Goal: Task Accomplishment & Management: Manage account settings

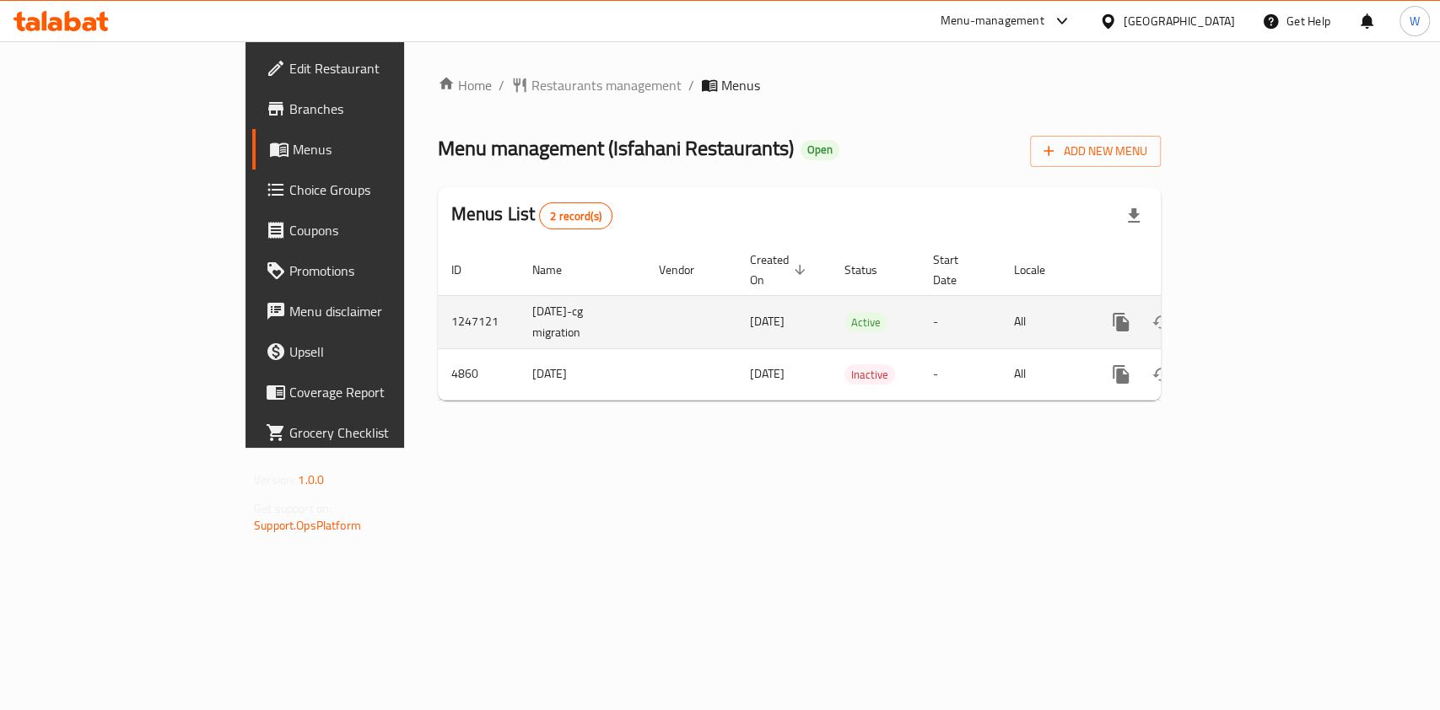
click at [1253, 312] on icon "enhanced table" at bounding box center [1243, 322] width 20 height 20
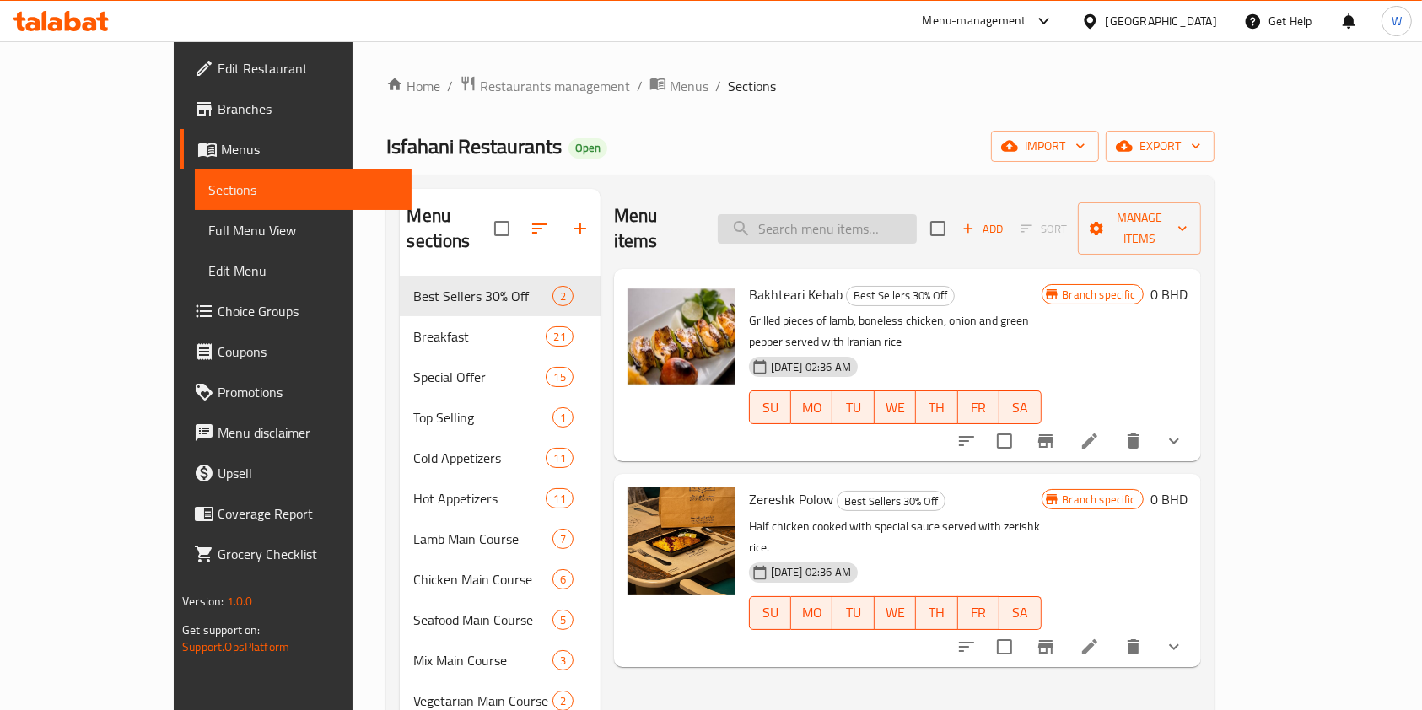
click at [828, 214] on input "search" at bounding box center [817, 229] width 199 height 30
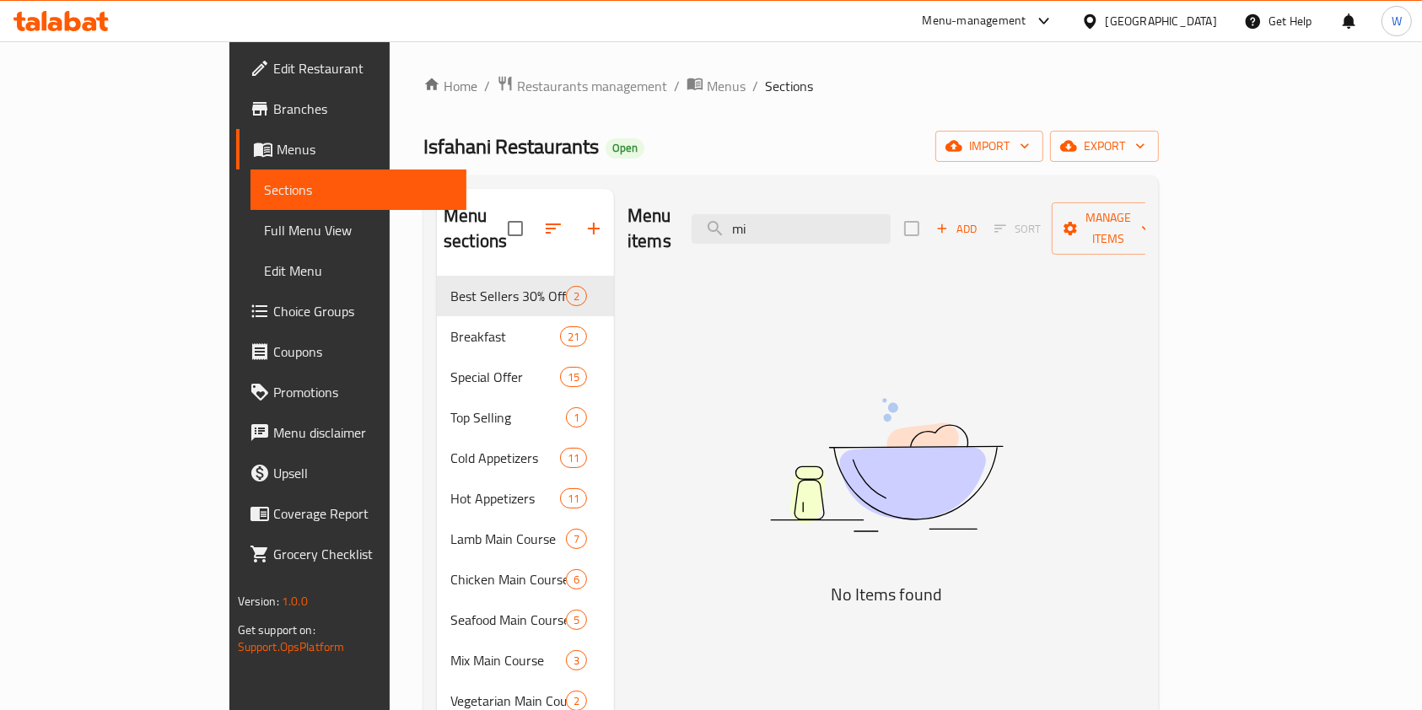
type input "m"
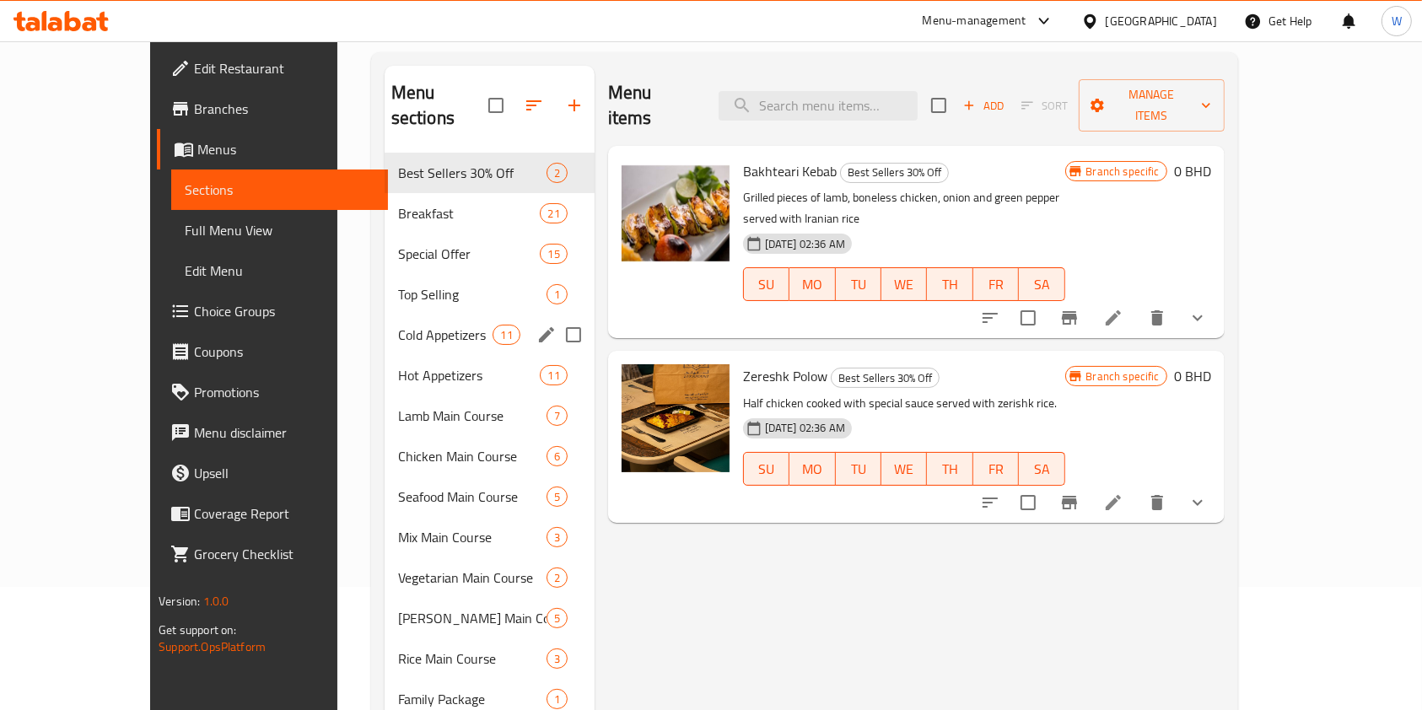
scroll to position [224, 0]
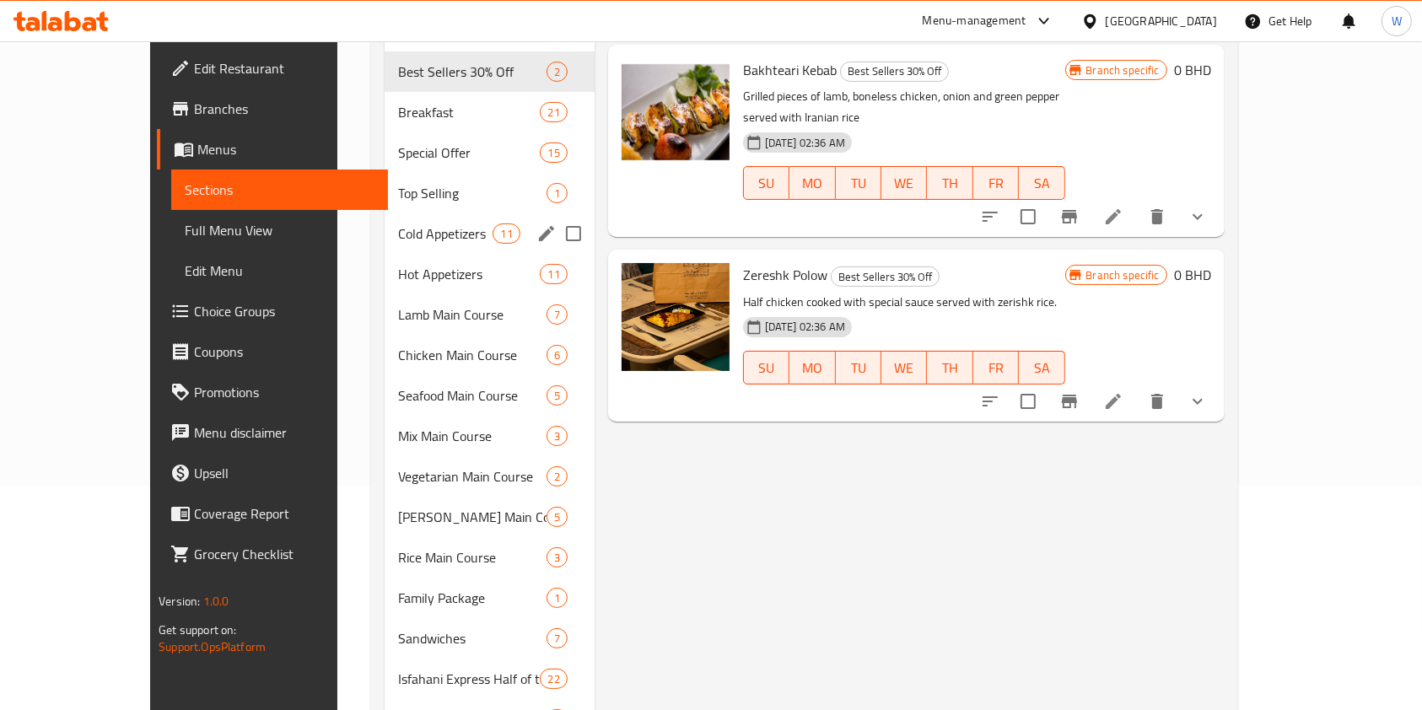
click at [385, 226] on div "Cold Appetizers 11" at bounding box center [490, 233] width 210 height 40
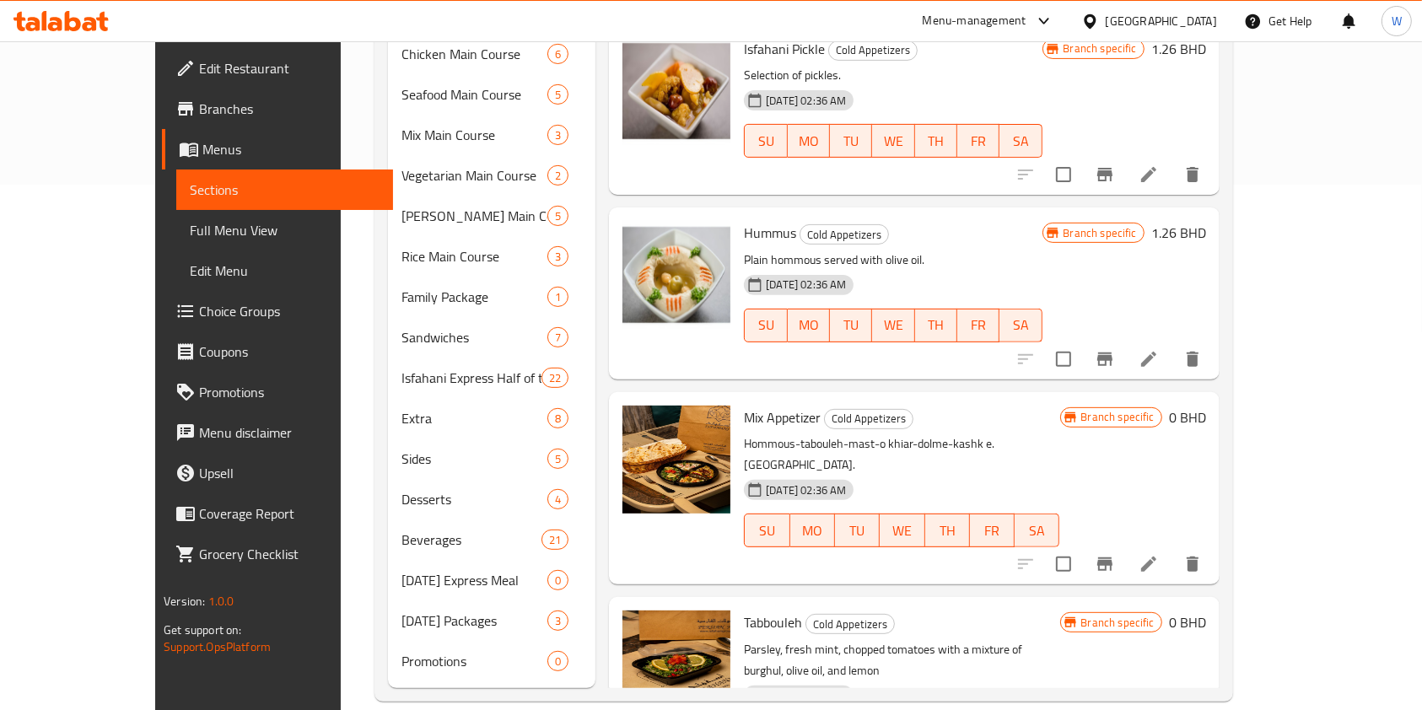
scroll to position [899, 0]
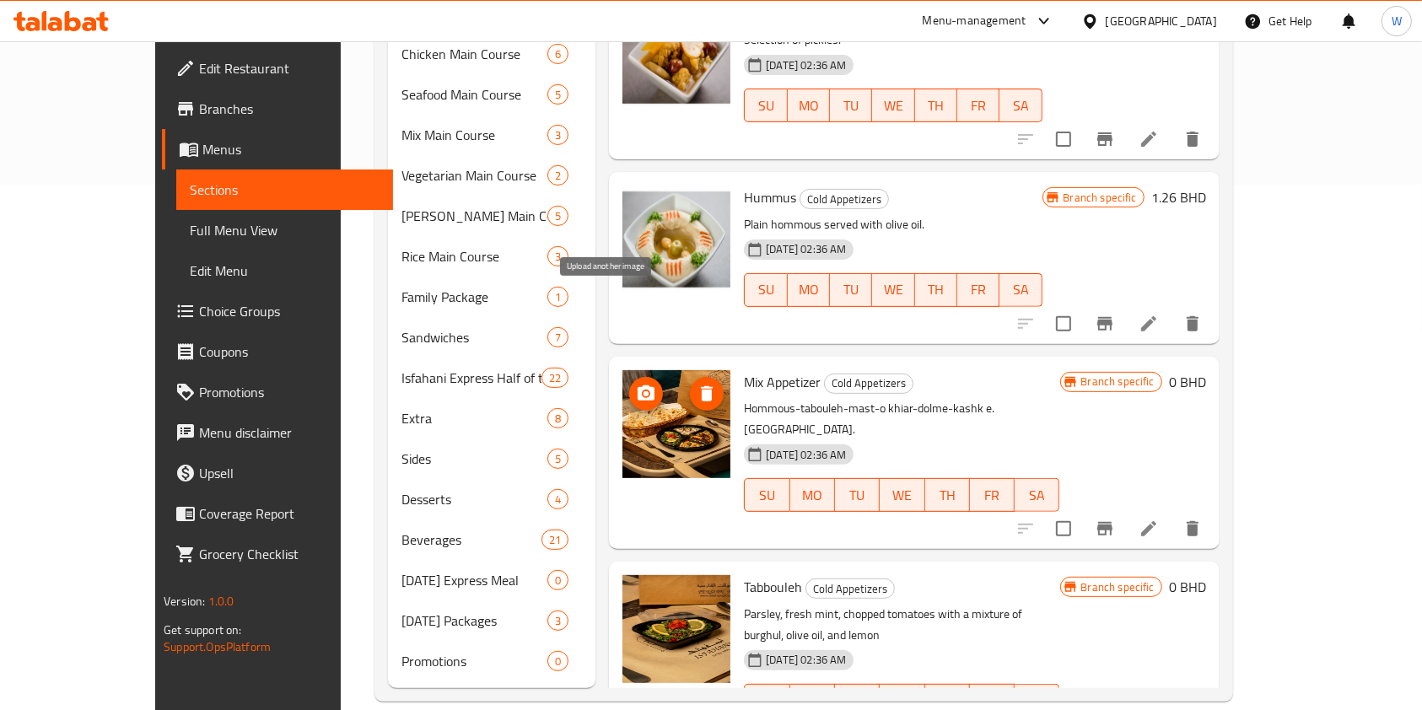
click at [638, 386] on icon "upload picture" at bounding box center [646, 393] width 17 height 15
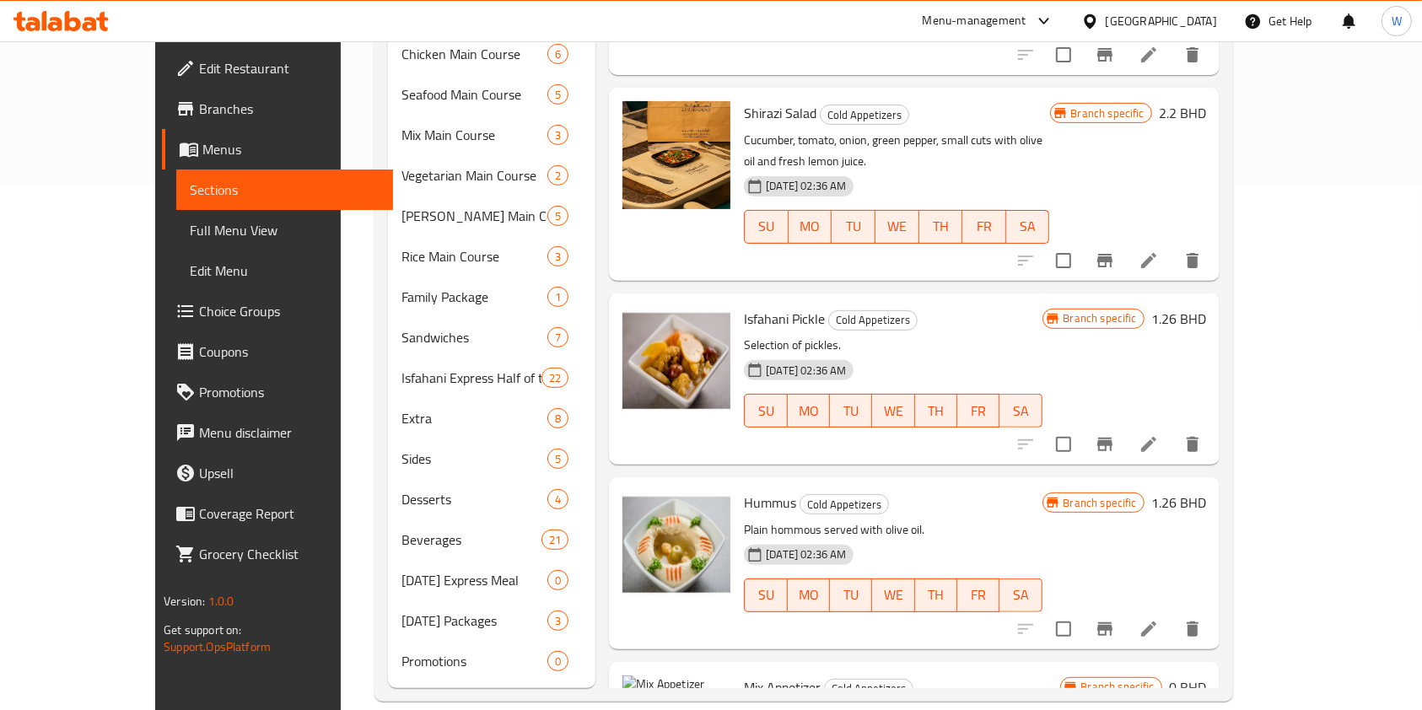
scroll to position [675, 0]
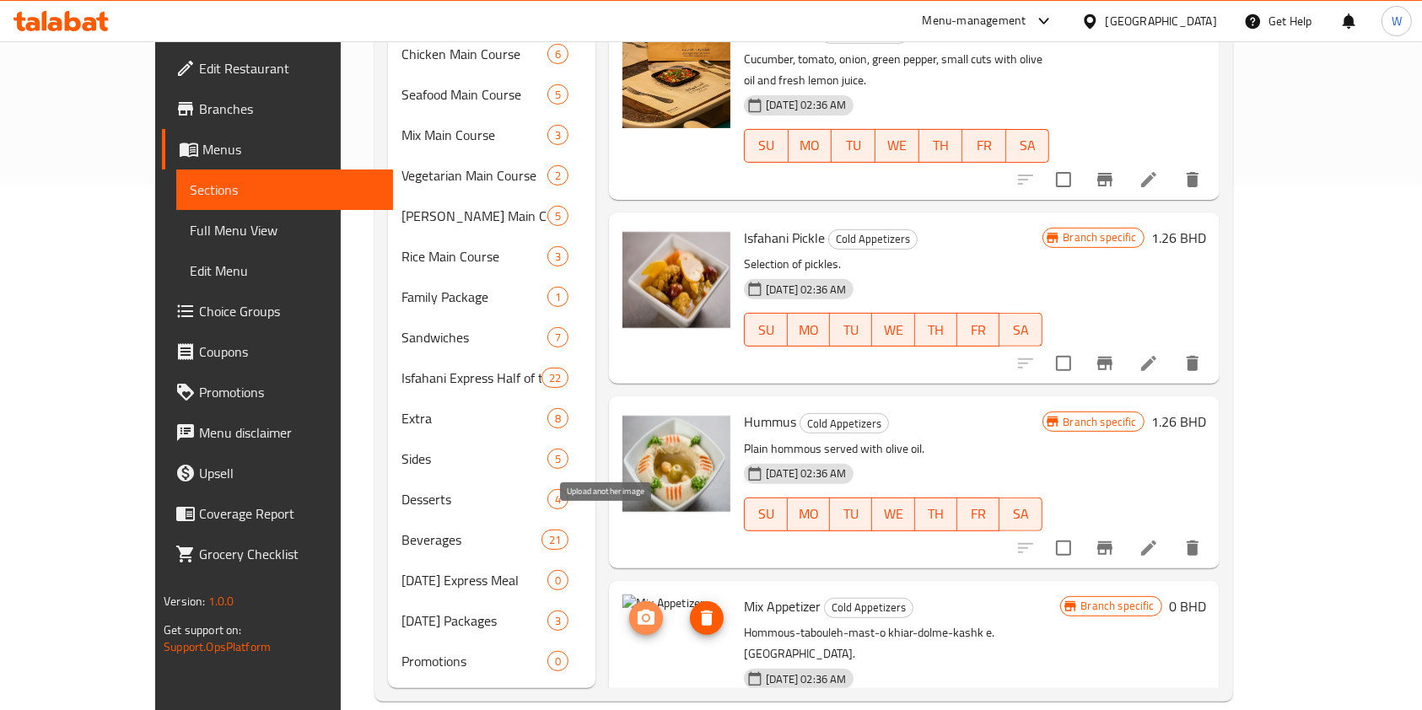
click at [636, 608] on icon "upload picture" at bounding box center [646, 618] width 20 height 20
click at [1060, 595] on h6 "Mix Appetizer Cold Appetizers" at bounding box center [902, 607] width 316 height 24
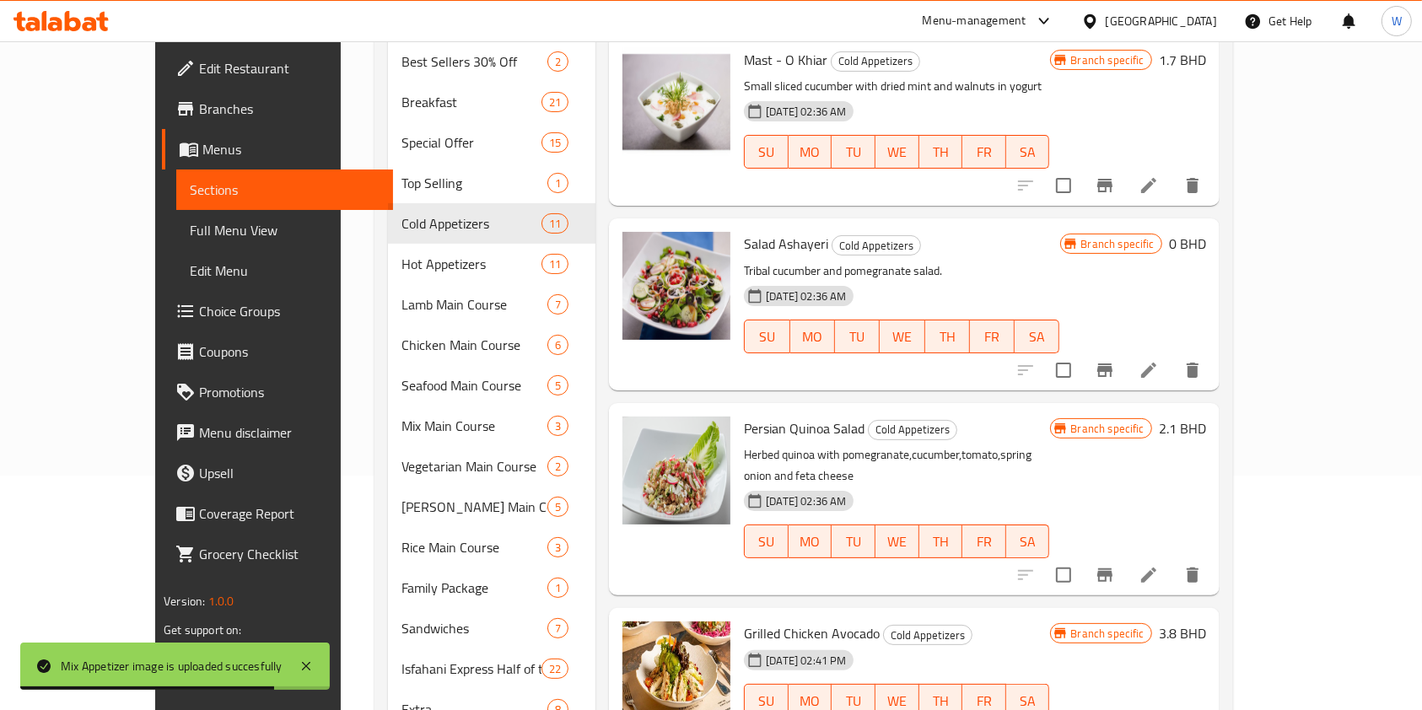
scroll to position [0, 0]
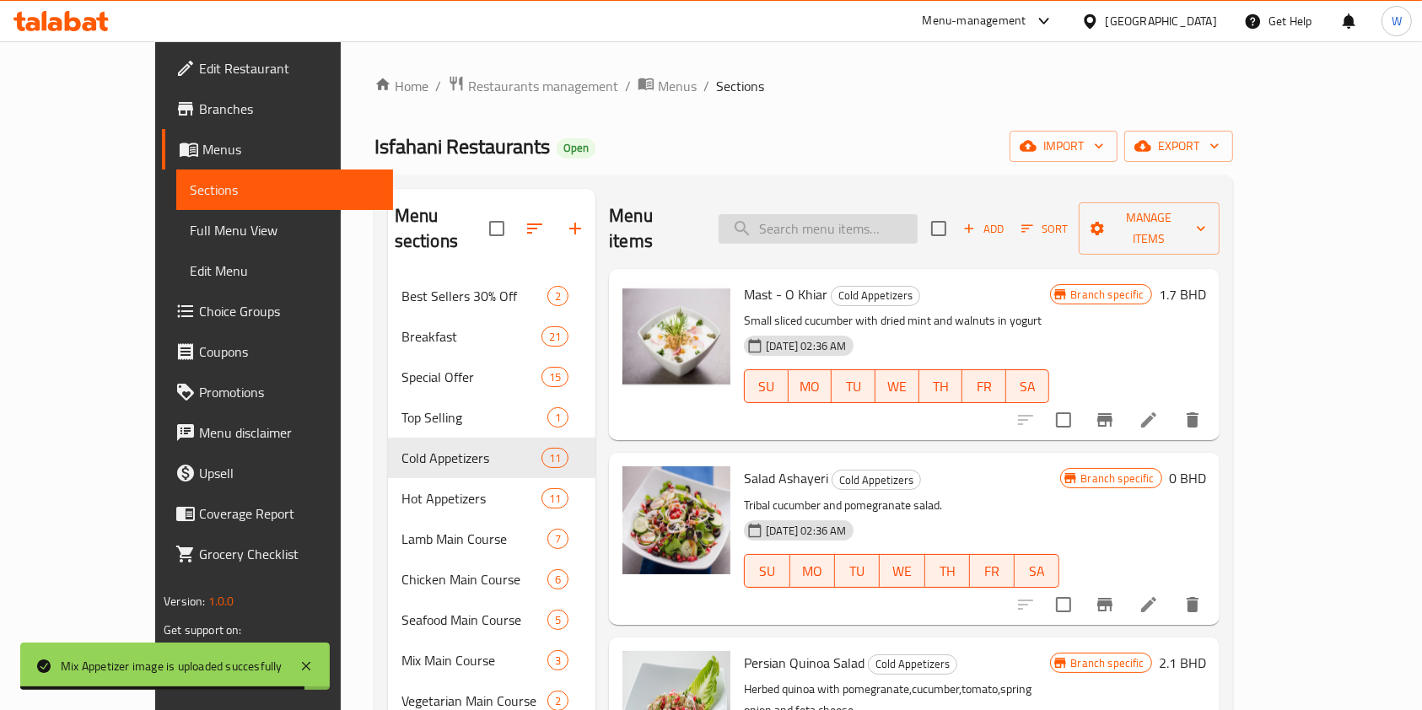
click at [834, 214] on input "search" at bounding box center [818, 229] width 199 height 30
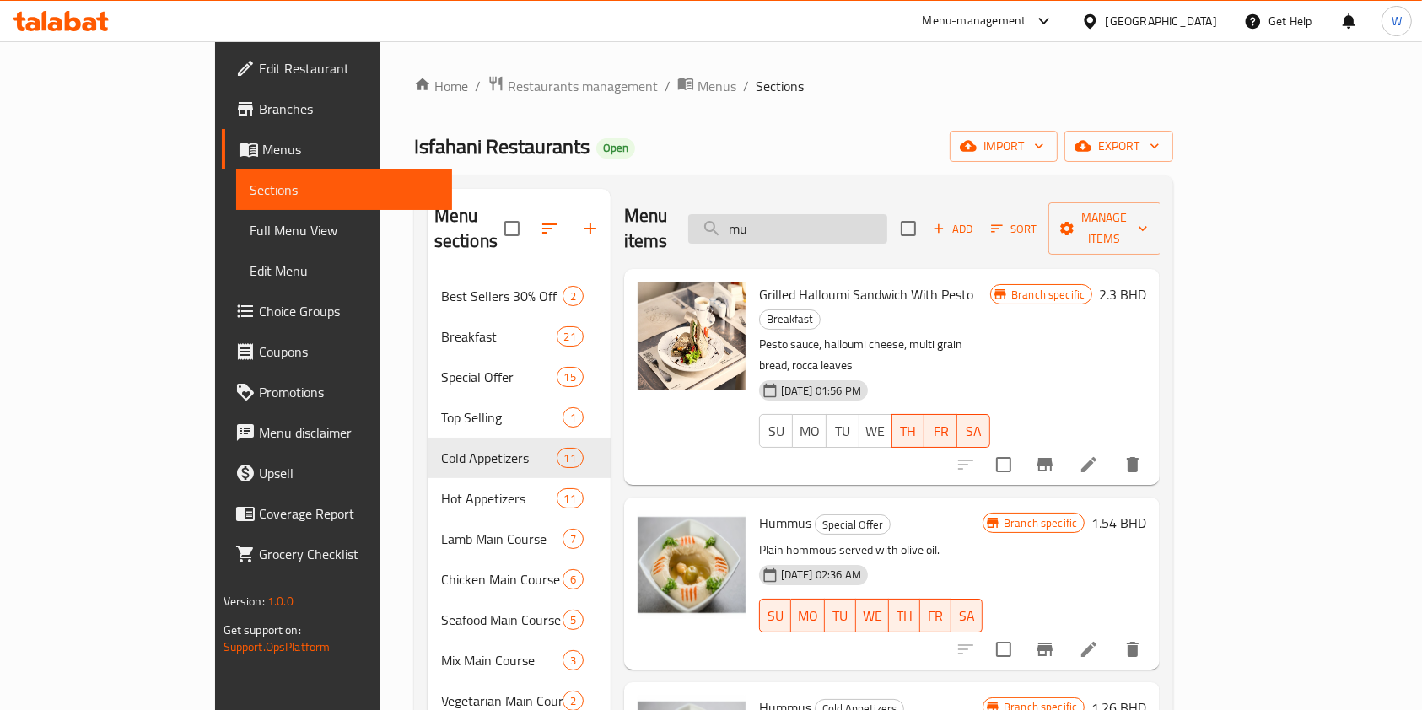
type input "m"
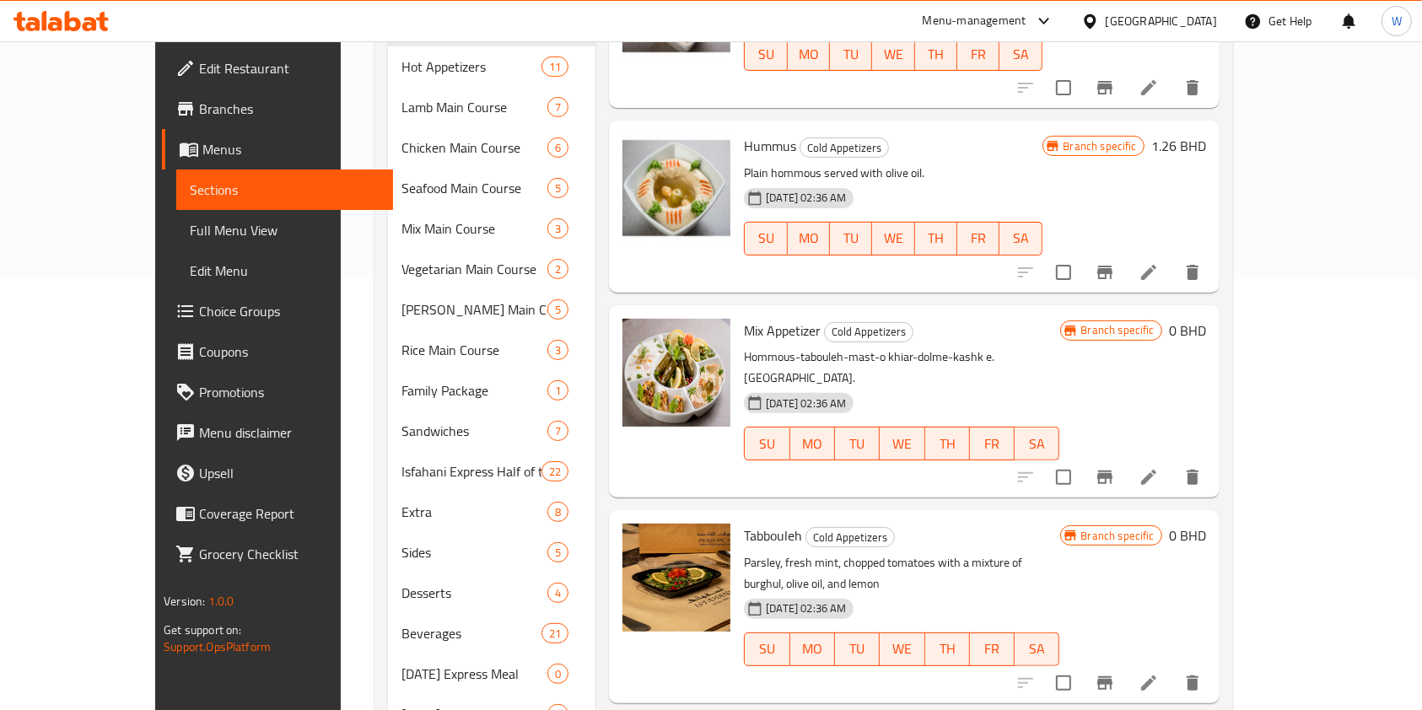
scroll to position [526, 0]
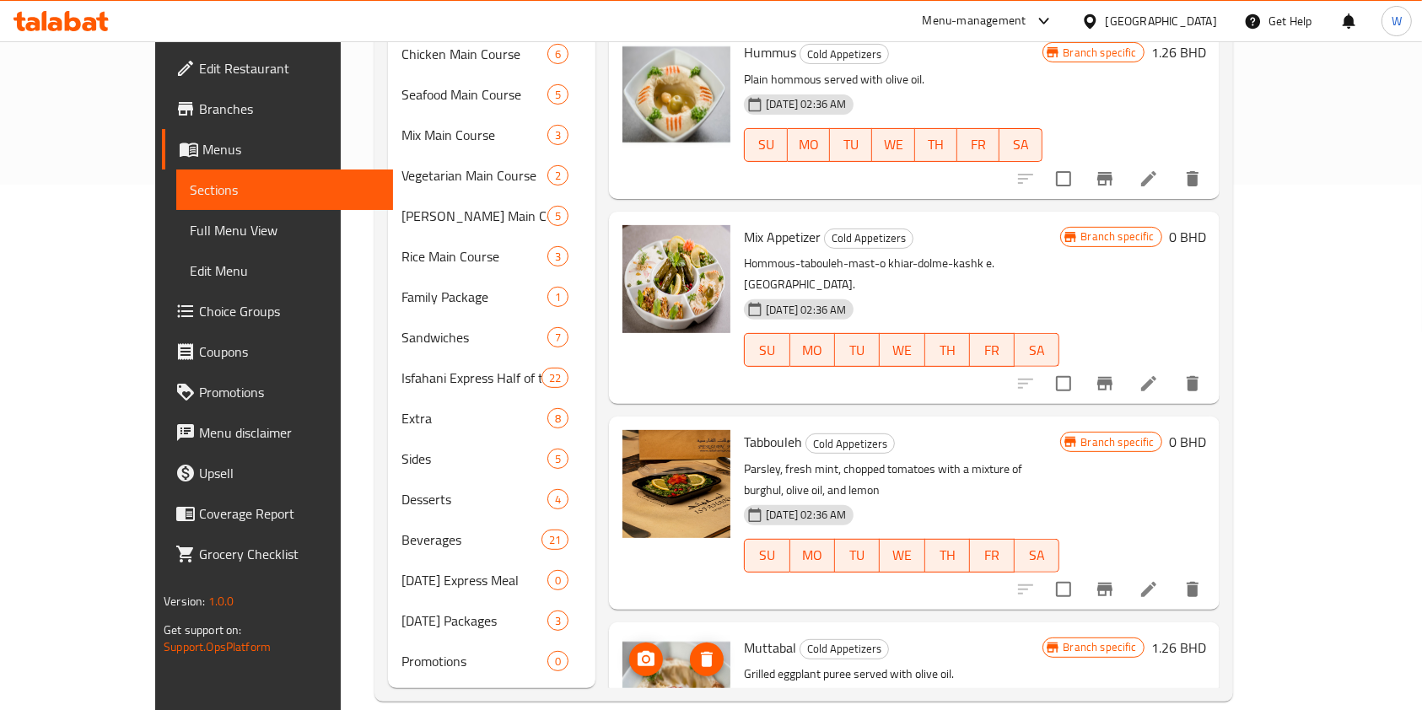
click at [629, 650] on span "upload picture" at bounding box center [646, 660] width 34 height 20
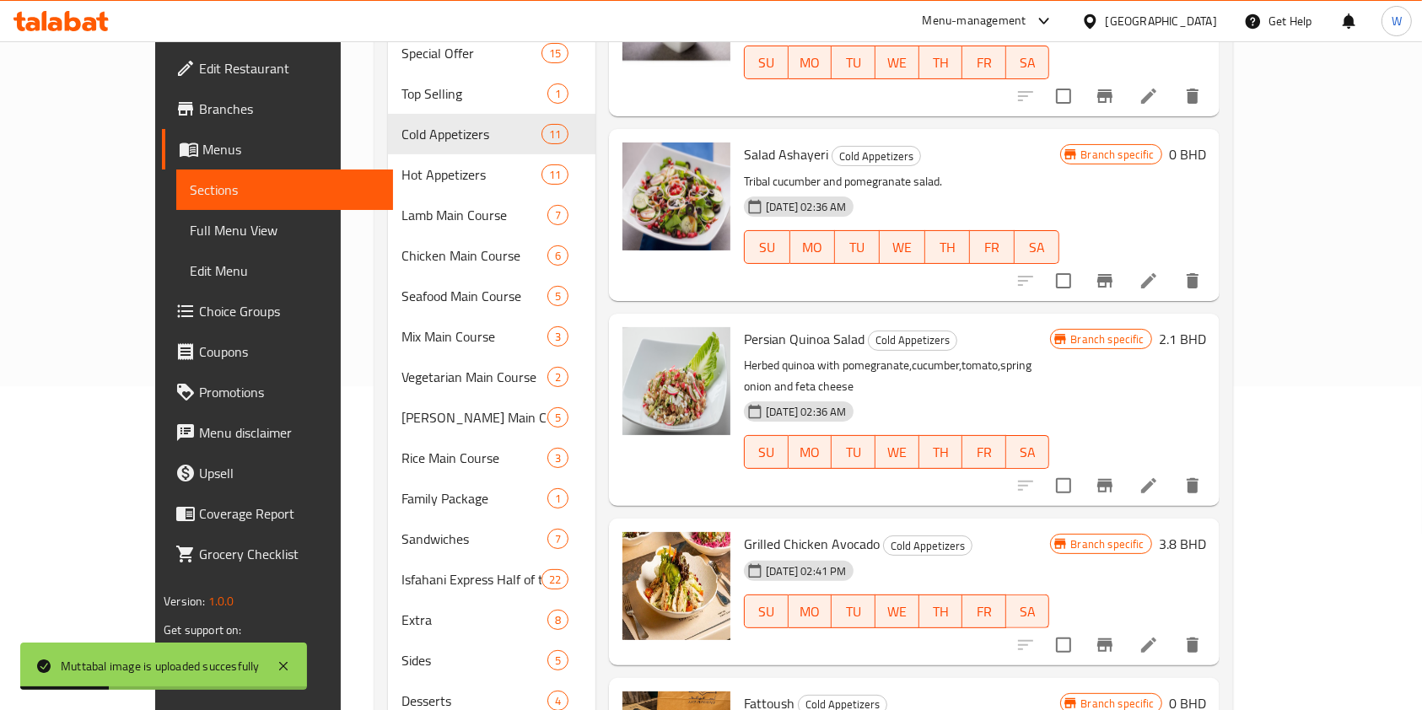
scroll to position [188, 0]
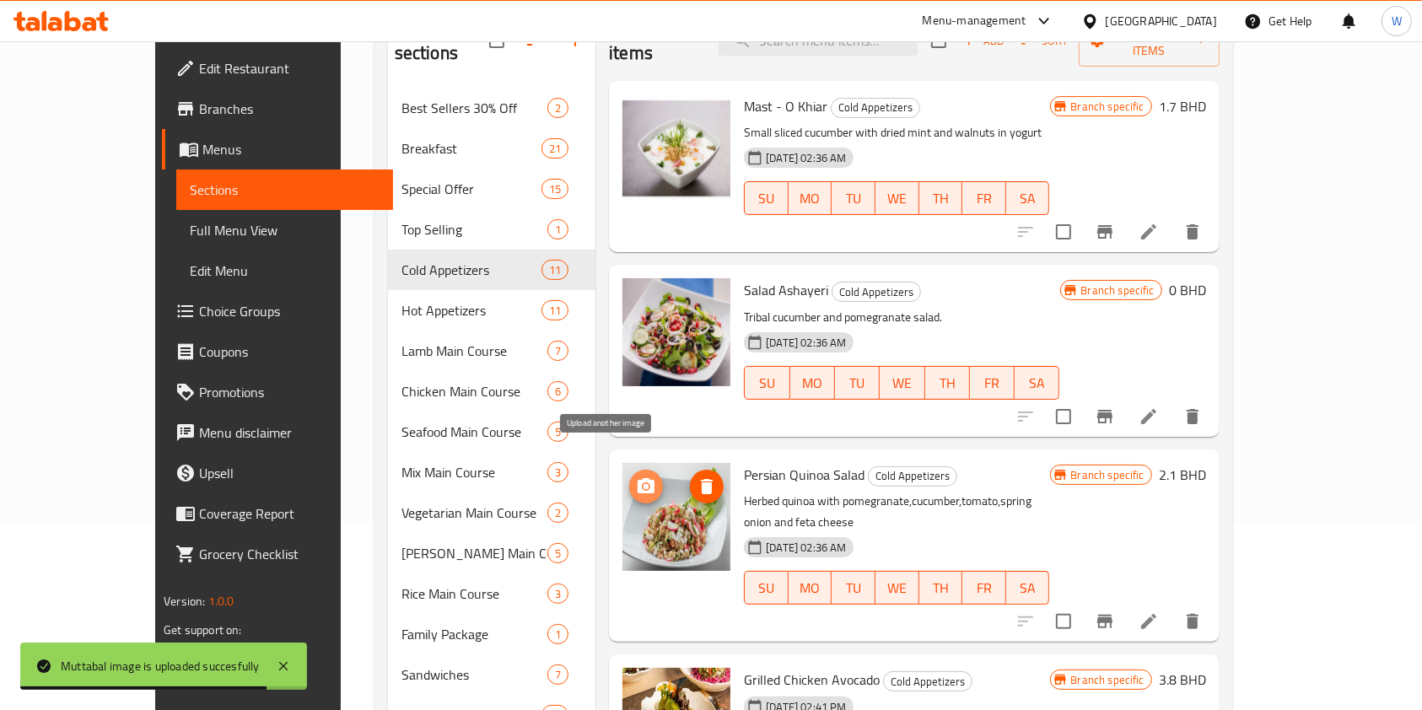
click at [638, 478] on icon "upload picture" at bounding box center [646, 485] width 17 height 15
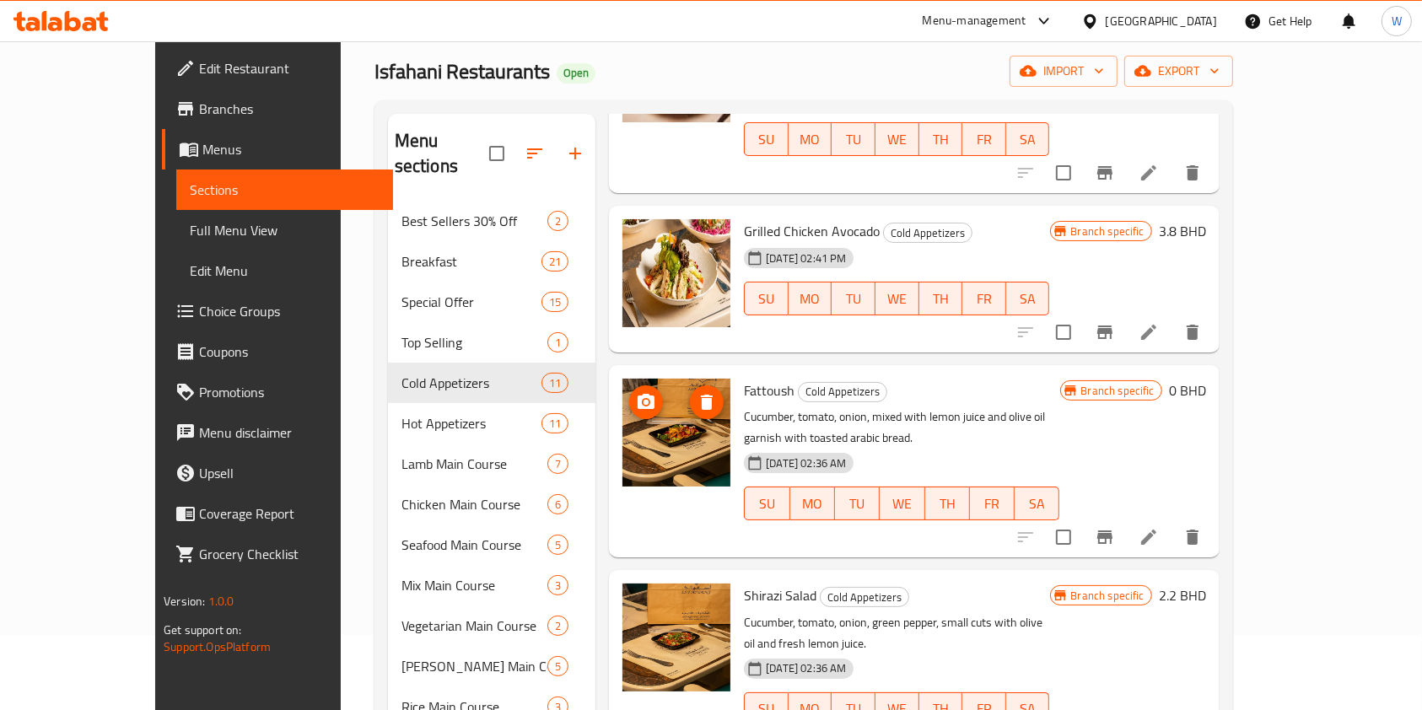
scroll to position [675, 0]
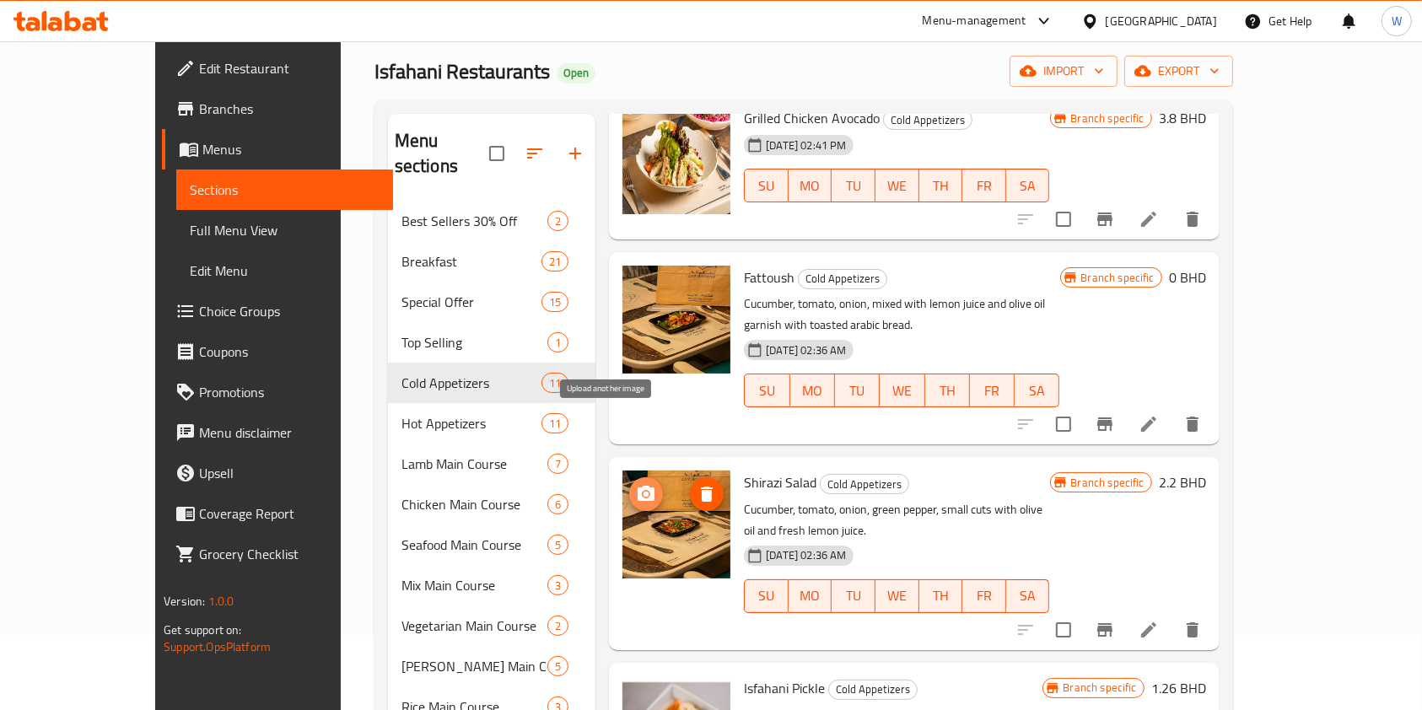
click at [636, 484] on icon "upload picture" at bounding box center [646, 494] width 20 height 20
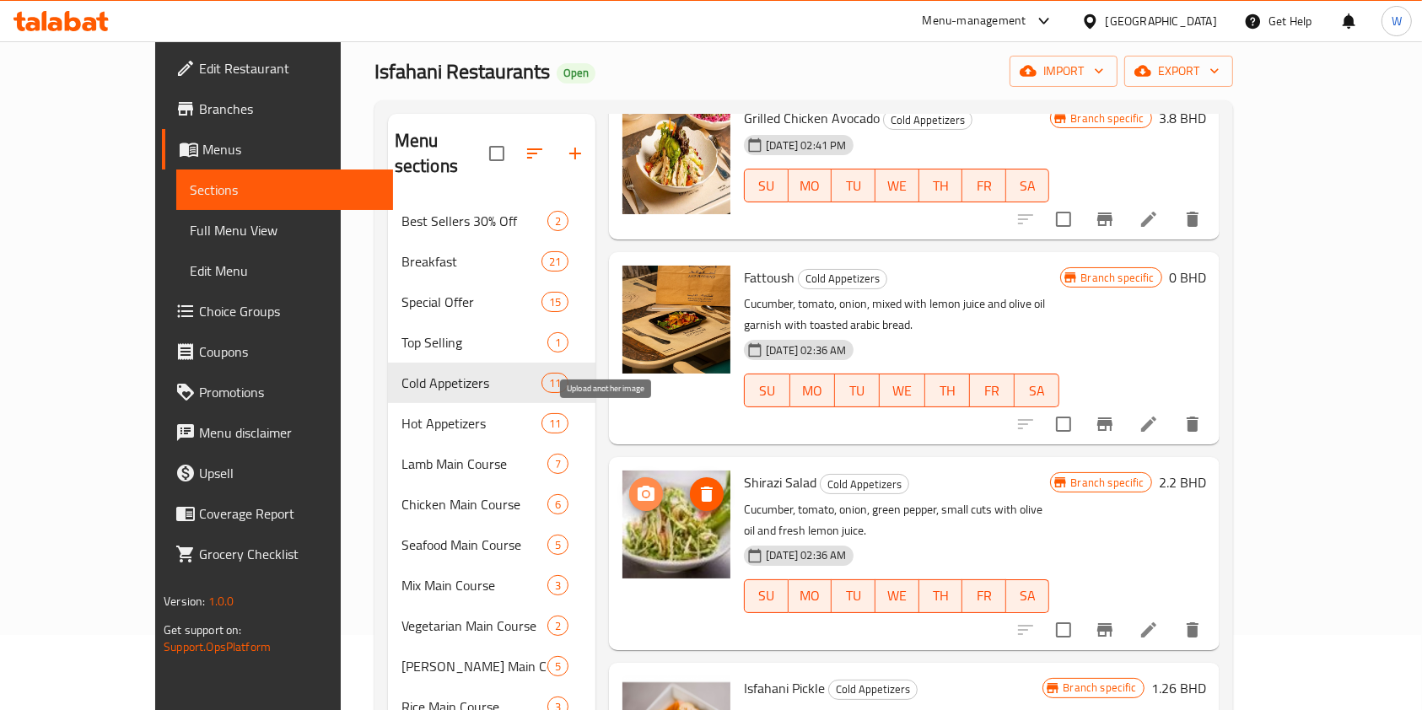
drag, startPoint x: 617, startPoint y: 436, endPoint x: 602, endPoint y: 426, distance: 18.3
click at [638, 486] on icon "upload picture" at bounding box center [646, 493] width 17 height 15
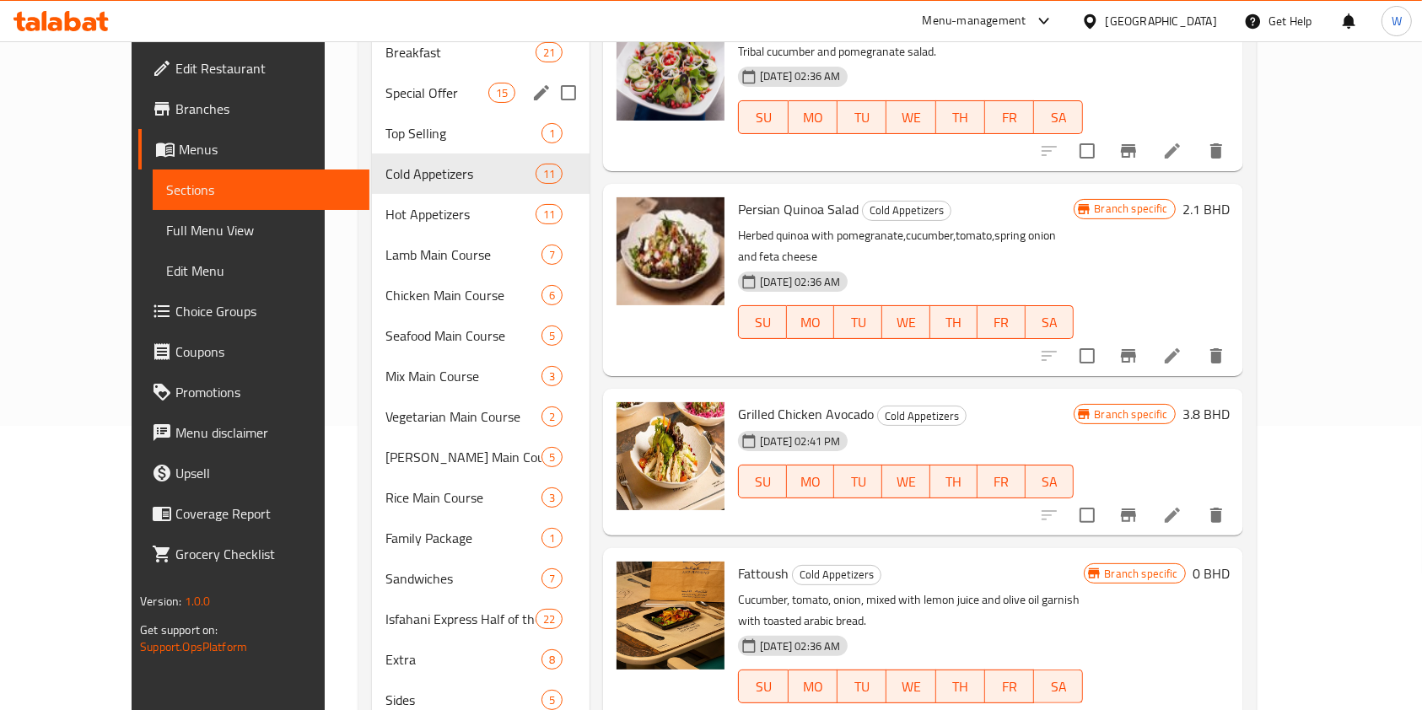
scroll to position [0, 0]
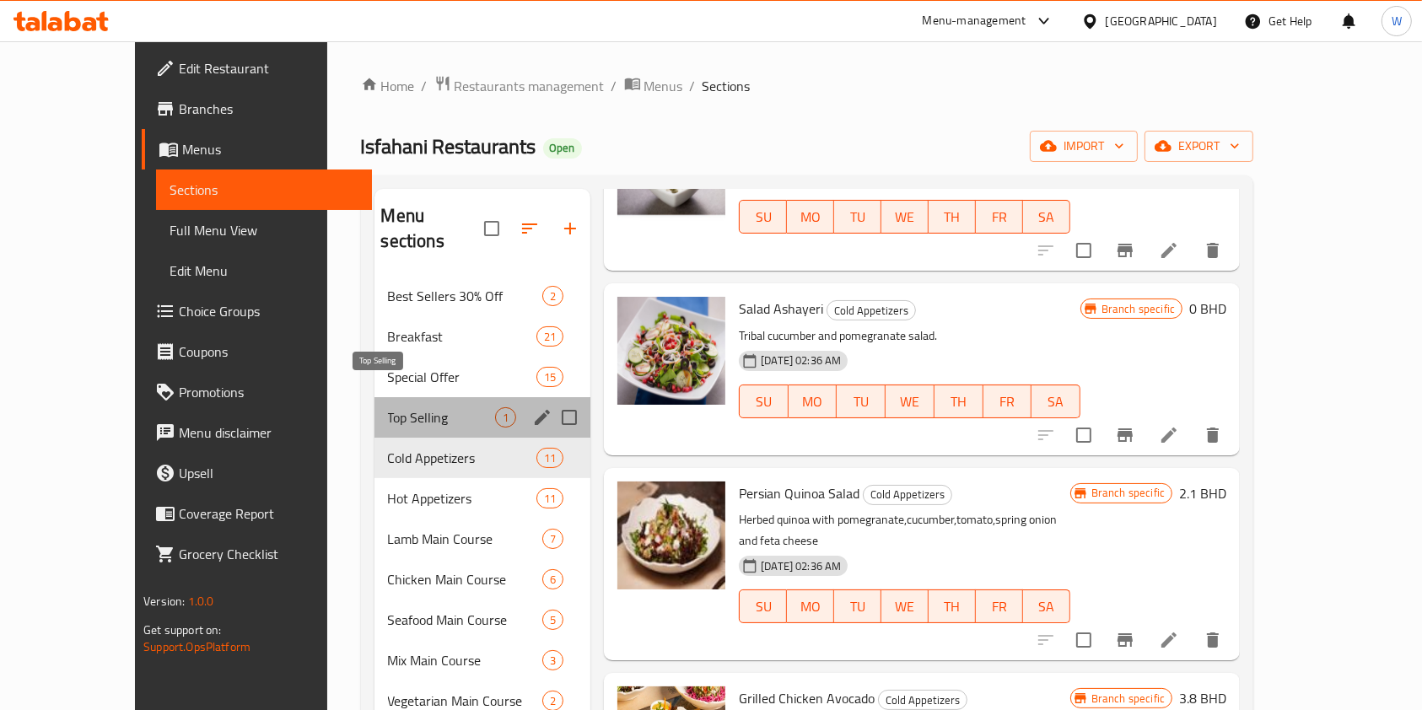
click at [388, 407] on span "Top Selling" at bounding box center [442, 417] width 108 height 20
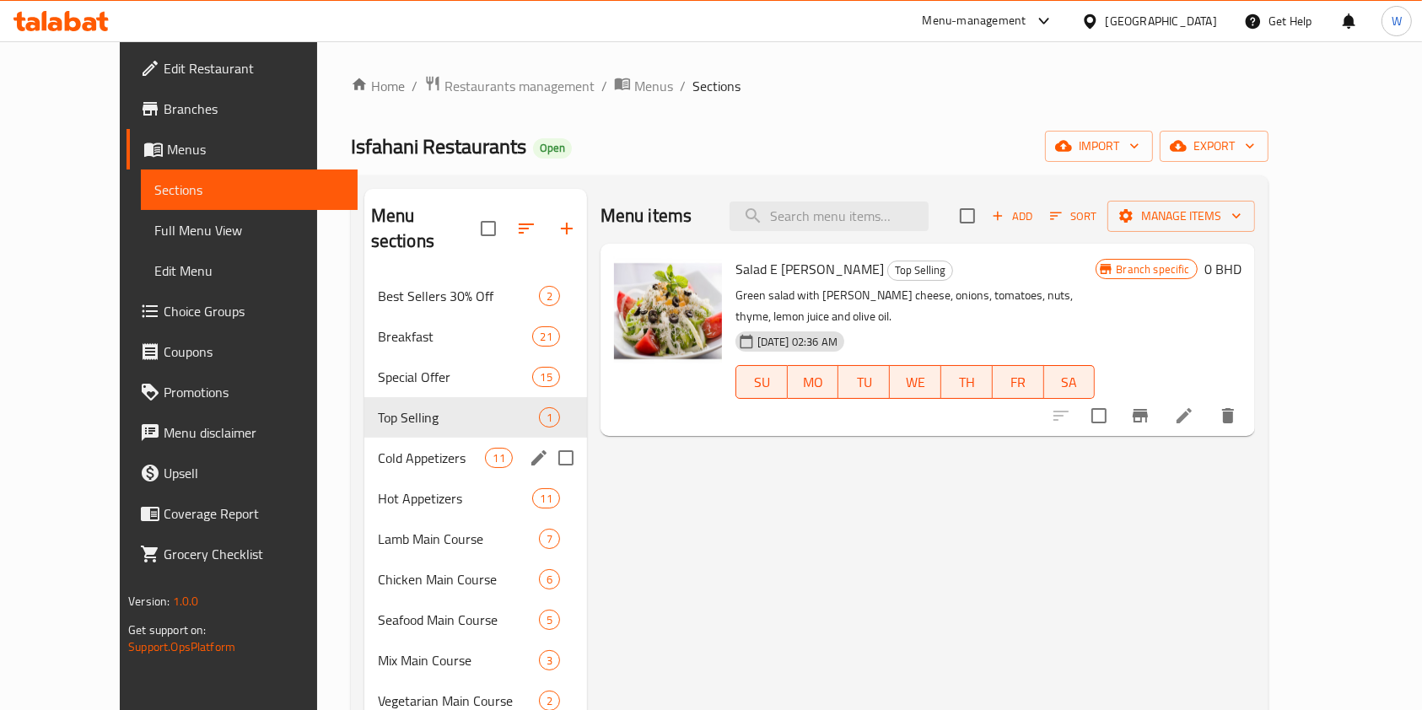
click at [378, 448] on span "Cold Appetizers" at bounding box center [432, 458] width 108 height 20
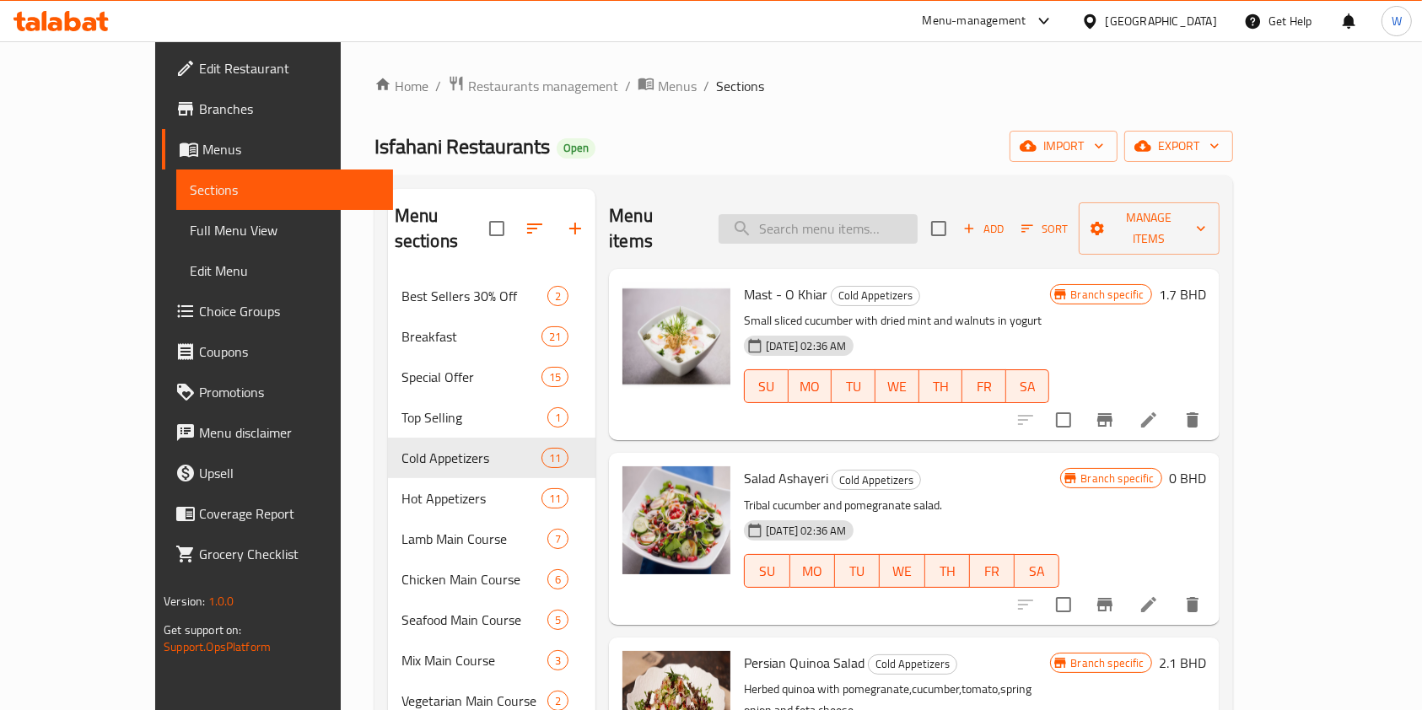
click at [824, 220] on input "search" at bounding box center [818, 229] width 199 height 30
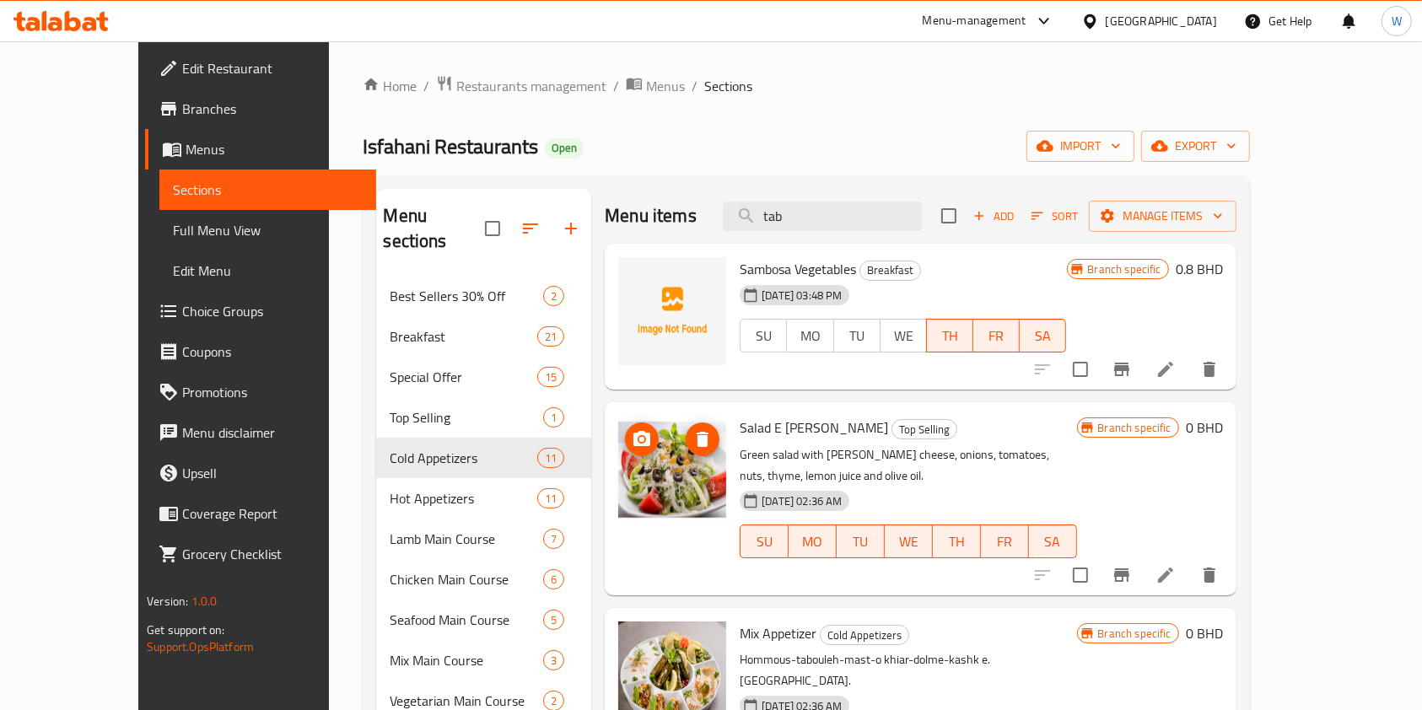
click at [632, 433] on icon "upload picture" at bounding box center [642, 439] width 20 height 20
click at [1065, 579] on div "Menu items tab Add Sort Manage items Sambosa Vegetables Breakfast [DATE] 03:48 …" at bounding box center [913, 701] width 645 height 1025
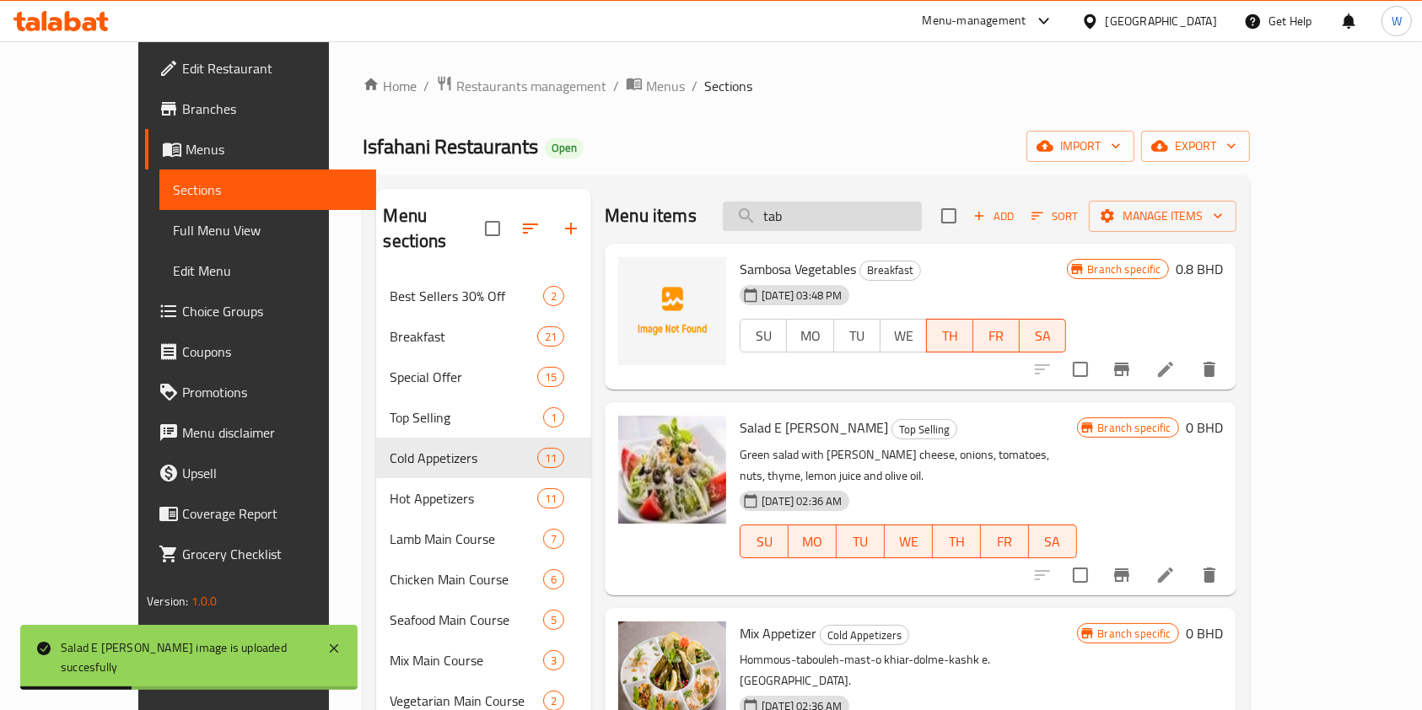
click at [881, 223] on input "tab" at bounding box center [822, 217] width 199 height 30
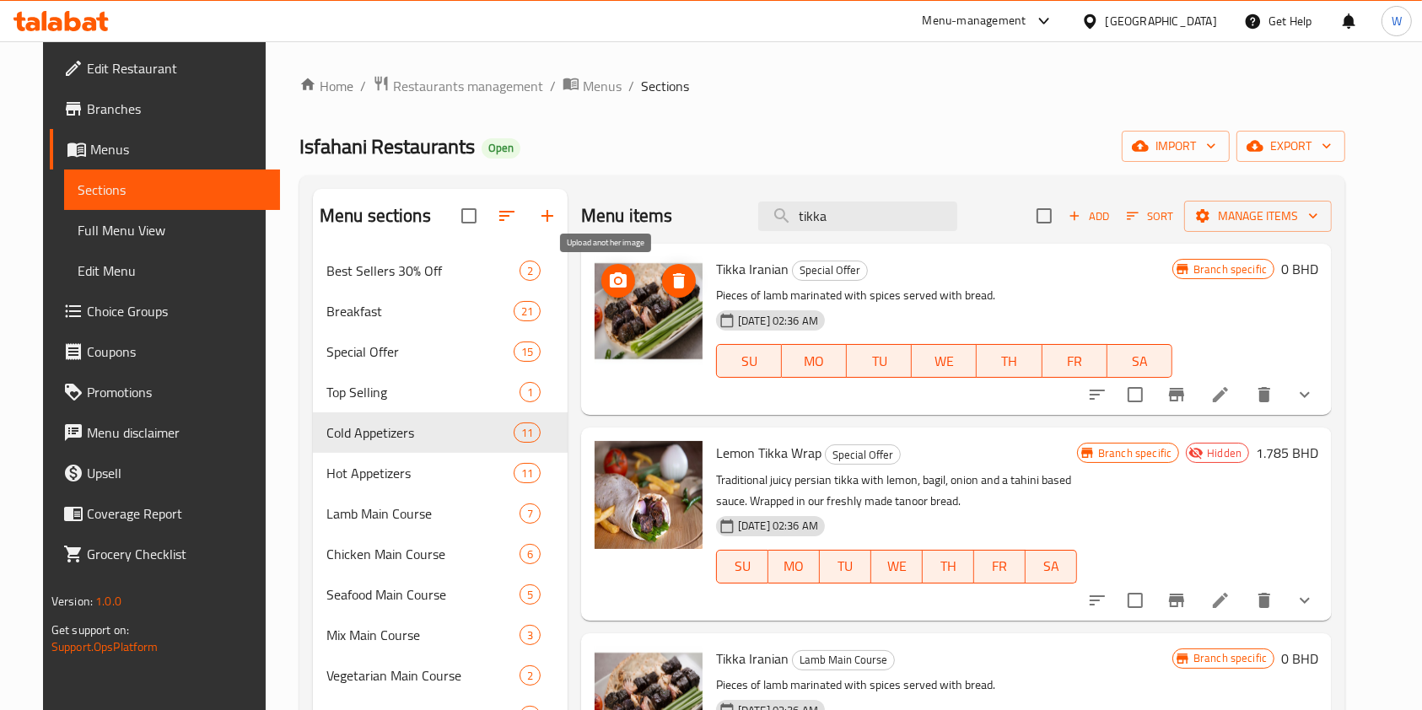
click at [611, 284] on icon "upload picture" at bounding box center [618, 280] width 17 height 15
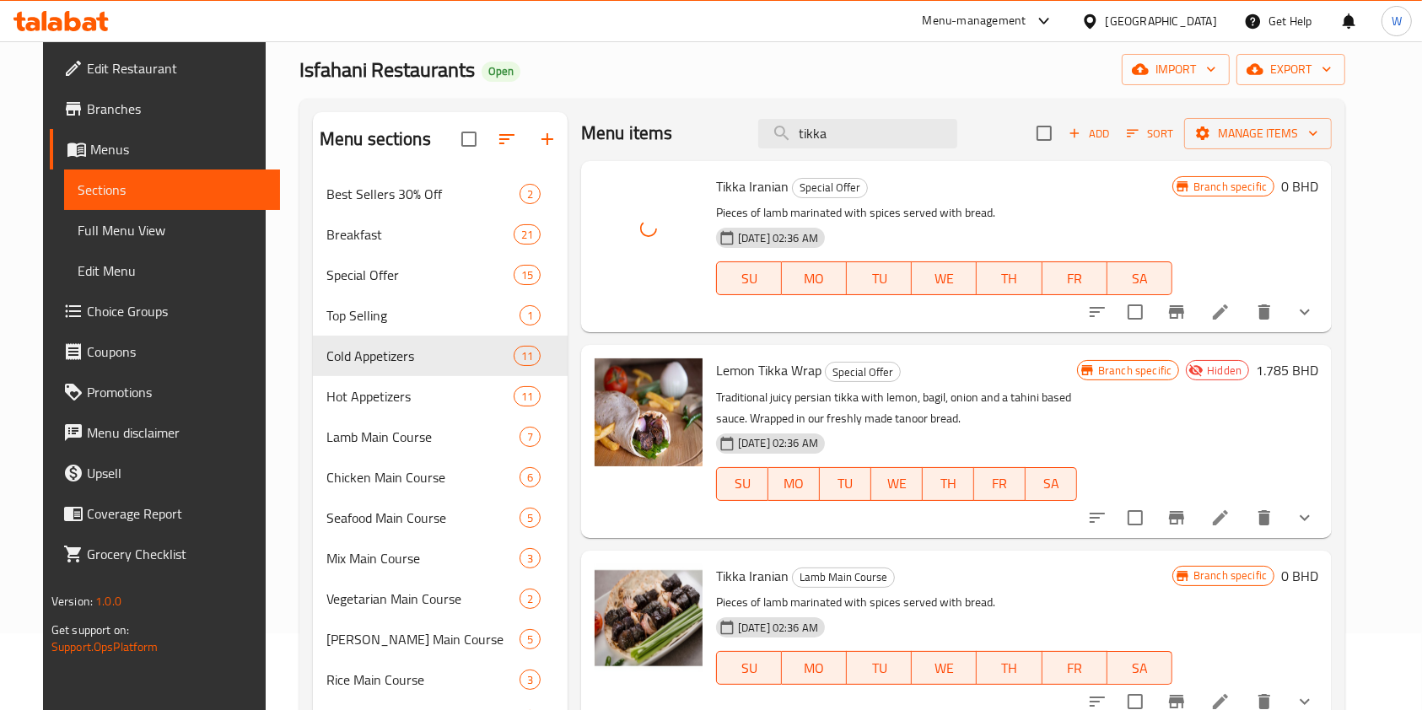
scroll to position [112, 0]
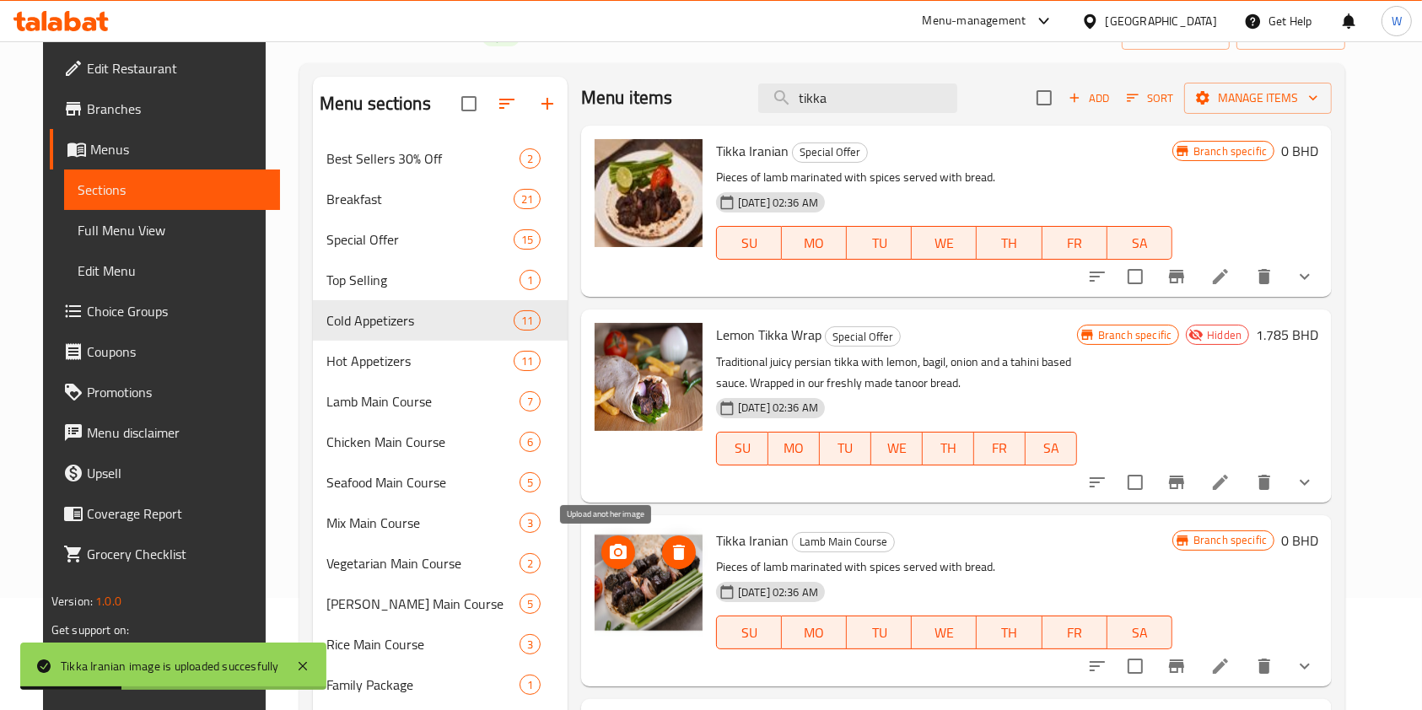
click at [608, 555] on icon "upload picture" at bounding box center [618, 552] width 20 height 20
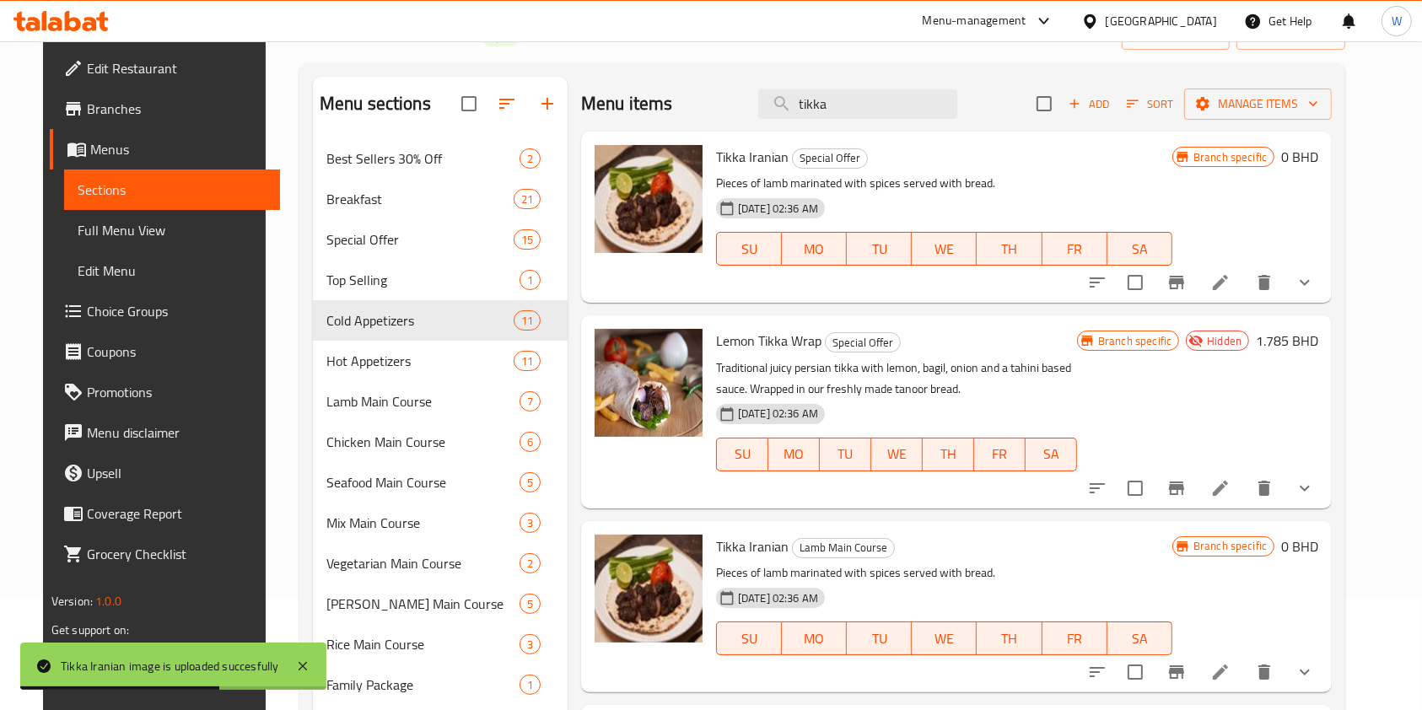
scroll to position [0, 0]
click at [839, 125] on div "Menu items tikka Add Sort Manage items" at bounding box center [956, 104] width 751 height 55
click at [850, 104] on input "tikka" at bounding box center [857, 104] width 199 height 30
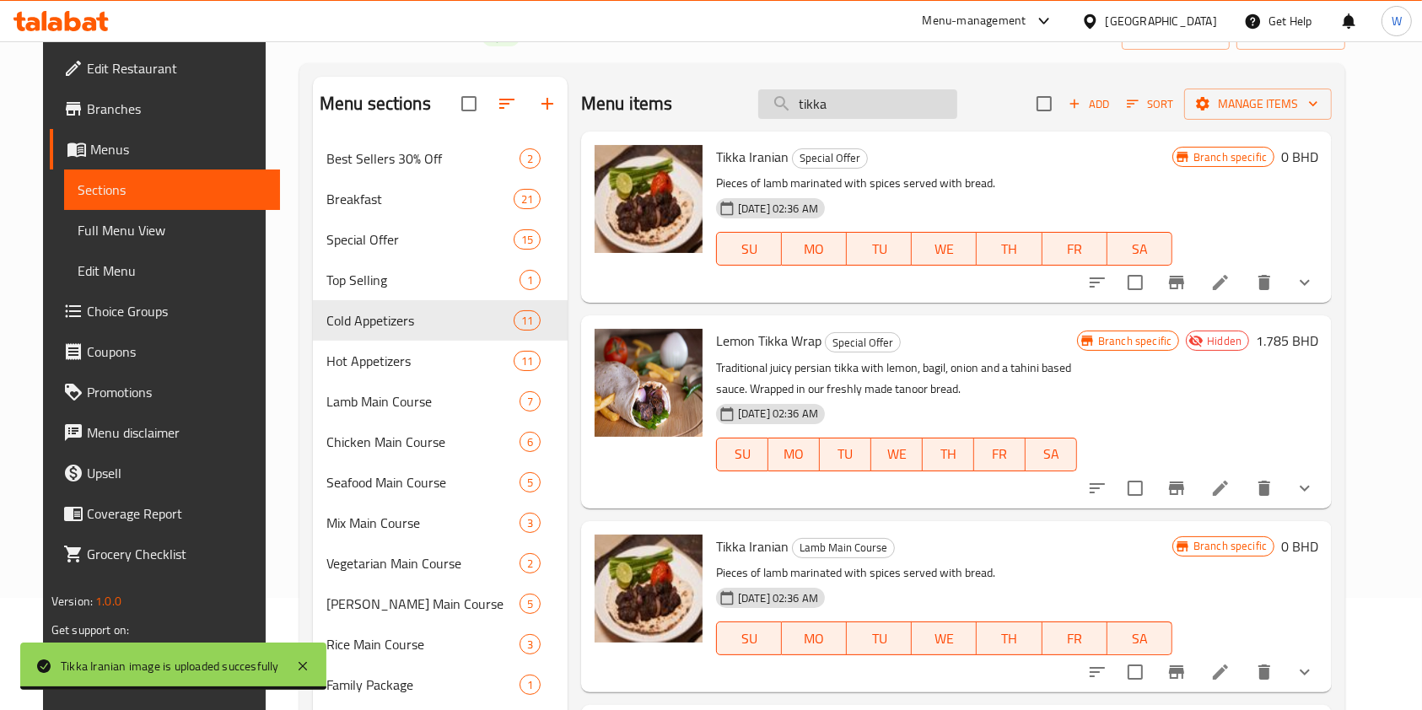
click at [850, 104] on input "tikka" at bounding box center [857, 104] width 199 height 30
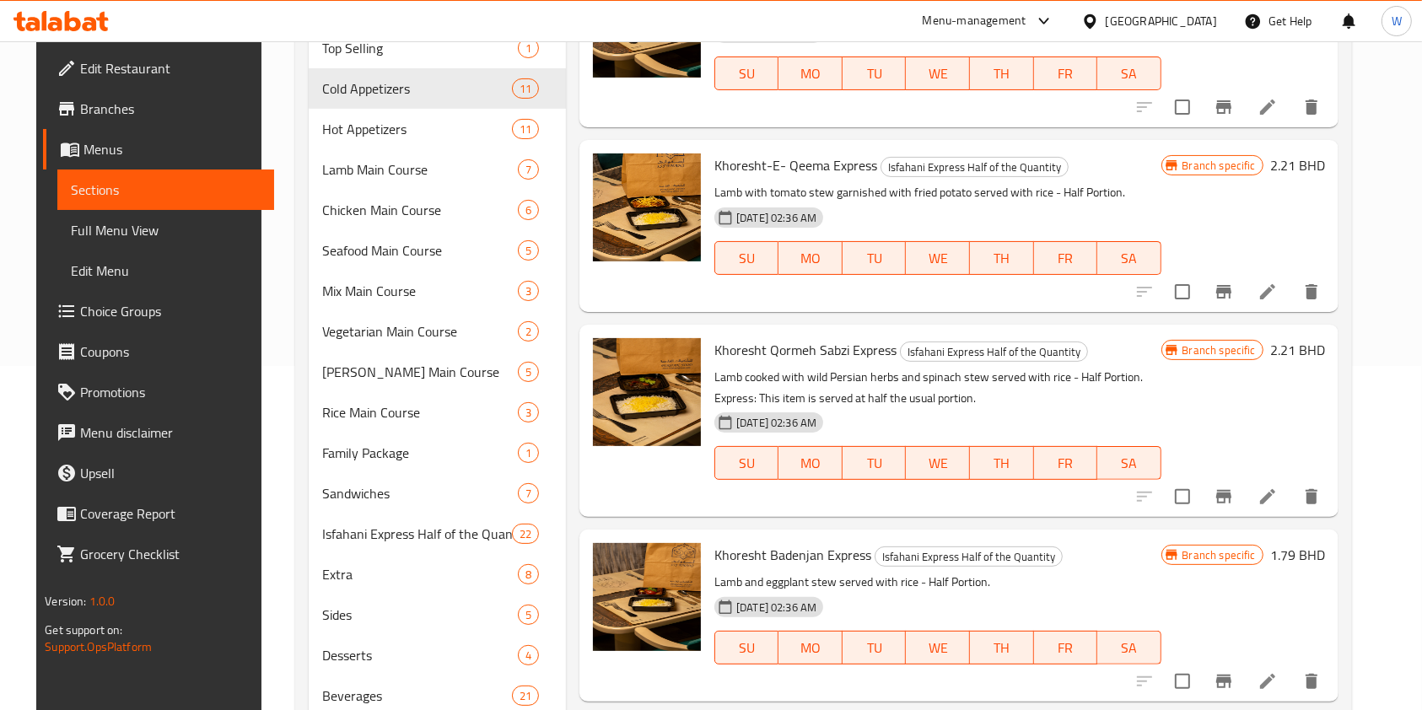
scroll to position [526, 0]
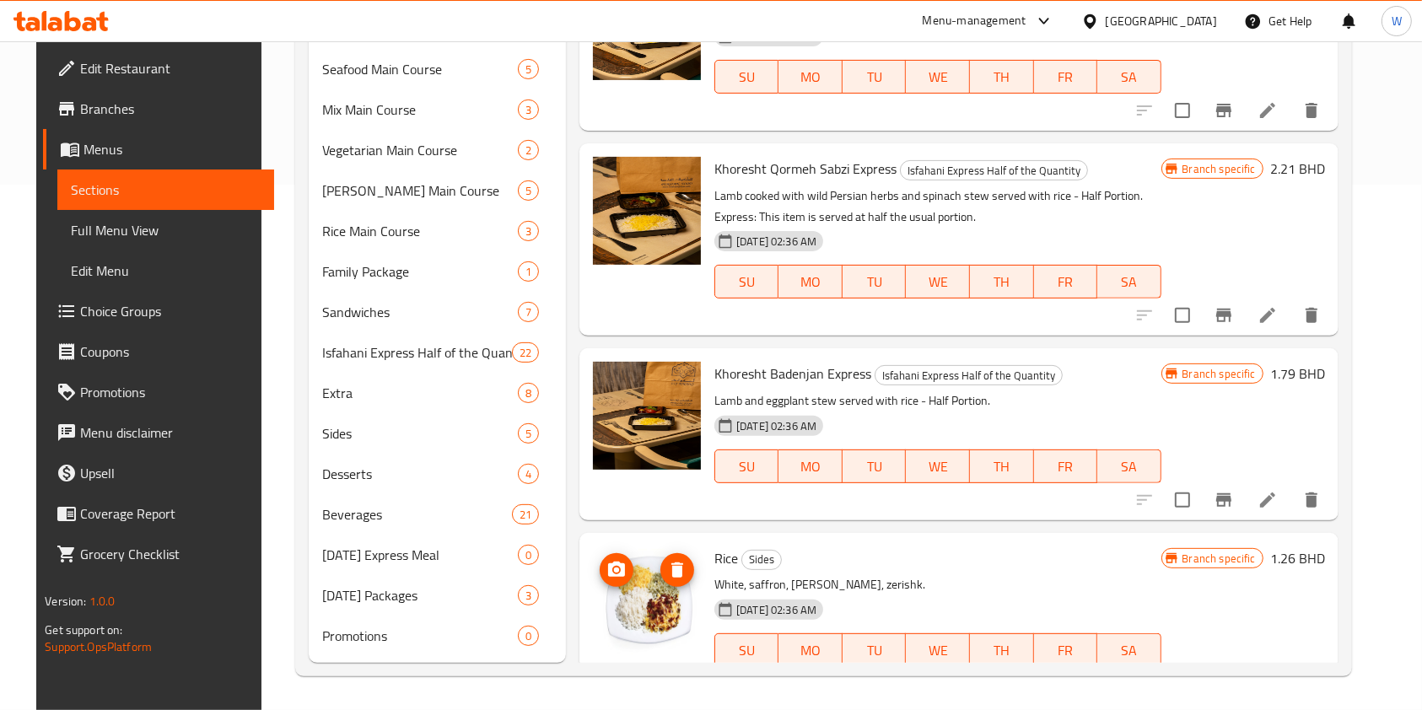
click at [612, 562] on icon "upload picture" at bounding box center [616, 569] width 17 height 15
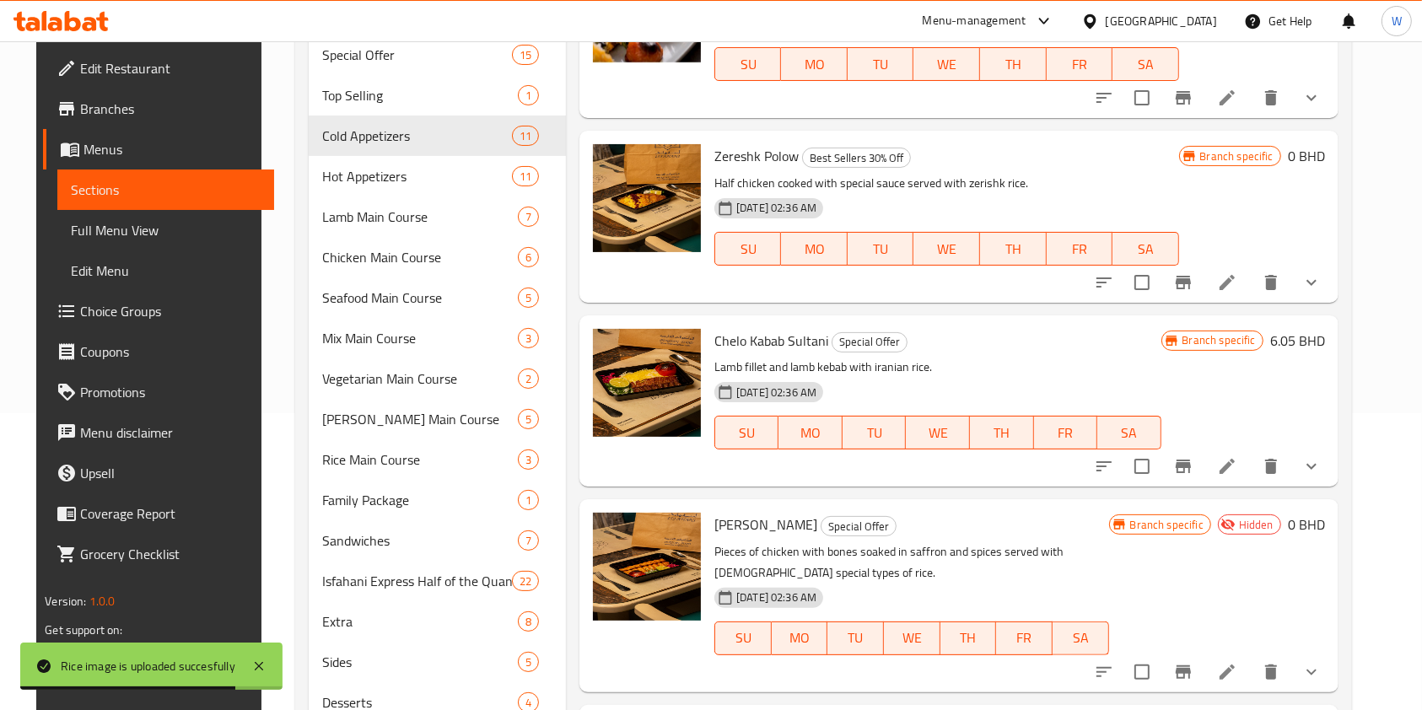
scroll to position [0, 0]
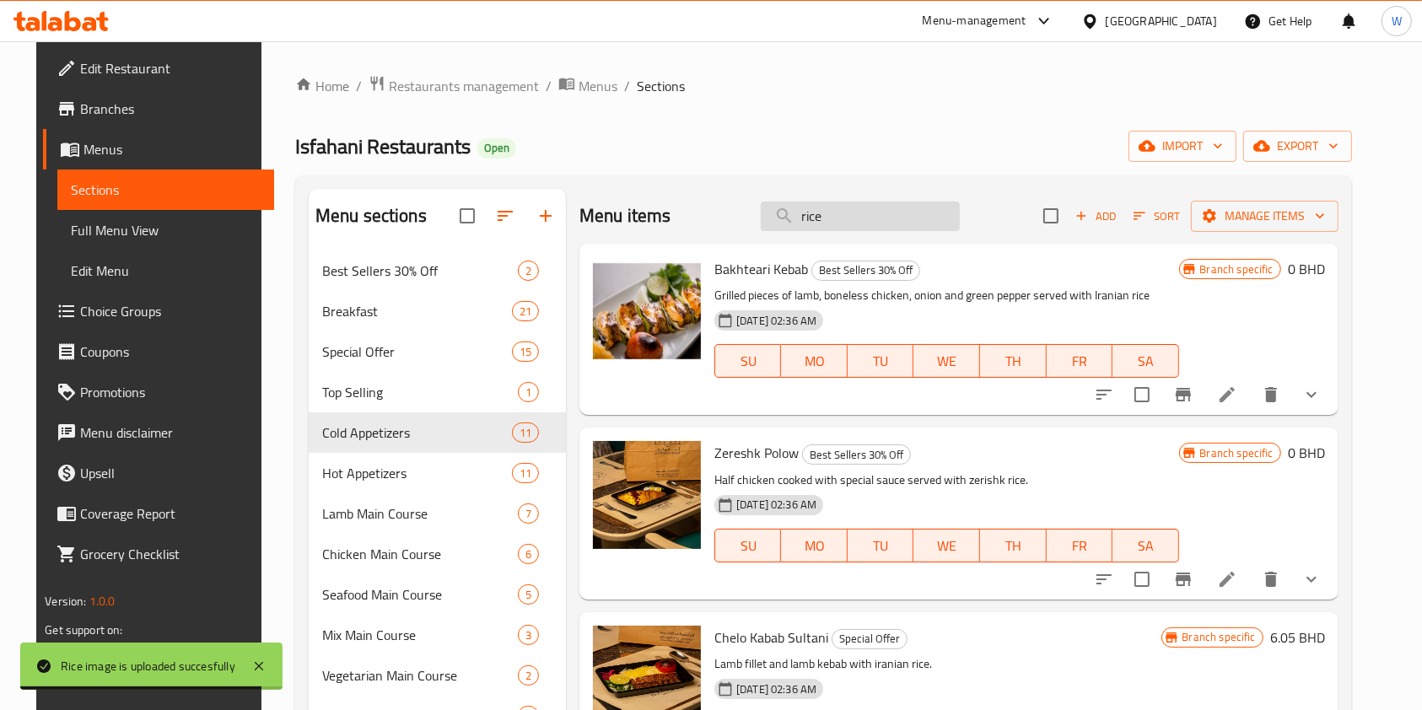
click at [828, 210] on input "rice" at bounding box center [860, 217] width 199 height 30
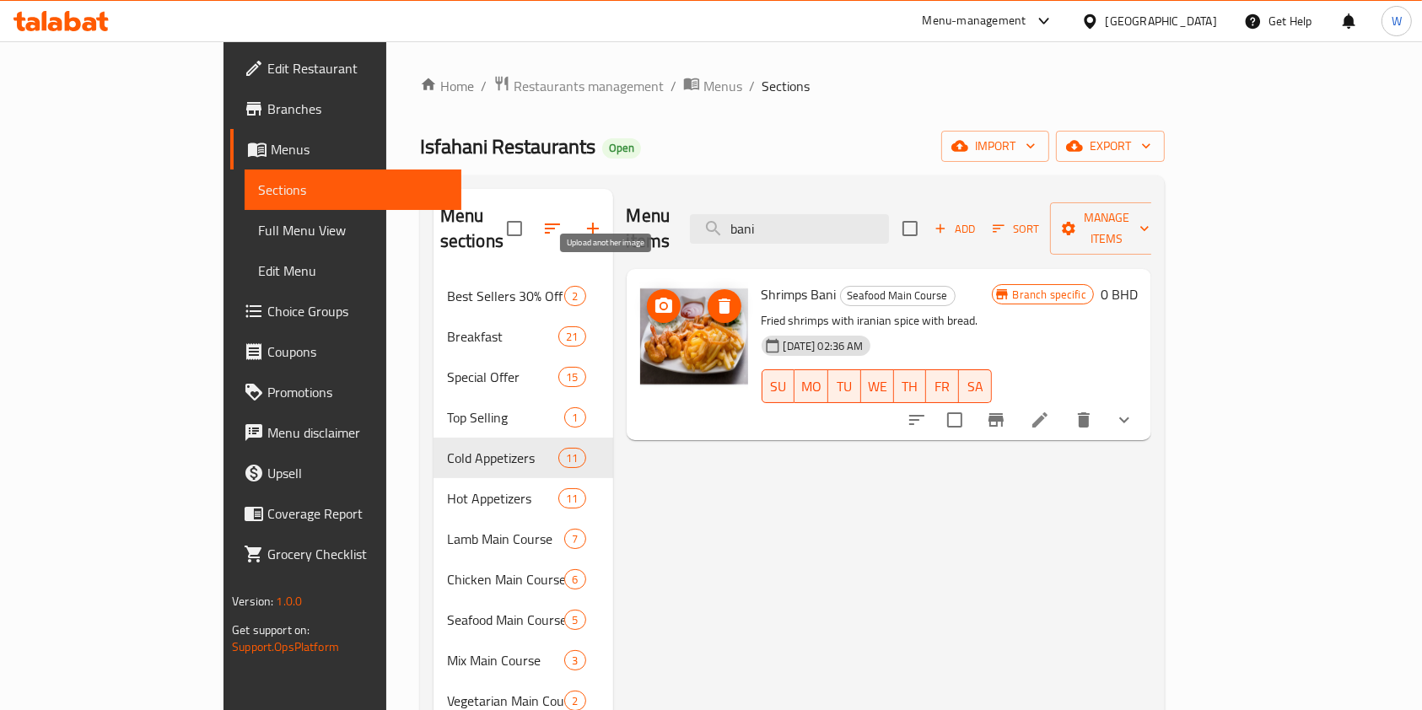
click at [656, 298] on icon "upload picture" at bounding box center [664, 305] width 17 height 15
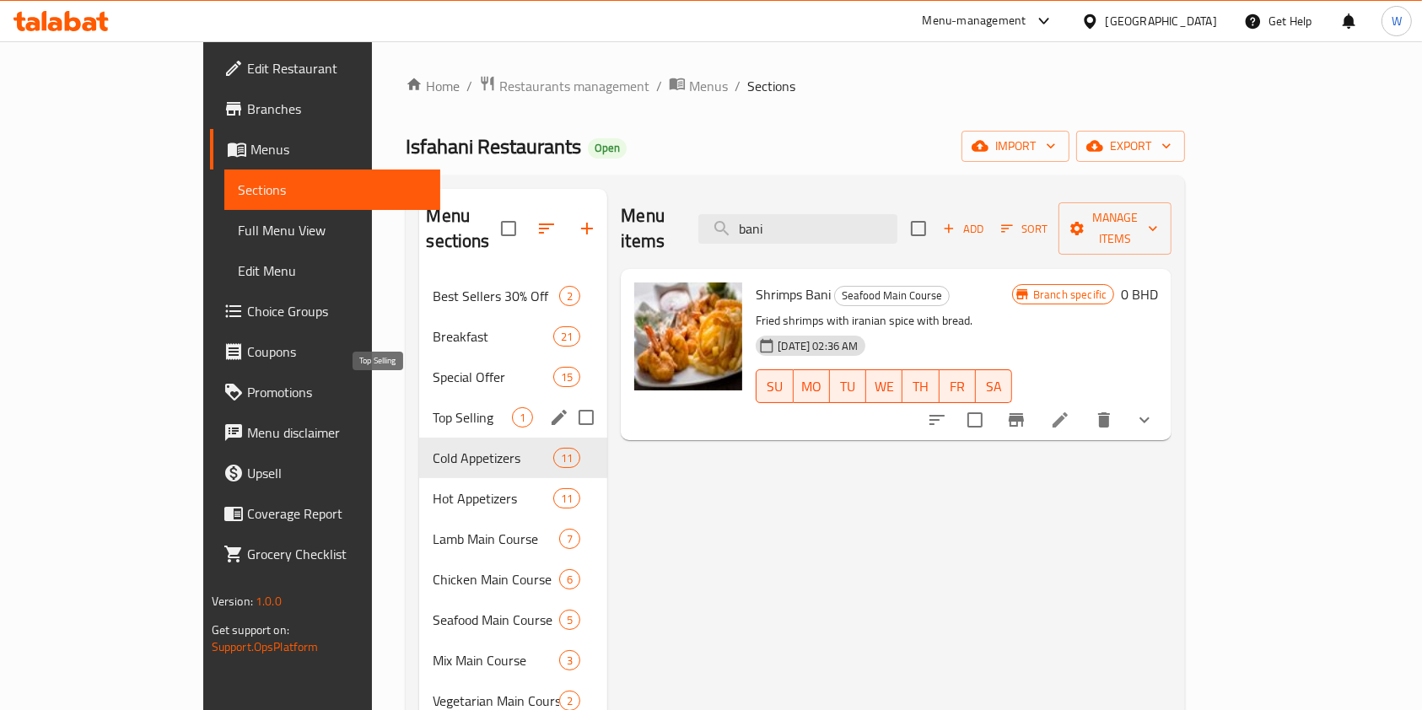
click at [433, 407] on span "Top Selling" at bounding box center [472, 417] width 79 height 20
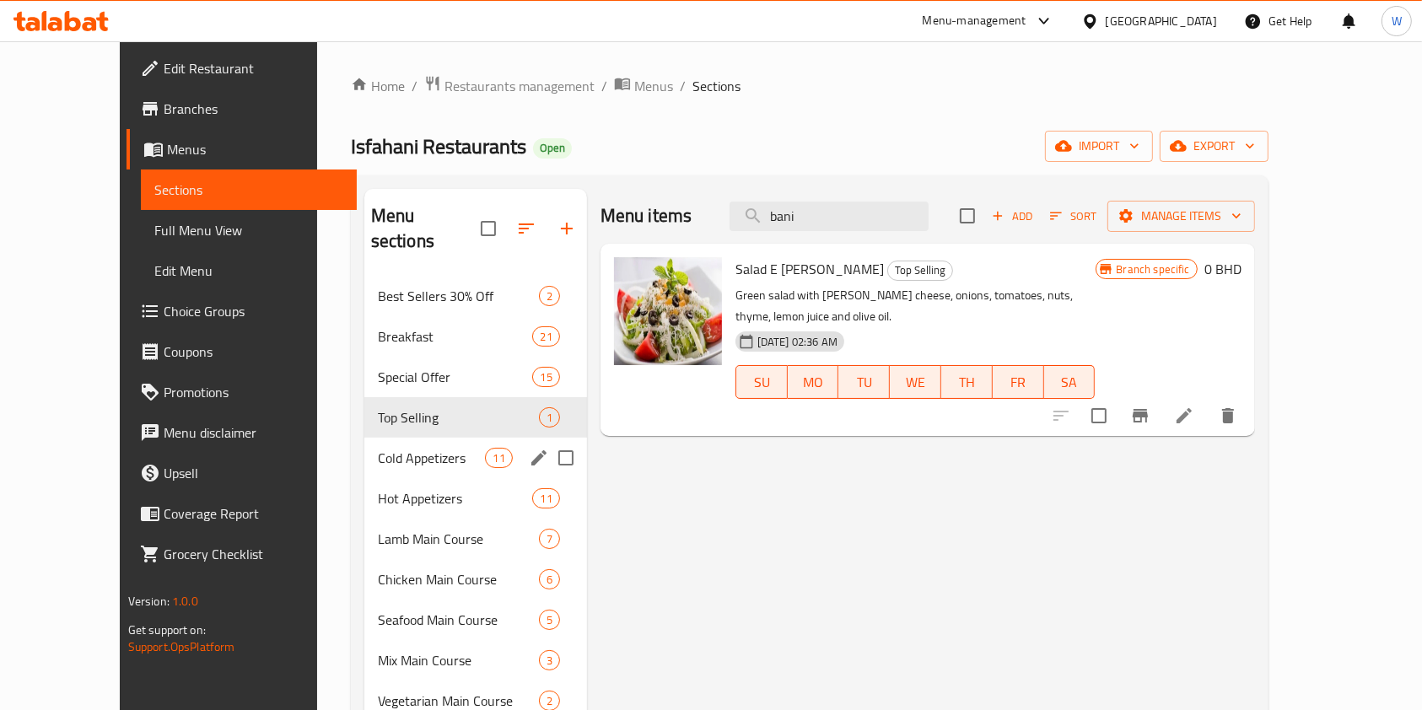
click at [378, 448] on span "Cold Appetizers" at bounding box center [432, 458] width 108 height 20
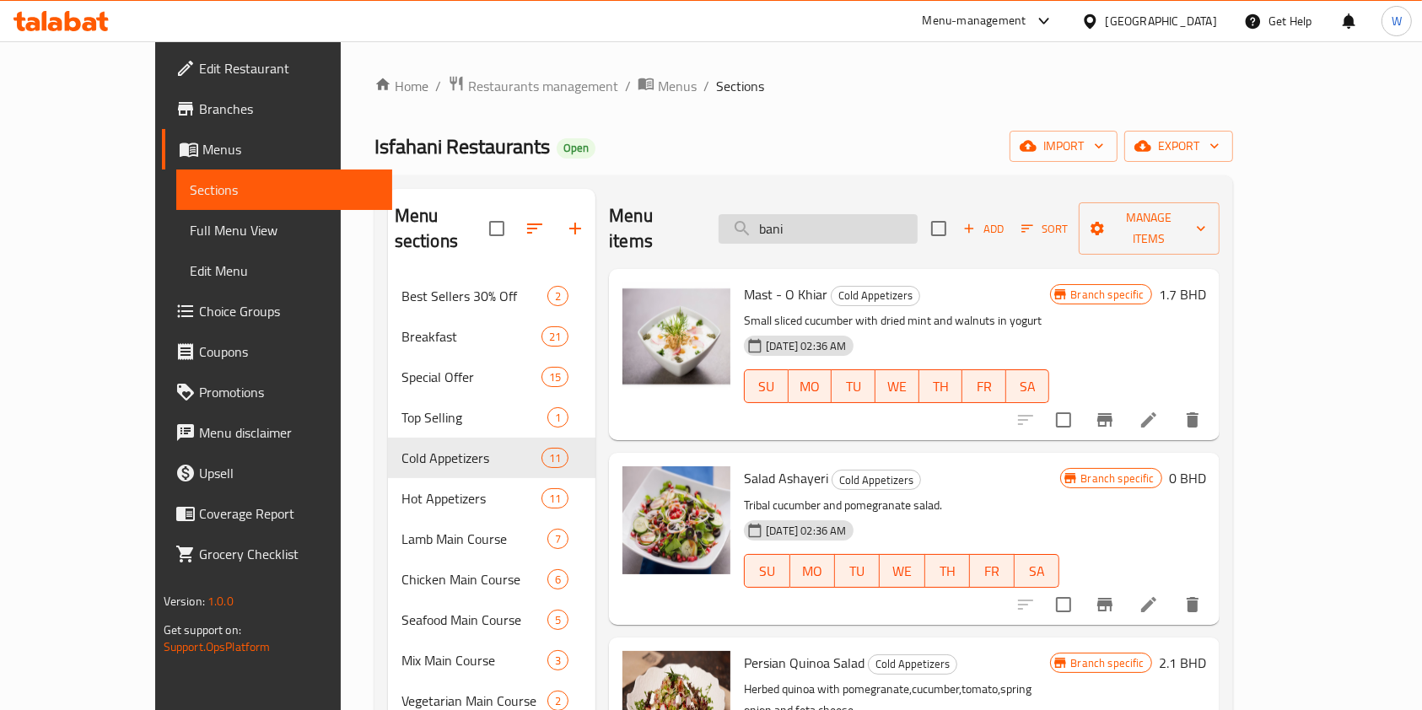
click at [910, 214] on input "bani" at bounding box center [818, 229] width 199 height 30
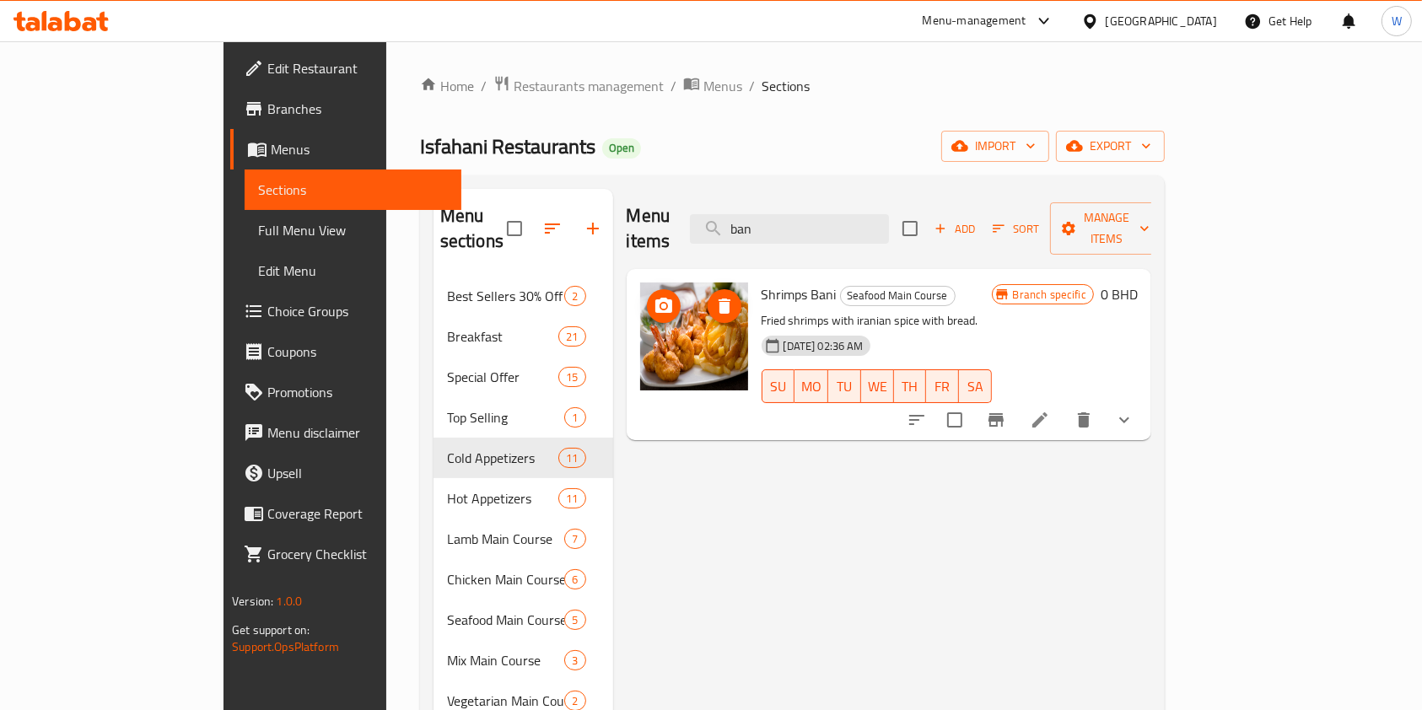
type input "ban"
click at [647, 295] on button "upload picture" at bounding box center [664, 306] width 34 height 34
drag, startPoint x: 979, startPoint y: 513, endPoint x: 1215, endPoint y: 475, distance: 239.3
click at [979, 515] on div "Menu items ban Add Sort Manage items Shrimps Bani Seafood Main Course Fried shr…" at bounding box center [882, 701] width 538 height 1025
click at [886, 218] on input "ban" at bounding box center [789, 229] width 199 height 30
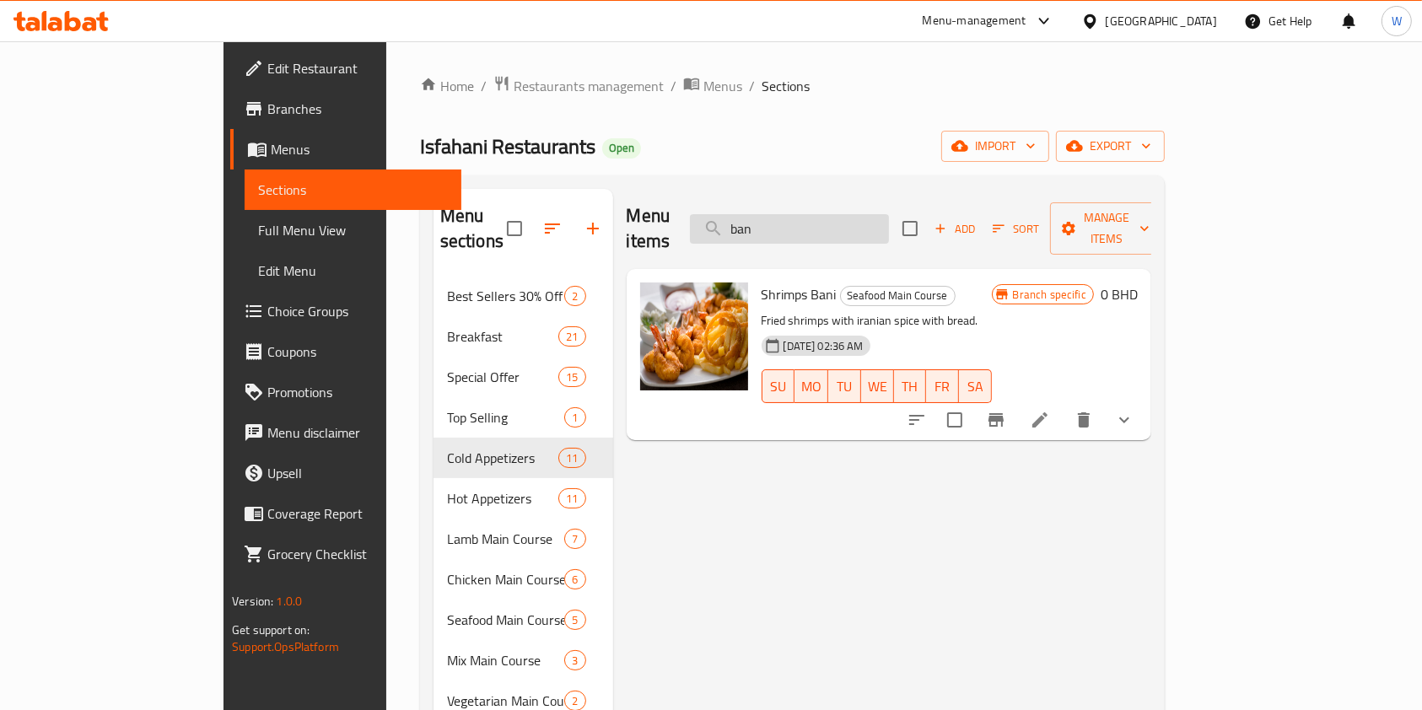
click at [886, 218] on input "ban" at bounding box center [789, 229] width 199 height 30
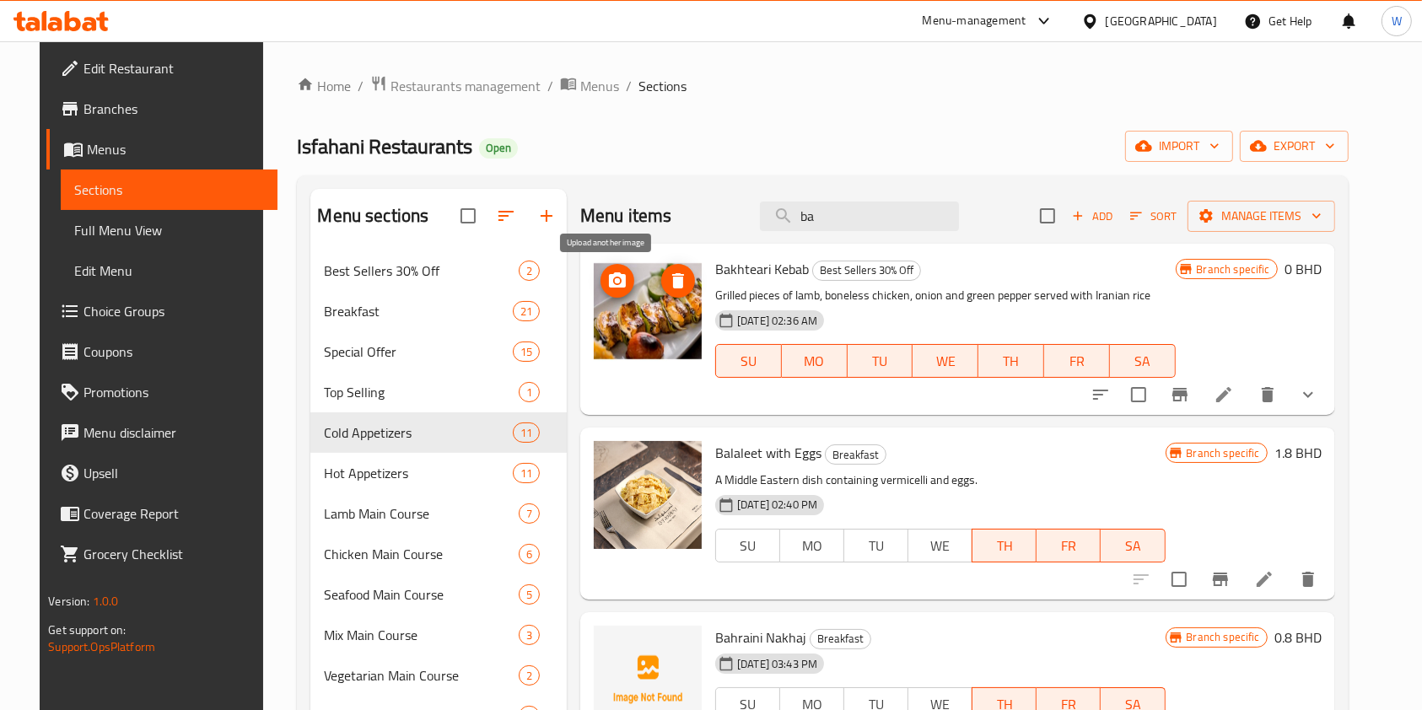
click at [615, 278] on circle "upload picture" at bounding box center [617, 280] width 5 height 5
click at [885, 209] on input "ba" at bounding box center [859, 217] width 199 height 30
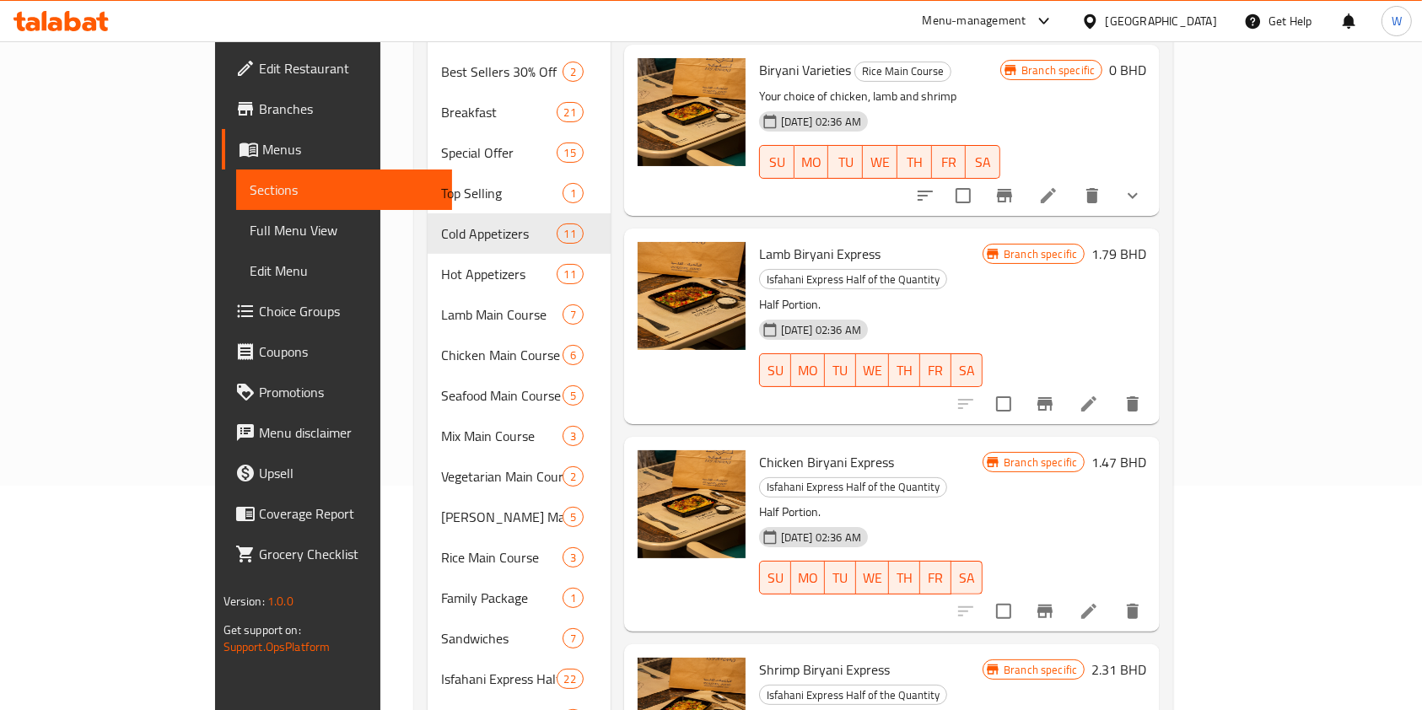
scroll to position [337, 0]
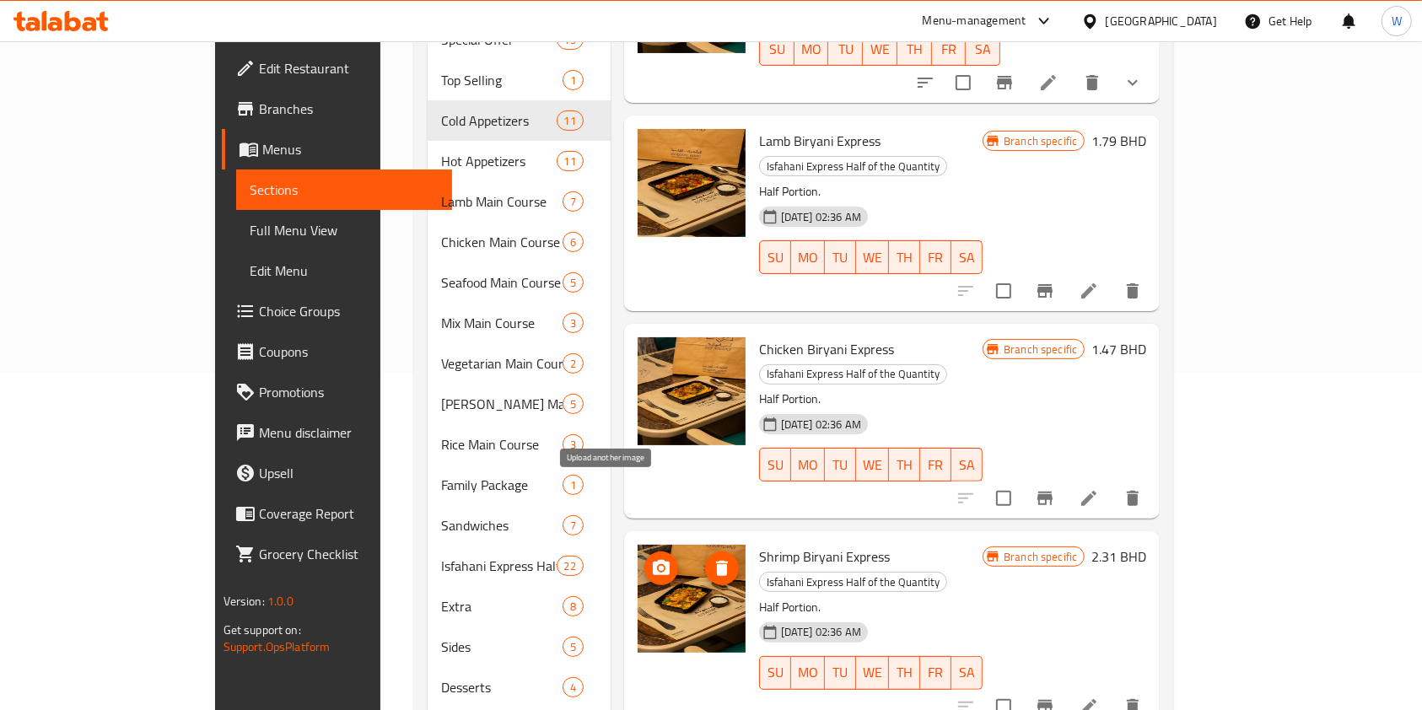
click at [651, 559] on icon "upload picture" at bounding box center [661, 569] width 20 height 20
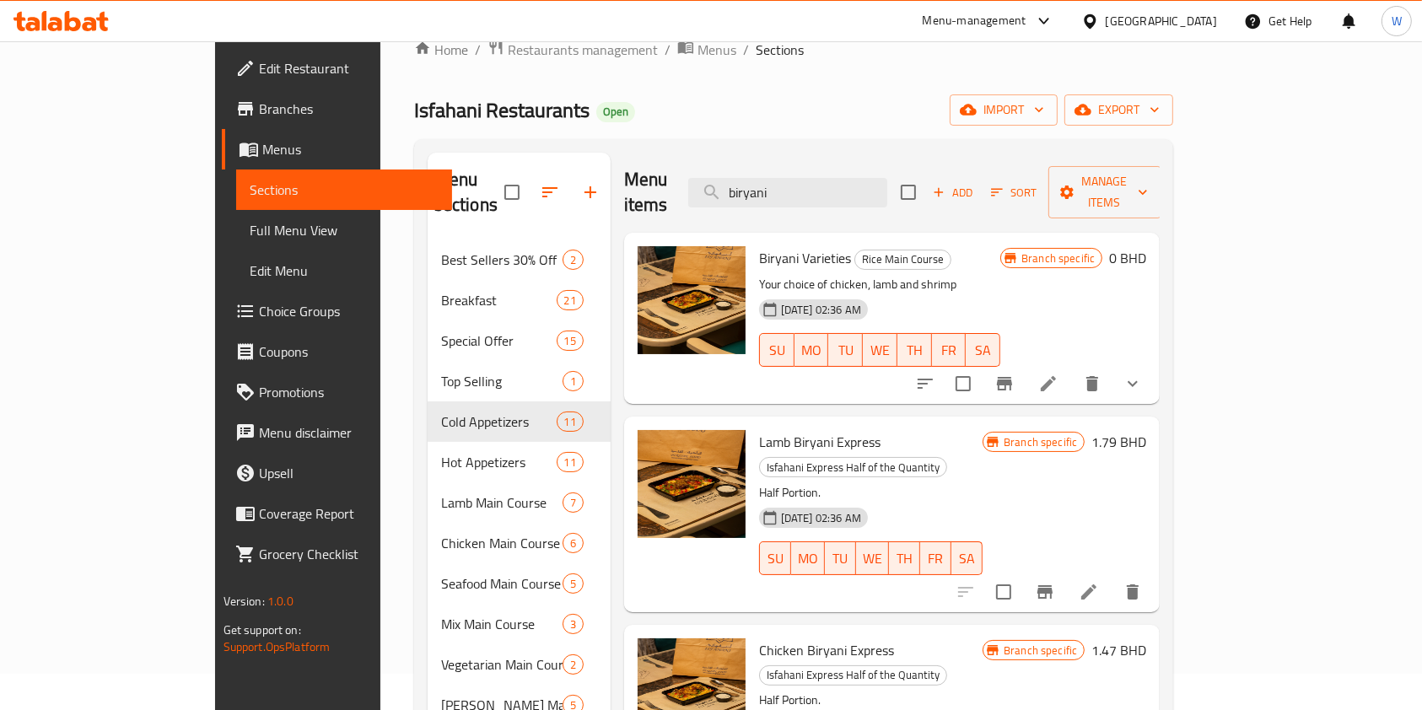
scroll to position [0, 0]
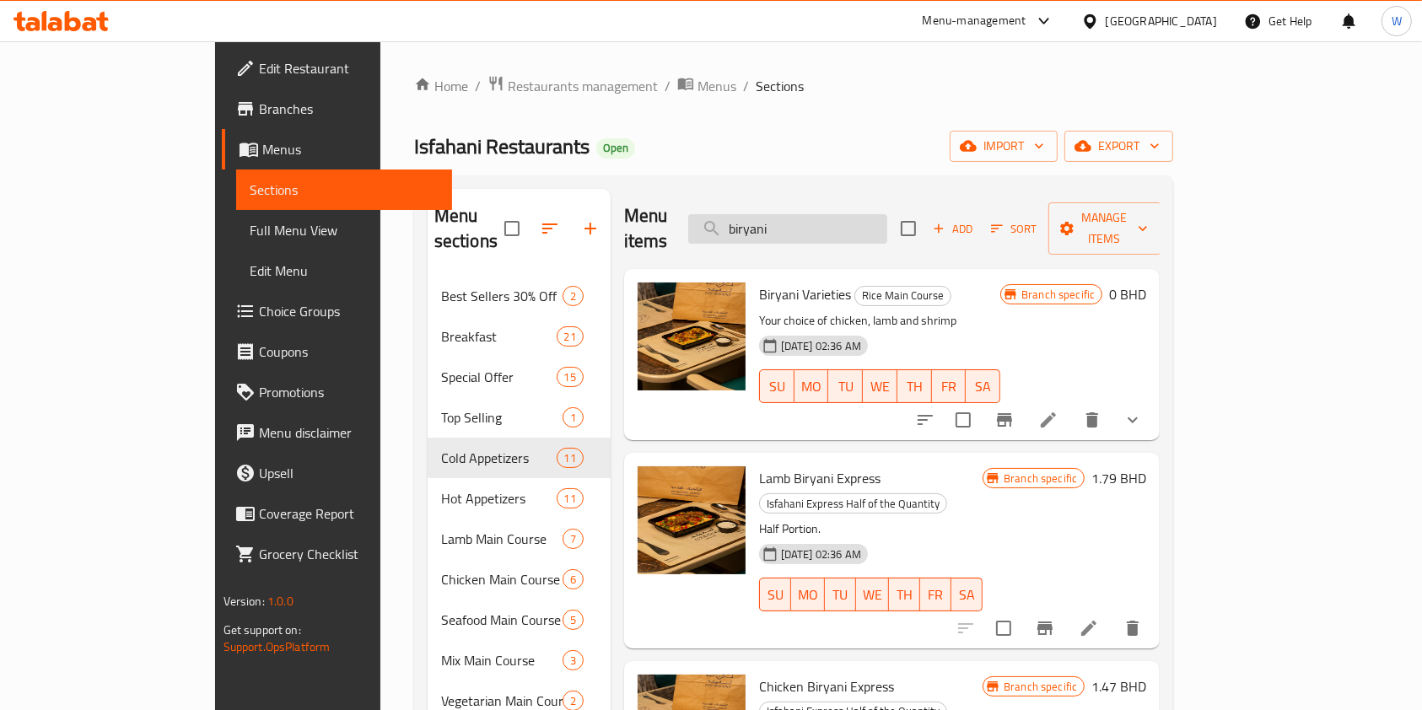
click at [888, 214] on input "biryani" at bounding box center [787, 229] width 199 height 30
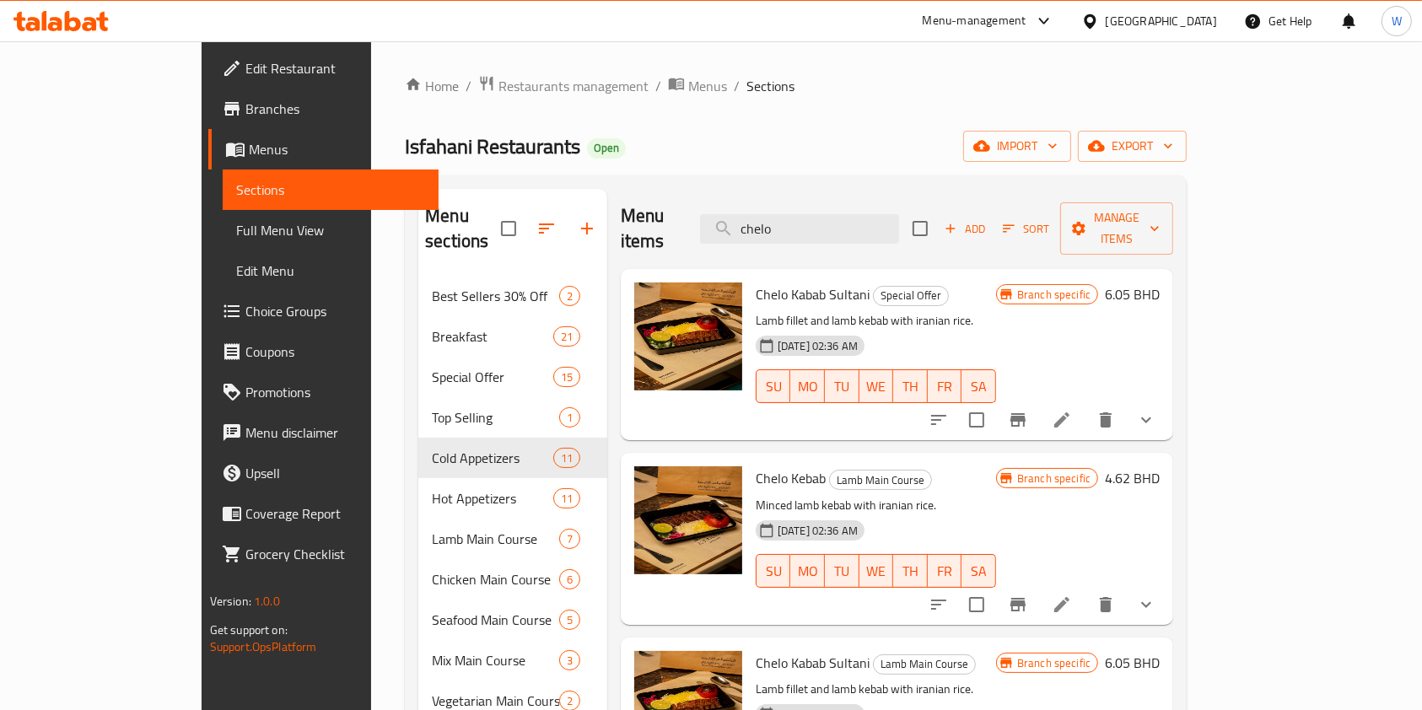
click at [998, 460] on div "Chelo Kebab Lamb Main Course Minced lamb kebab with iranian rice. [DATE] 02:36 …" at bounding box center [876, 539] width 254 height 158
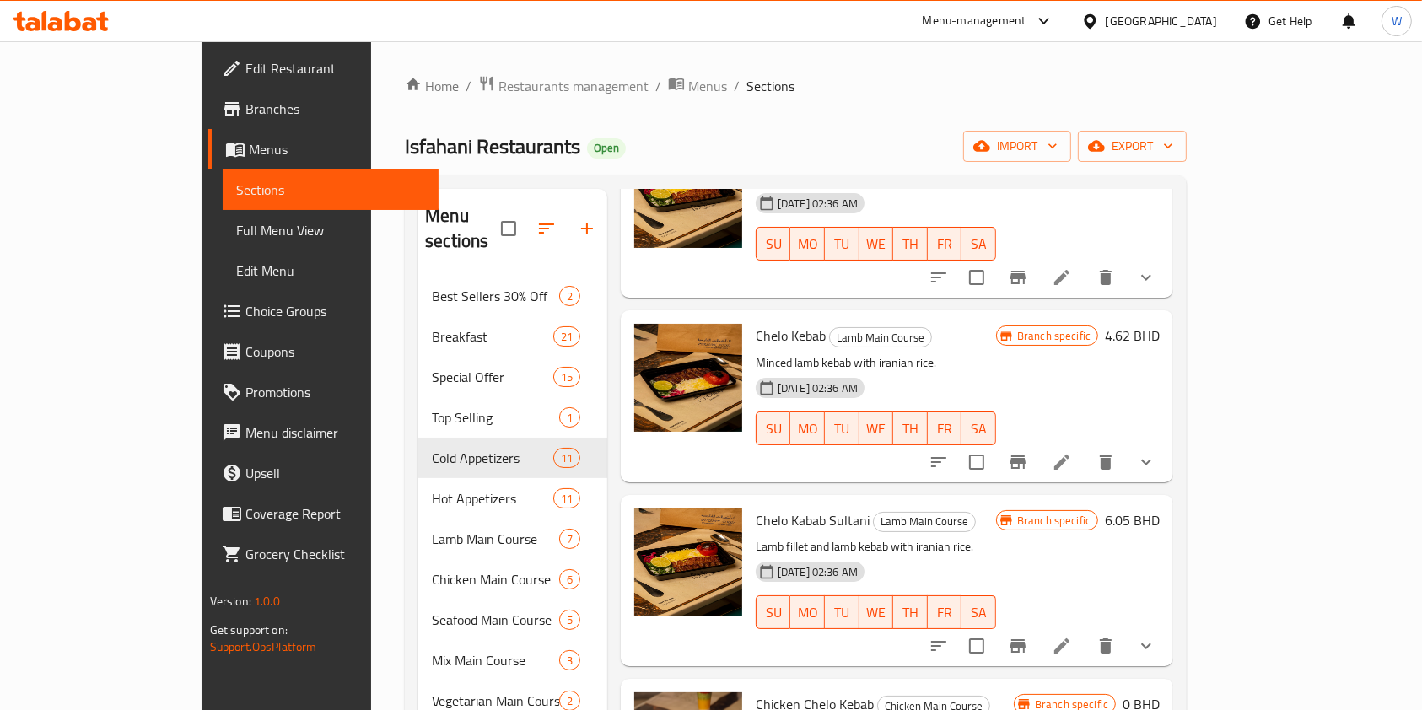
scroll to position [224, 0]
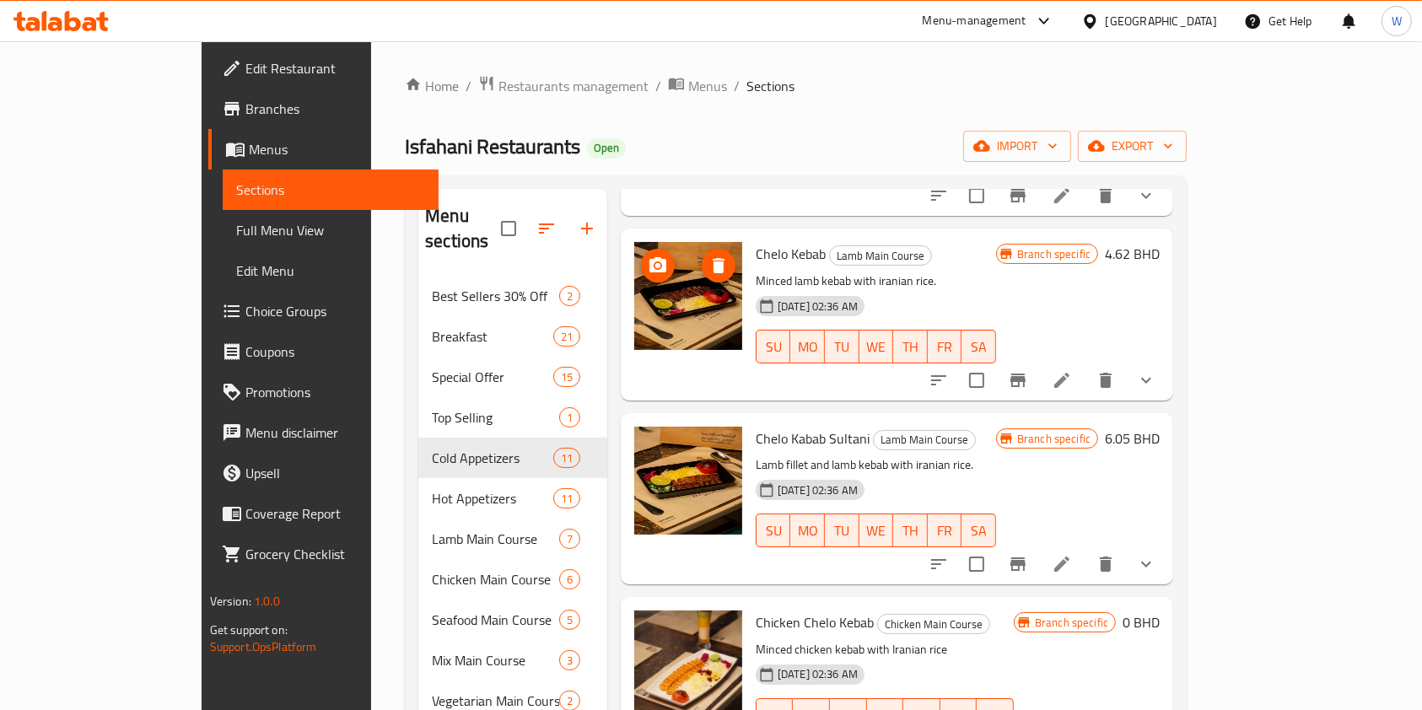
click at [641, 256] on span "upload picture" at bounding box center [658, 266] width 34 height 20
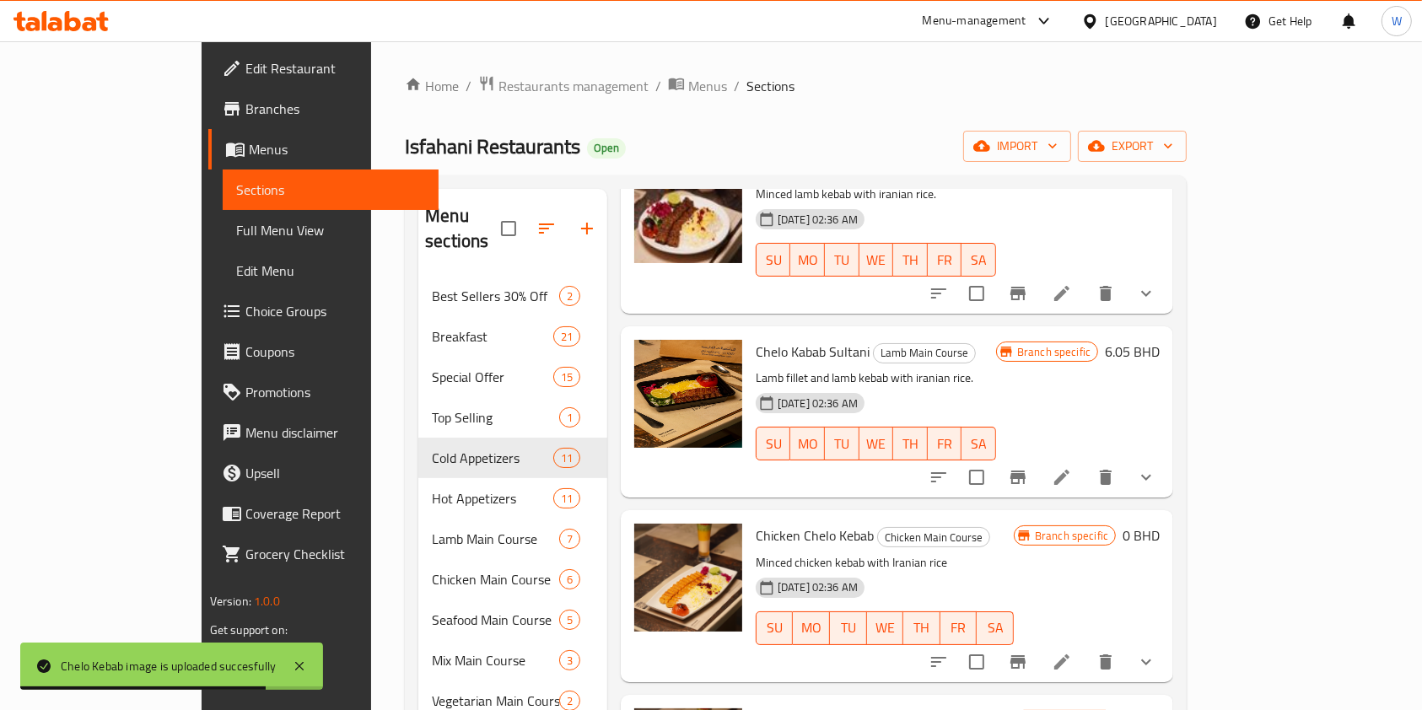
scroll to position [332, 0]
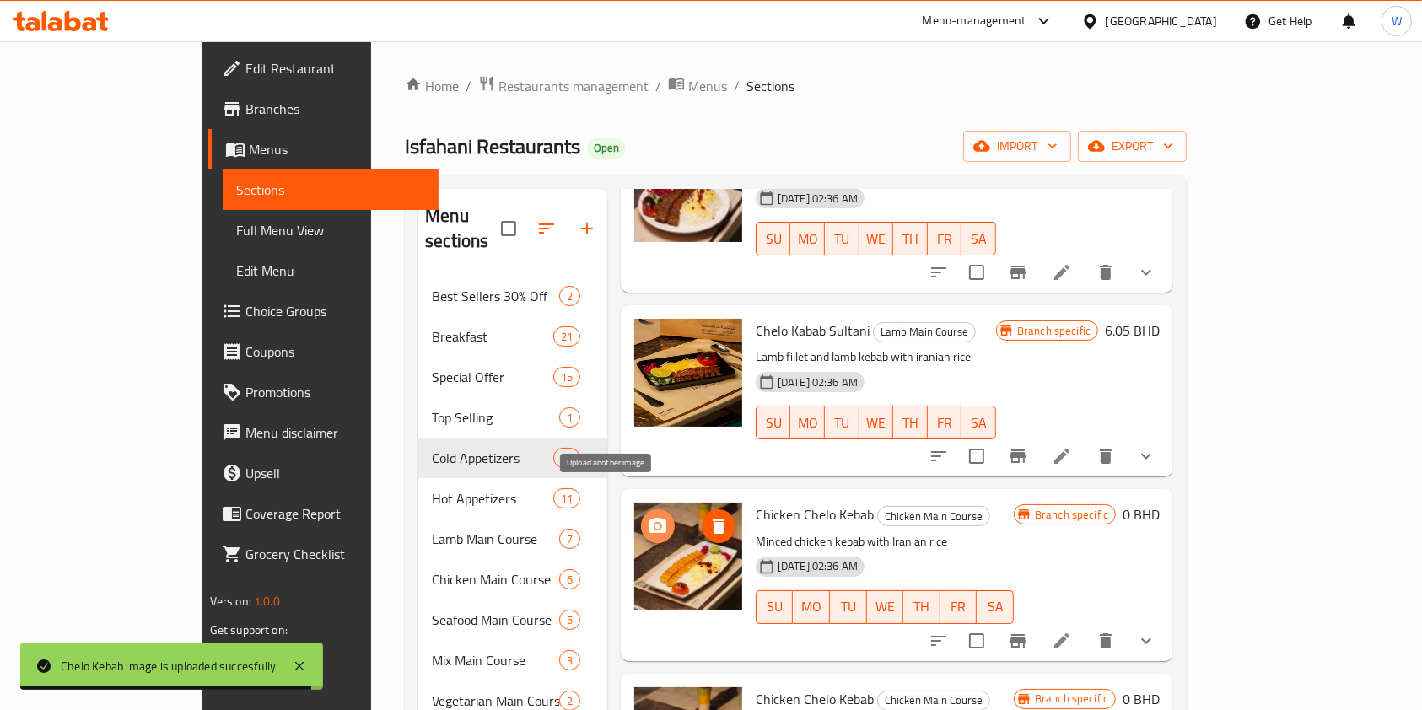
click at [650, 518] on icon "upload picture" at bounding box center [658, 525] width 17 height 15
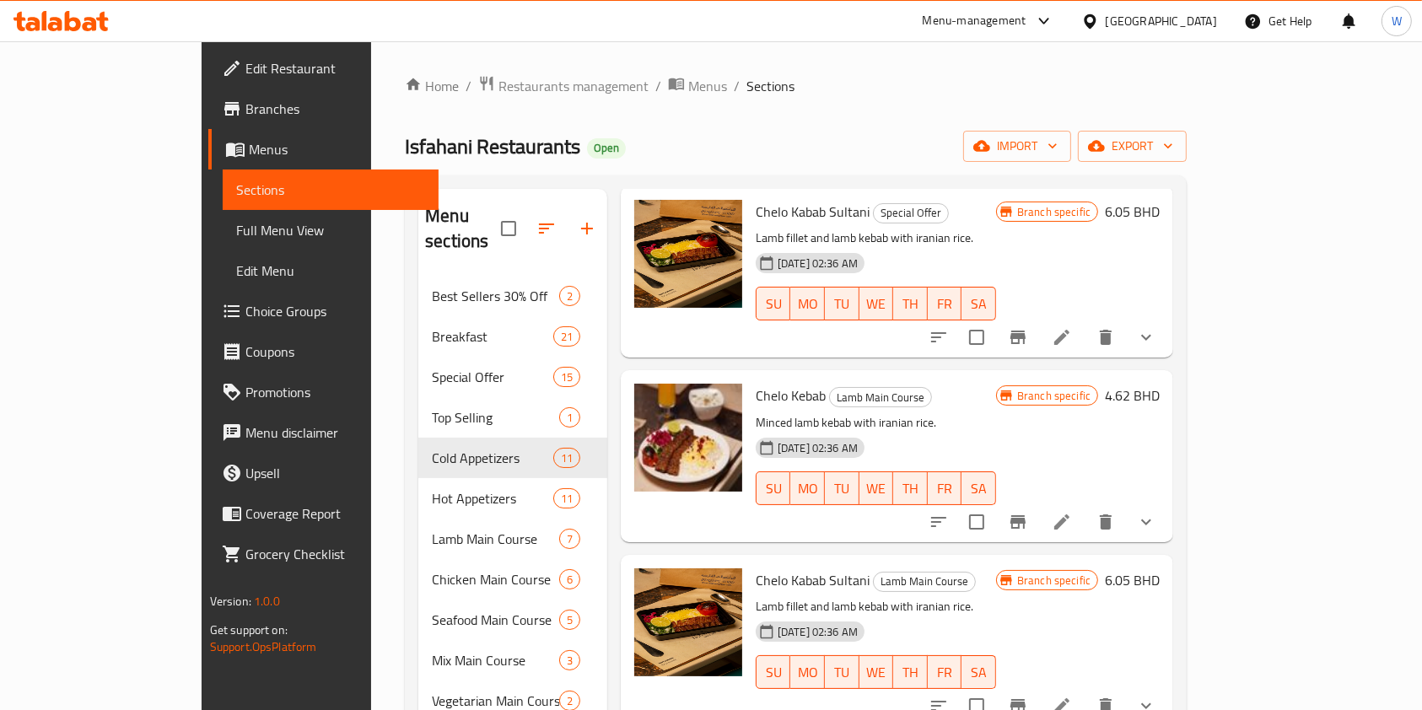
scroll to position [0, 0]
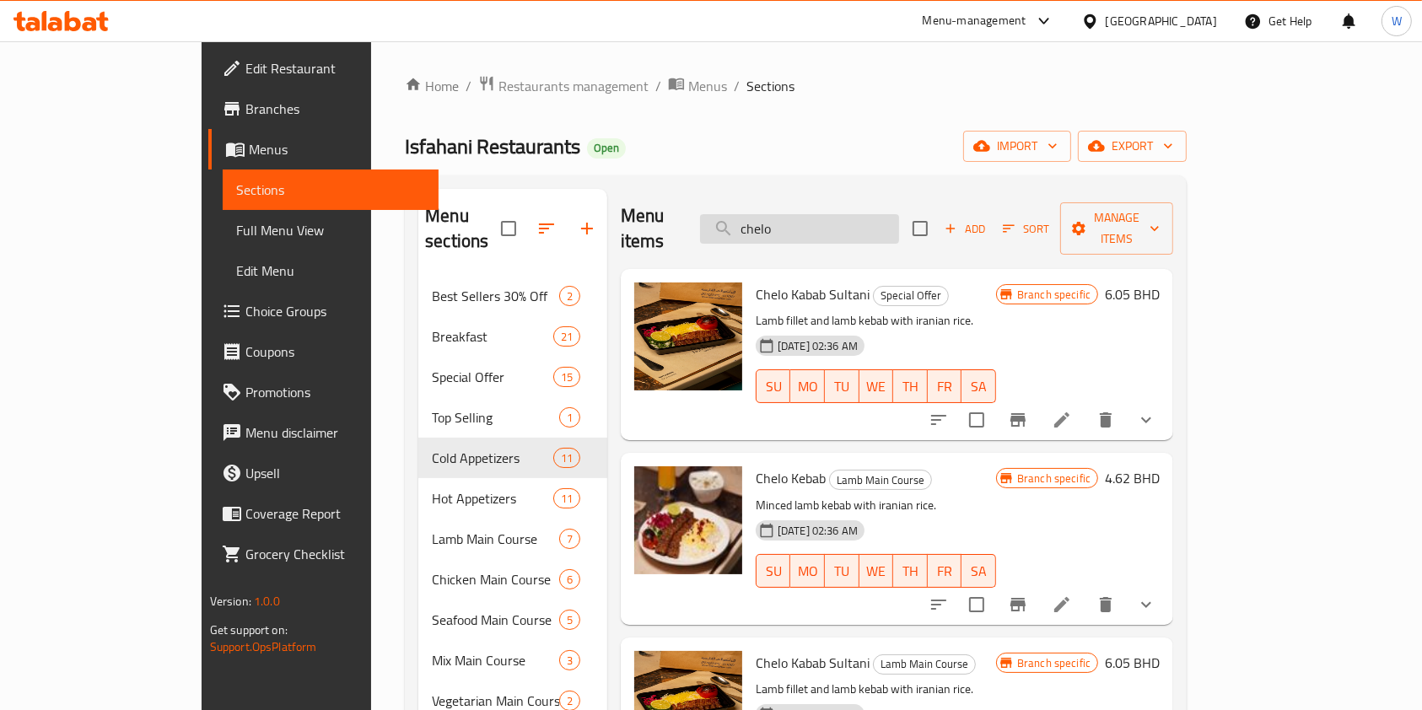
click at [869, 214] on input "chelo" at bounding box center [799, 229] width 199 height 30
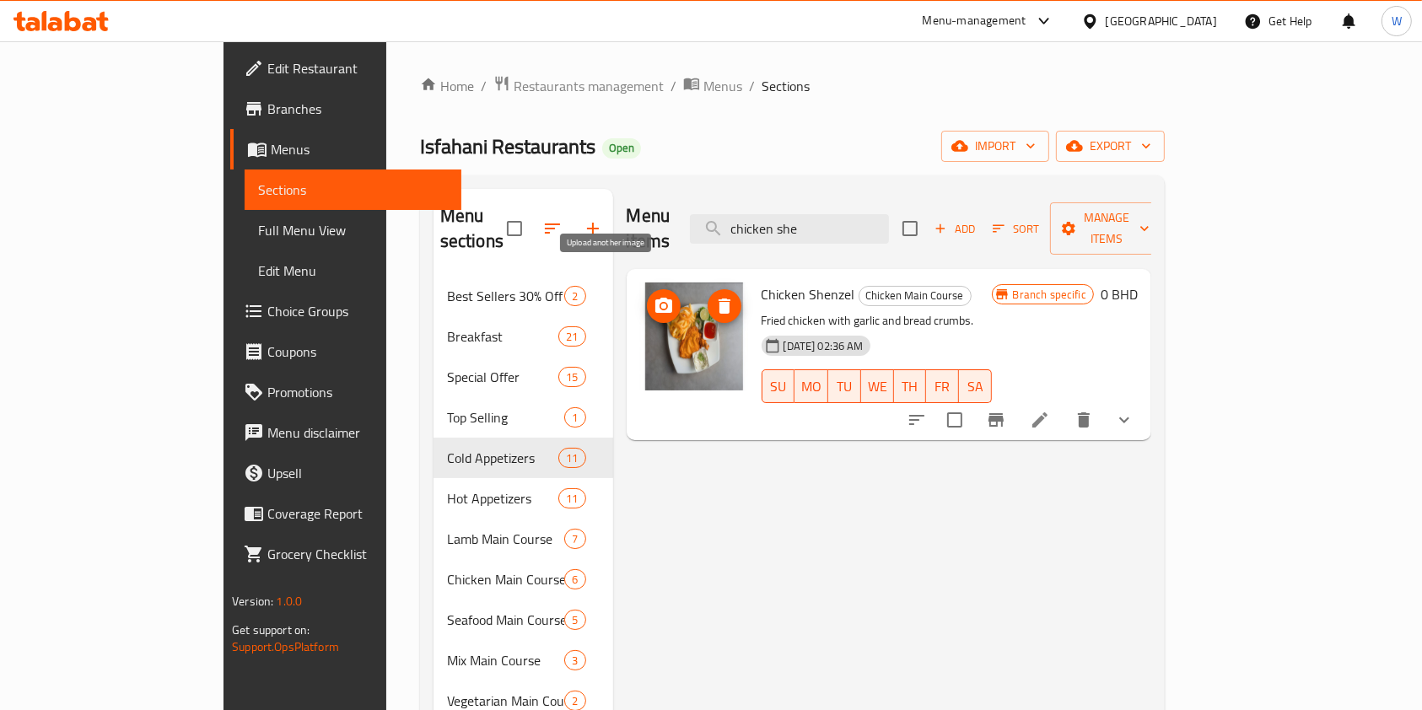
click at [654, 296] on icon "upload picture" at bounding box center [664, 306] width 20 height 20
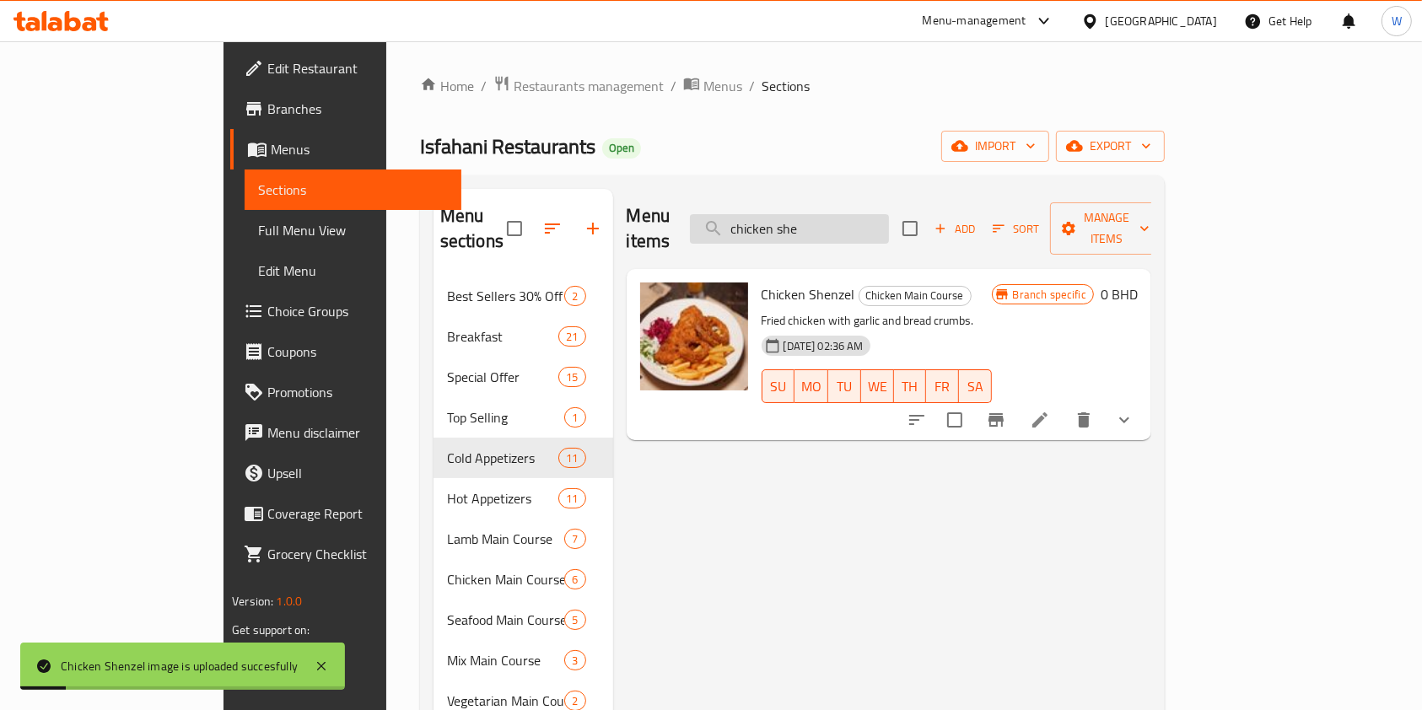
click at [886, 227] on input "chicken she" at bounding box center [789, 229] width 199 height 30
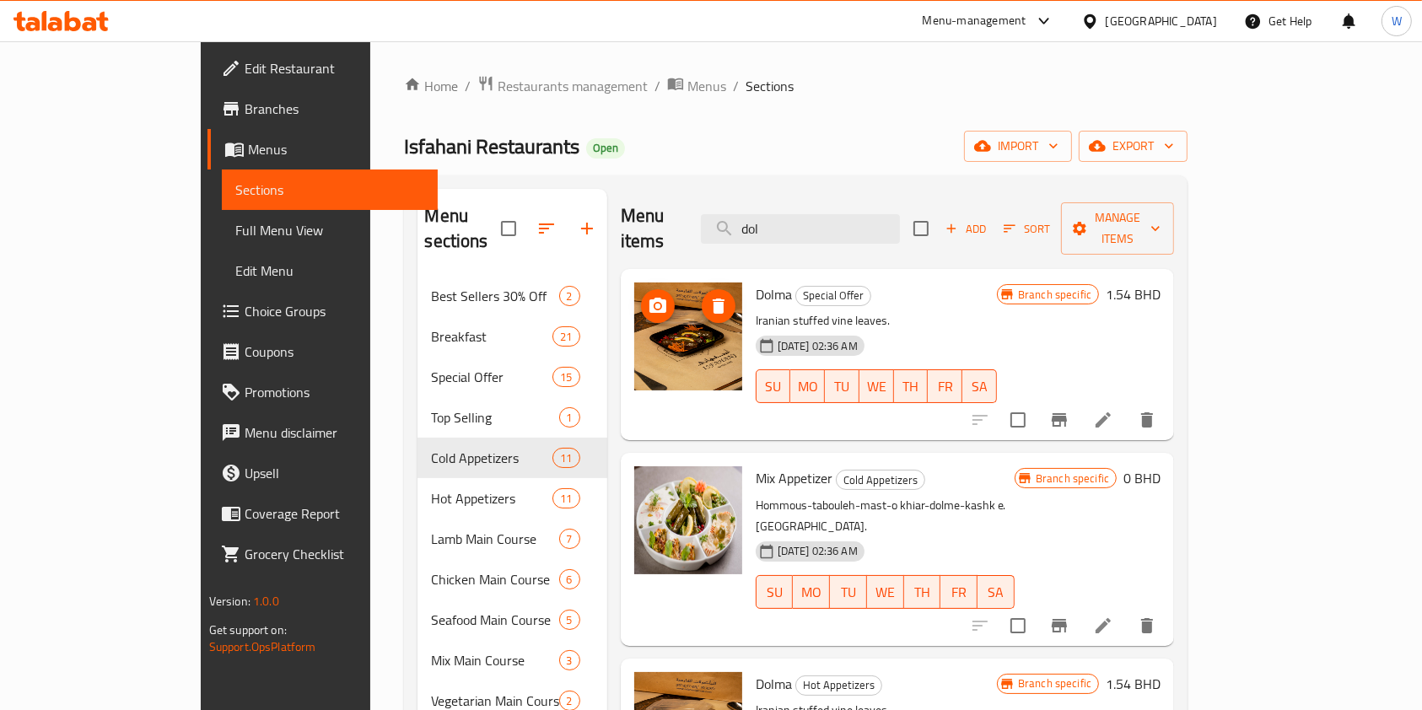
click at [650, 298] on icon "upload picture" at bounding box center [658, 305] width 17 height 15
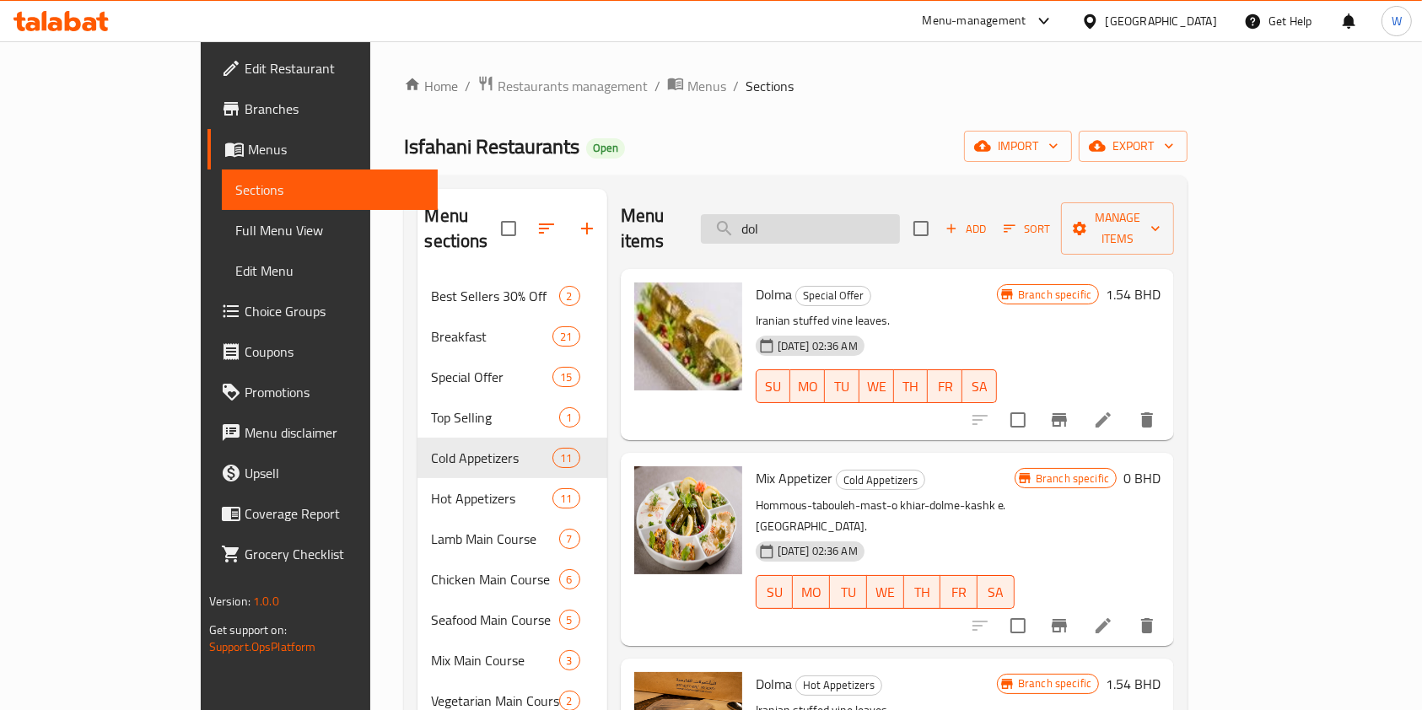
click at [886, 214] on input "dol" at bounding box center [800, 229] width 199 height 30
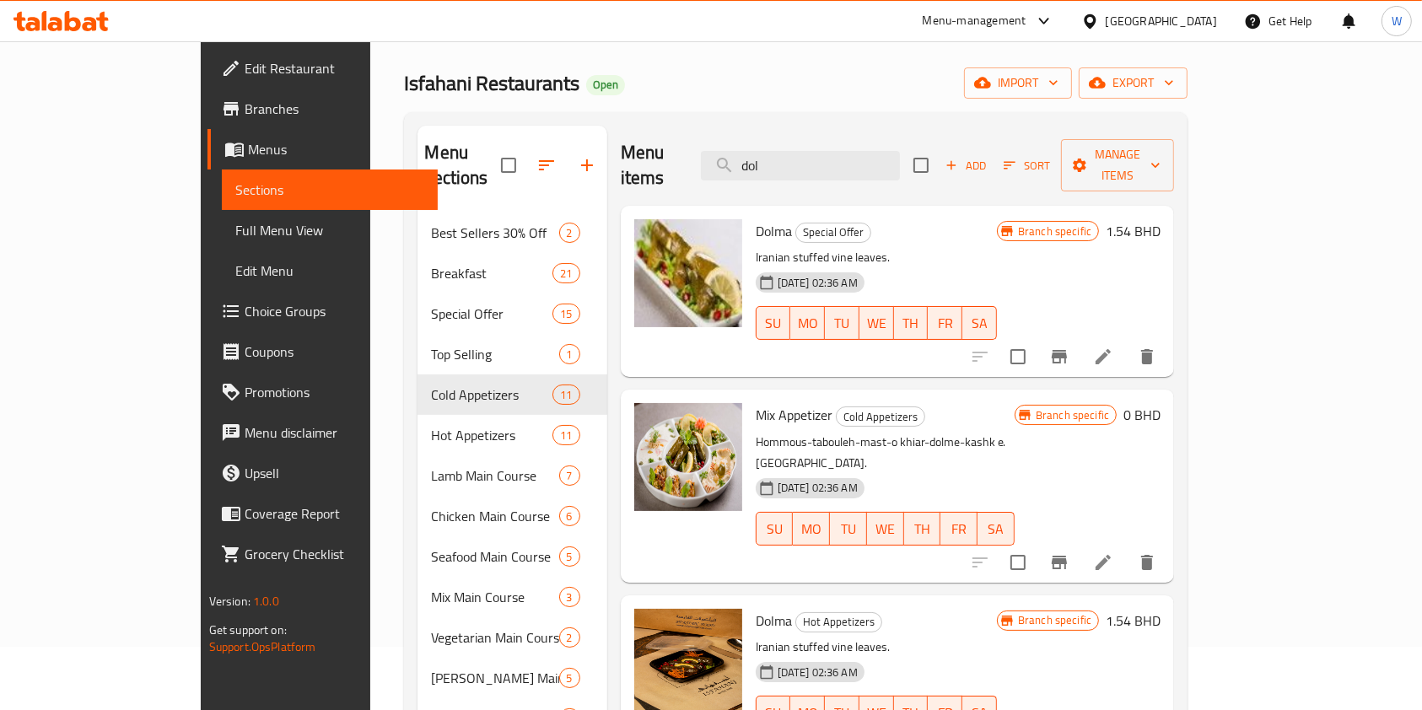
scroll to position [112, 0]
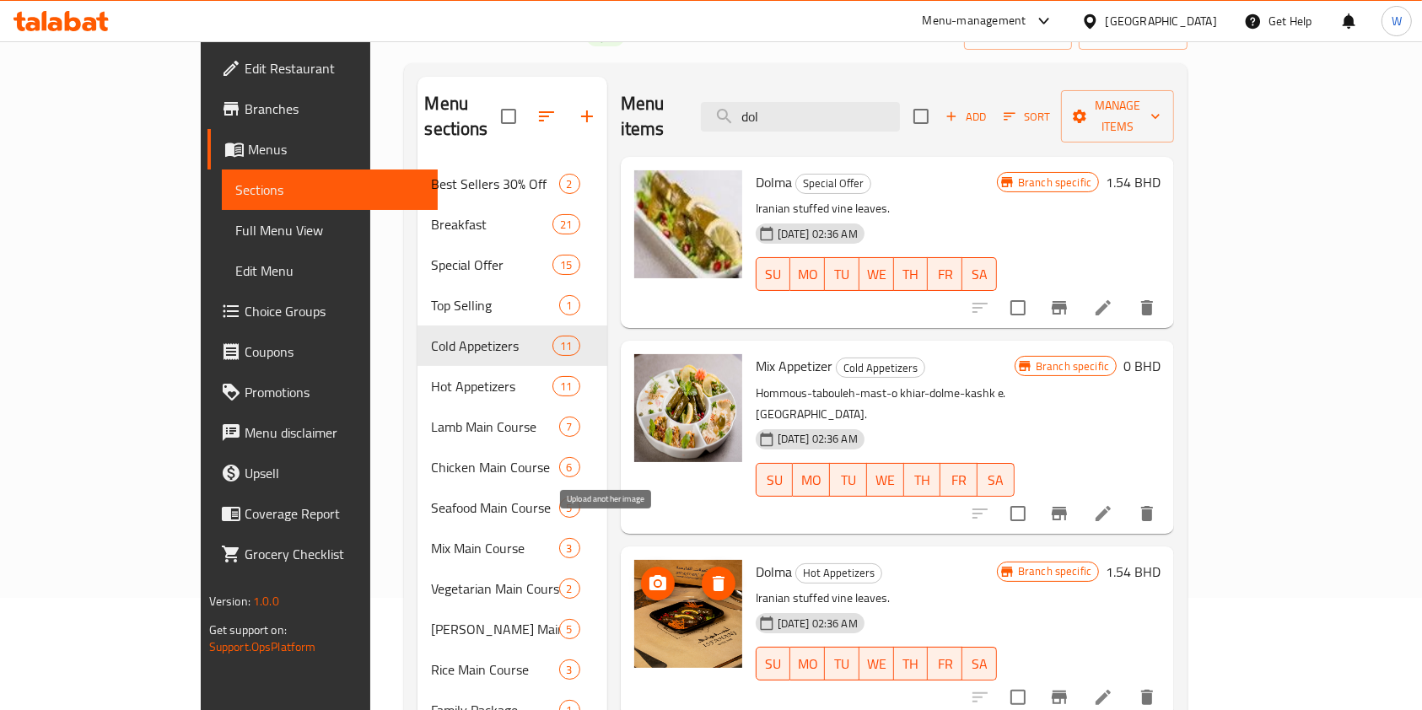
click at [648, 574] on icon "upload picture" at bounding box center [658, 584] width 20 height 20
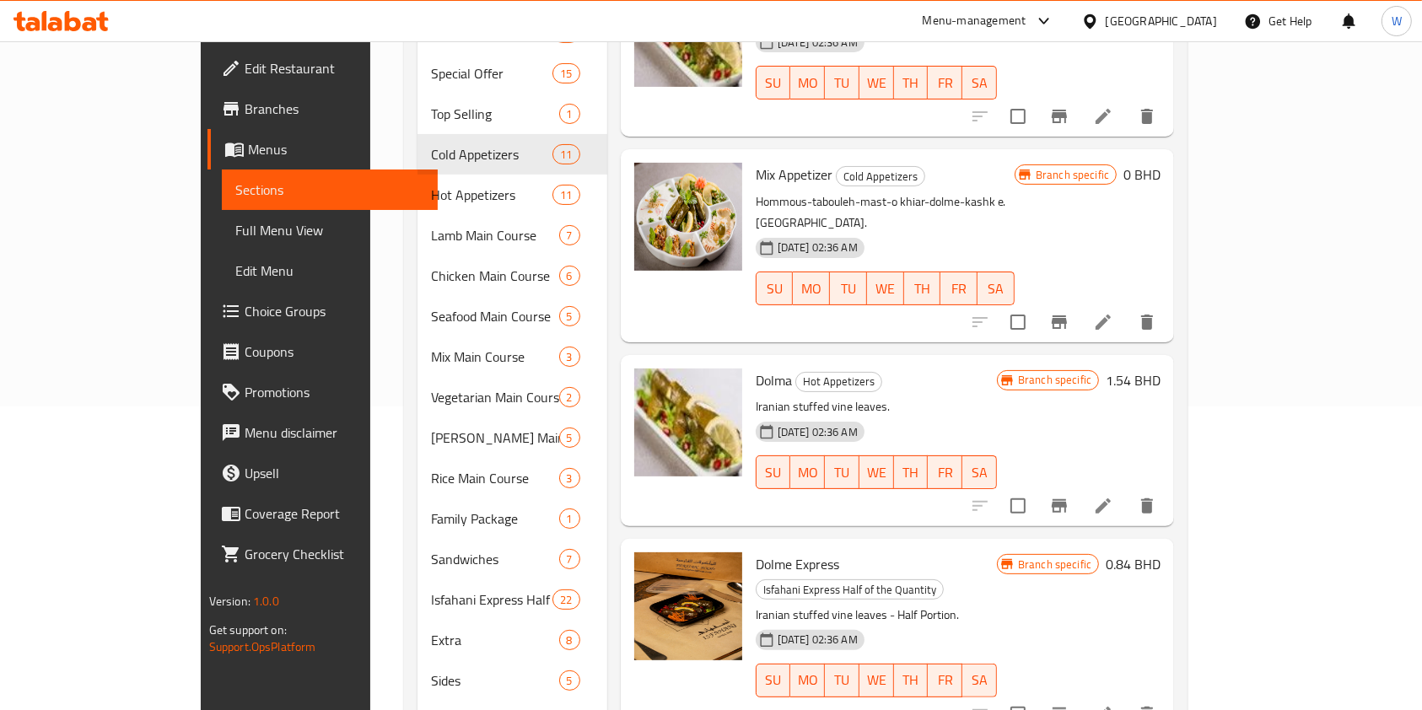
scroll to position [450, 0]
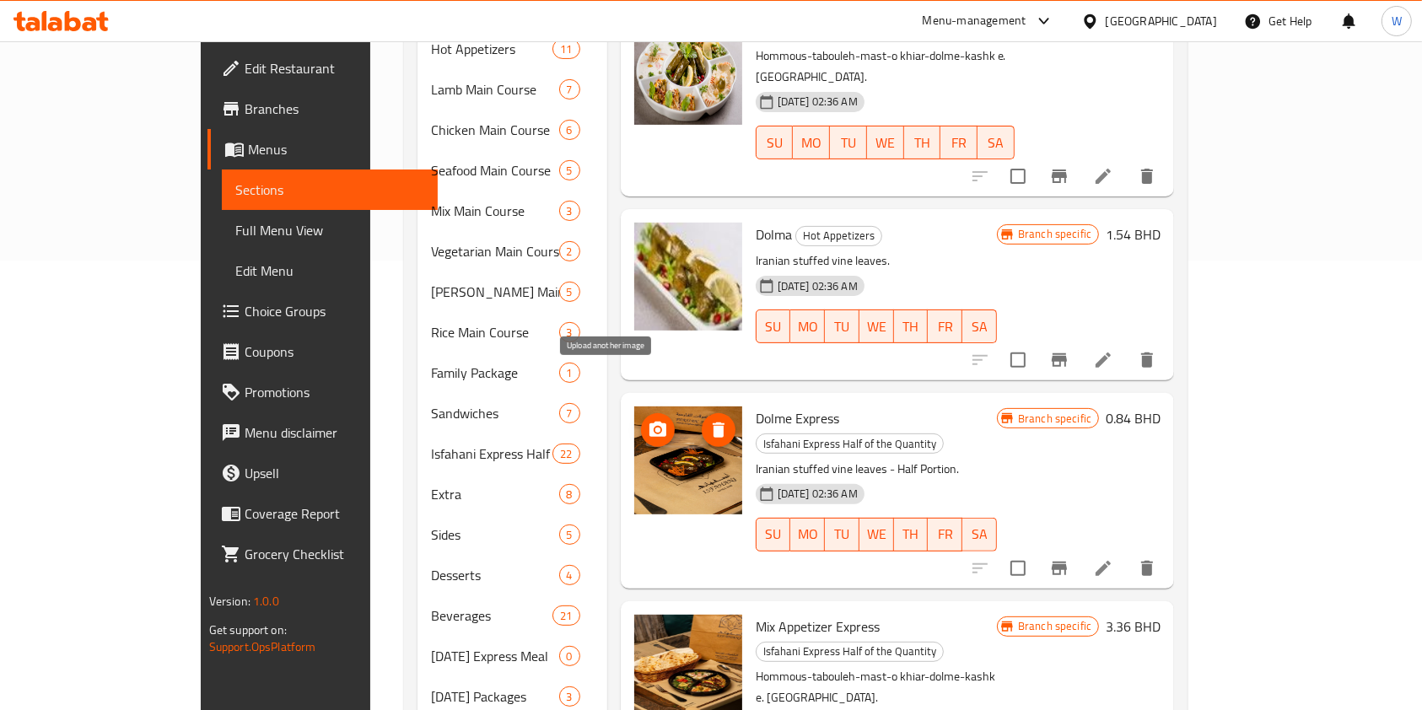
click at [648, 420] on icon "upload picture" at bounding box center [658, 430] width 20 height 20
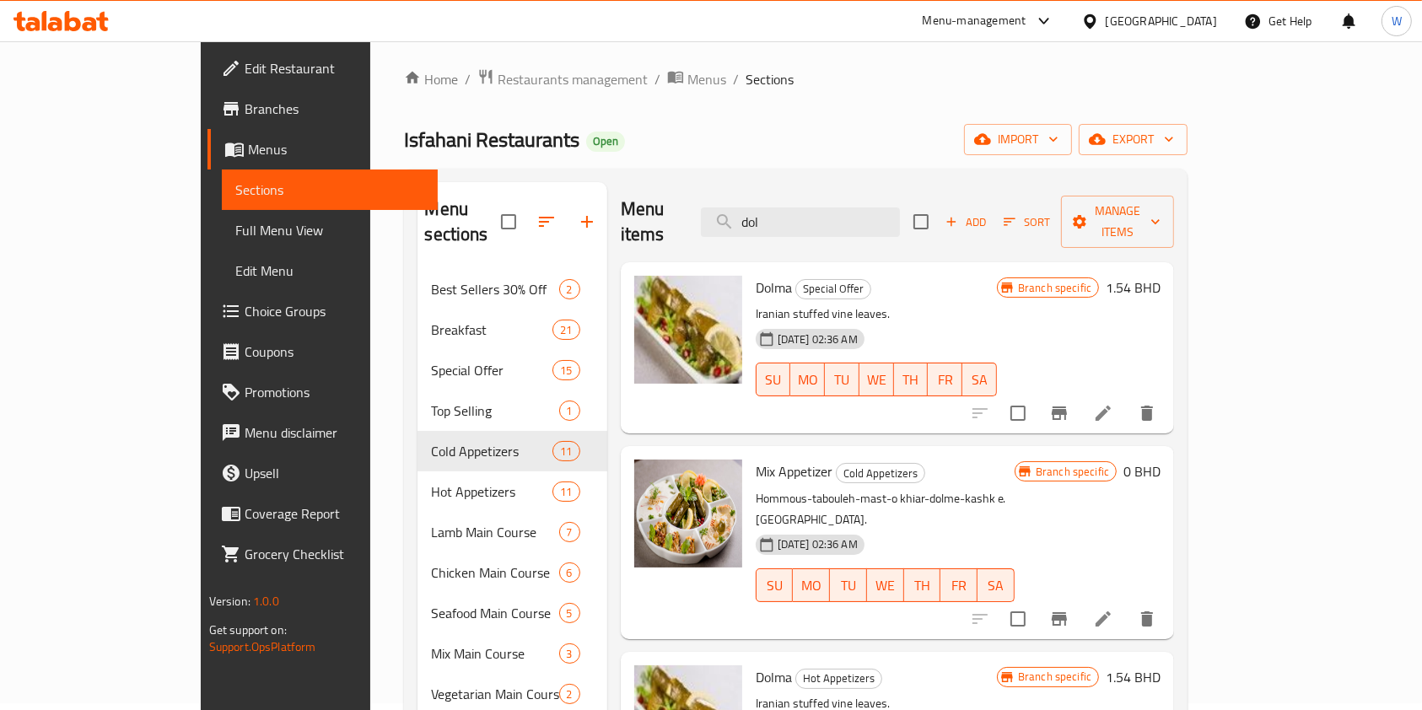
scroll to position [0, 0]
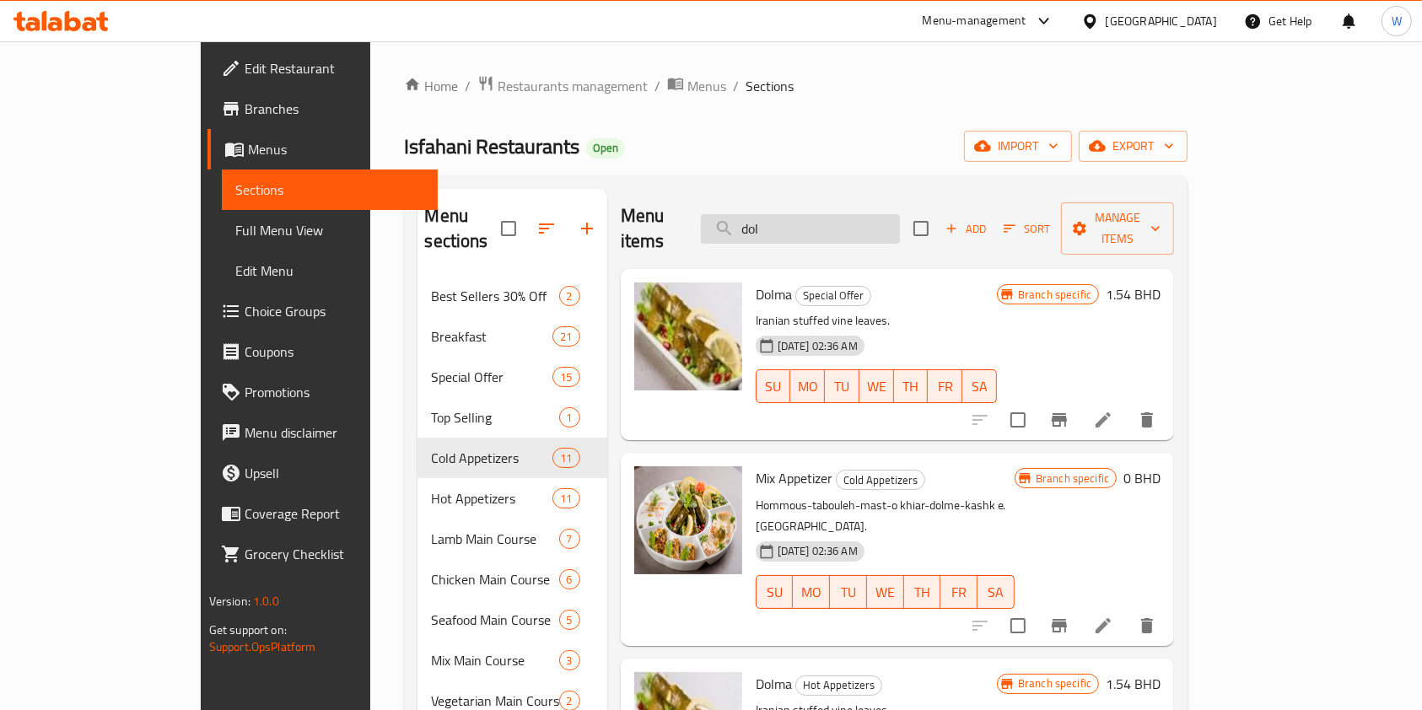
click at [861, 219] on input "dol" at bounding box center [800, 229] width 199 height 30
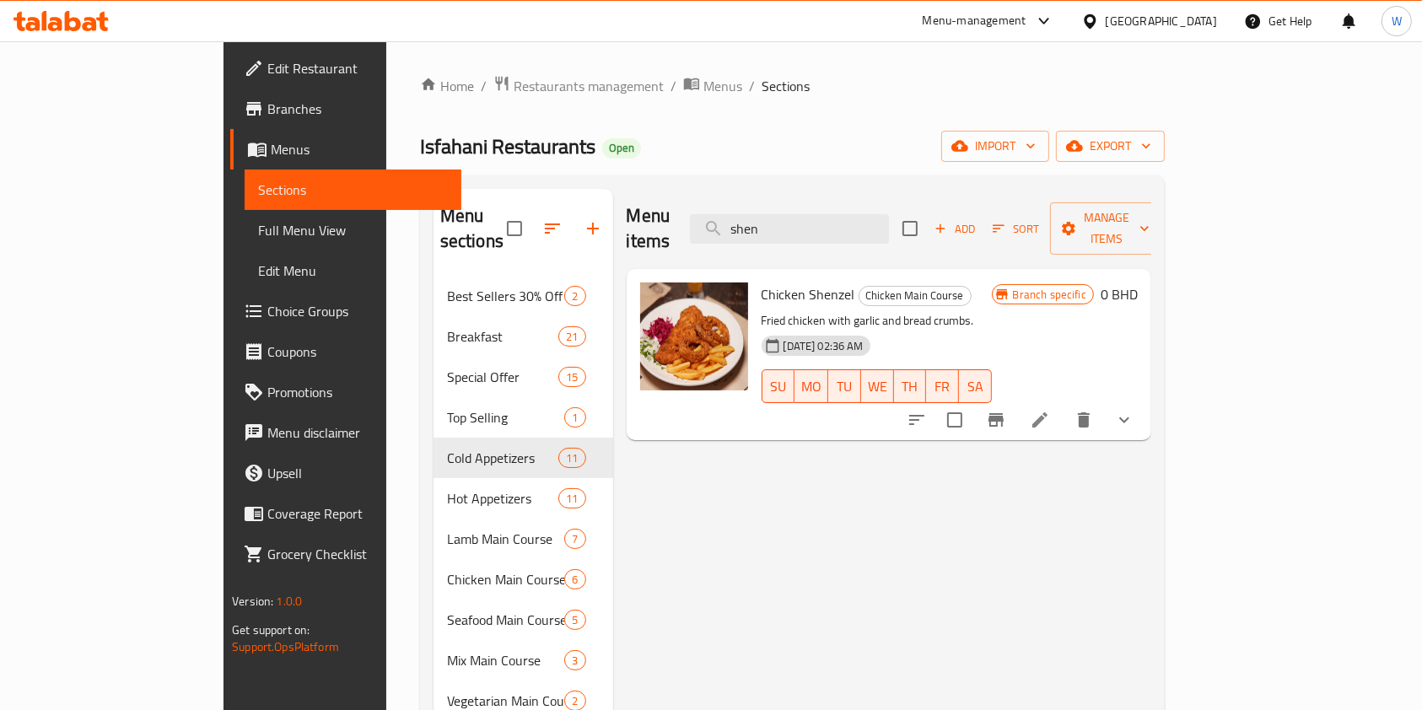
click at [918, 199] on div "Menu items shen Add Sort Manage items" at bounding box center [889, 229] width 525 height 80
click at [889, 219] on input "shen" at bounding box center [789, 229] width 199 height 30
type input "s"
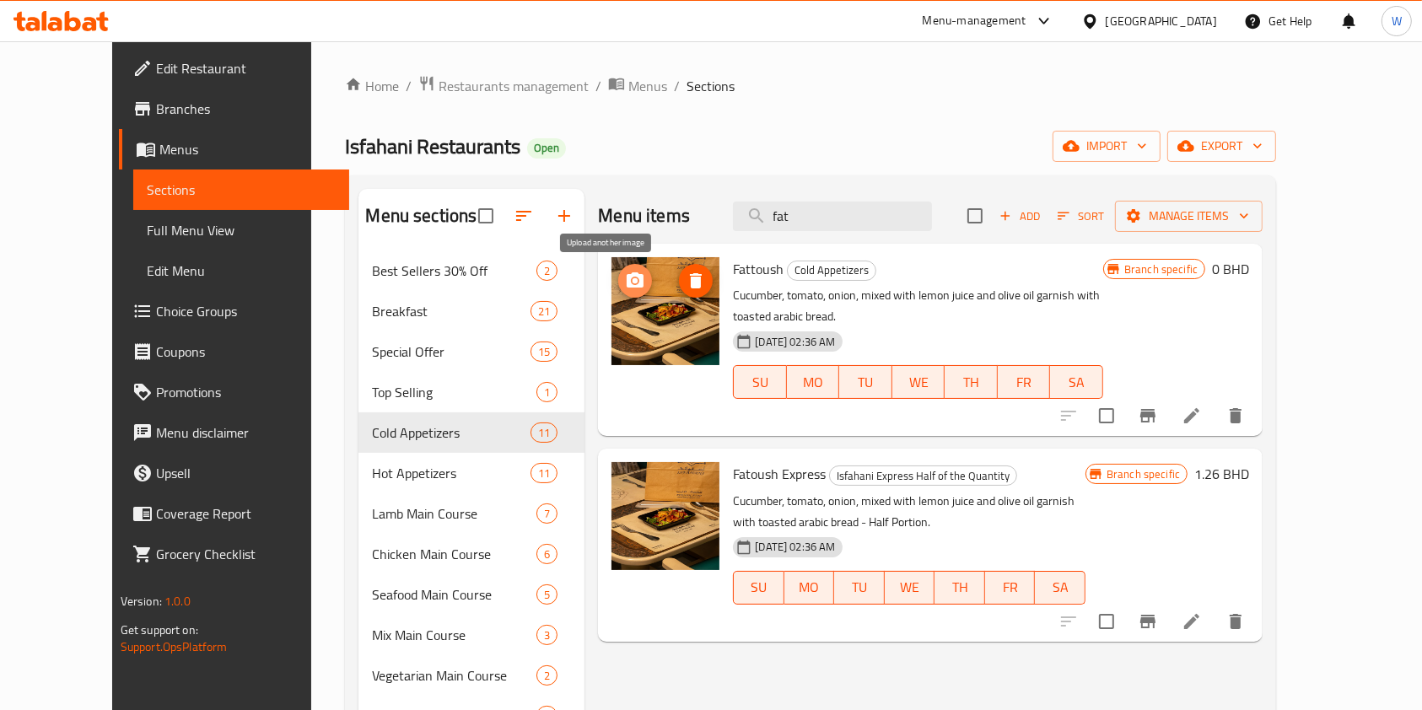
click at [627, 278] on icon "upload picture" at bounding box center [635, 280] width 17 height 15
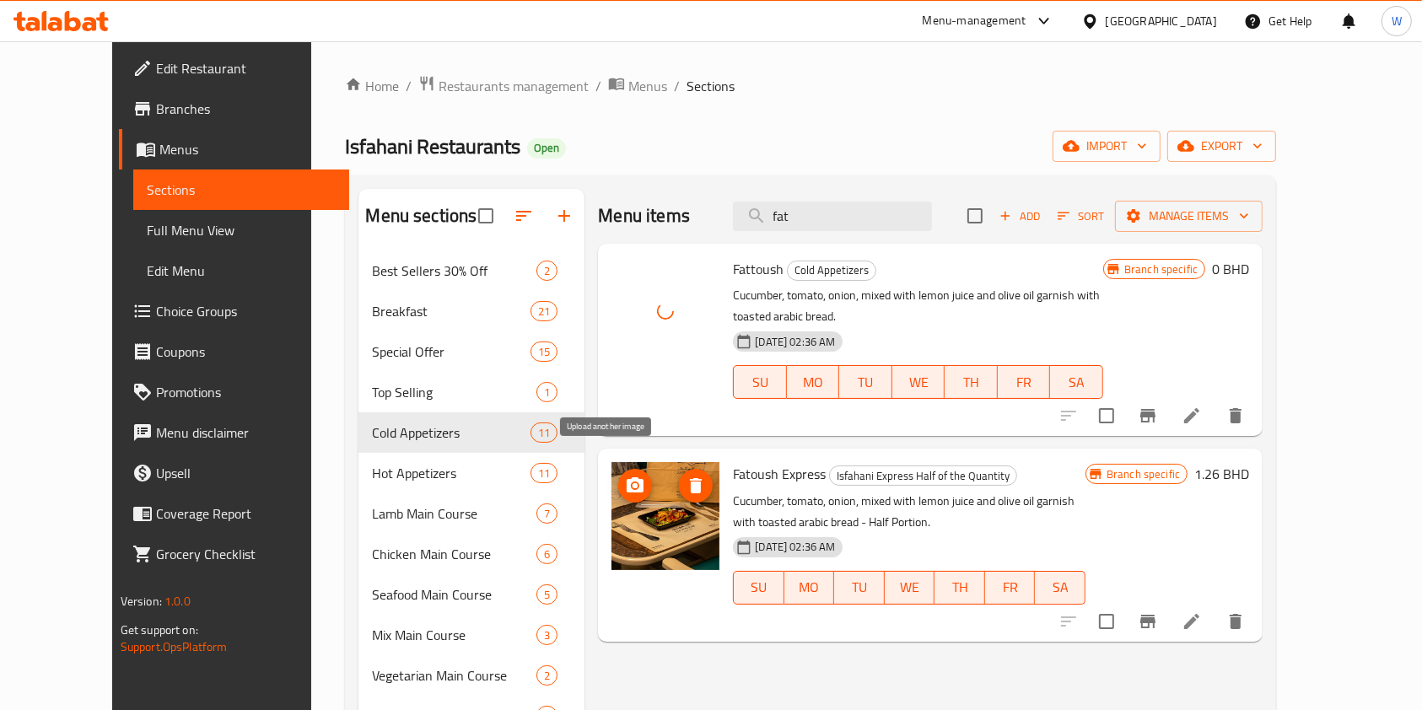
click at [627, 478] on icon "upload picture" at bounding box center [635, 485] width 17 height 15
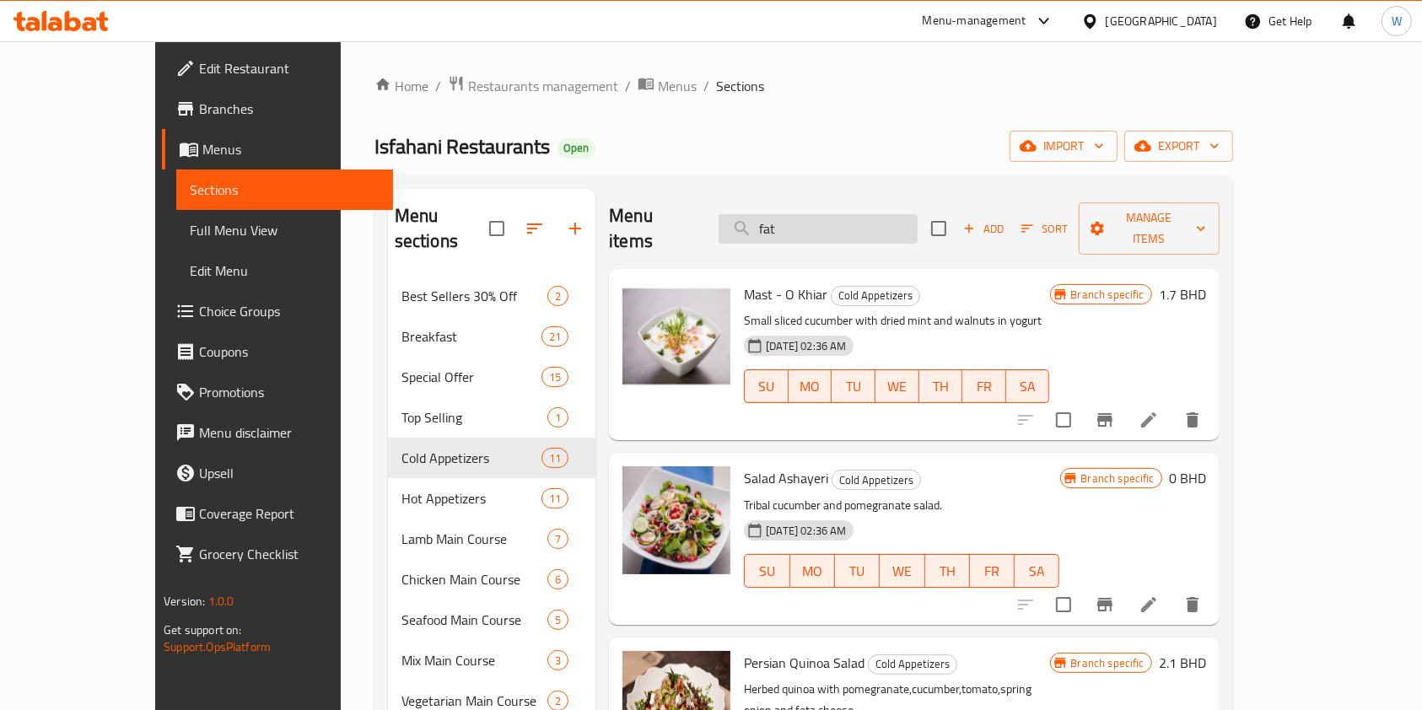
click at [845, 217] on input "fat" at bounding box center [818, 229] width 199 height 30
type input "f"
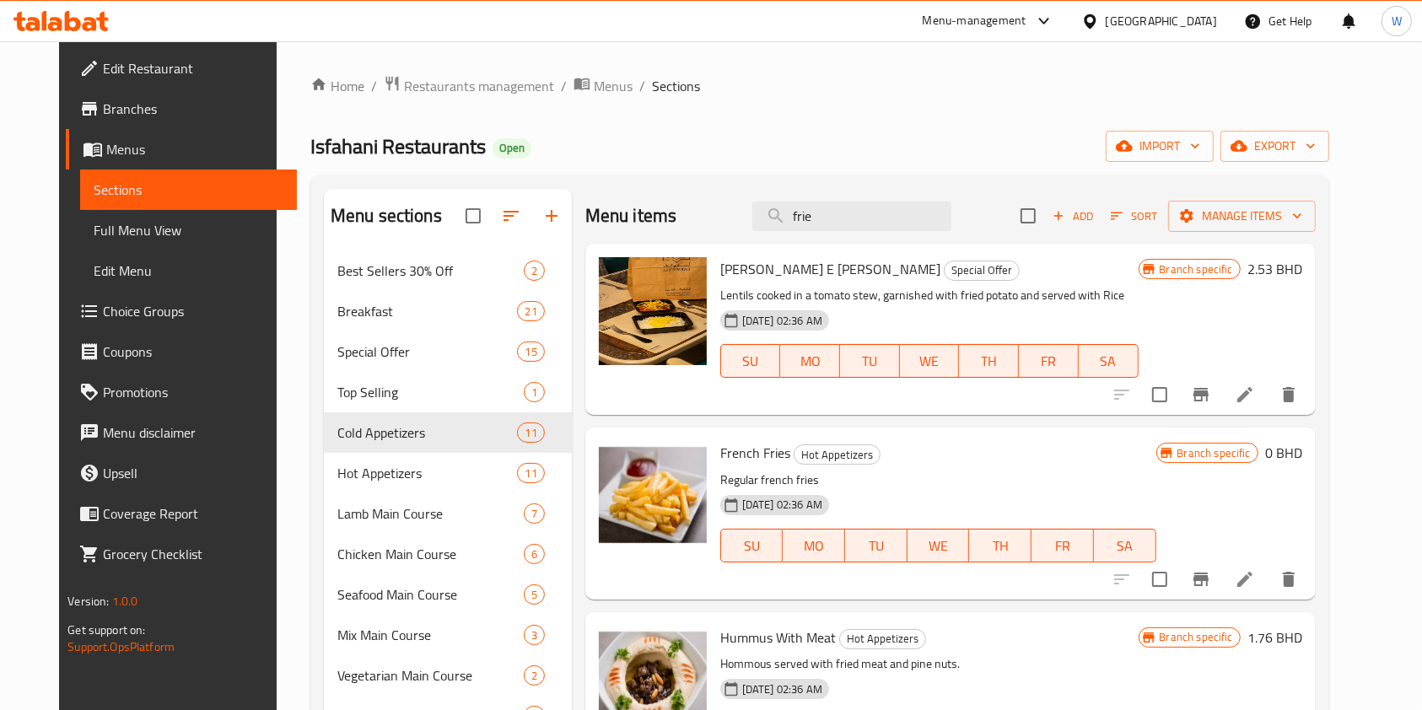
click at [731, 440] on span "French Fries" at bounding box center [755, 452] width 70 height 25
click at [731, 450] on span "French Fries" at bounding box center [755, 452] width 70 height 25
copy h6 "French Fries"
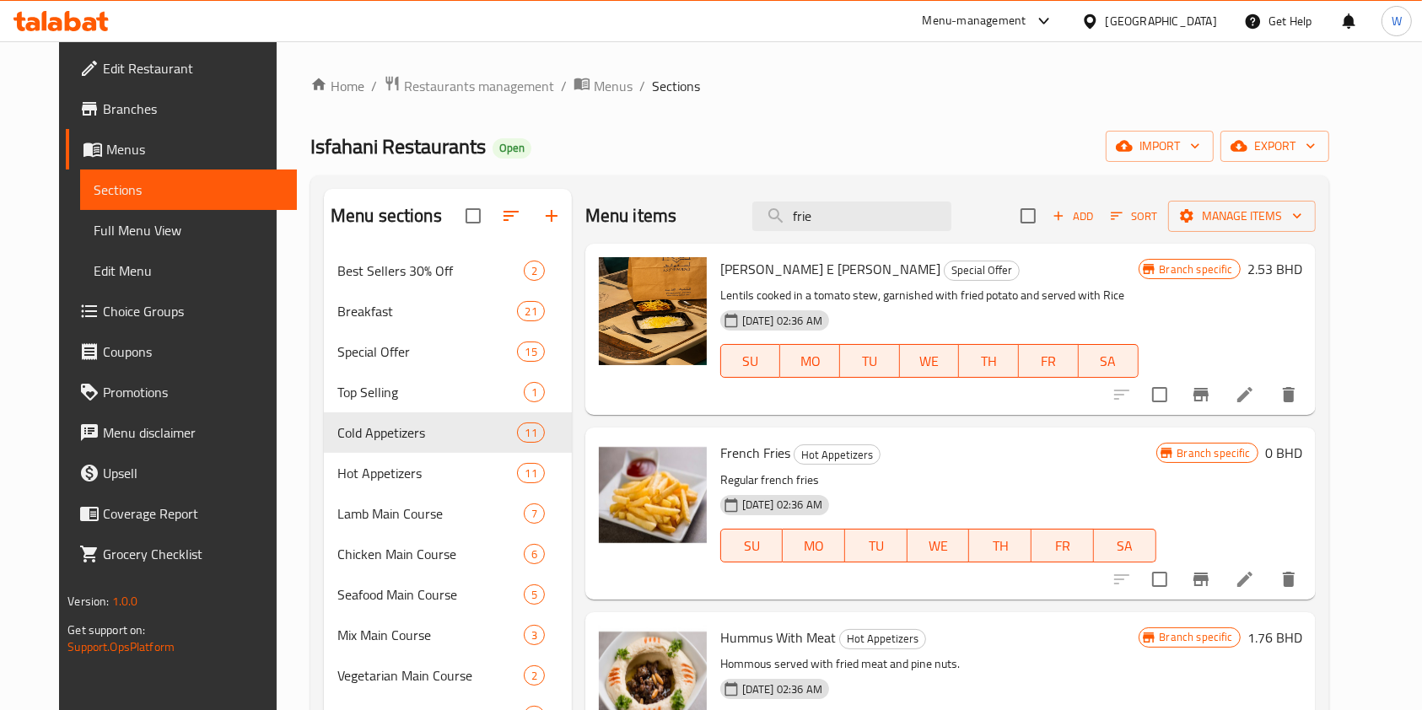
click at [850, 235] on div "Menu items frie Add Sort Manage items" at bounding box center [951, 216] width 731 height 55
click at [850, 221] on input "frie" at bounding box center [852, 217] width 199 height 30
paste input "French Fries"
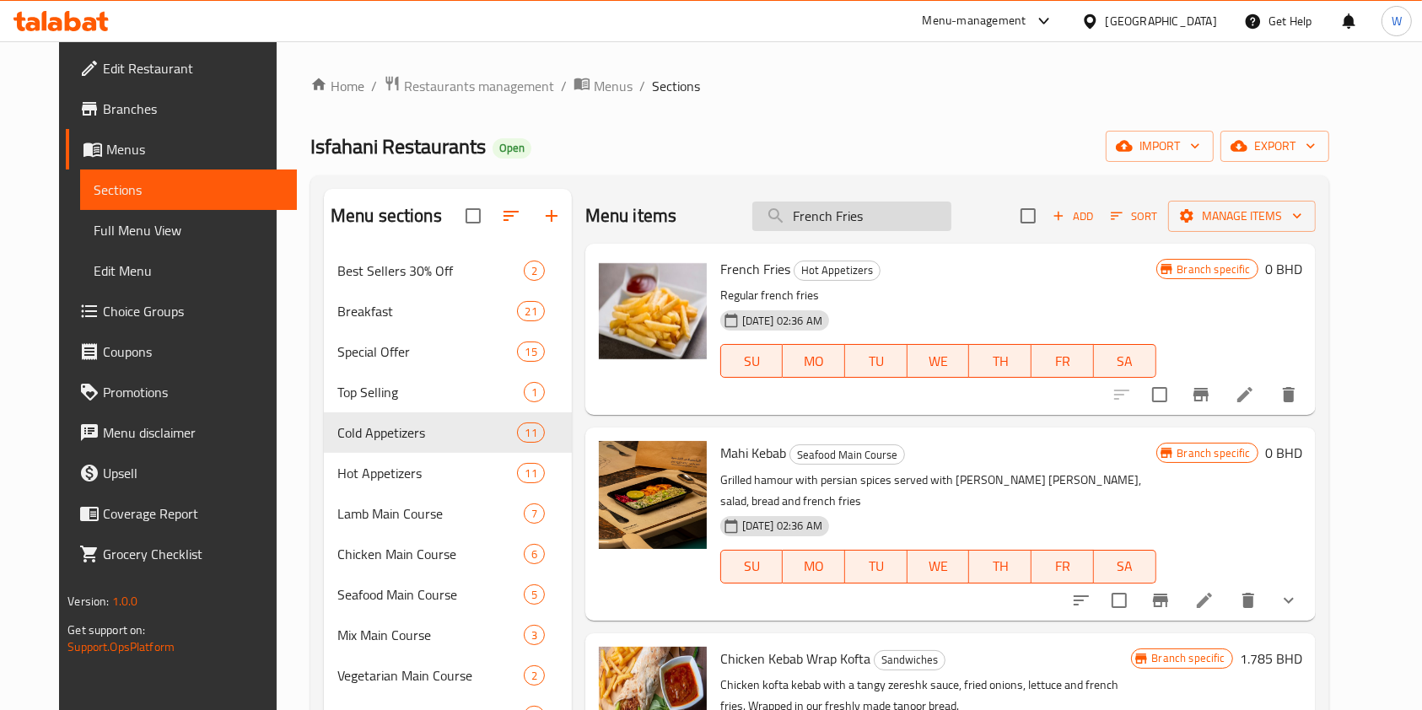
click at [916, 223] on input "French Fries" at bounding box center [852, 217] width 199 height 30
click at [915, 223] on input "French Fries" at bounding box center [852, 217] width 199 height 30
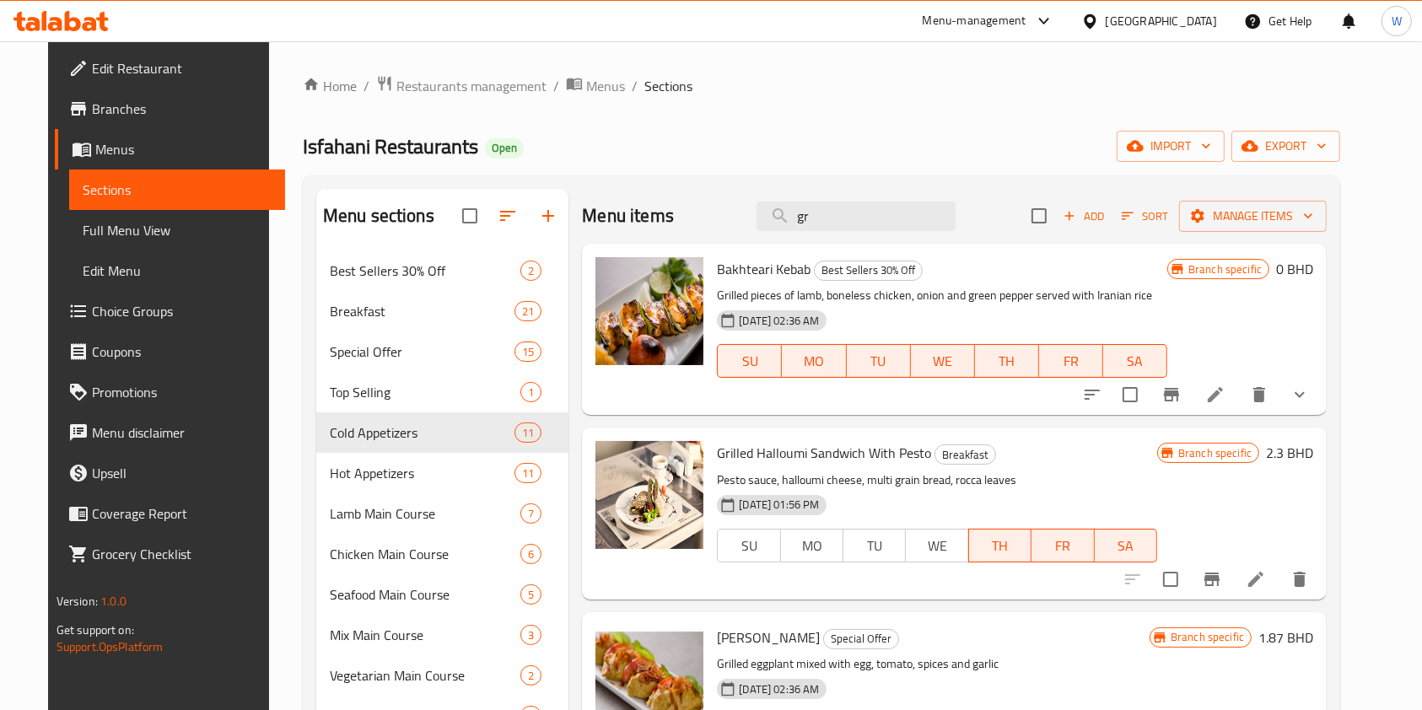
type input "g"
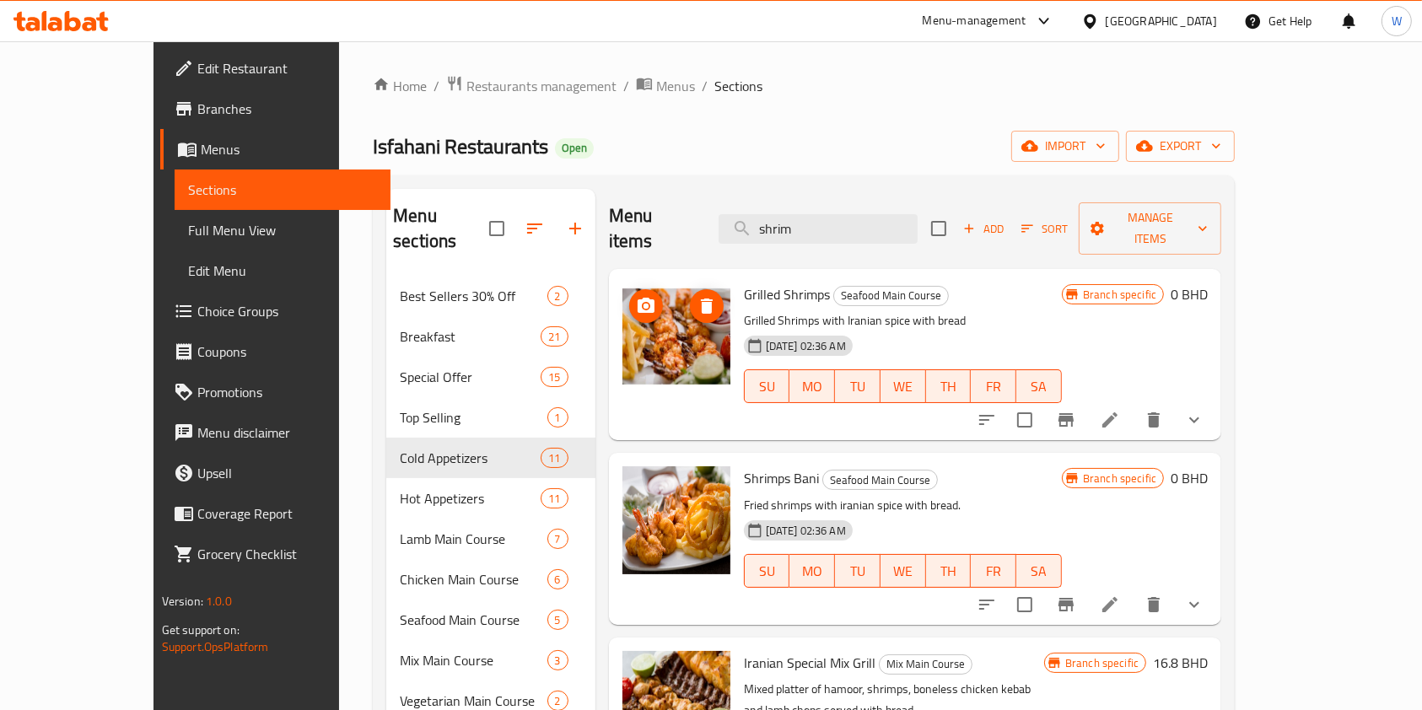
click at [626, 287] on img at bounding box center [677, 337] width 108 height 108
click at [636, 296] on icon "upload picture" at bounding box center [646, 306] width 20 height 20
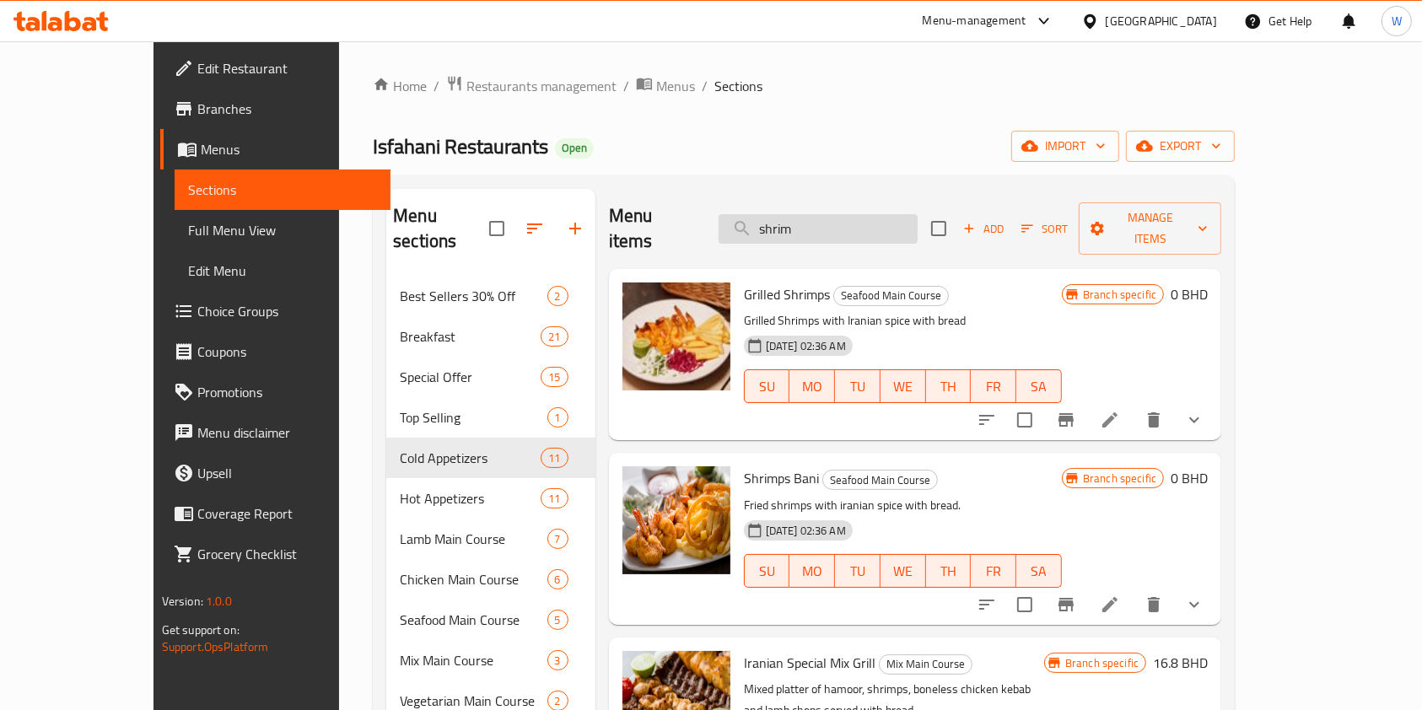
click at [876, 224] on input "shrim" at bounding box center [818, 229] width 199 height 30
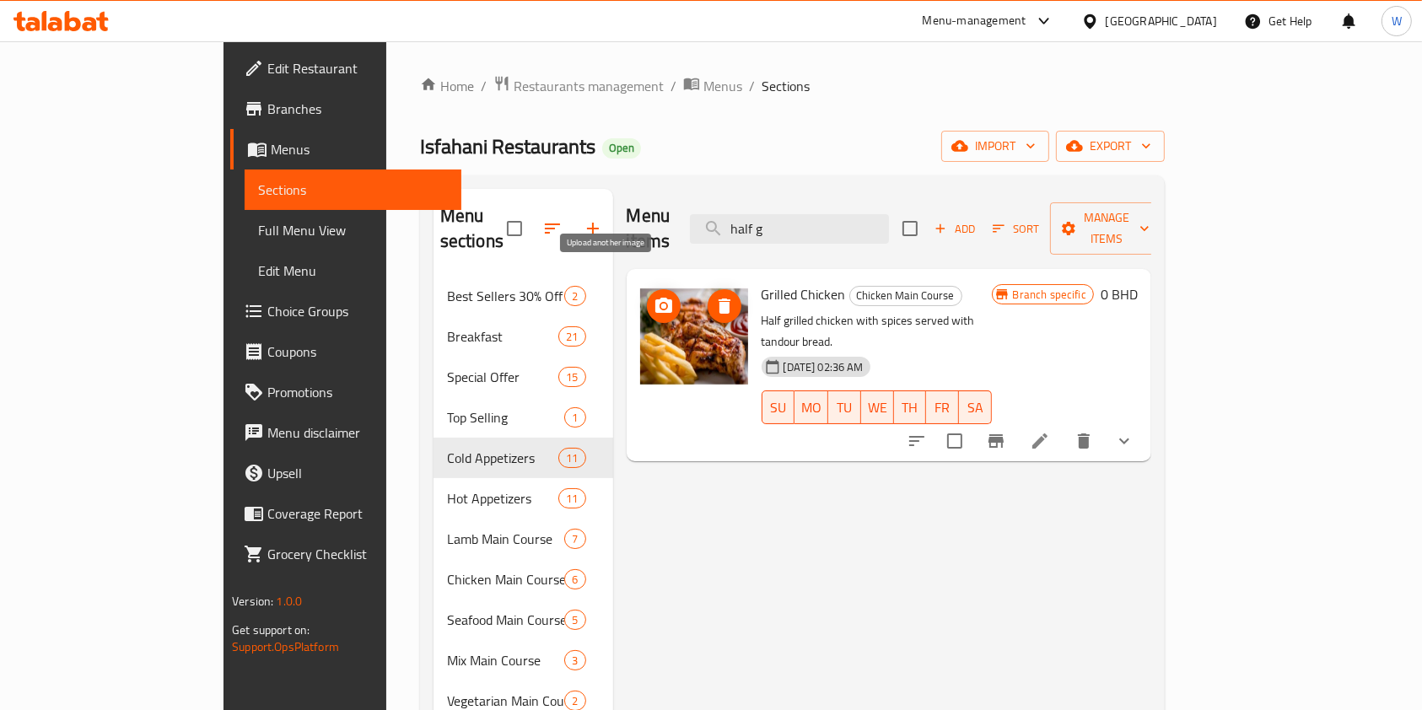
click at [661, 304] on circle "upload picture" at bounding box center [663, 306] width 5 height 5
click at [889, 218] on input "half g" at bounding box center [789, 229] width 199 height 30
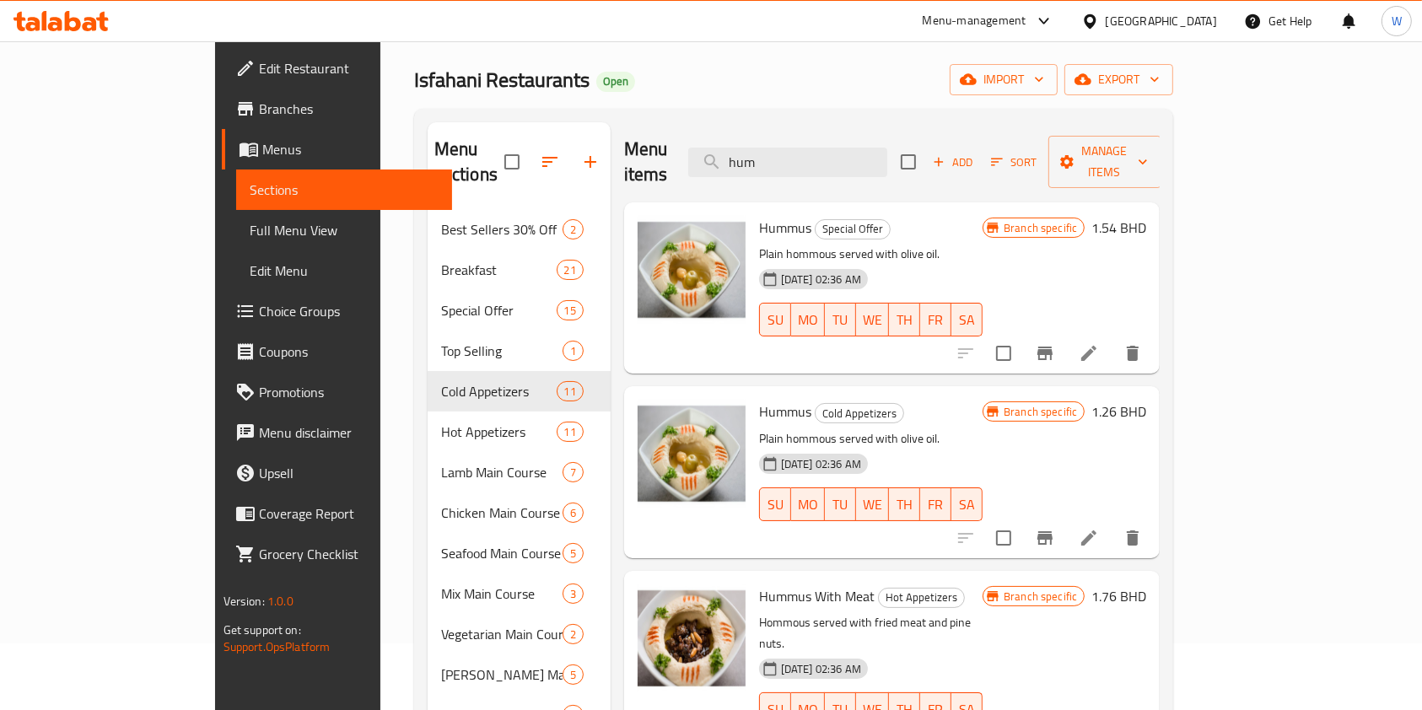
scroll to position [112, 0]
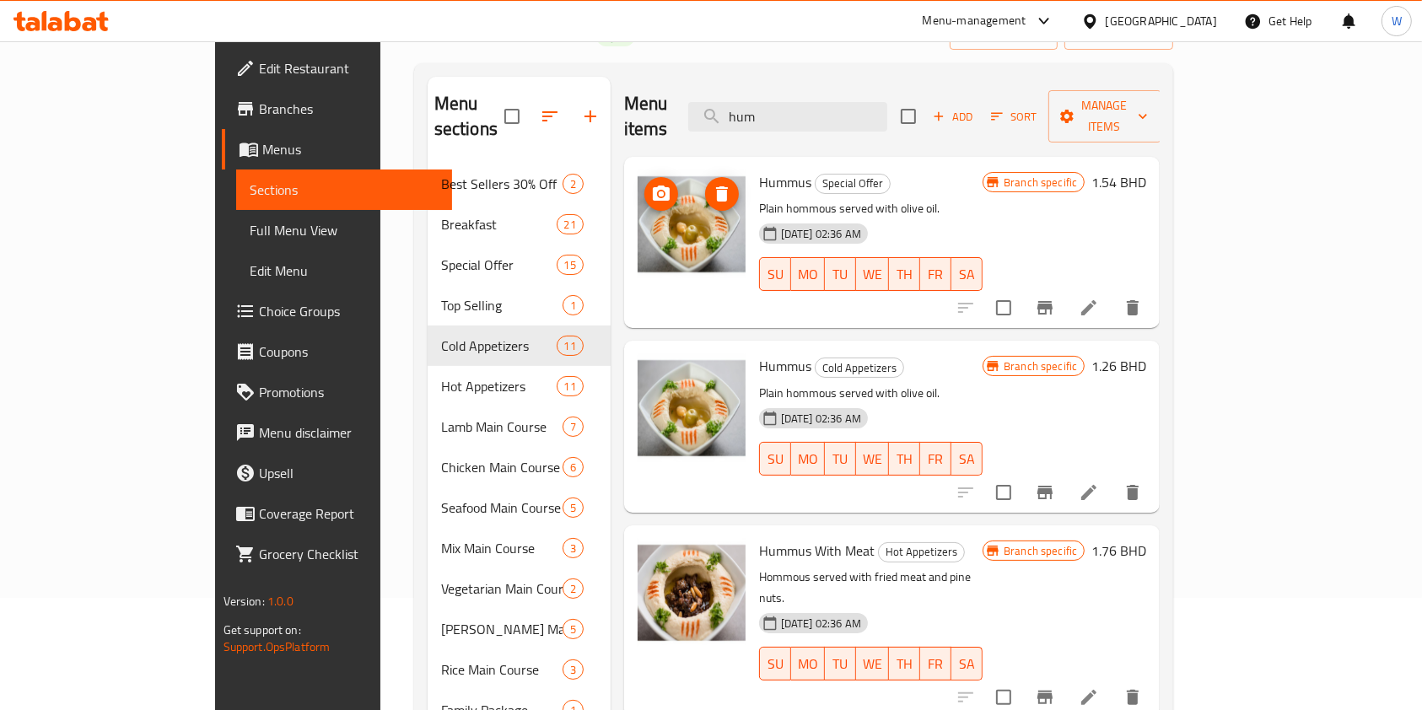
click at [653, 186] on icon "upload picture" at bounding box center [661, 193] width 17 height 15
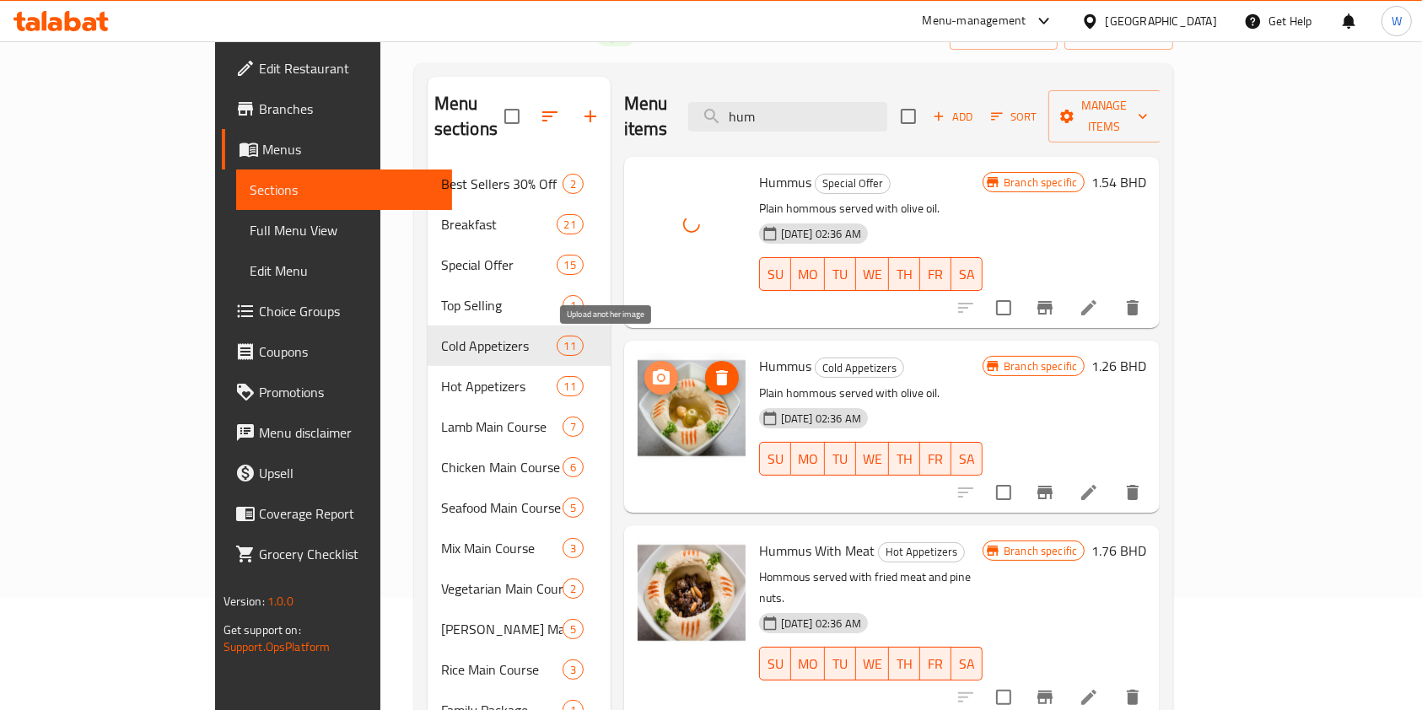
click at [651, 368] on icon "upload picture" at bounding box center [661, 378] width 20 height 20
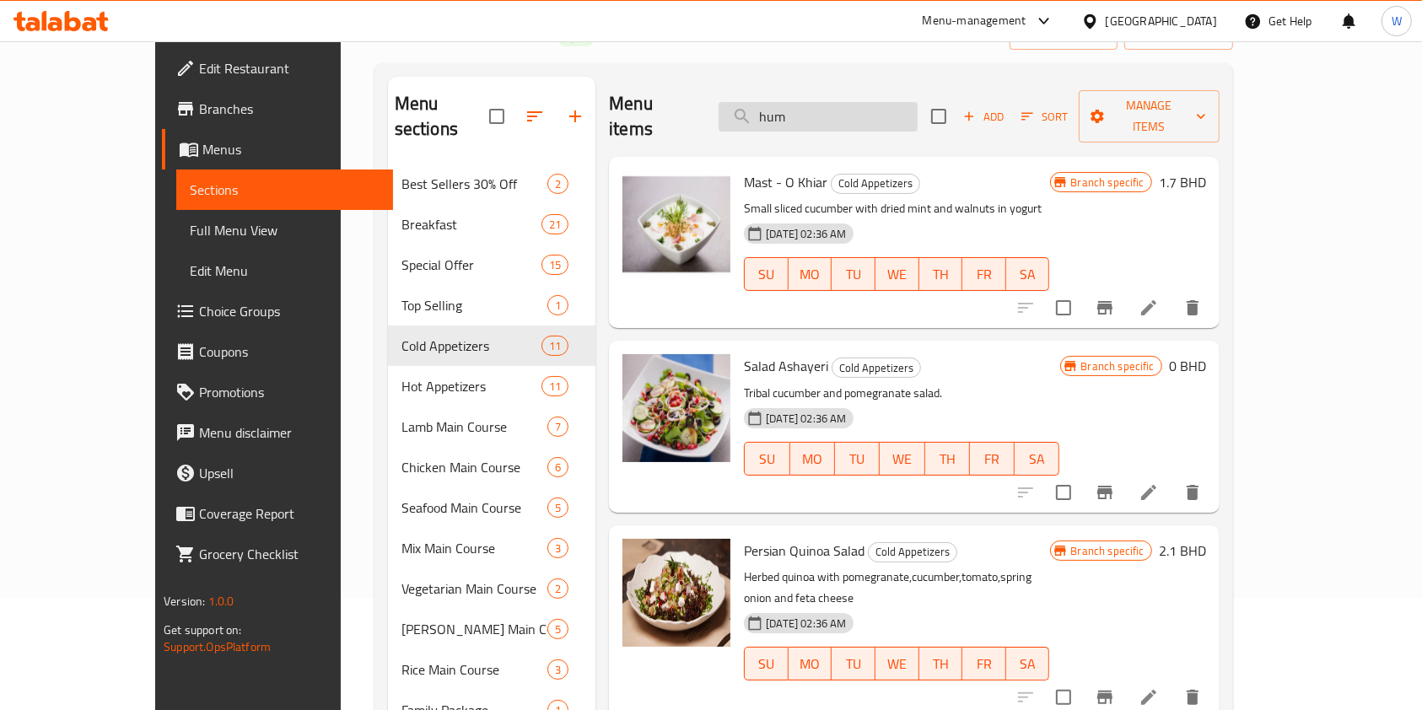
click at [893, 107] on input "hum" at bounding box center [818, 117] width 199 height 30
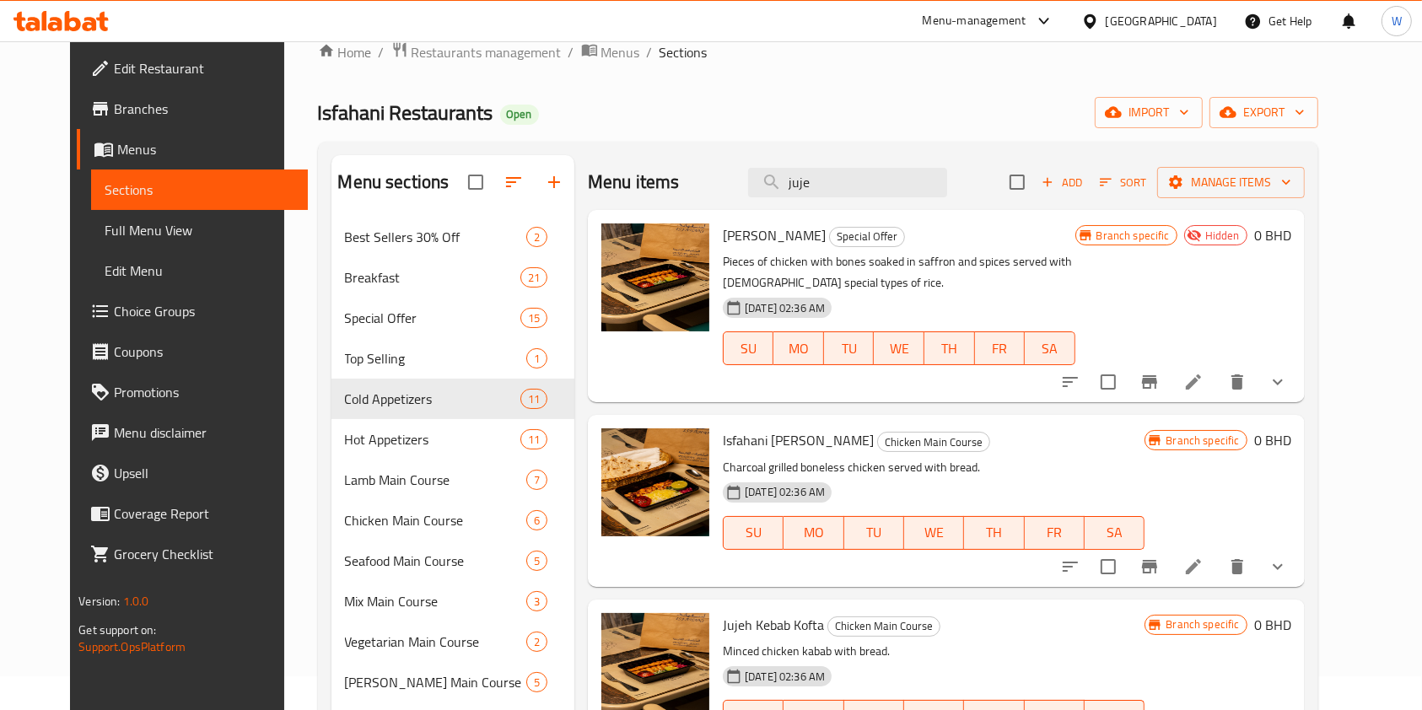
scroll to position [0, 0]
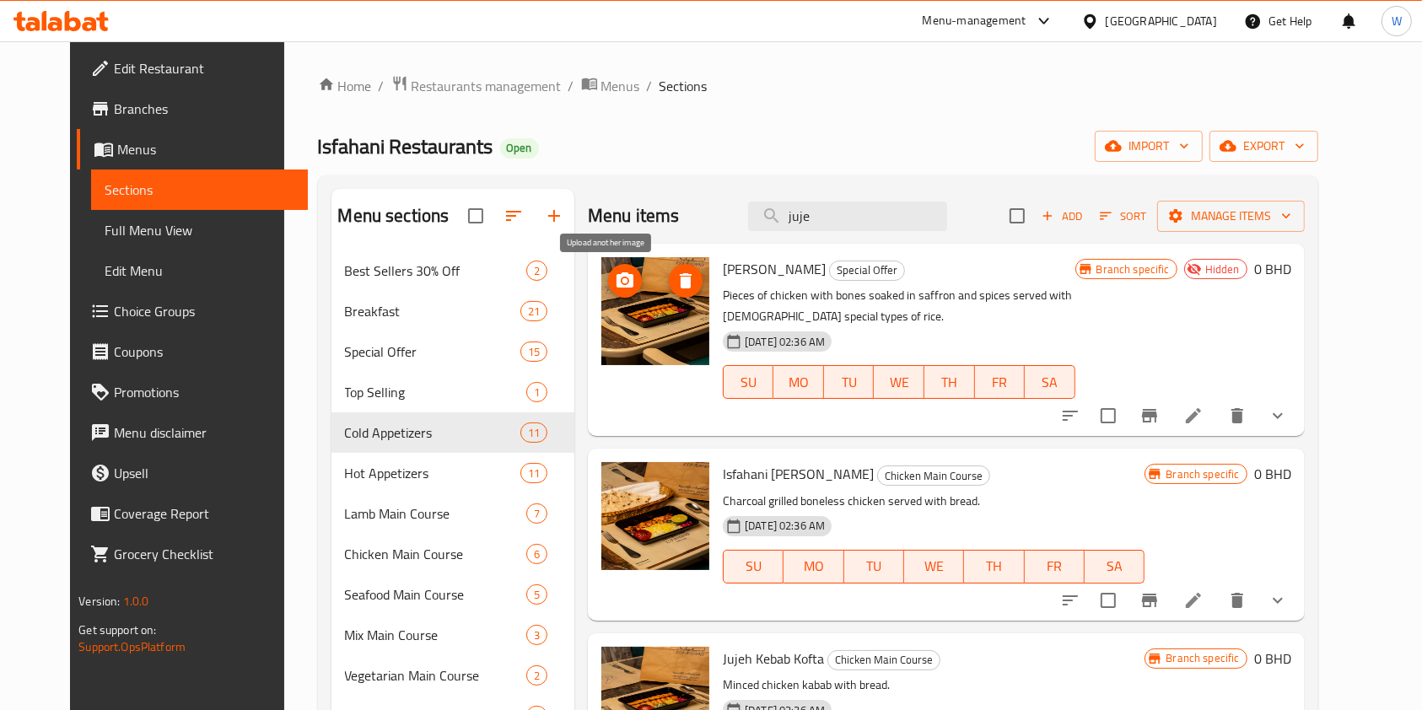
click at [617, 283] on icon "upload picture" at bounding box center [625, 280] width 17 height 15
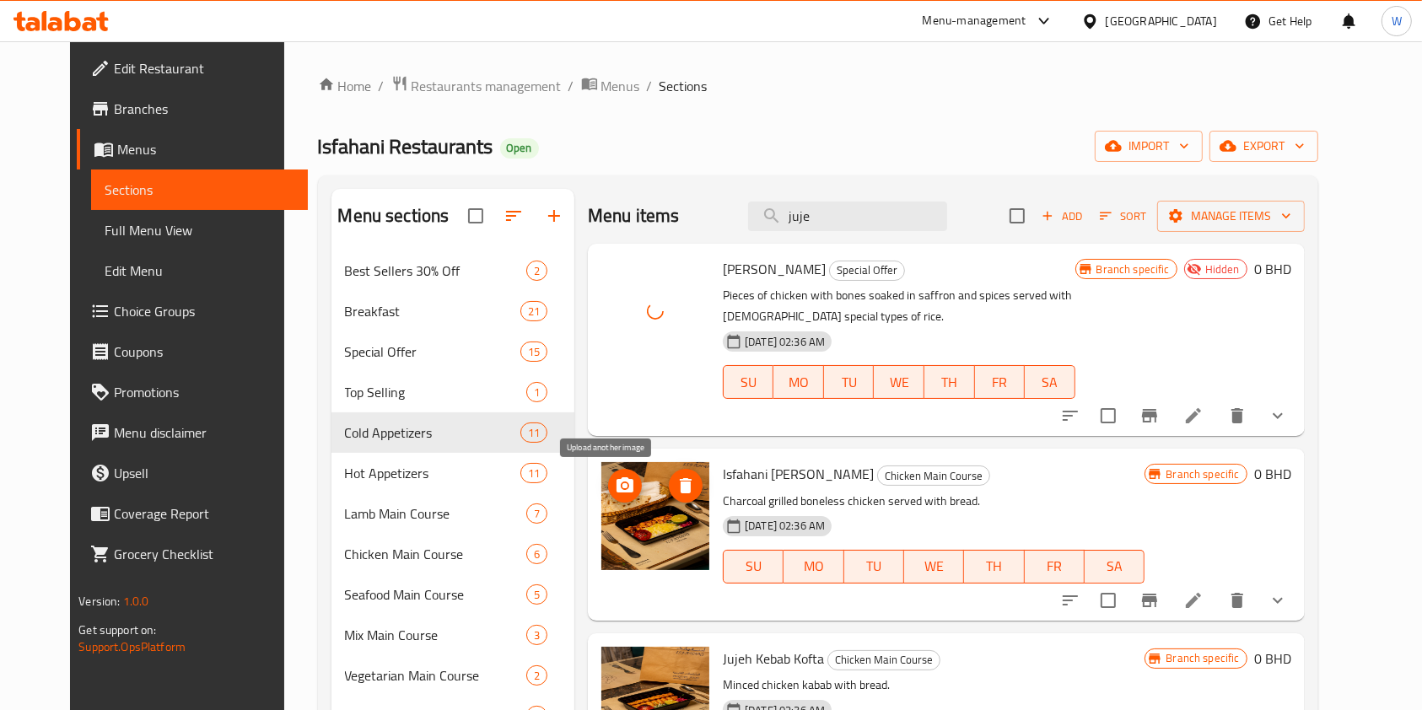
click at [617, 483] on icon "upload picture" at bounding box center [625, 485] width 17 height 15
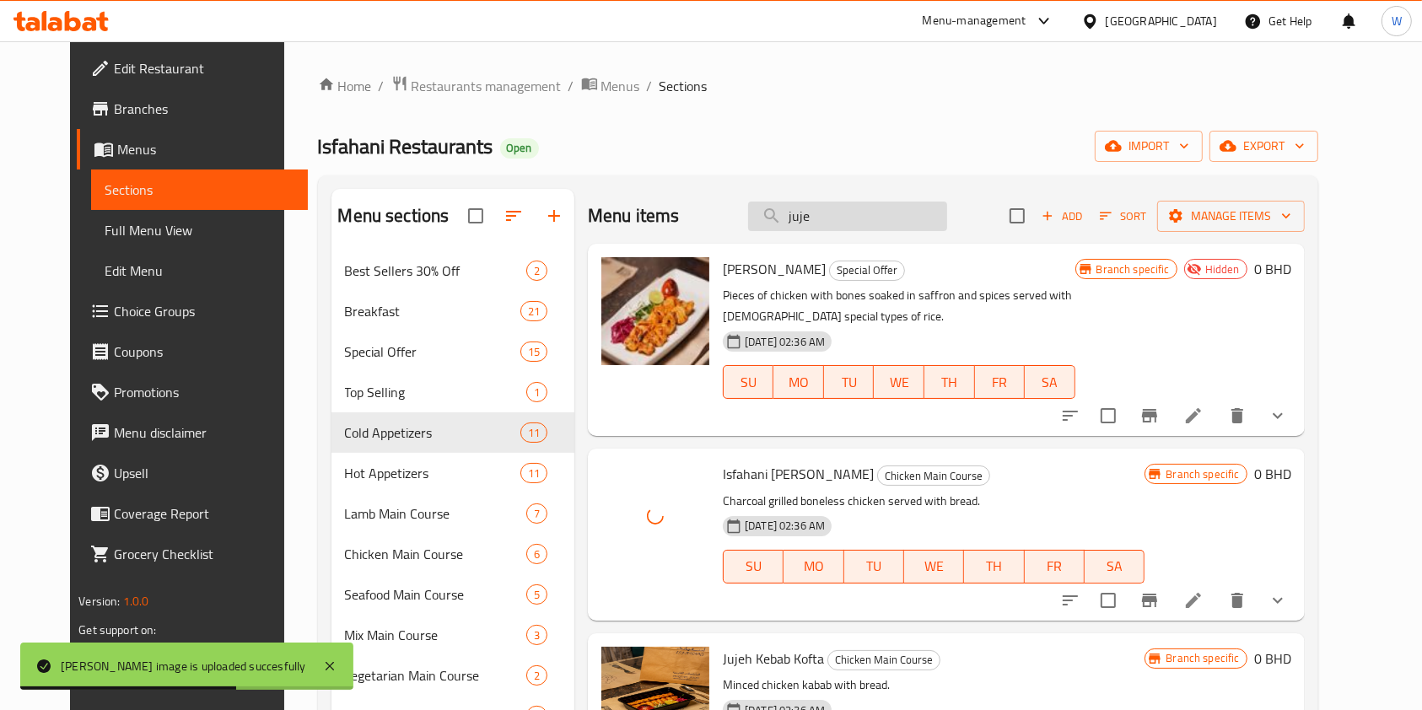
click at [899, 220] on input "juje" at bounding box center [847, 217] width 199 height 30
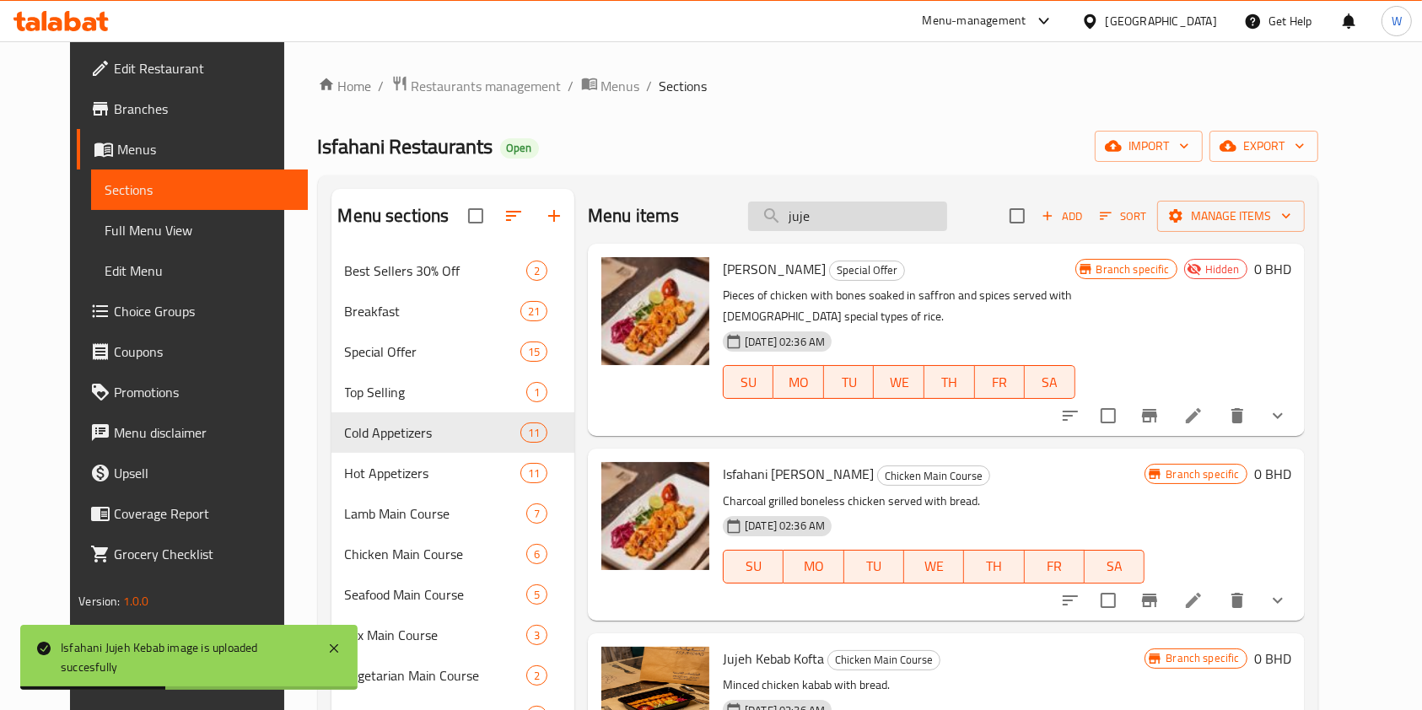
click at [889, 224] on input "juje" at bounding box center [847, 217] width 199 height 30
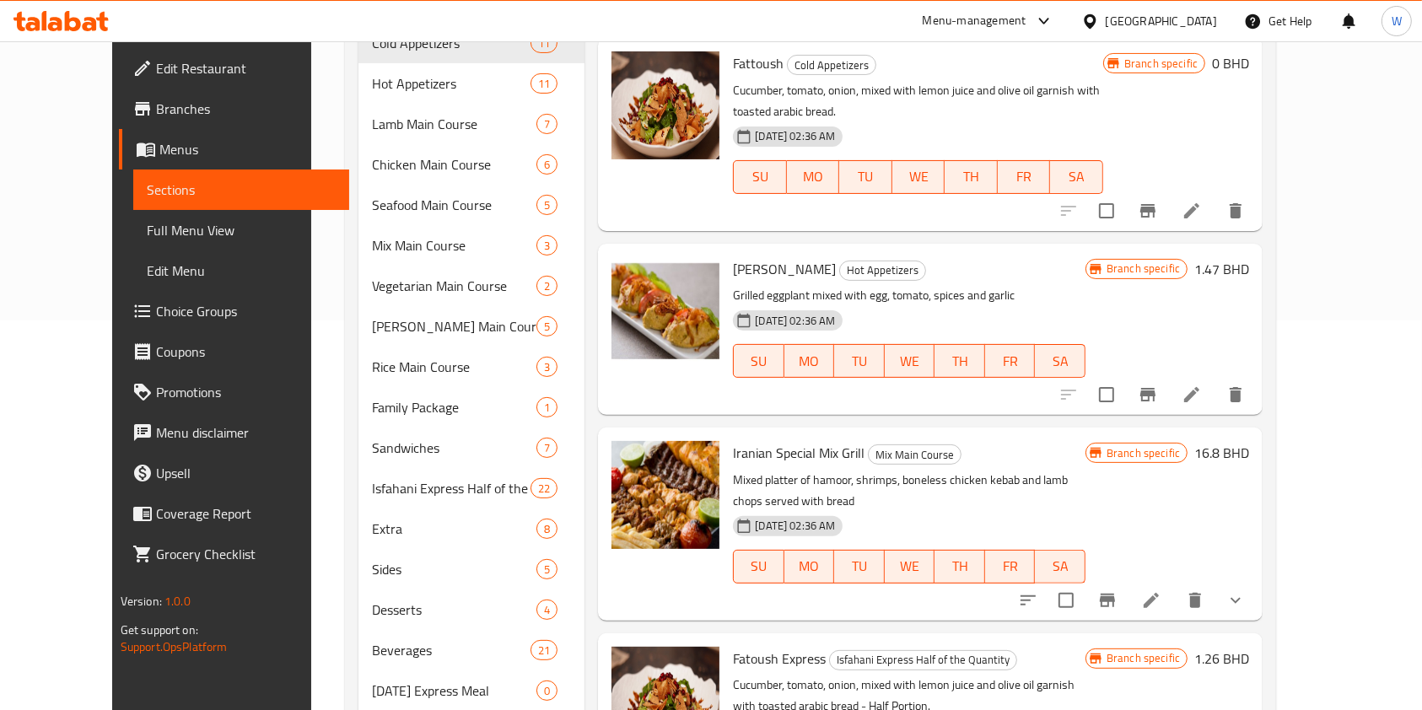
scroll to position [450, 0]
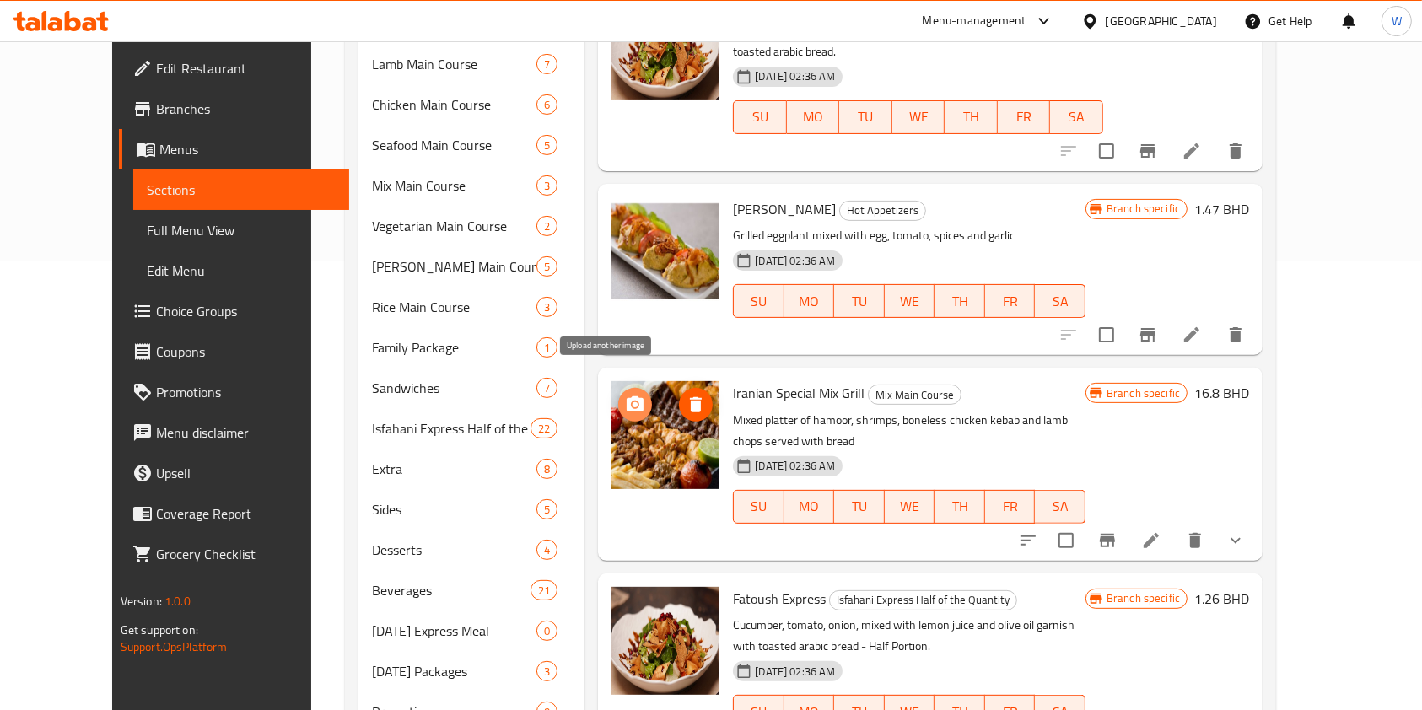
click at [625, 395] on icon "upload picture" at bounding box center [635, 405] width 20 height 20
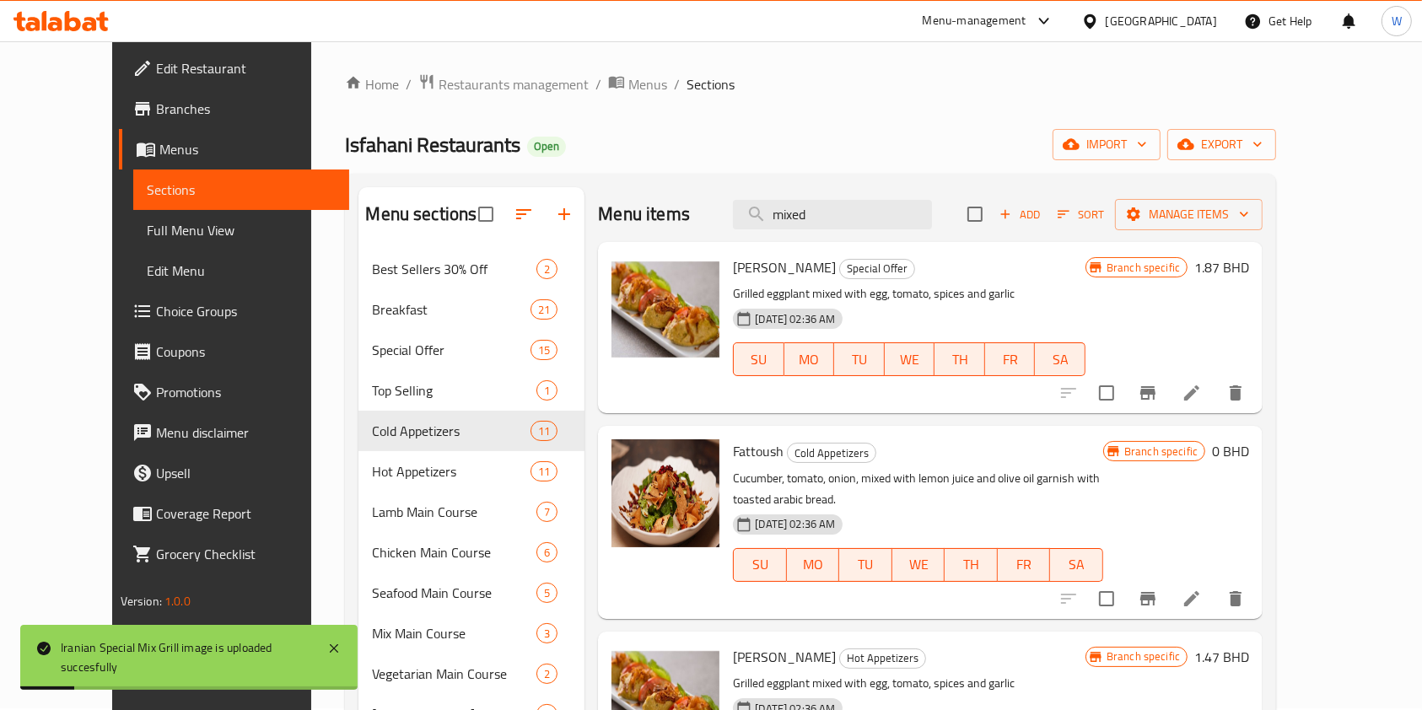
scroll to position [0, 0]
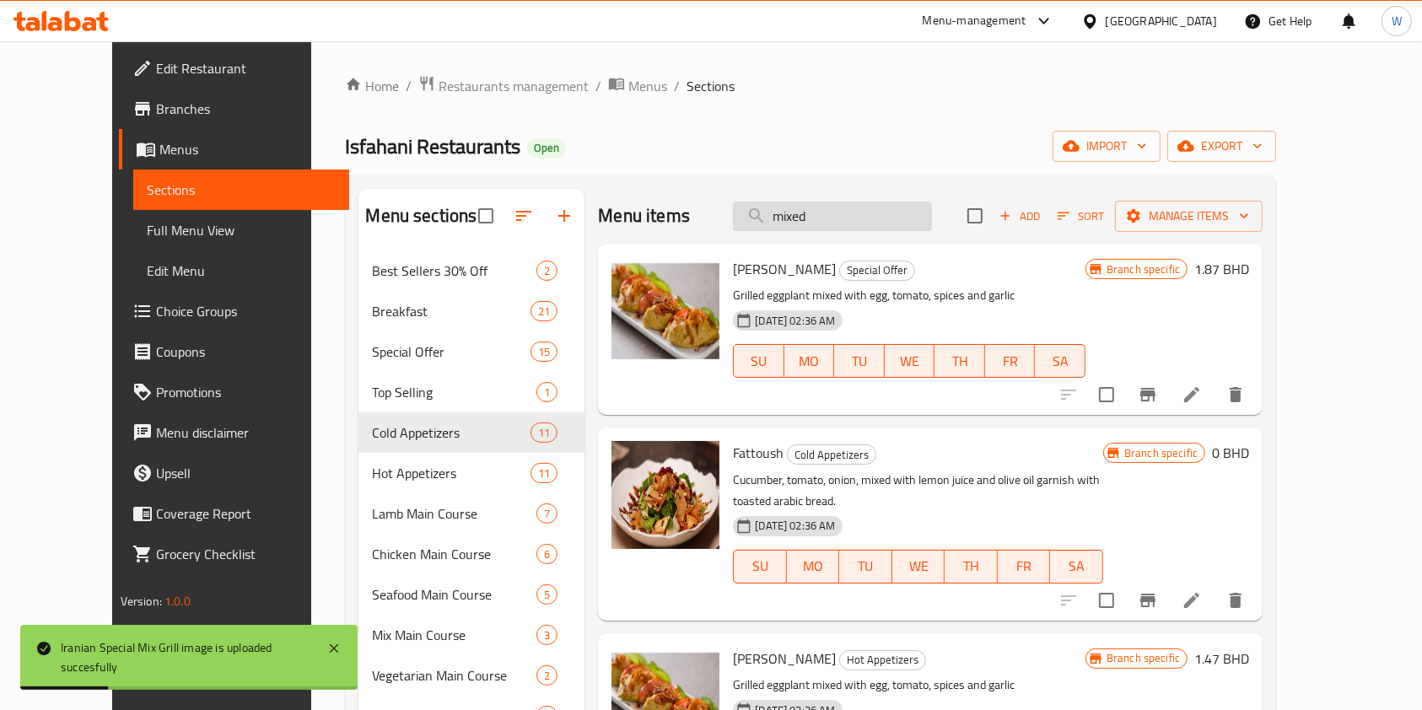
click at [876, 220] on input "mixed" at bounding box center [832, 217] width 199 height 30
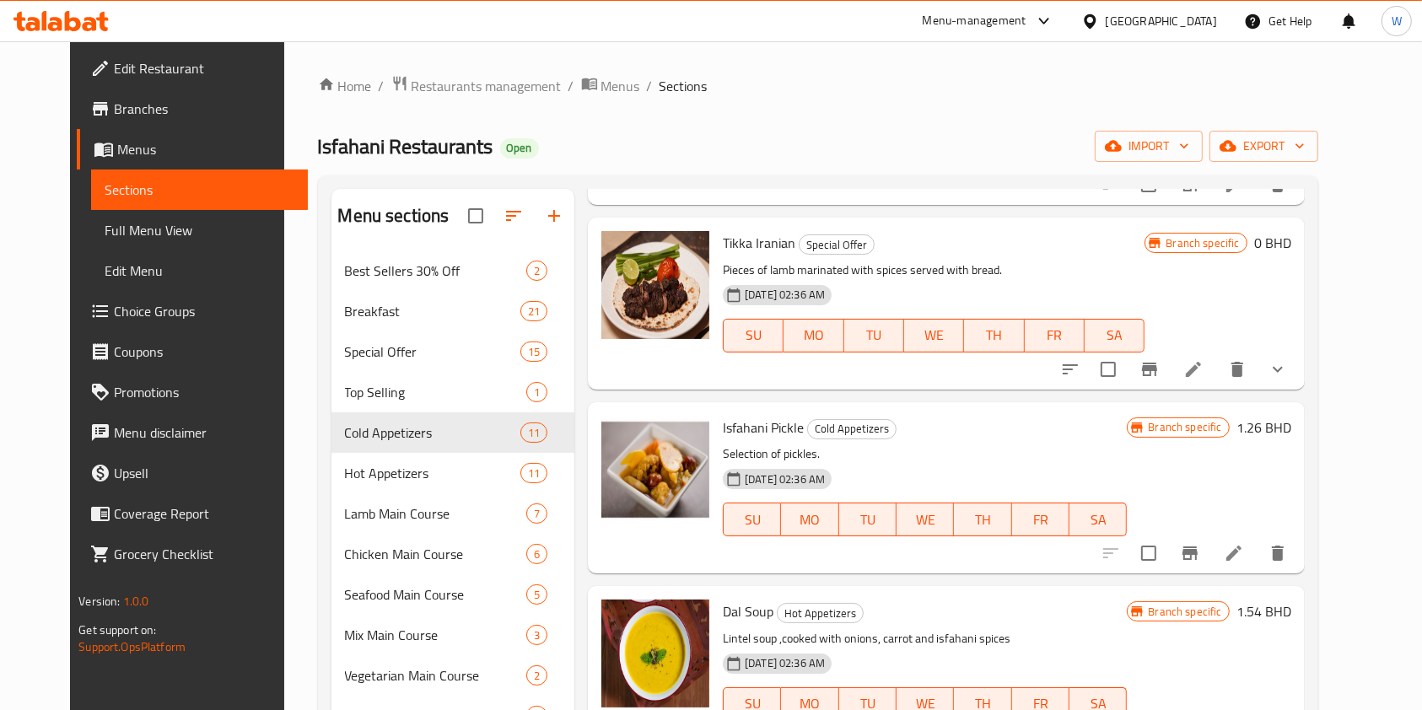
scroll to position [675, 0]
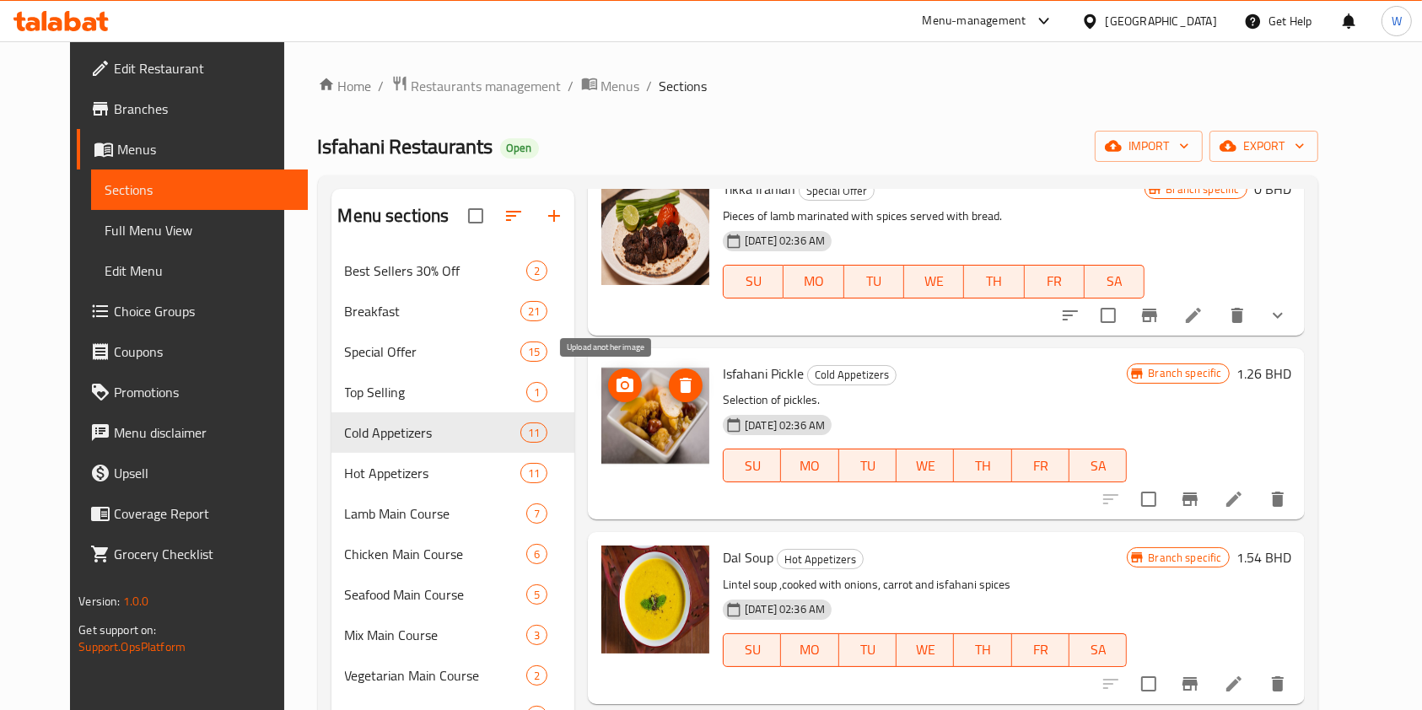
click at [615, 394] on icon "upload picture" at bounding box center [625, 385] width 20 height 20
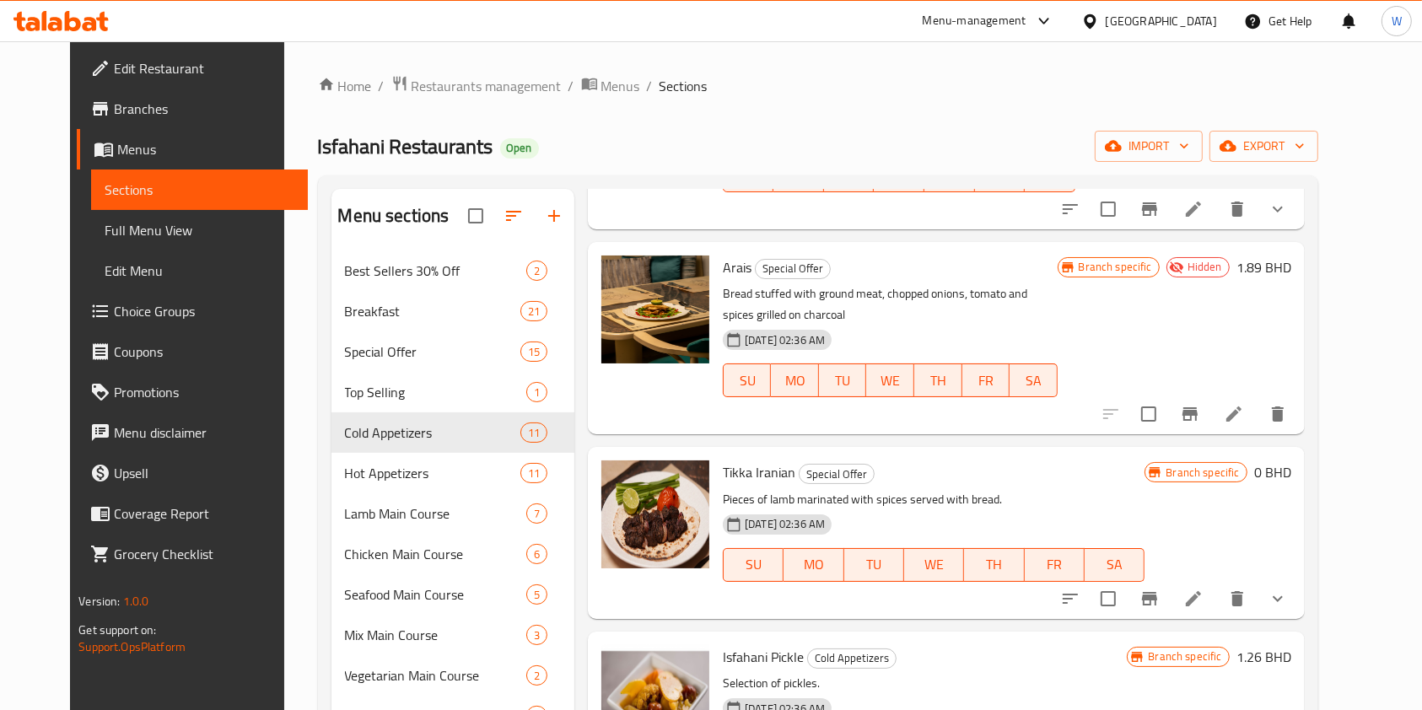
scroll to position [0, 0]
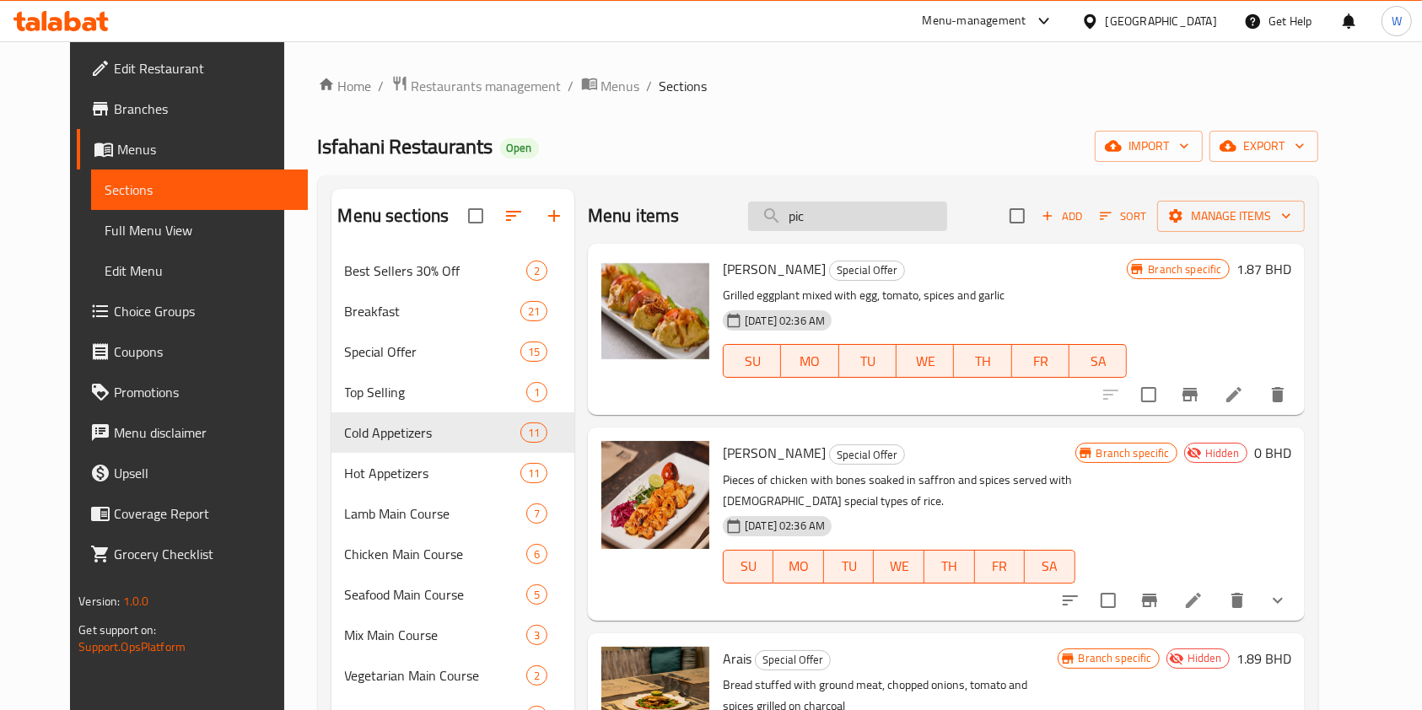
click at [882, 226] on input "pic" at bounding box center [847, 217] width 199 height 30
click at [881, 226] on input "pic" at bounding box center [847, 217] width 199 height 30
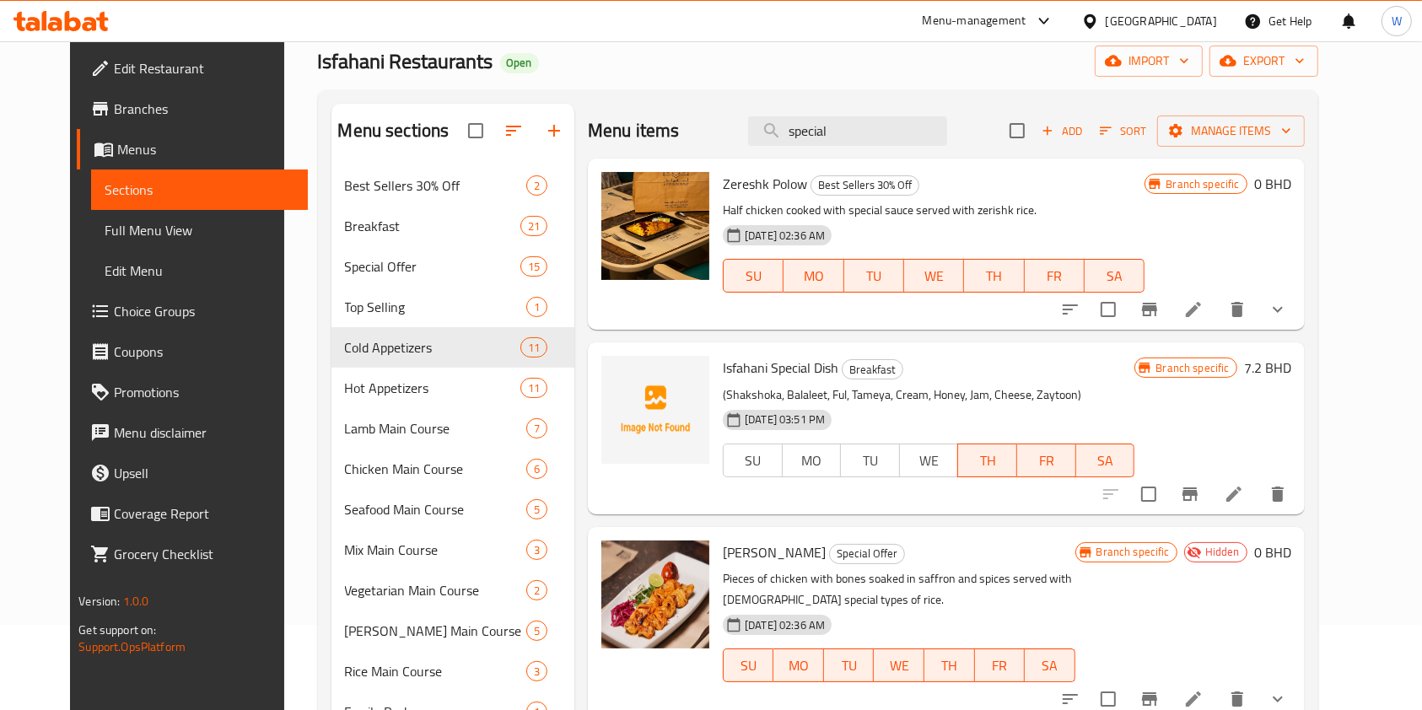
scroll to position [75, 0]
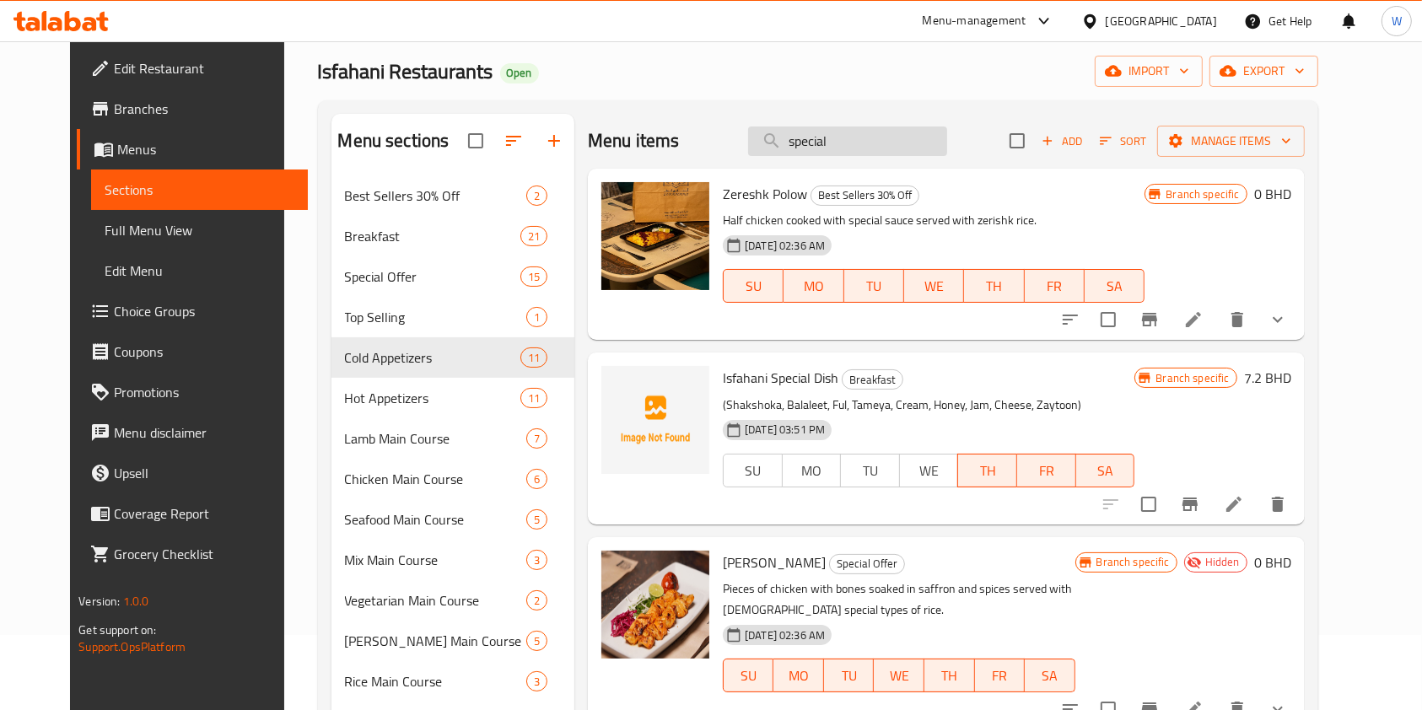
click at [893, 127] on input "special" at bounding box center [847, 142] width 199 height 30
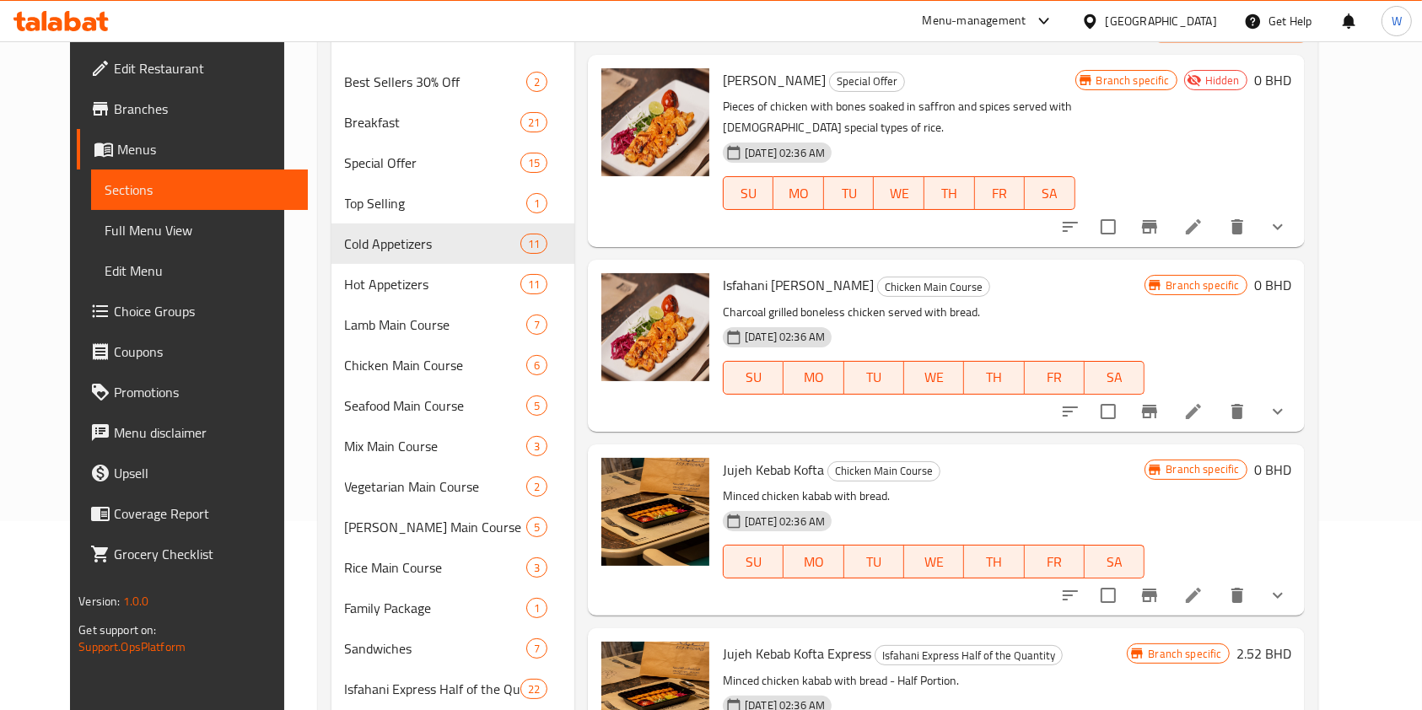
scroll to position [300, 0]
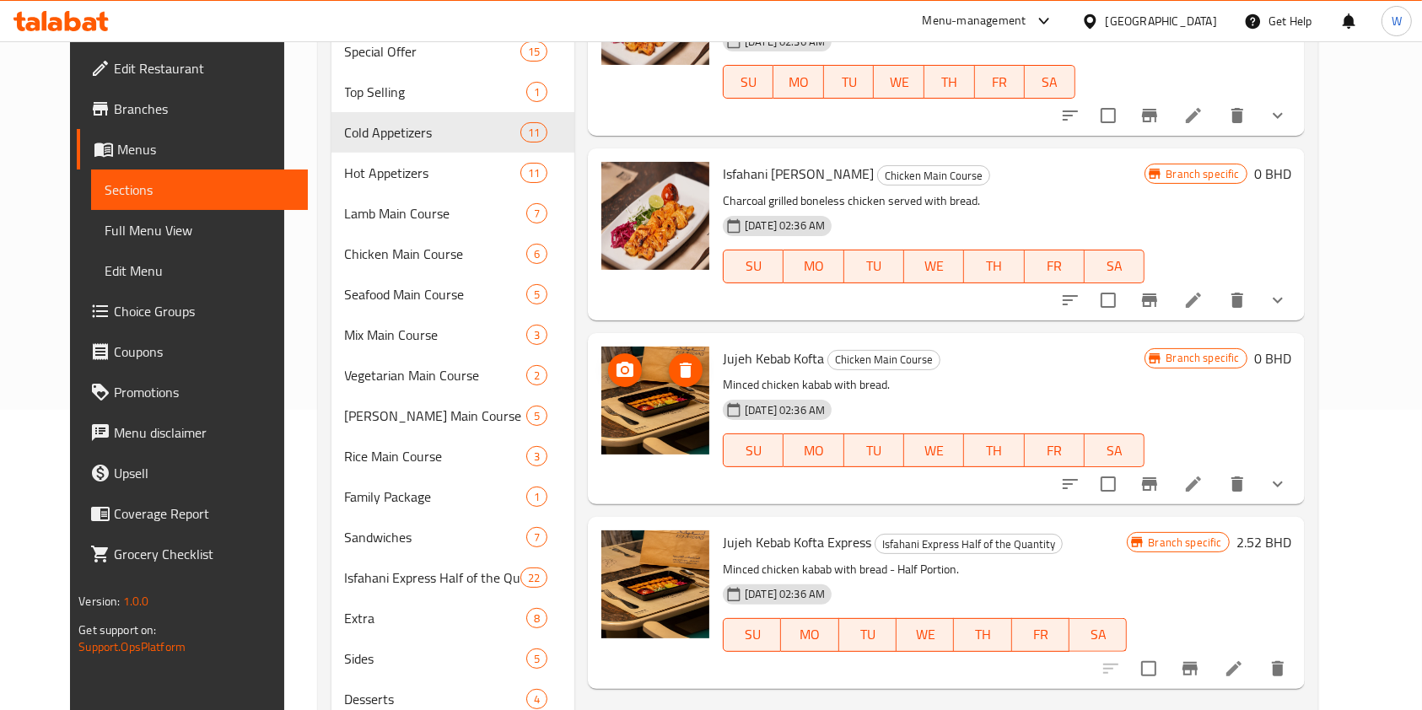
click at [617, 368] on icon "upload picture" at bounding box center [625, 369] width 17 height 15
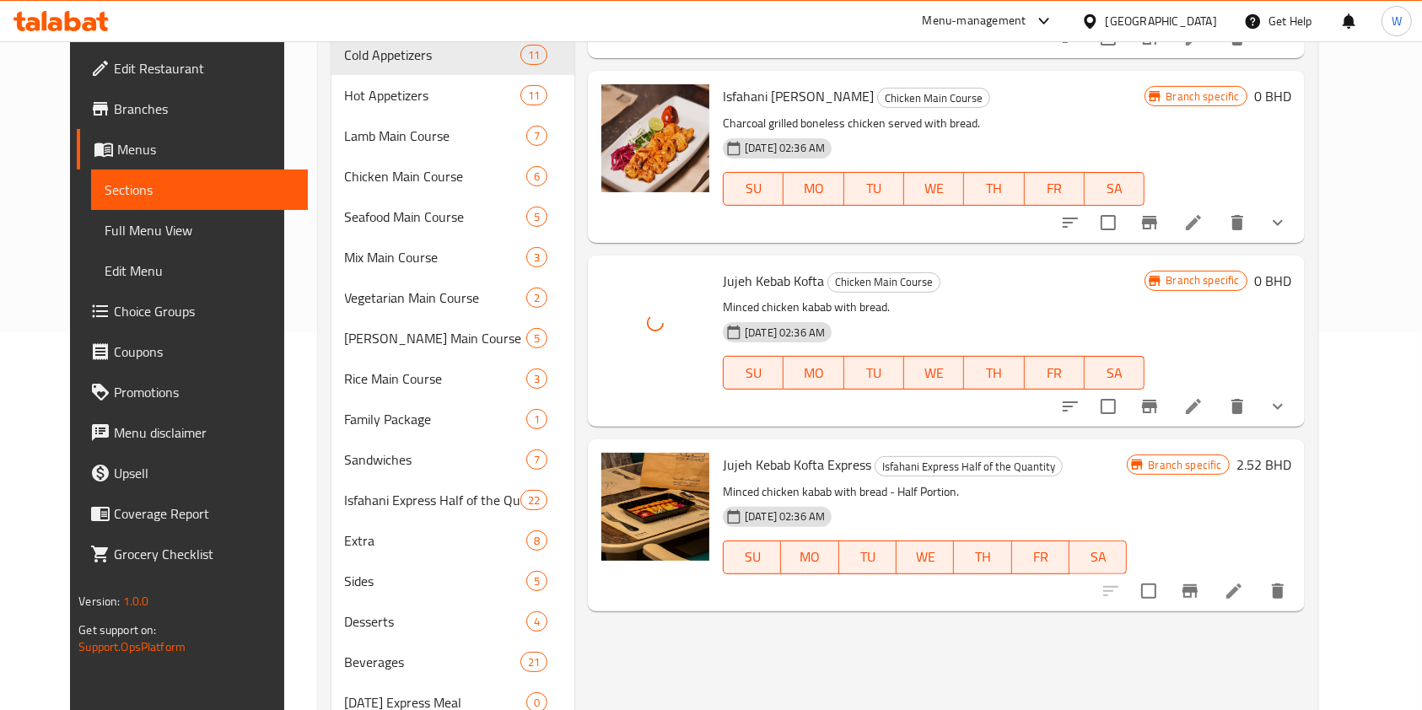
scroll to position [413, 0]
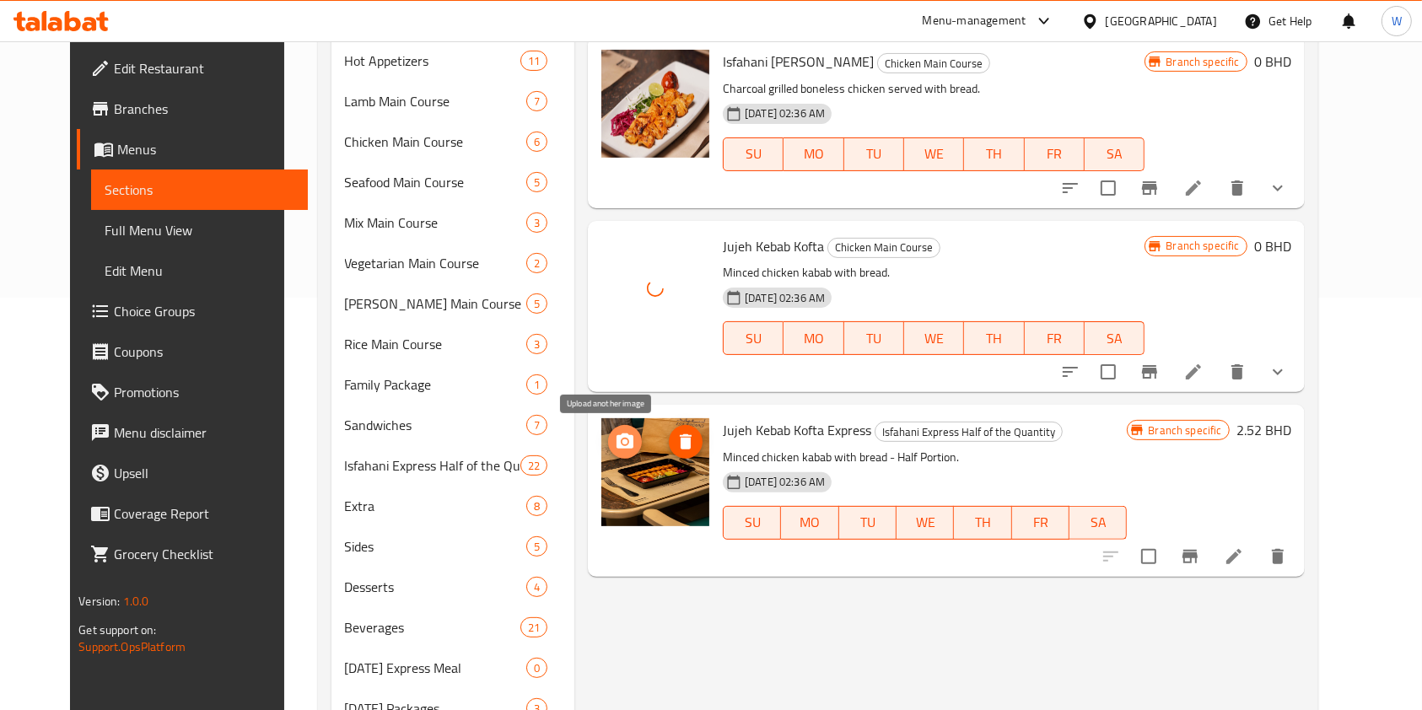
click at [617, 448] on icon "upload picture" at bounding box center [625, 441] width 17 height 15
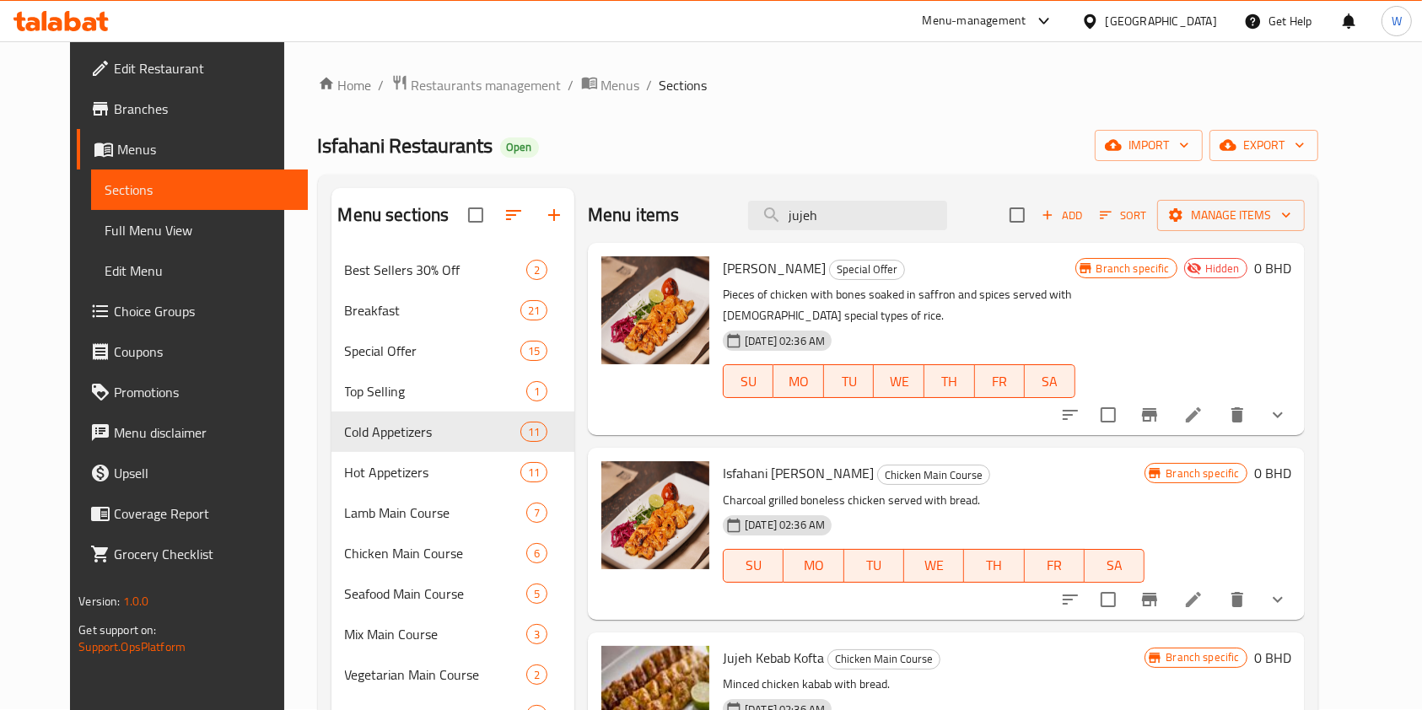
scroll to position [0, 0]
click at [910, 232] on div "Menu items jujeh Add Sort Manage items" at bounding box center [946, 216] width 717 height 55
click at [913, 219] on input "jujeh" at bounding box center [847, 217] width 199 height 30
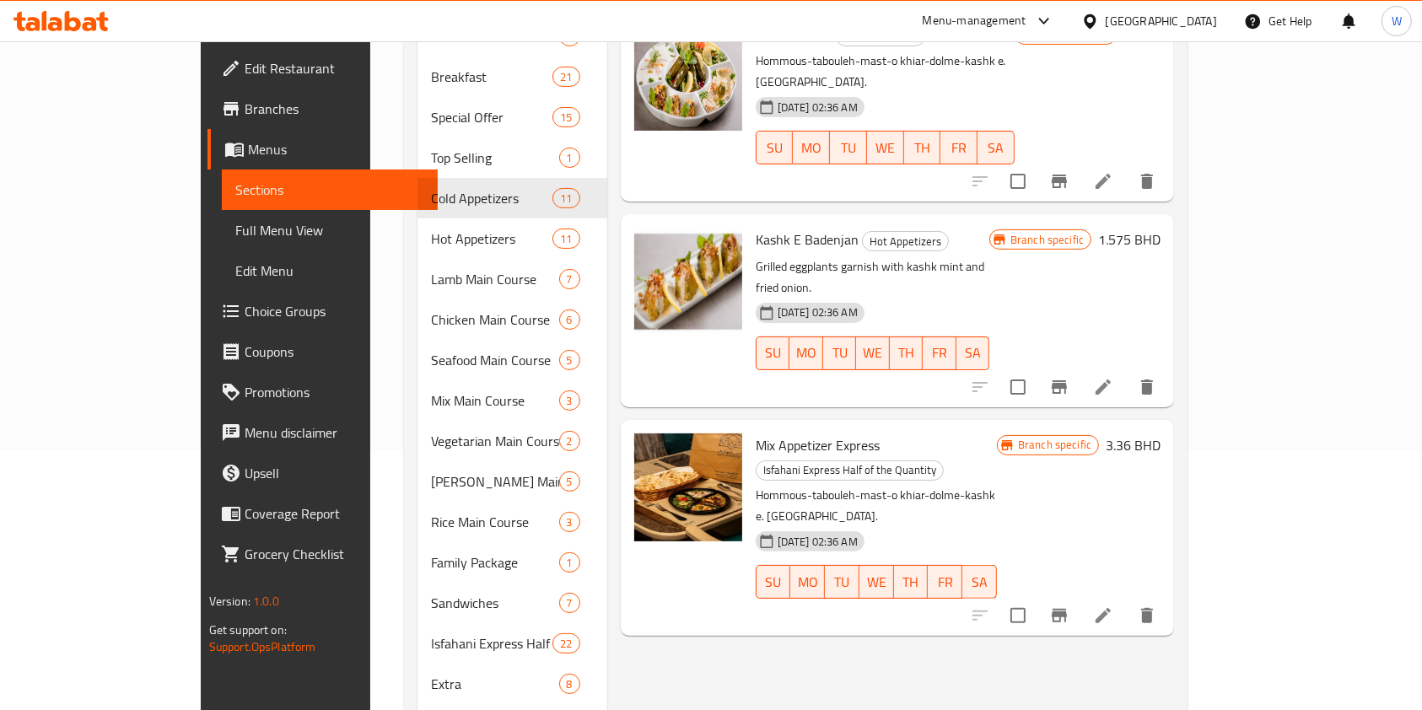
scroll to position [224, 0]
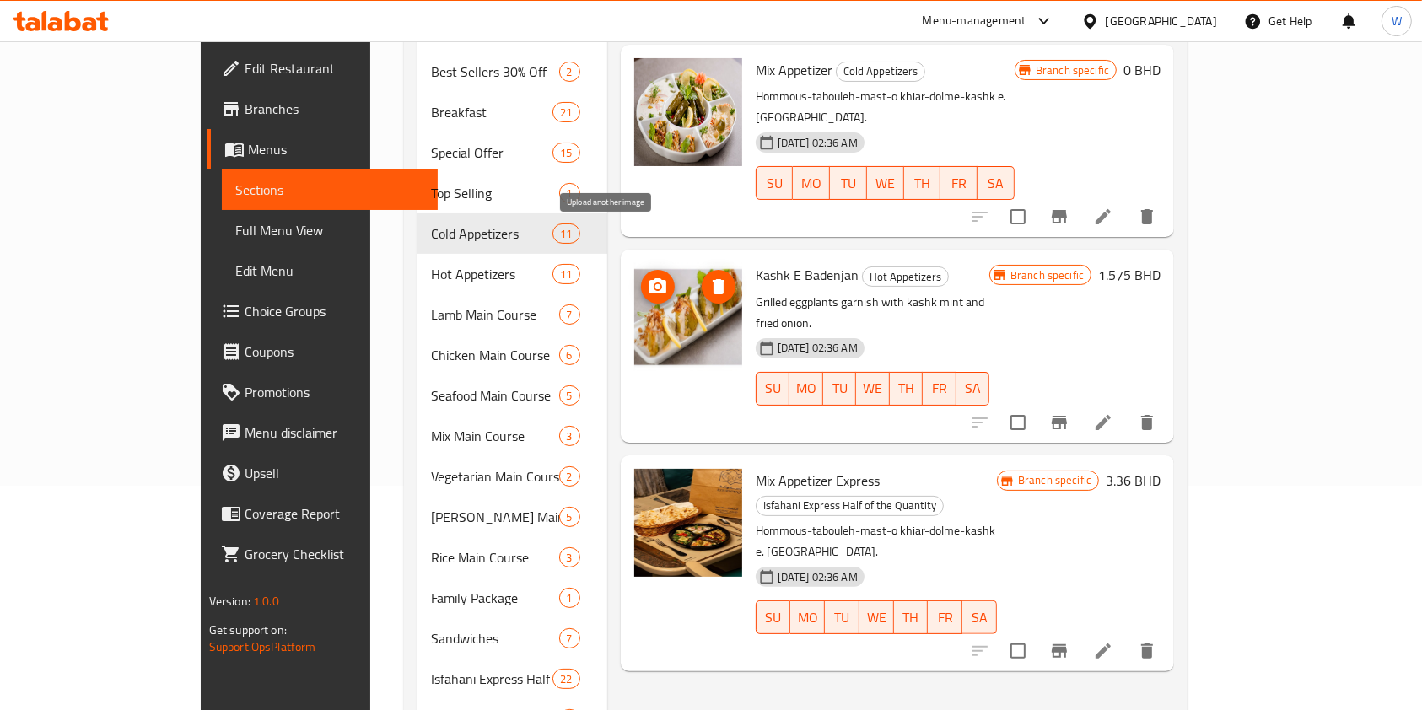
click at [650, 278] on icon "upload picture" at bounding box center [658, 285] width 17 height 15
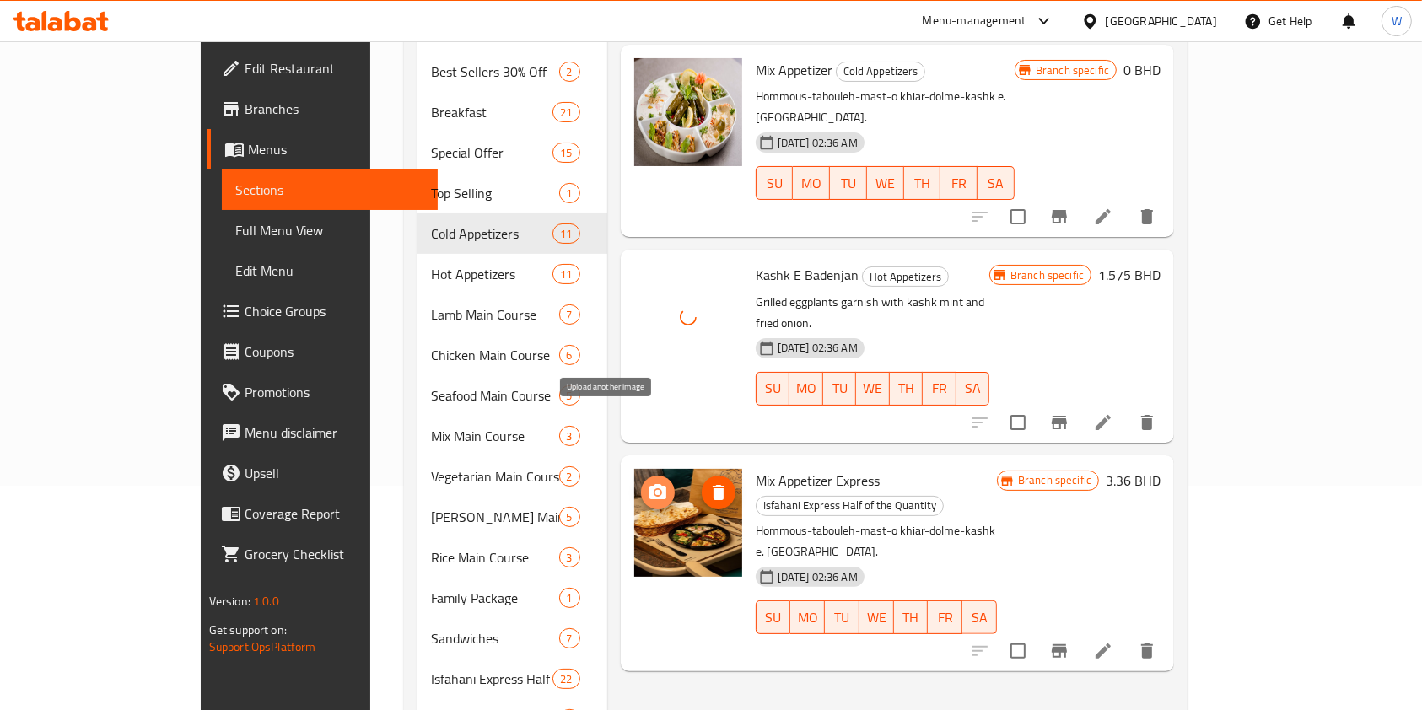
click at [648, 483] on icon "upload picture" at bounding box center [658, 493] width 20 height 20
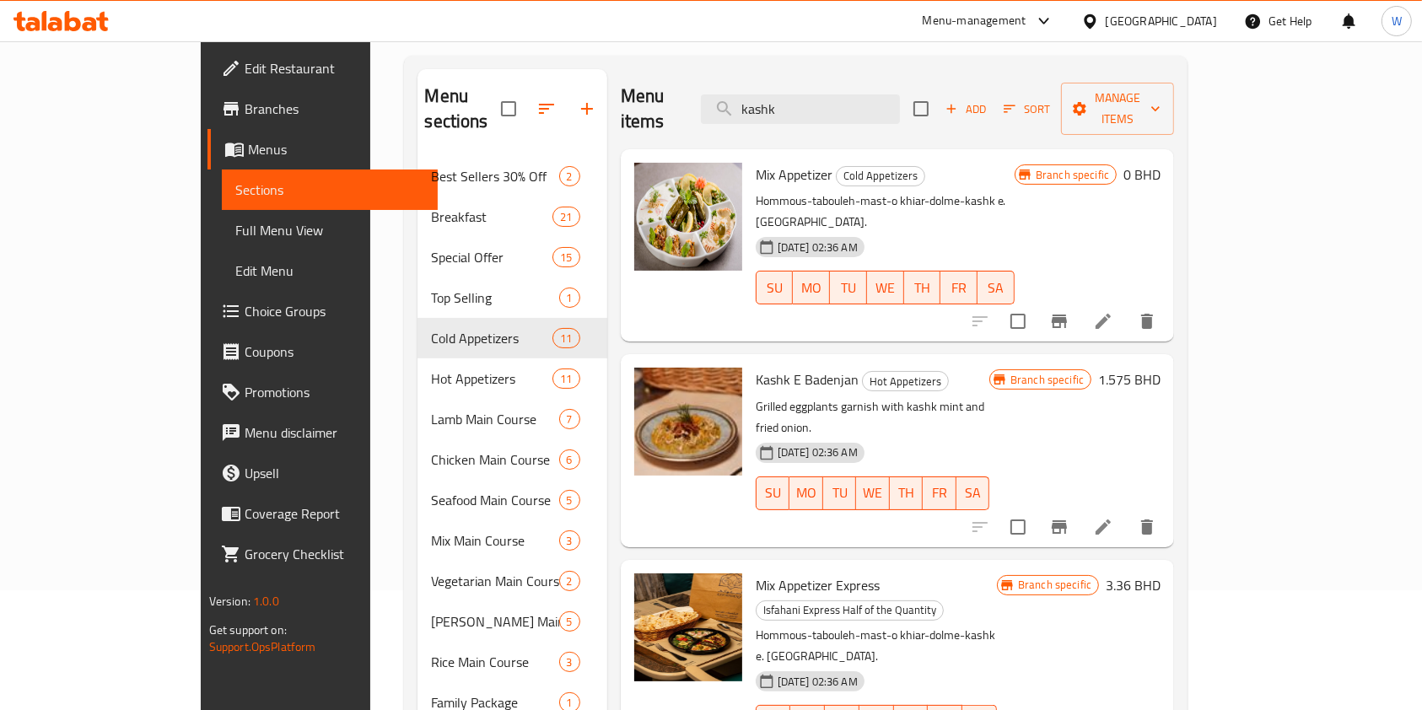
scroll to position [0, 0]
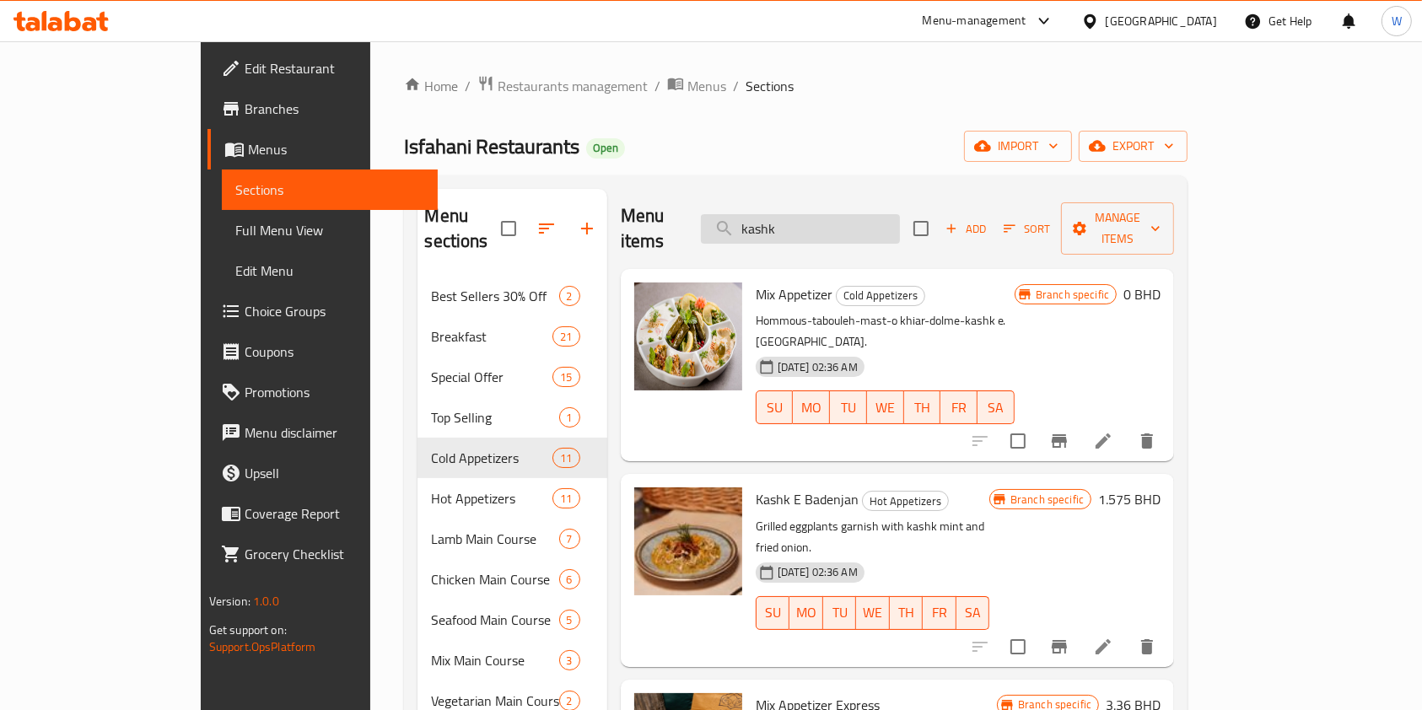
click at [850, 220] on input "kashk" at bounding box center [800, 229] width 199 height 30
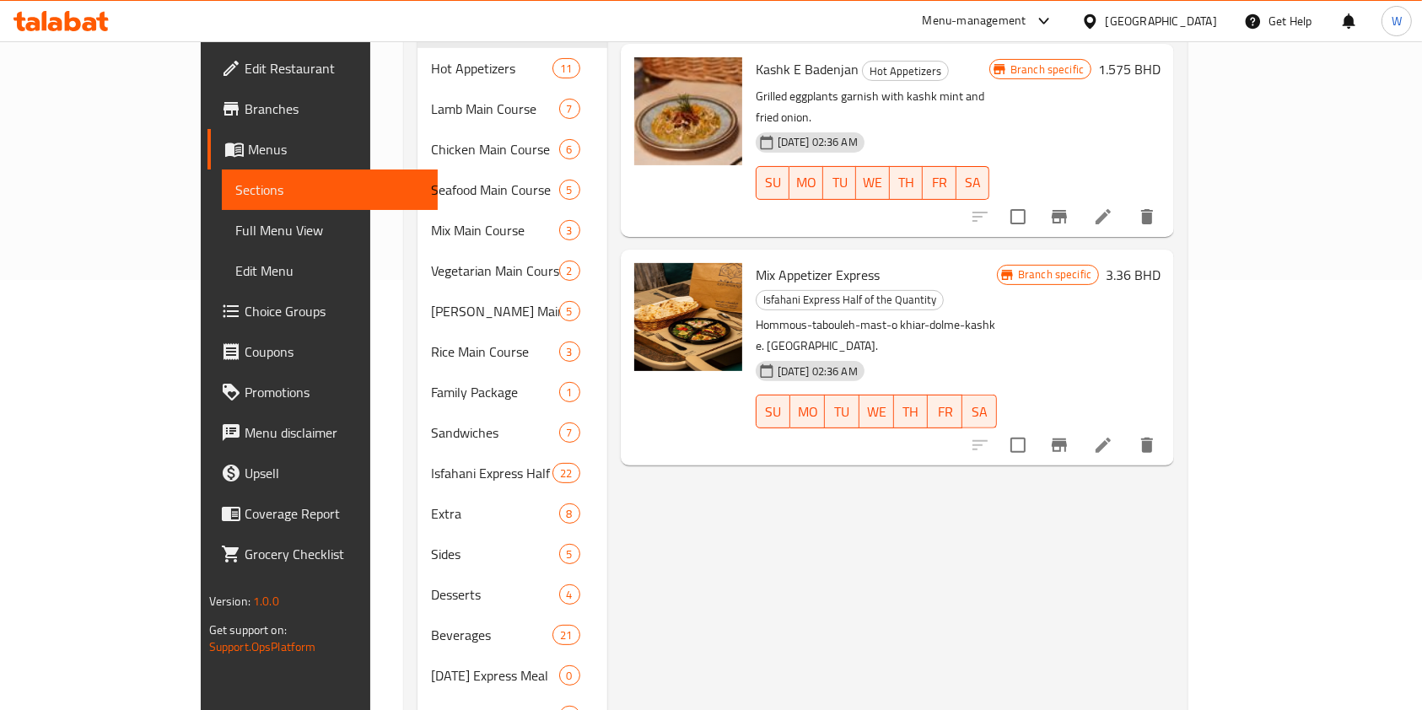
scroll to position [450, 0]
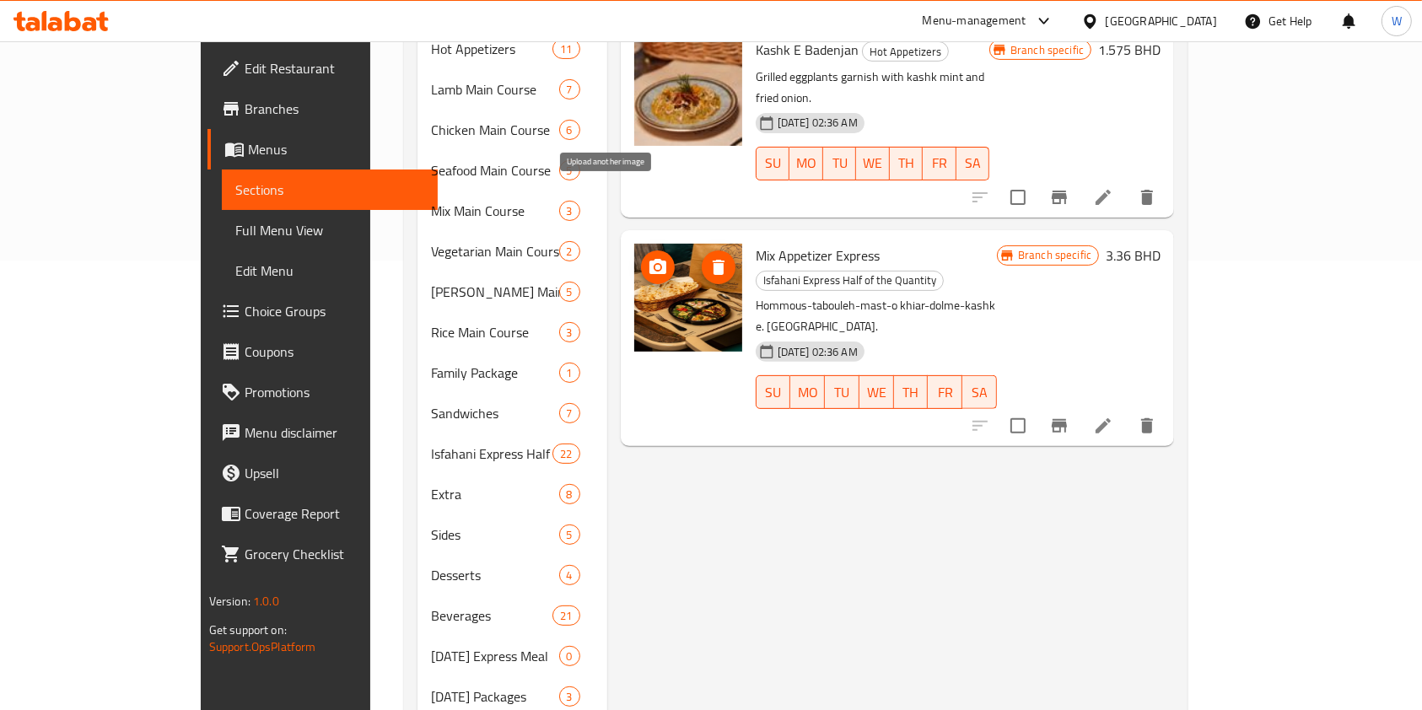
click at [650, 259] on icon "upload picture" at bounding box center [658, 266] width 17 height 15
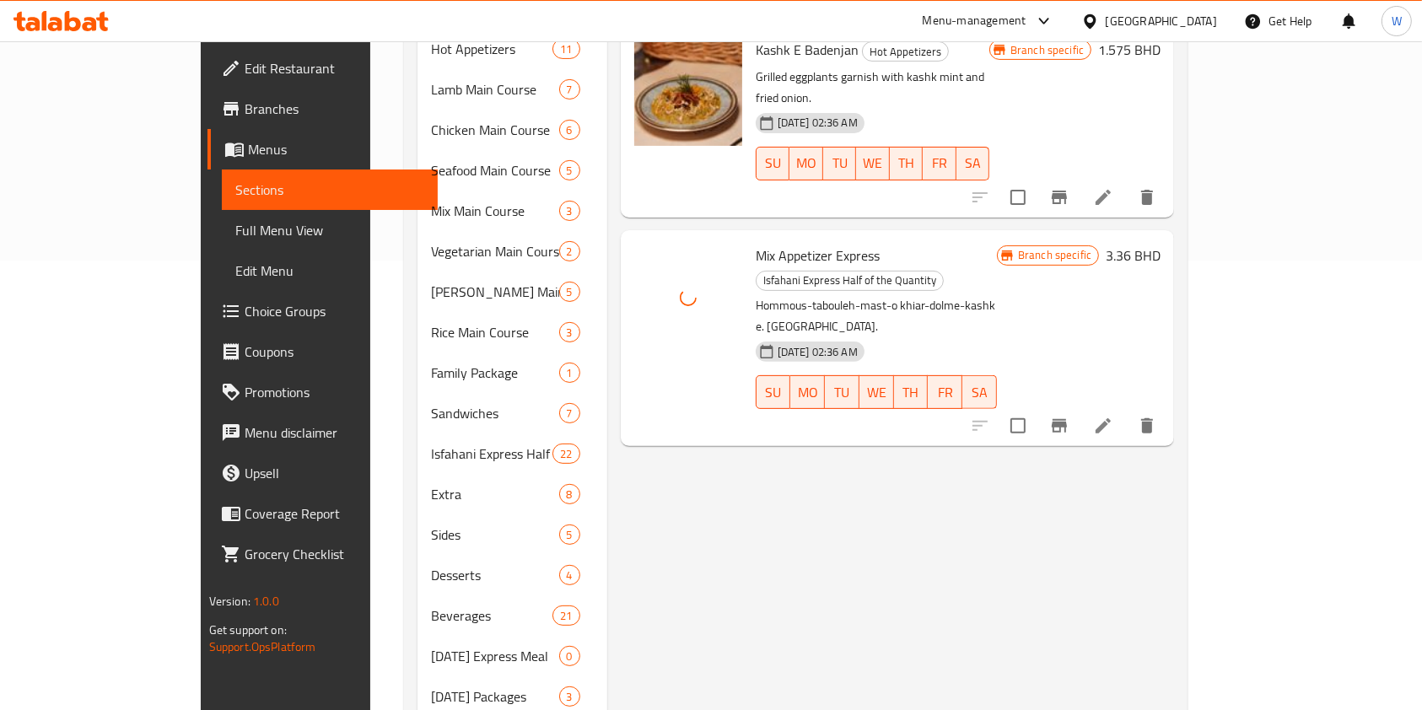
click at [756, 459] on div "Menu items kashk Add Sort Manage items Mix Appetizer Cold Appetizers Hommous-ta…" at bounding box center [891, 251] width 568 height 1025
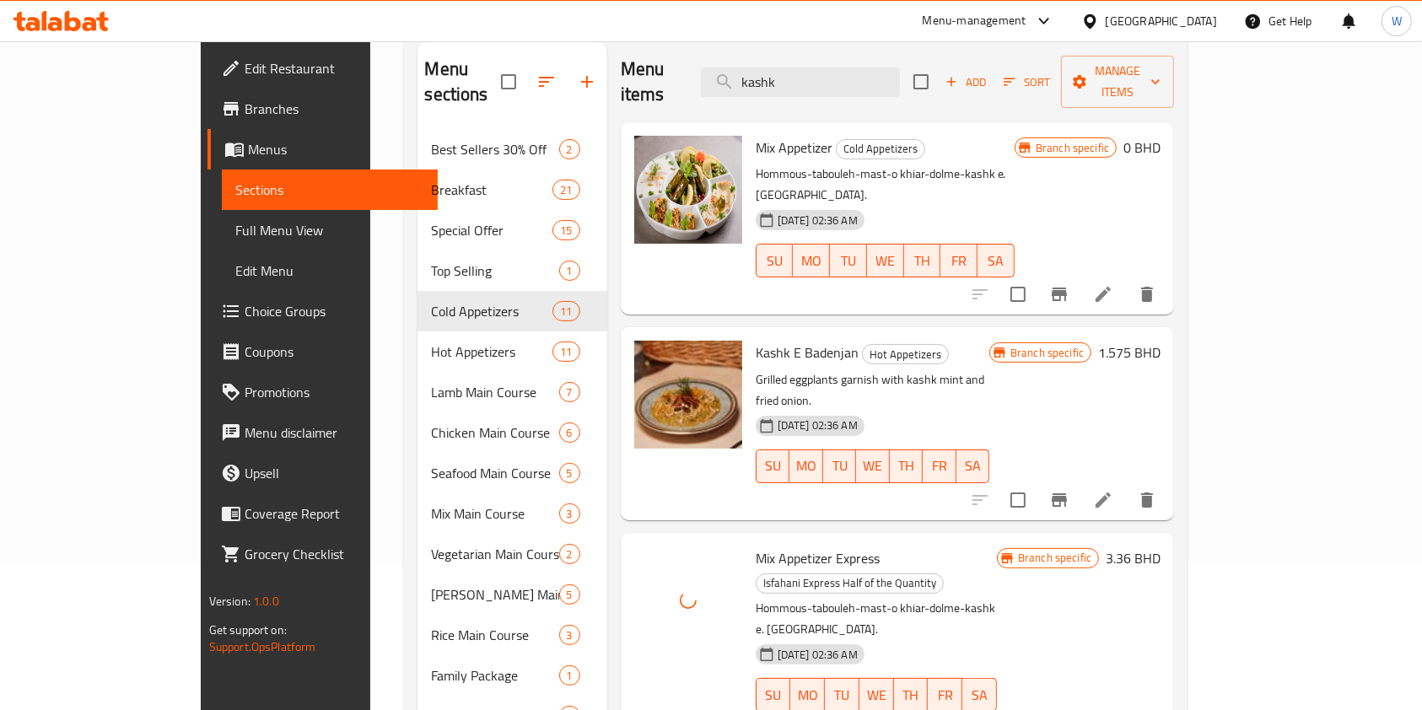
scroll to position [112, 0]
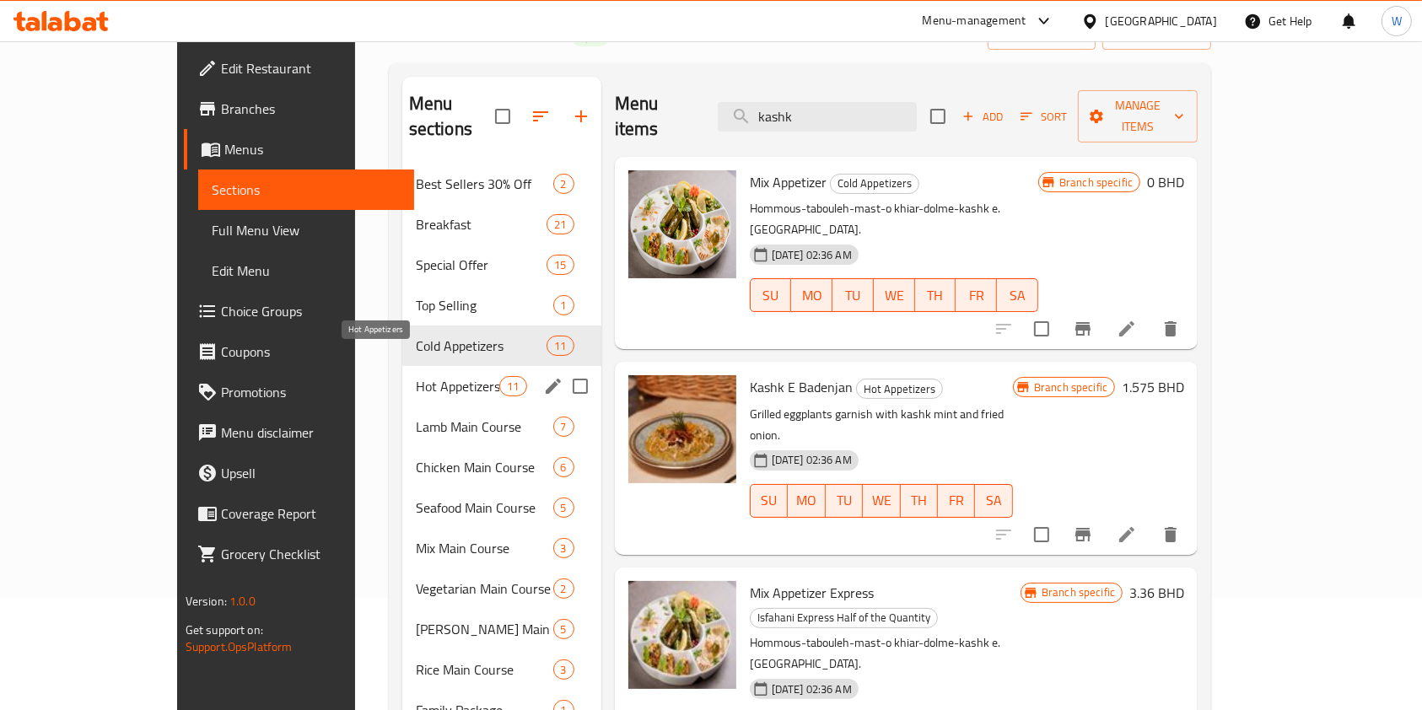
click at [416, 376] on span "Hot Appetizers" at bounding box center [458, 386] width 84 height 20
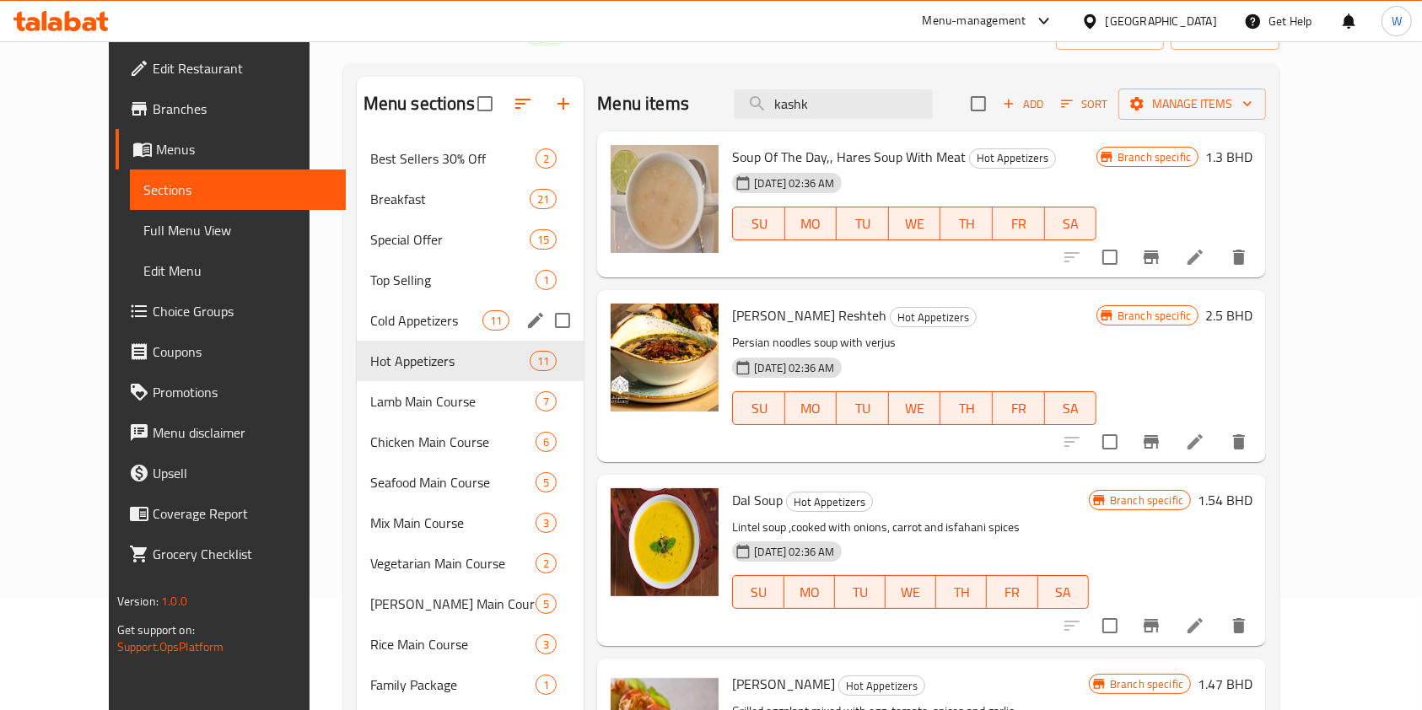
click at [391, 321] on span "Cold Appetizers" at bounding box center [426, 320] width 112 height 20
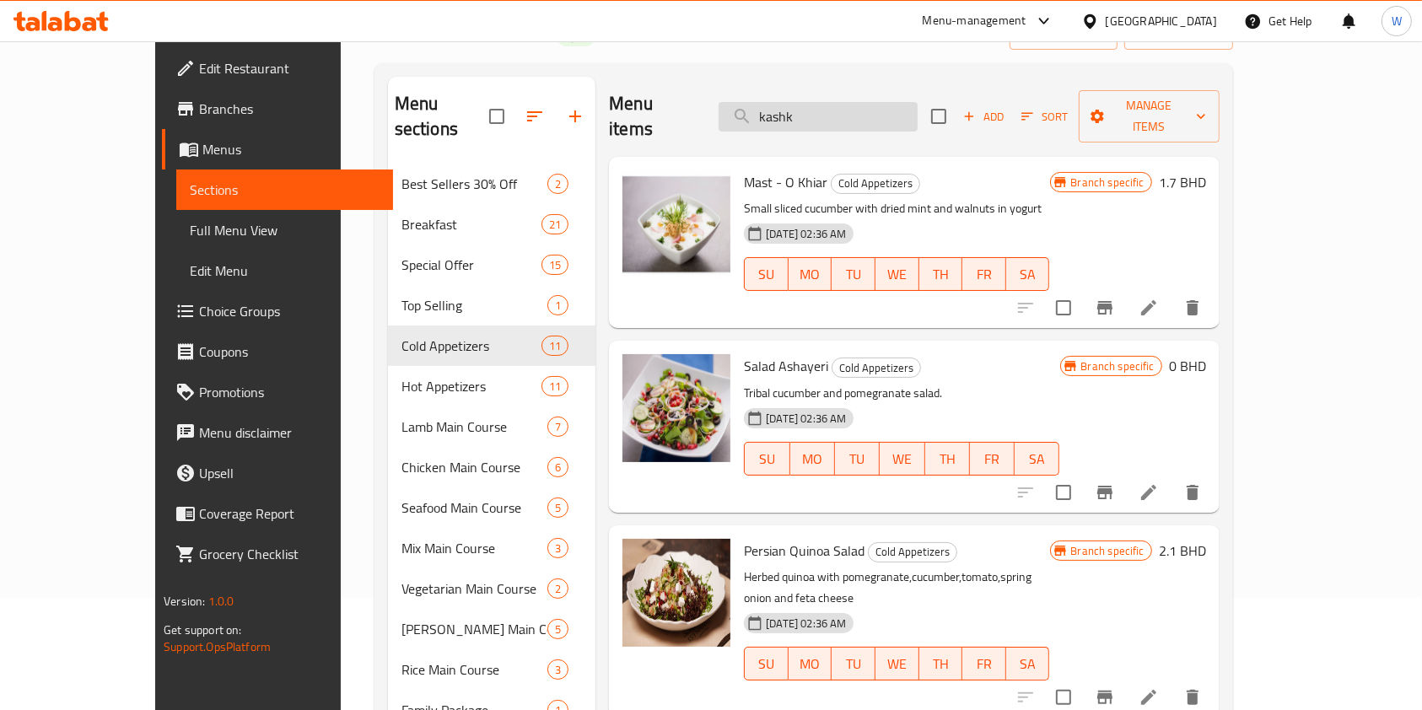
click at [872, 102] on input "kashk" at bounding box center [818, 117] width 199 height 30
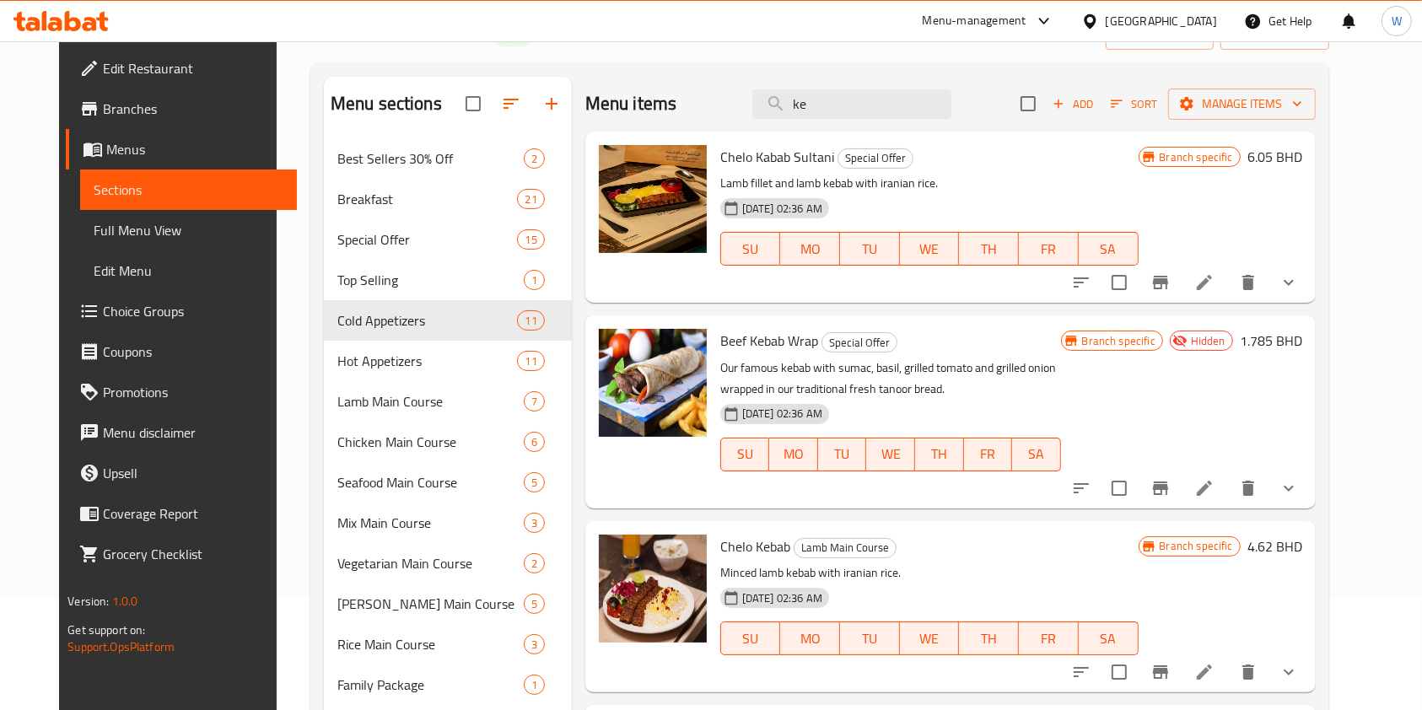
type input "k"
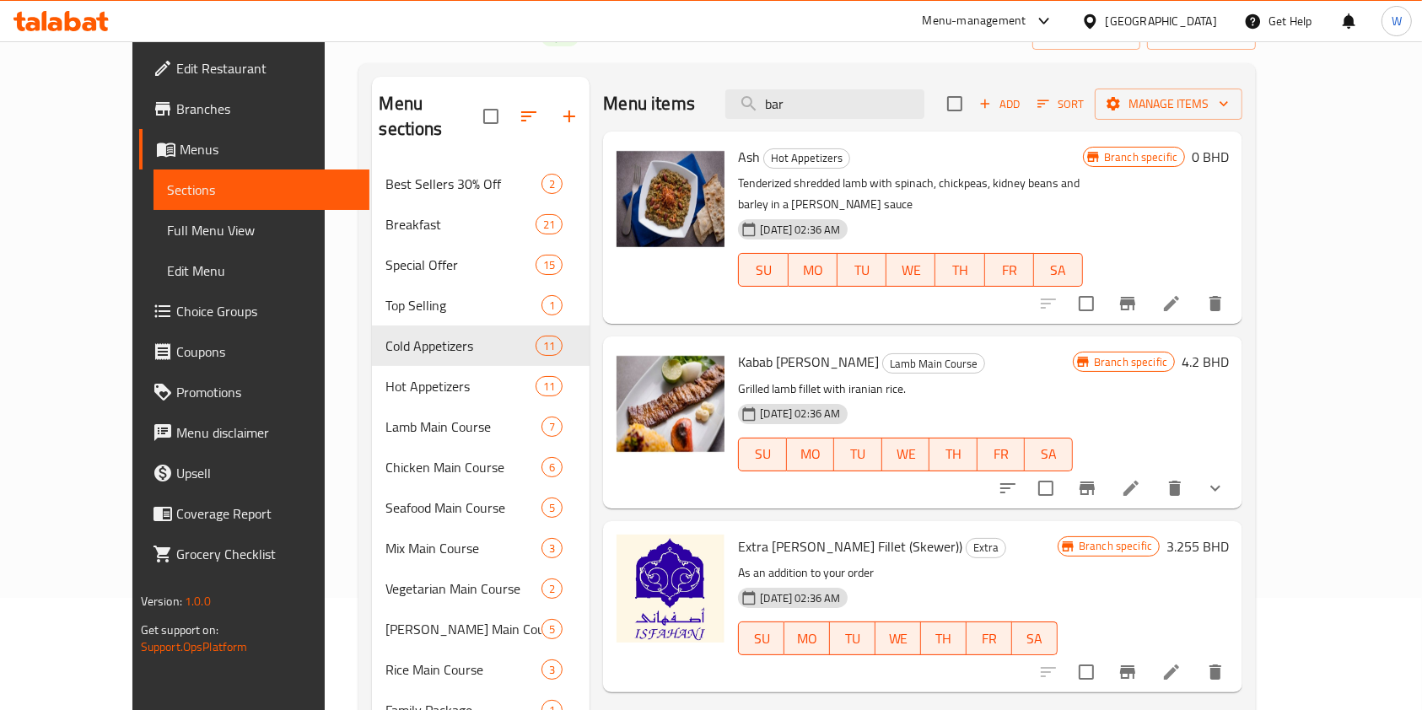
scroll to position [224, 0]
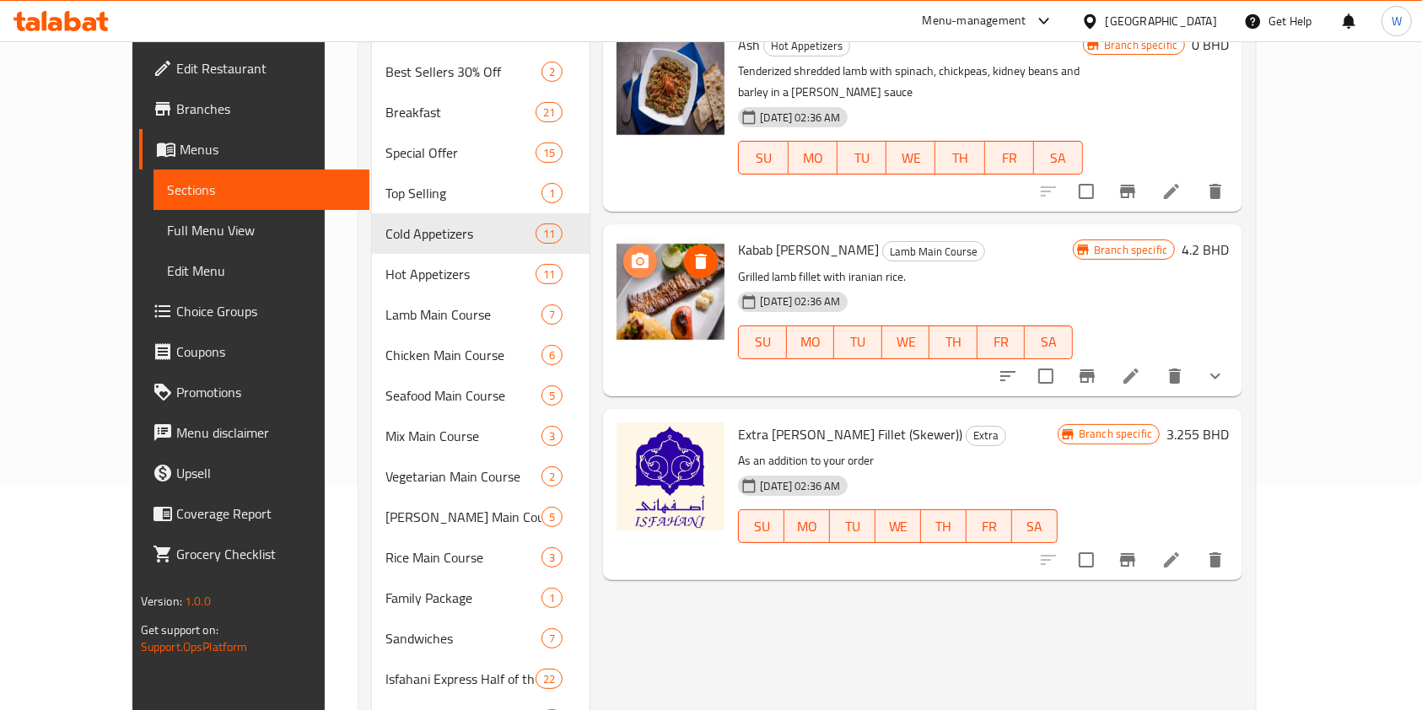
click at [638, 259] on circle "upload picture" at bounding box center [640, 261] width 5 height 5
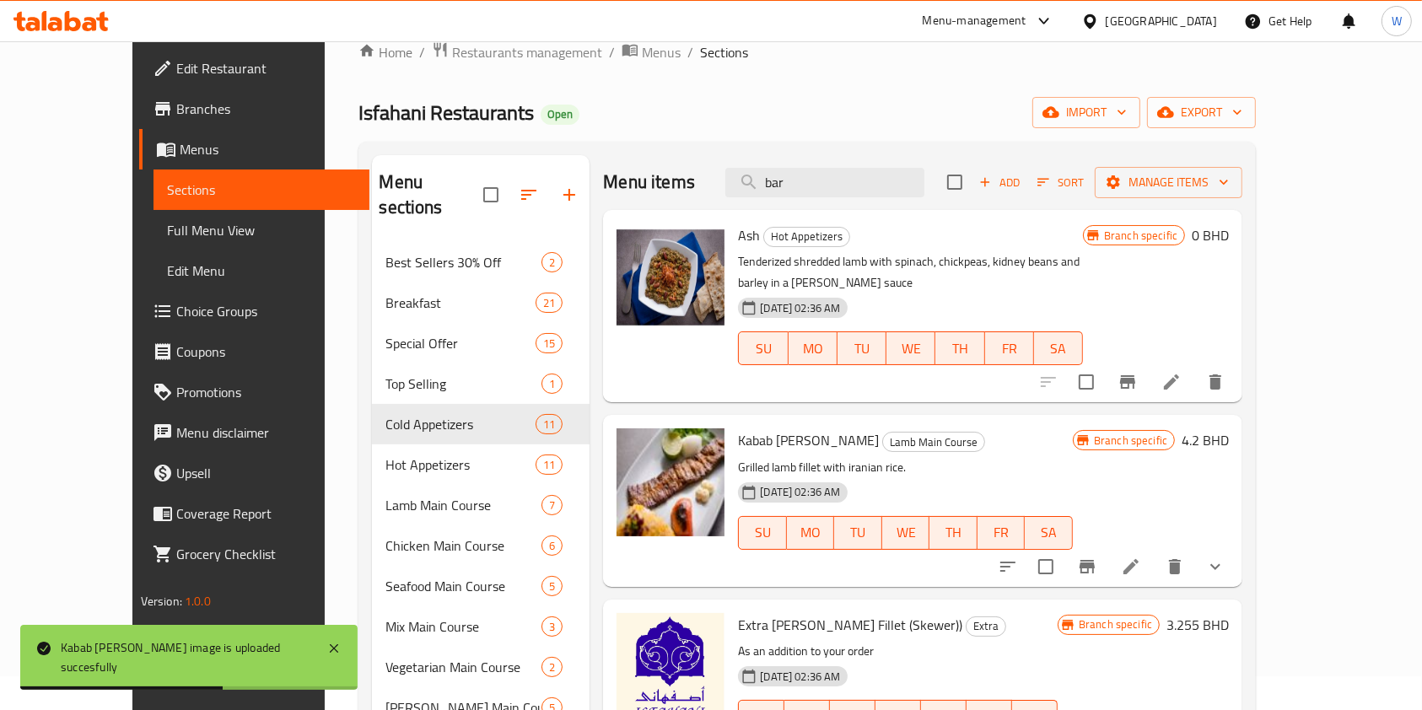
scroll to position [0, 0]
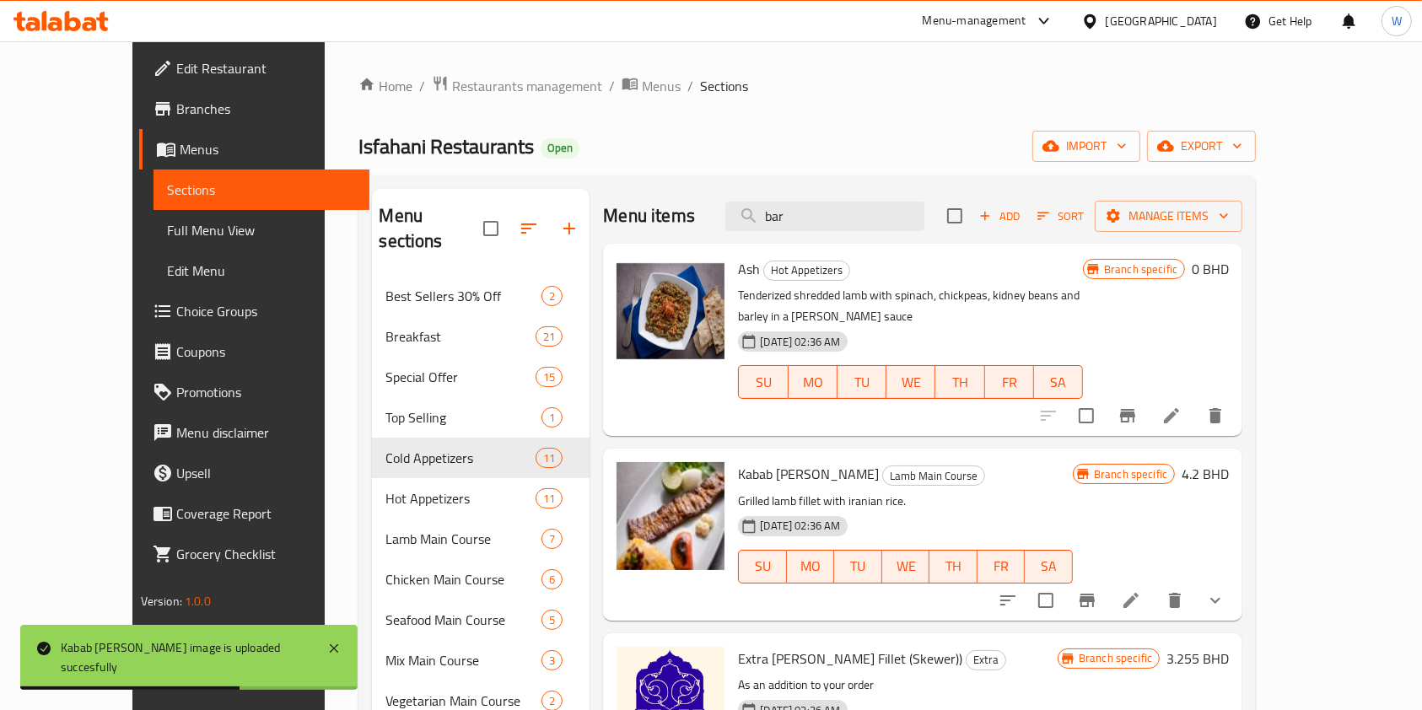
click at [867, 197] on div "Menu items bar Add Sort Manage items" at bounding box center [922, 216] width 639 height 55
click at [867, 215] on input "bar" at bounding box center [825, 217] width 199 height 30
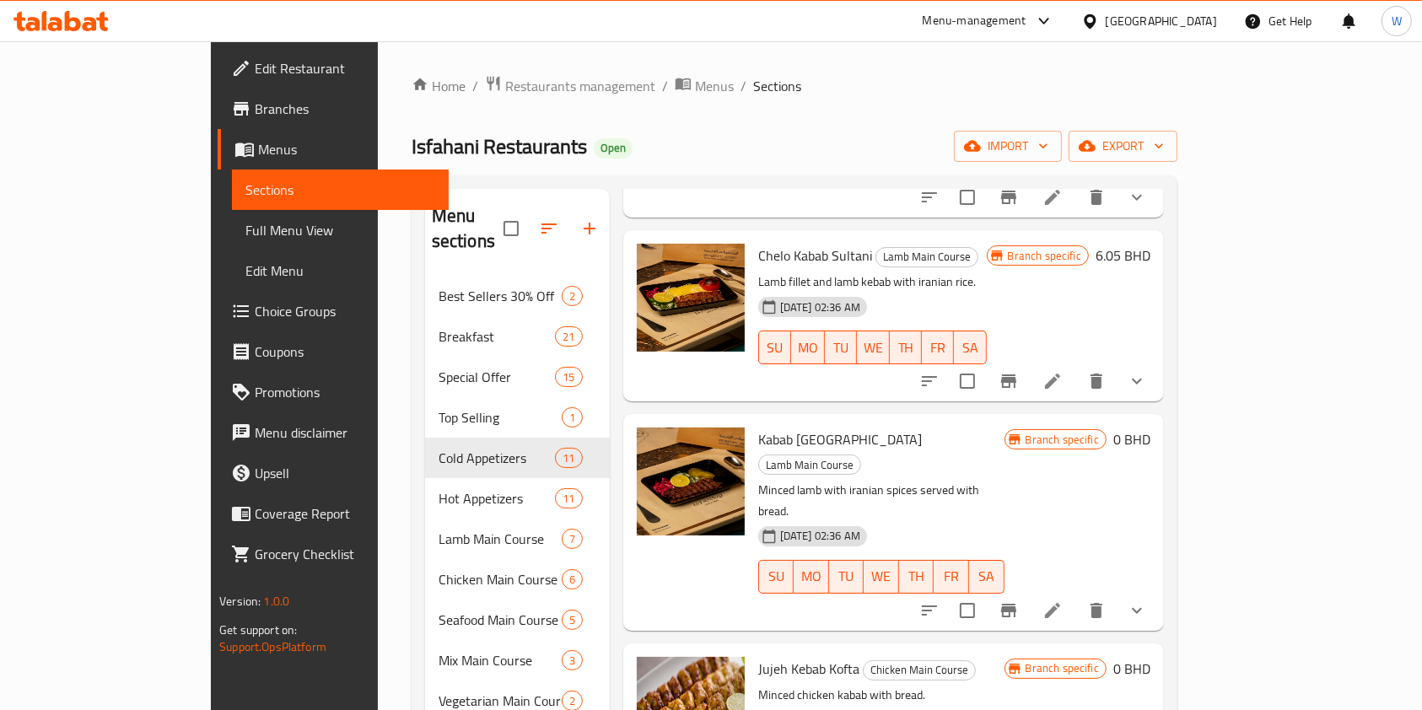
scroll to position [562, 0]
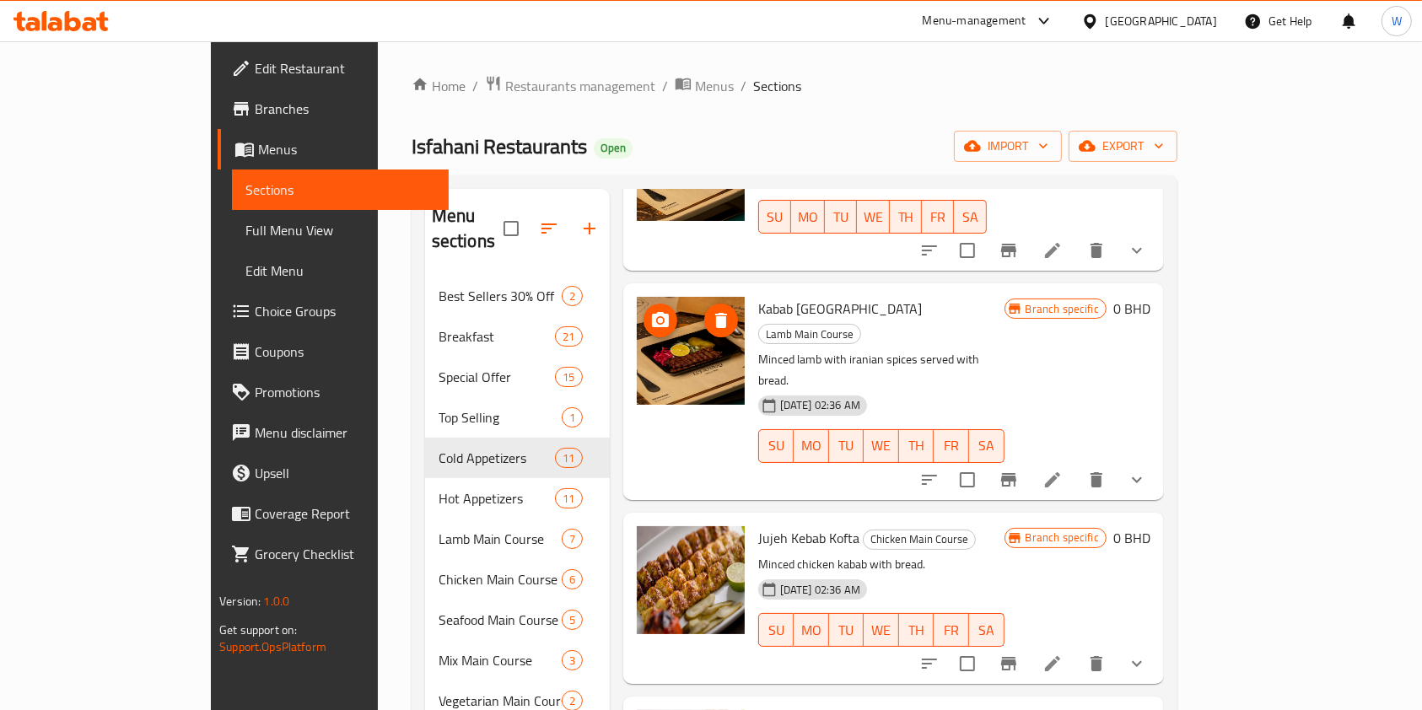
click at [644, 310] on span "upload picture" at bounding box center [661, 320] width 34 height 20
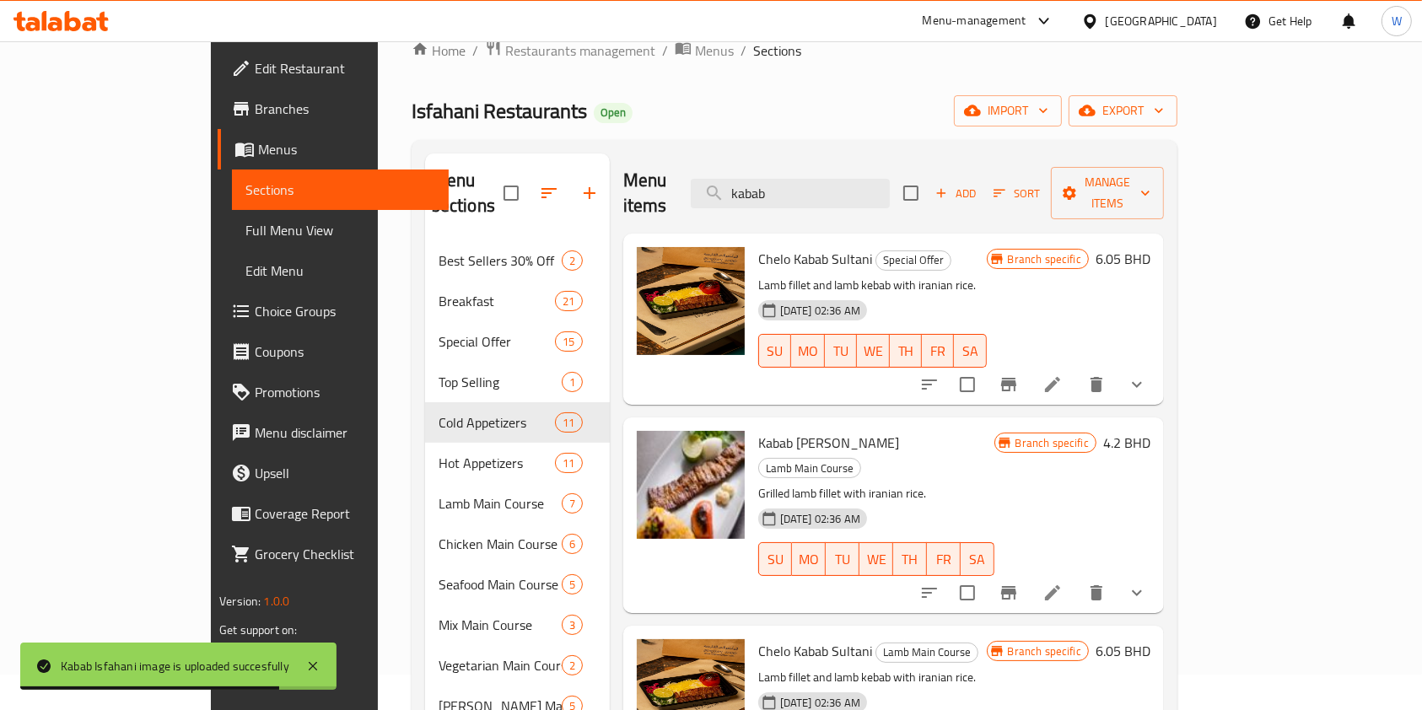
scroll to position [0, 0]
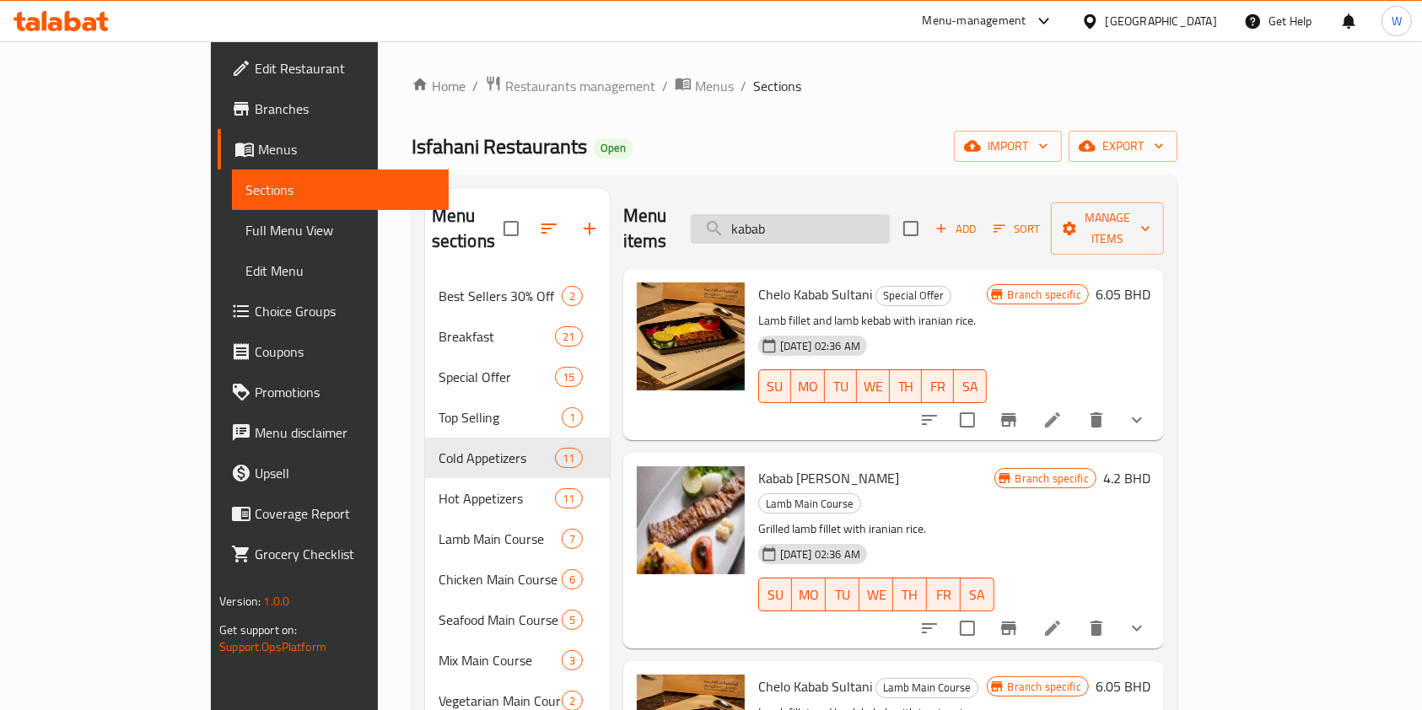
click at [828, 219] on input "kabab" at bounding box center [790, 229] width 199 height 30
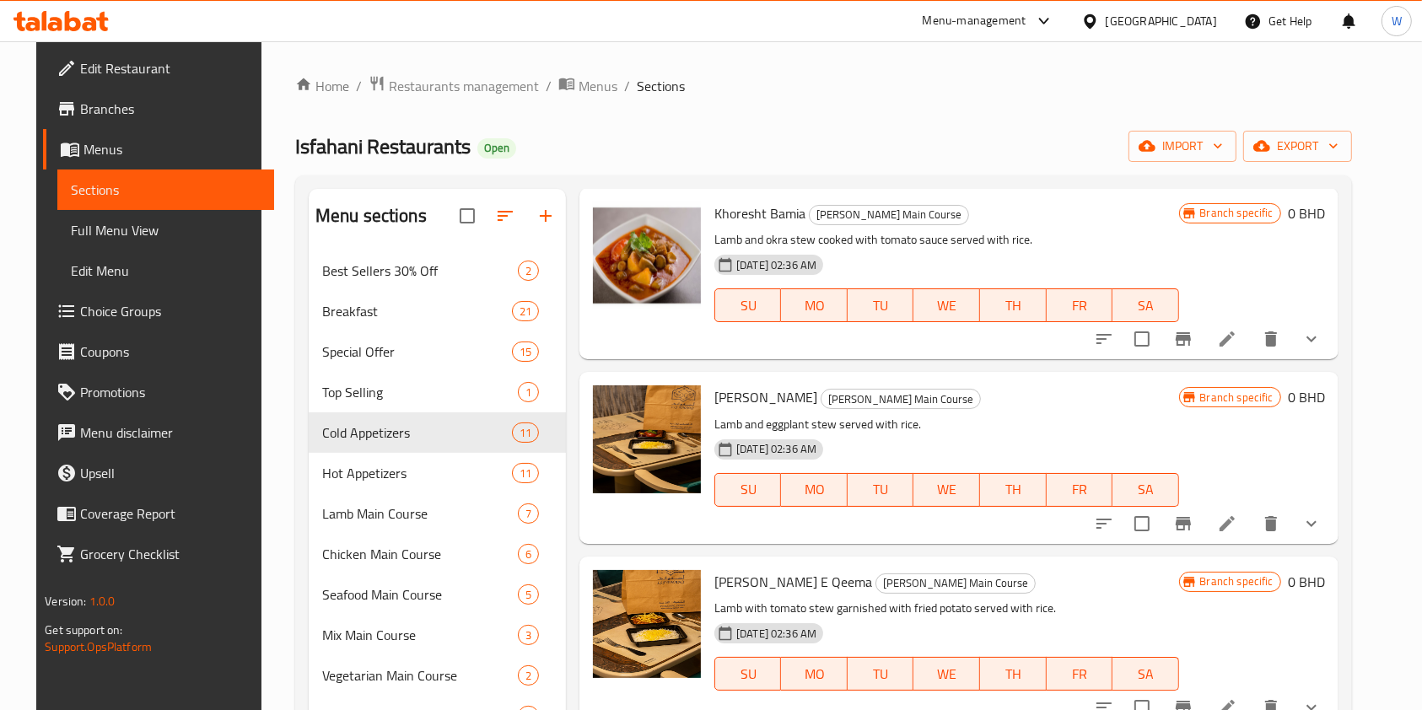
scroll to position [562, 0]
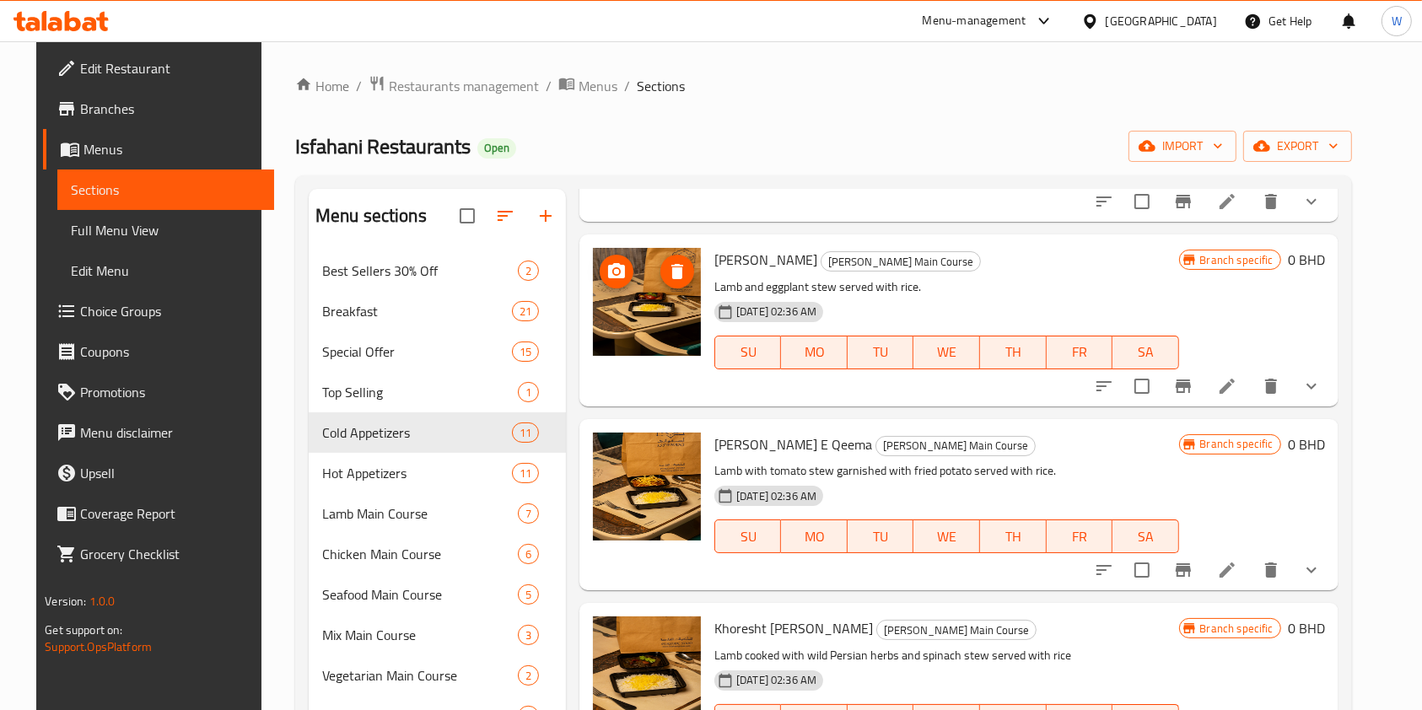
click at [608, 270] on icon "upload picture" at bounding box center [616, 270] width 17 height 15
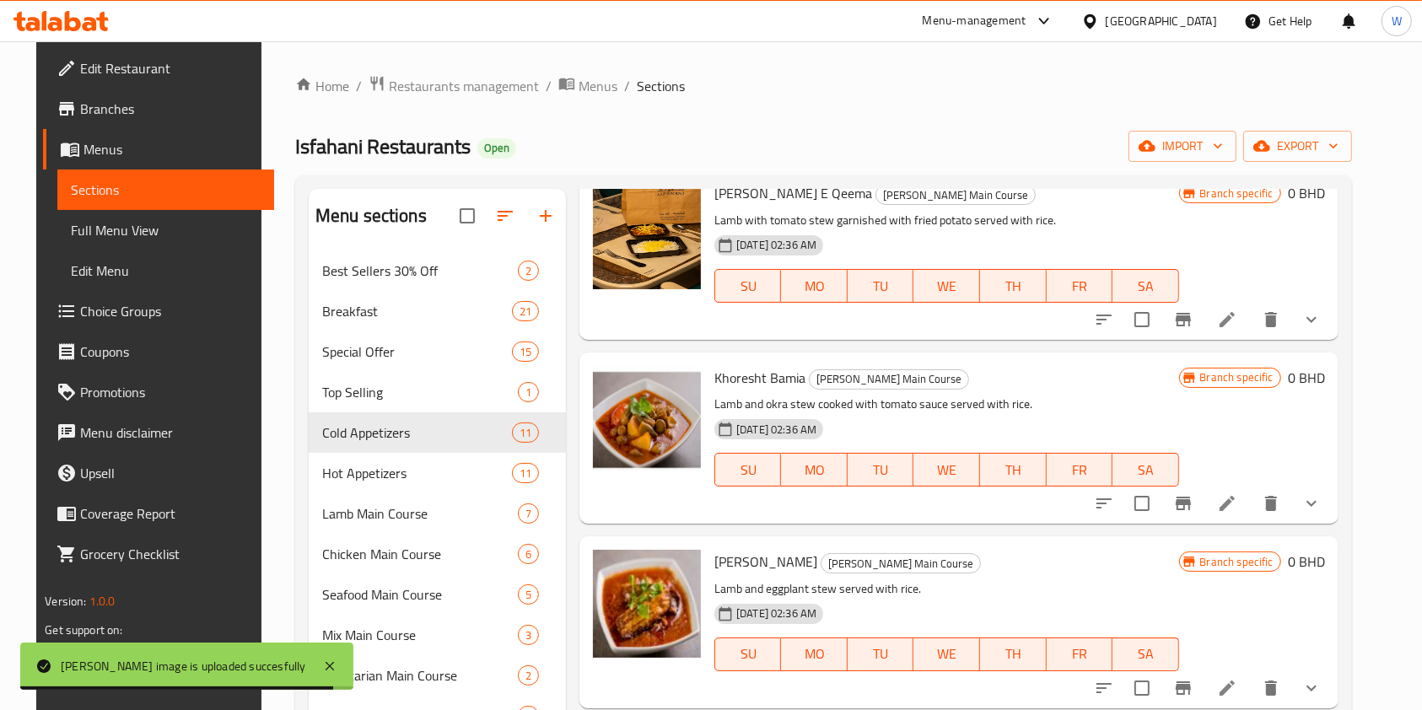
scroll to position [224, 0]
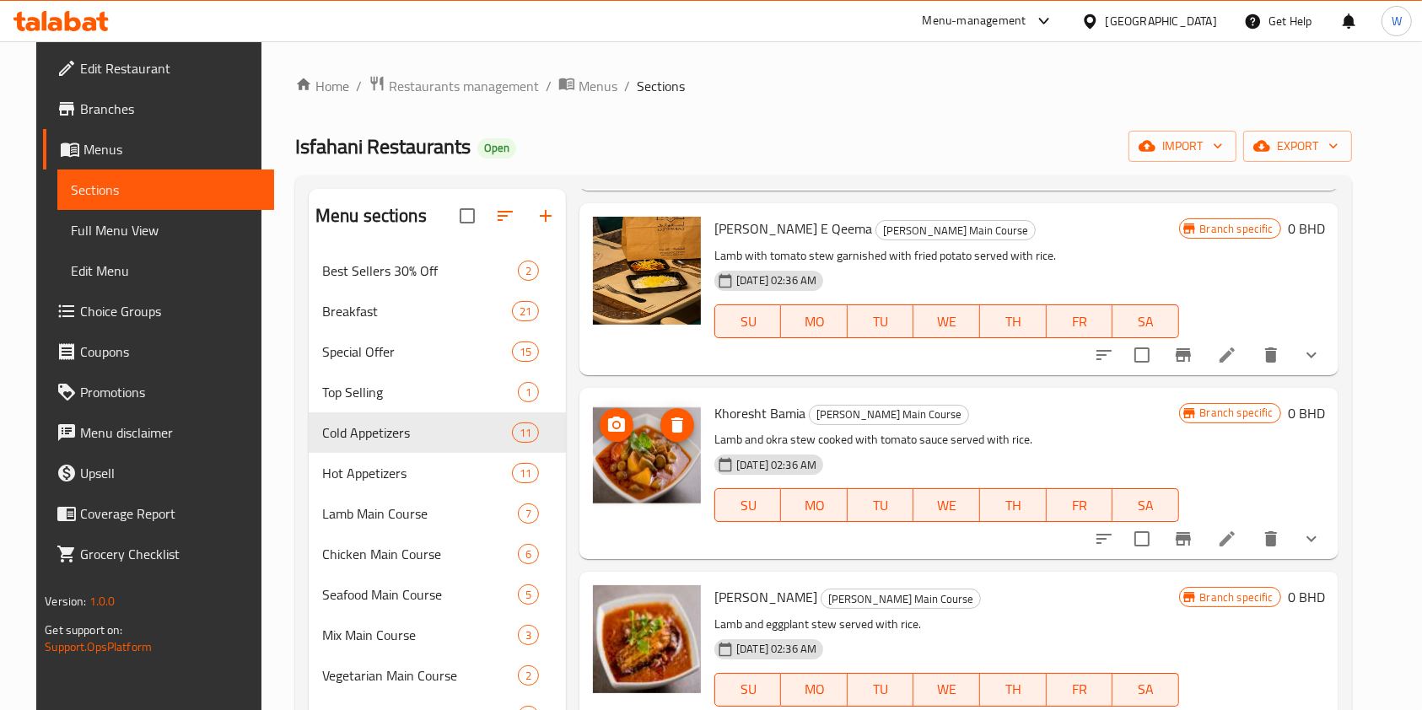
click at [610, 436] on button "upload picture" at bounding box center [617, 425] width 34 height 34
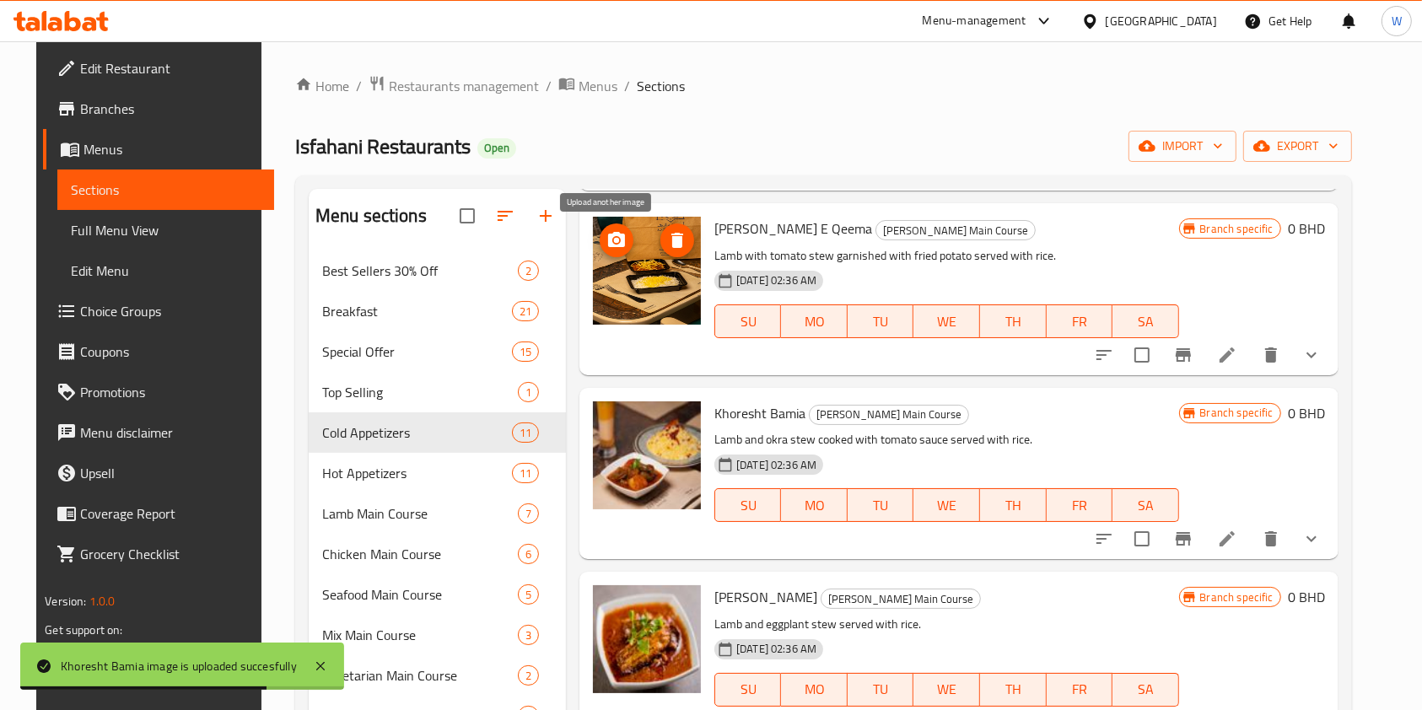
click at [609, 235] on icon "upload picture" at bounding box center [616, 239] width 17 height 15
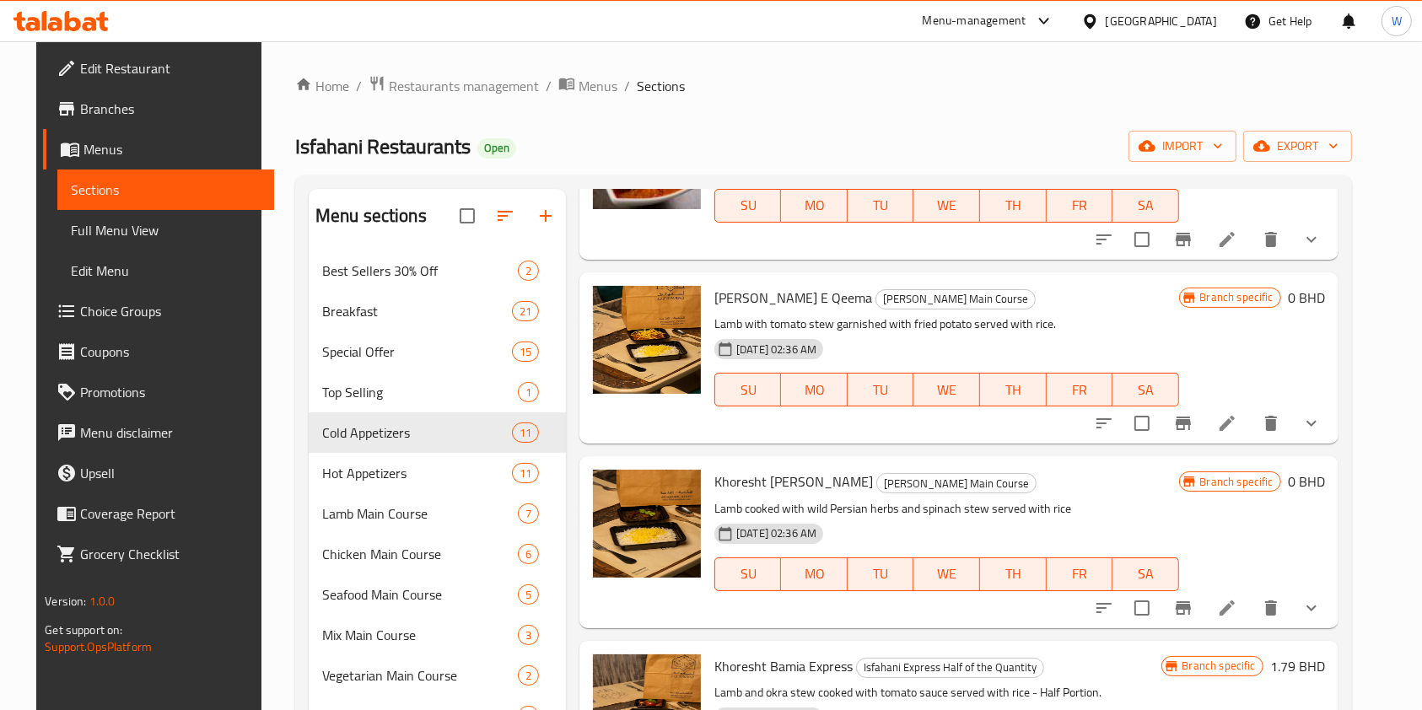
scroll to position [675, 0]
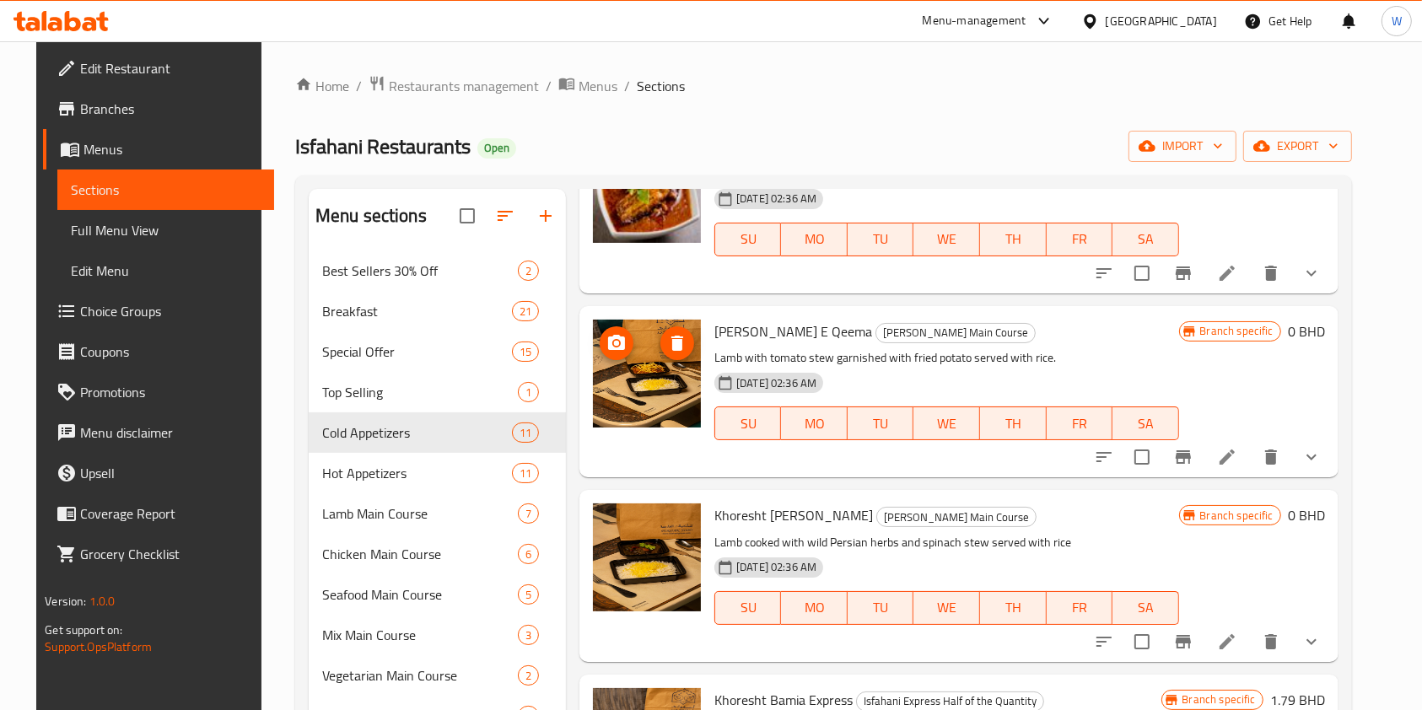
click at [600, 345] on span "upload picture" at bounding box center [617, 343] width 34 height 20
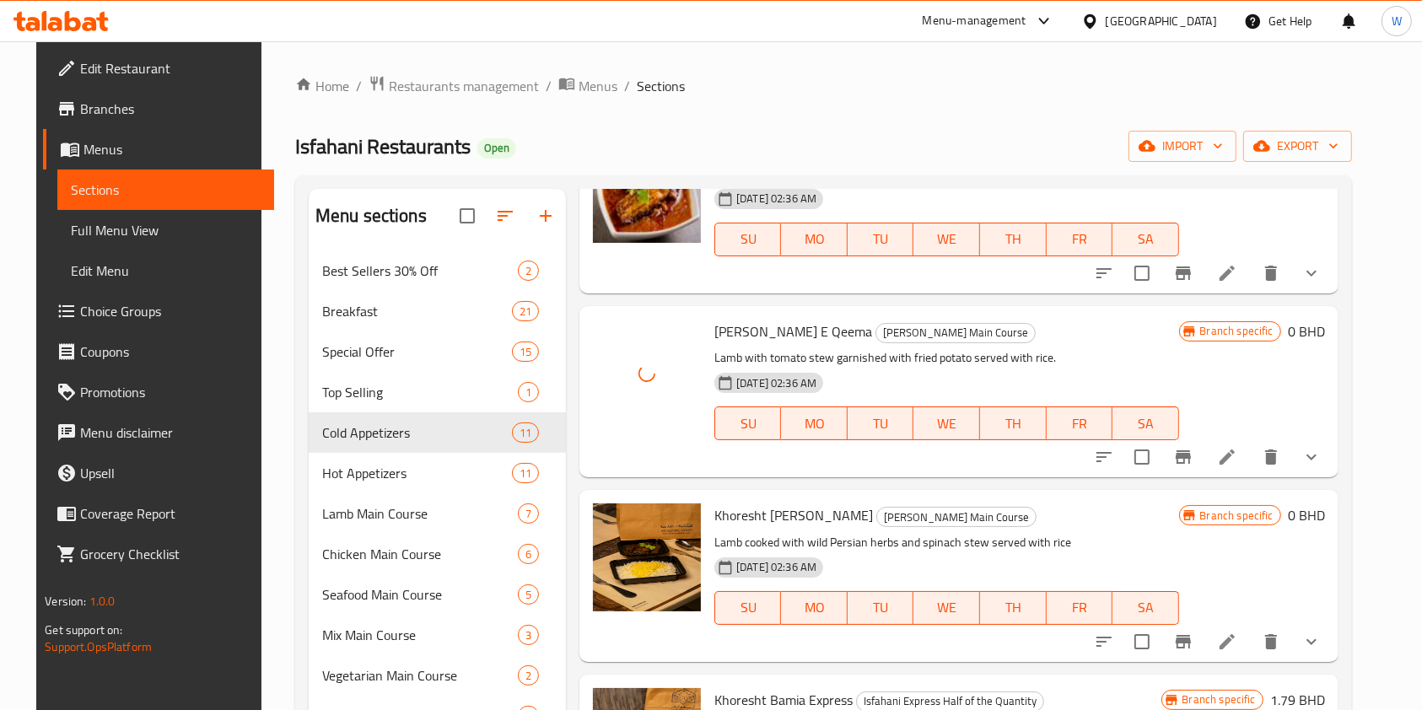
scroll to position [787, 0]
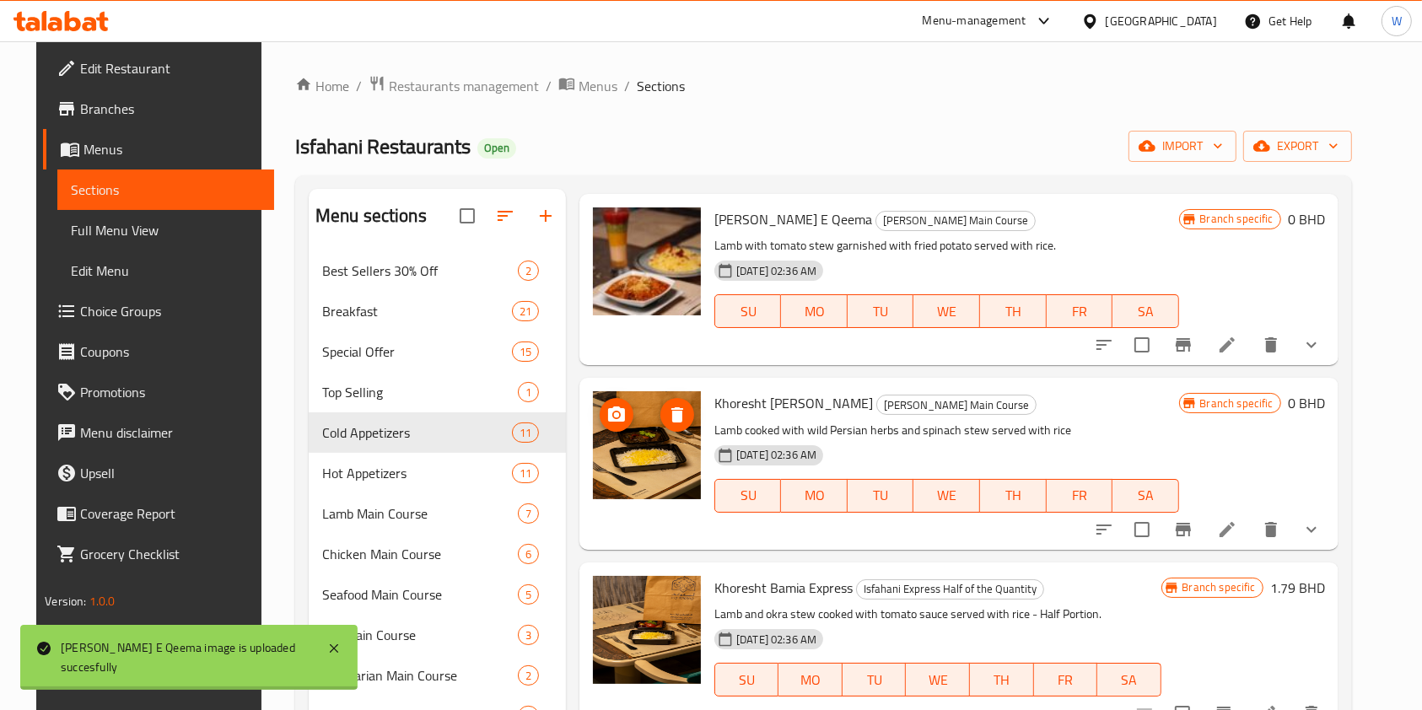
click at [608, 410] on icon "upload picture" at bounding box center [616, 414] width 17 height 15
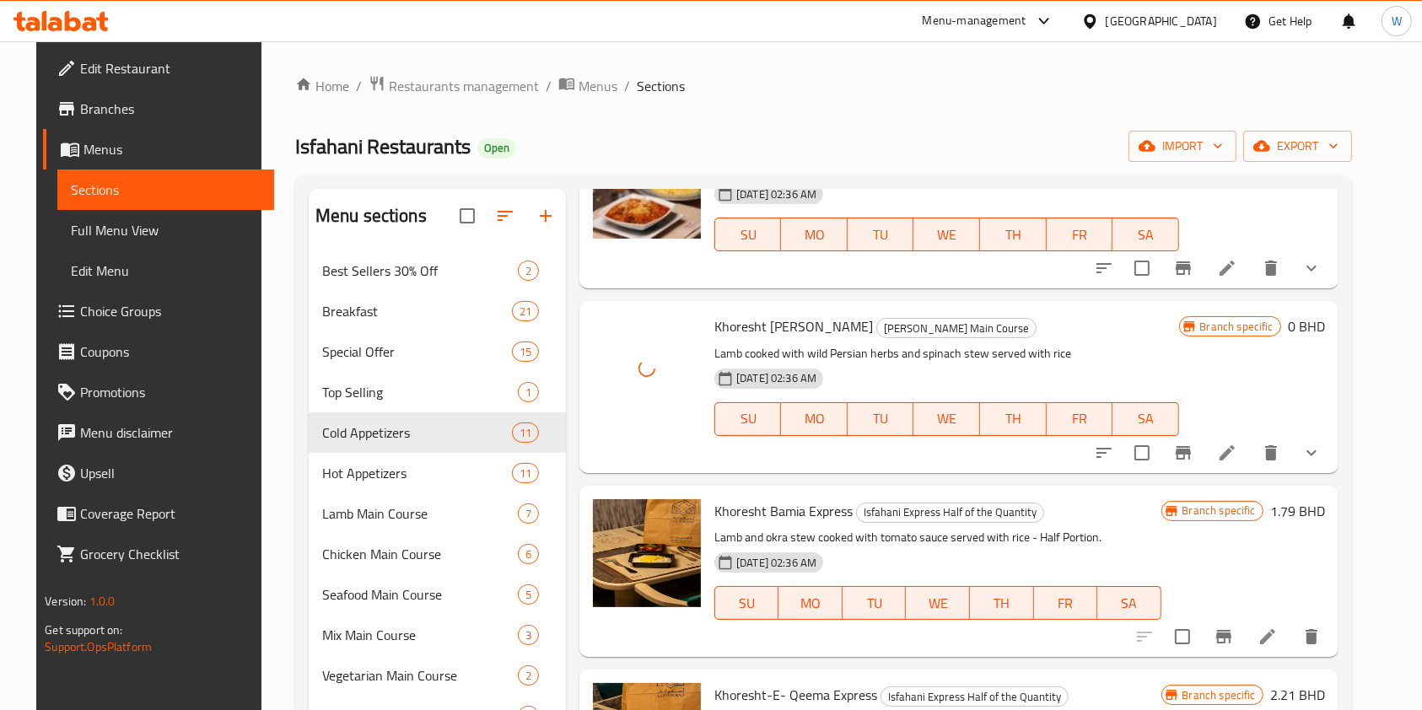
scroll to position [899, 0]
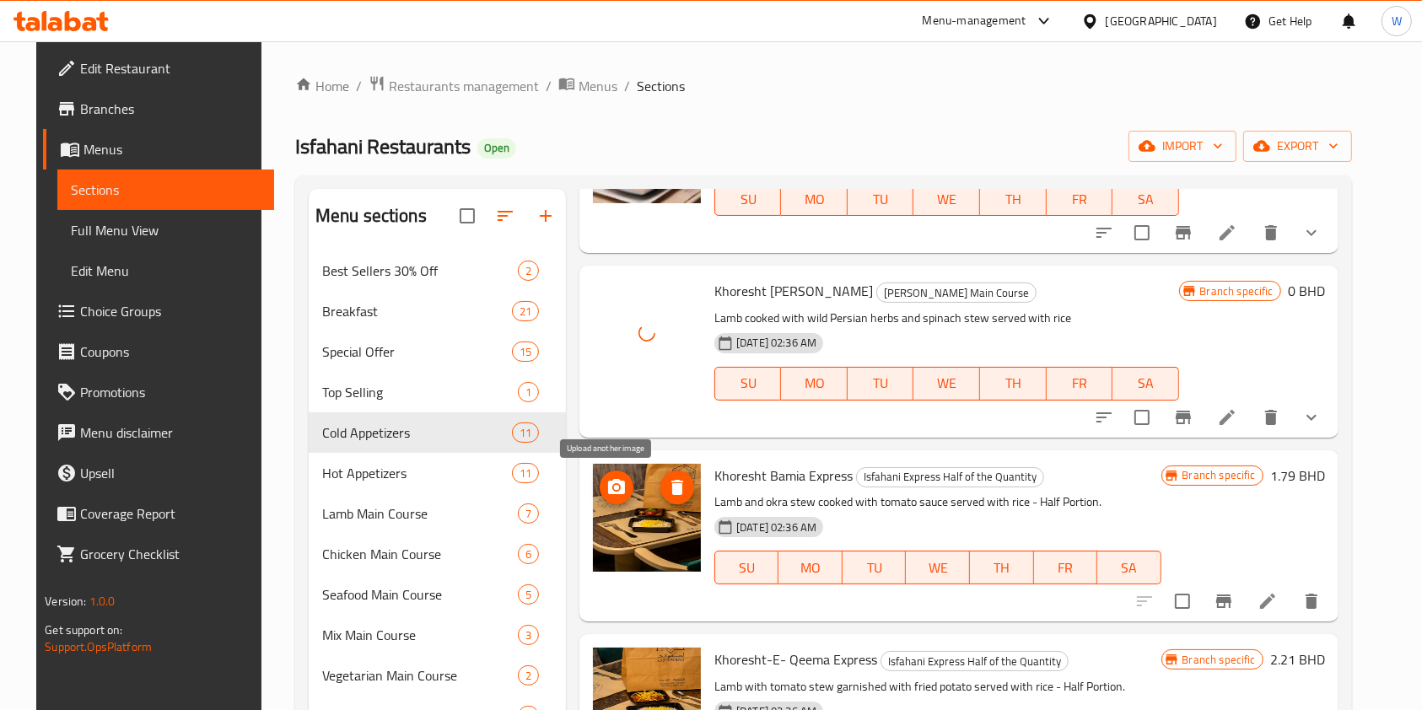
click at [615, 483] on icon "upload picture" at bounding box center [616, 486] width 17 height 15
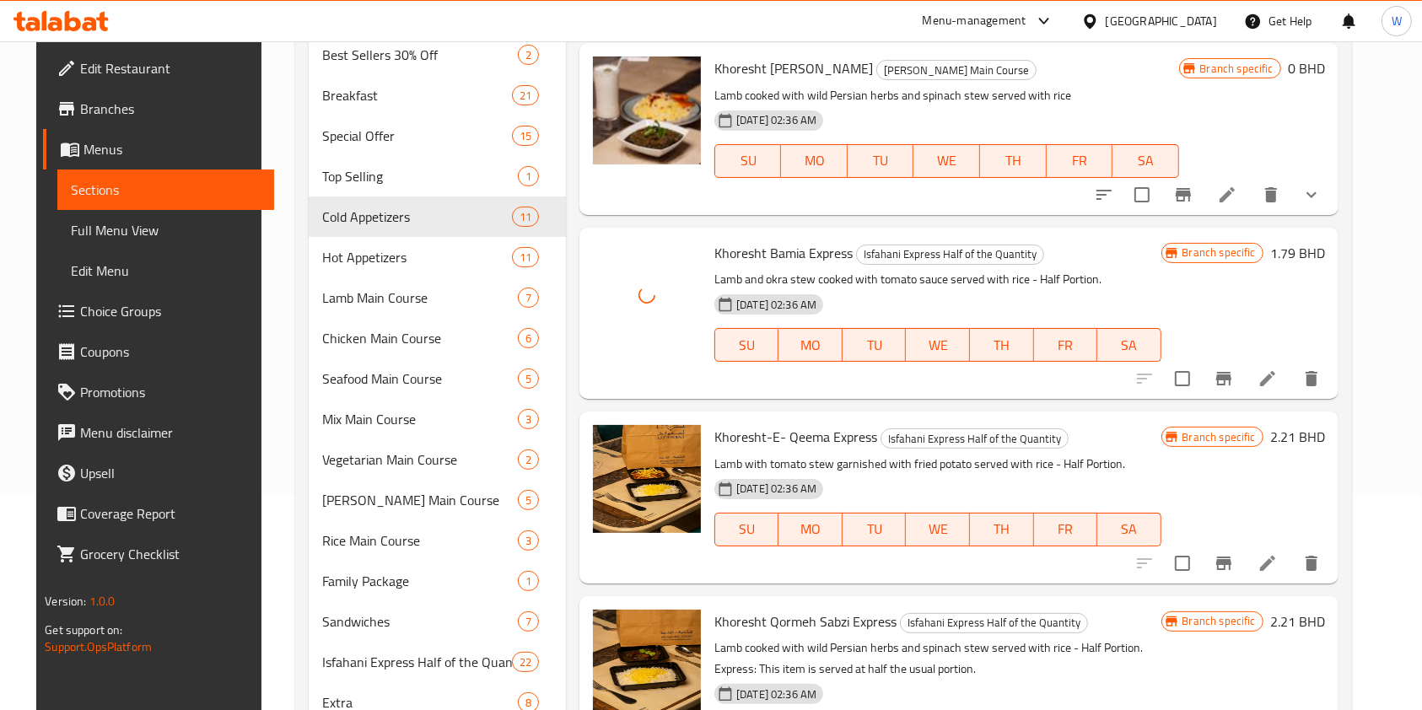
scroll to position [224, 0]
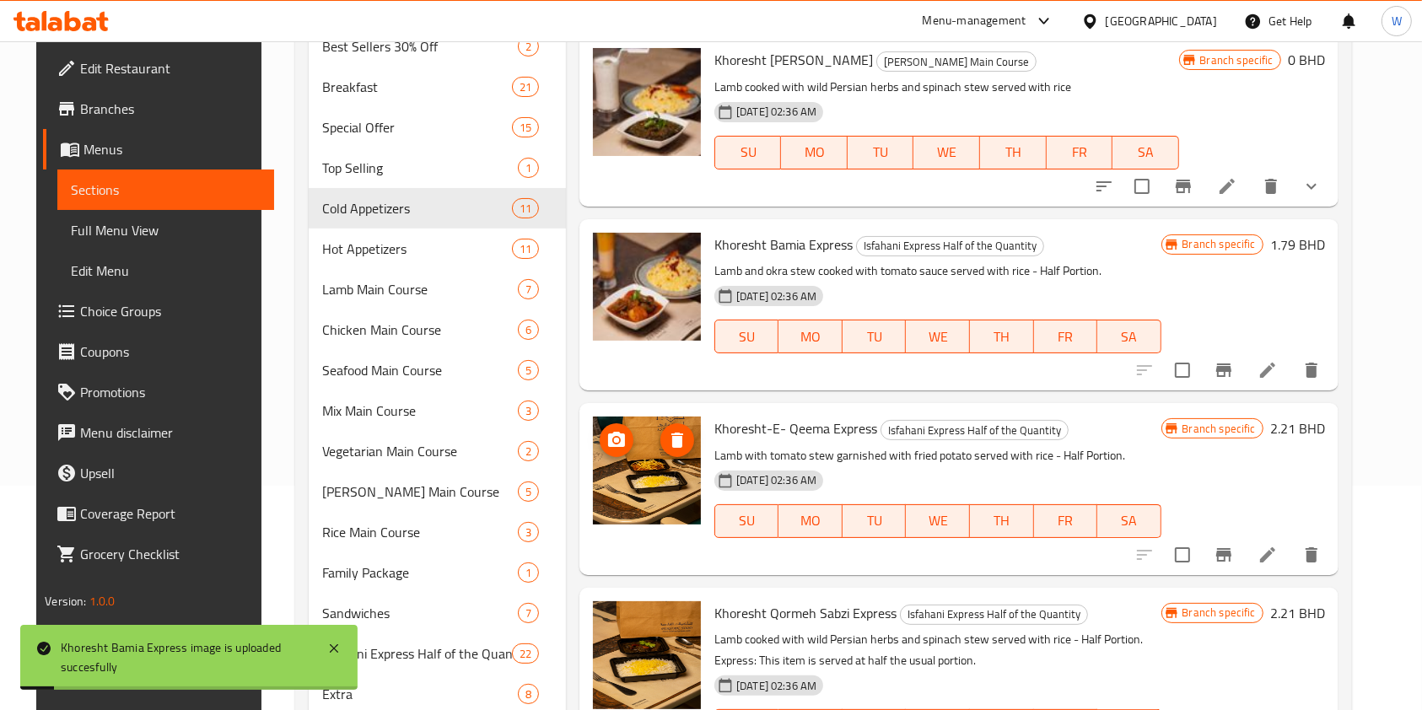
click at [614, 432] on icon "upload picture" at bounding box center [617, 440] width 20 height 20
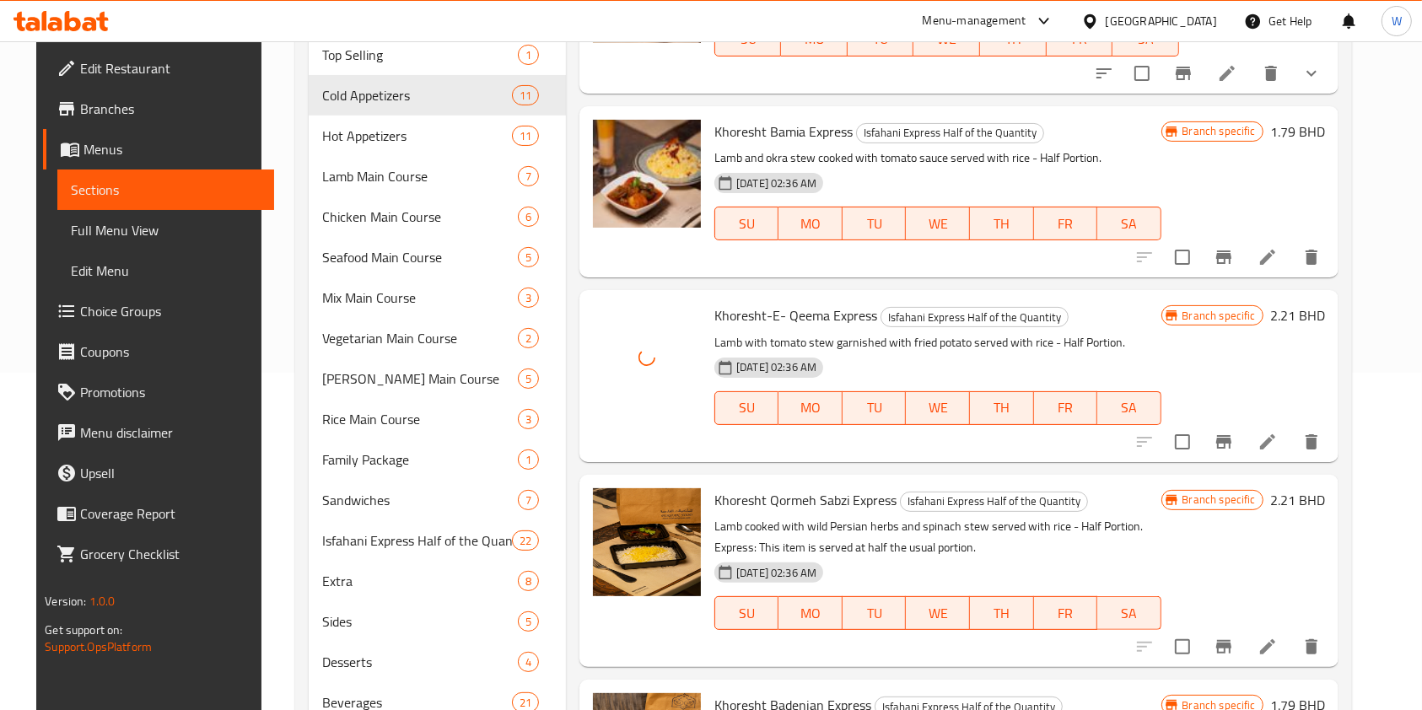
scroll to position [450, 0]
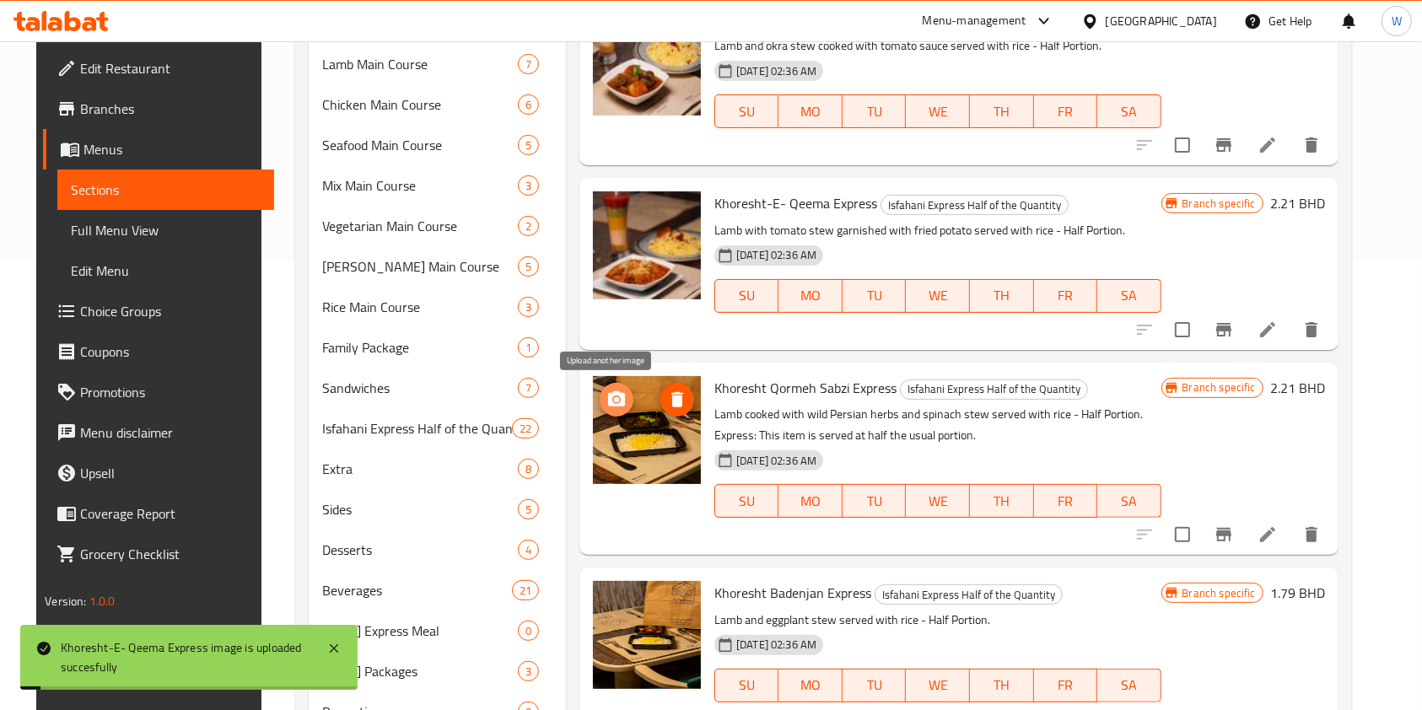
click at [613, 397] on icon "upload picture" at bounding box center [616, 398] width 17 height 15
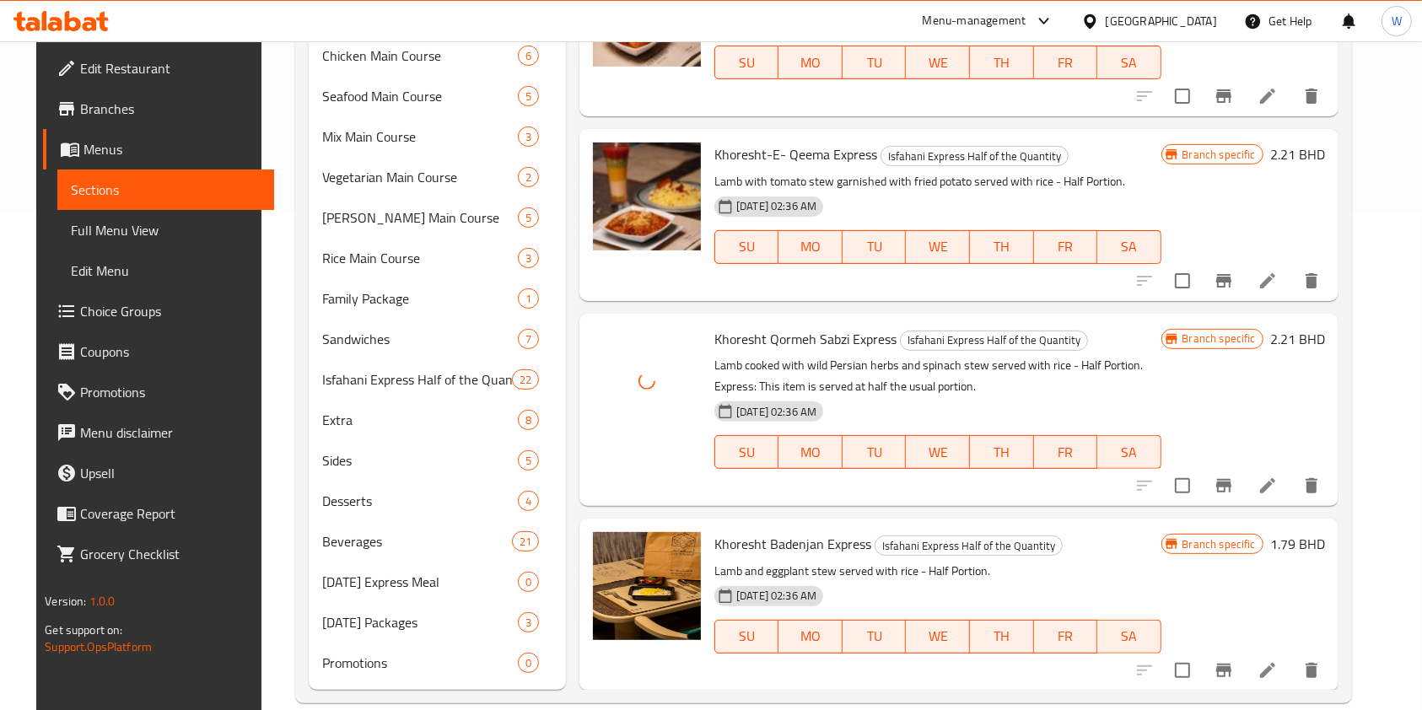
scroll to position [526, 0]
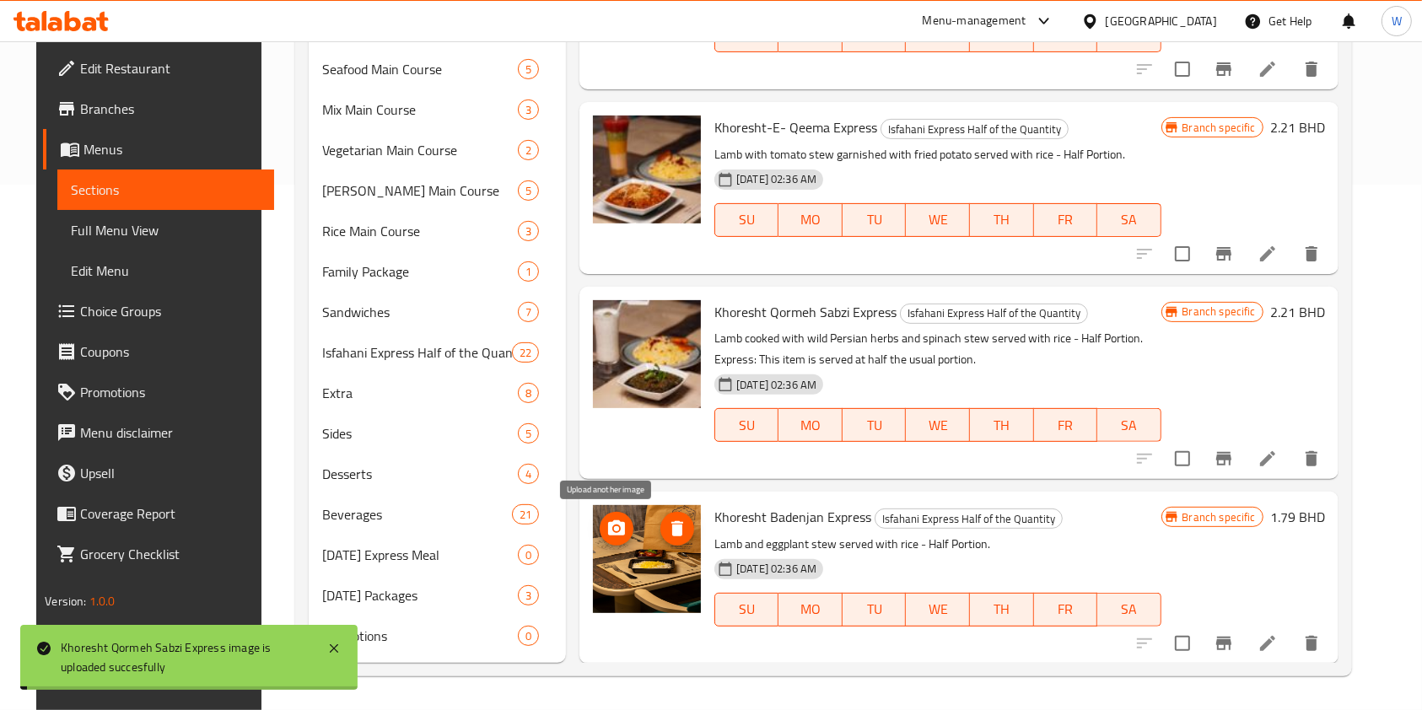
click at [614, 526] on circle "upload picture" at bounding box center [616, 528] width 5 height 5
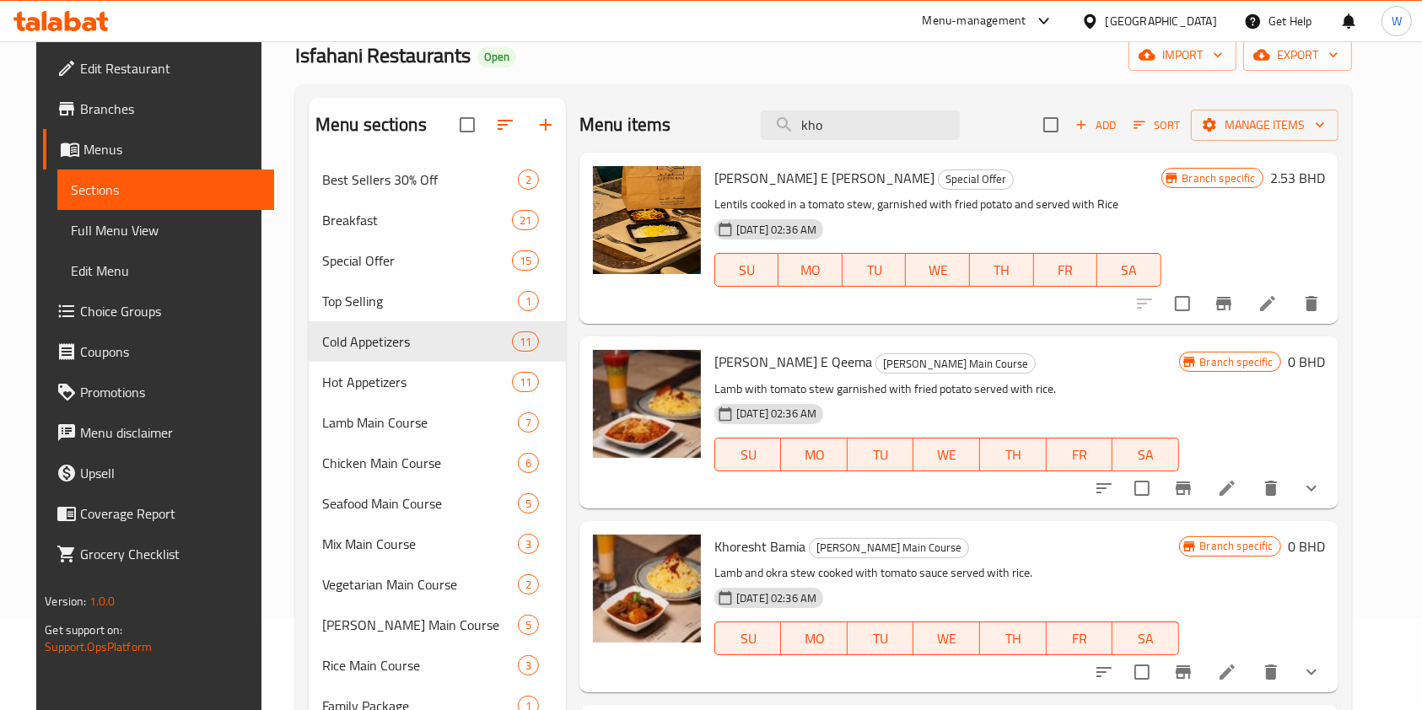
scroll to position [0, 0]
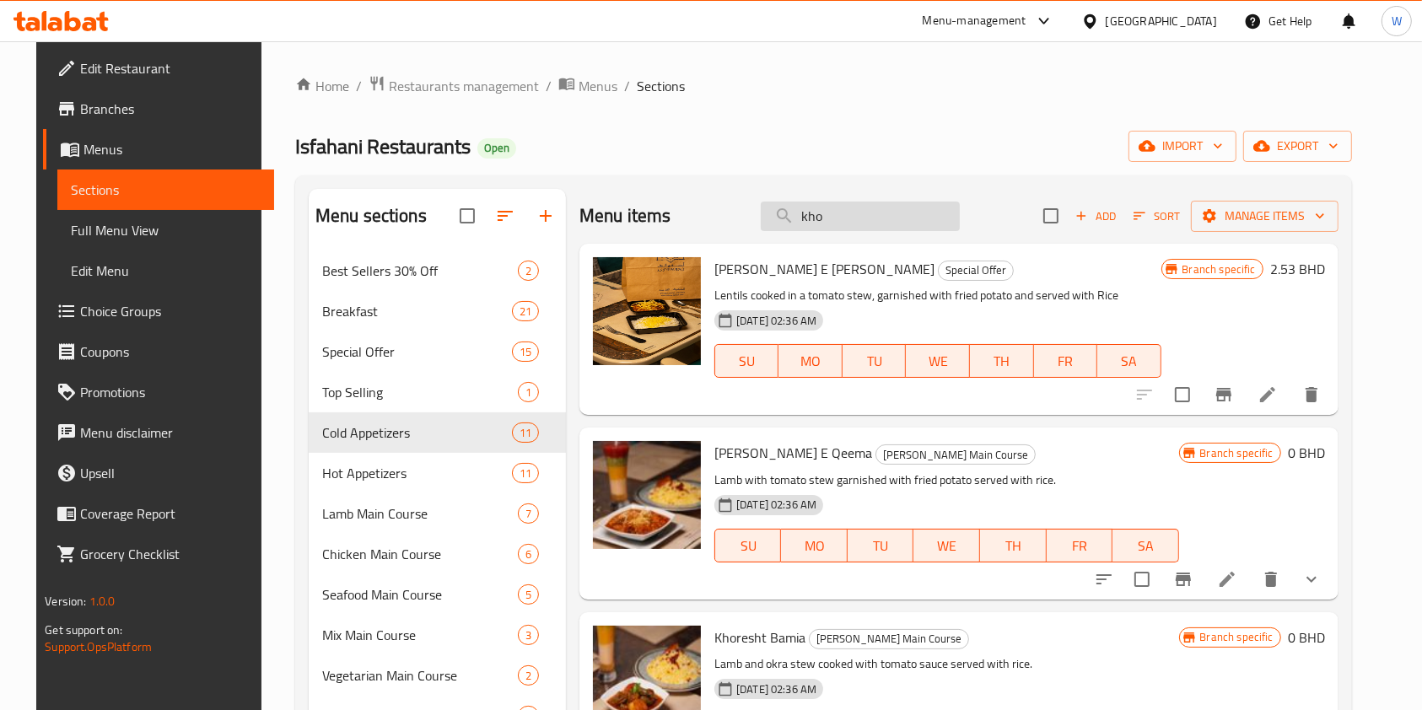
click at [868, 205] on input "kho" at bounding box center [860, 217] width 199 height 30
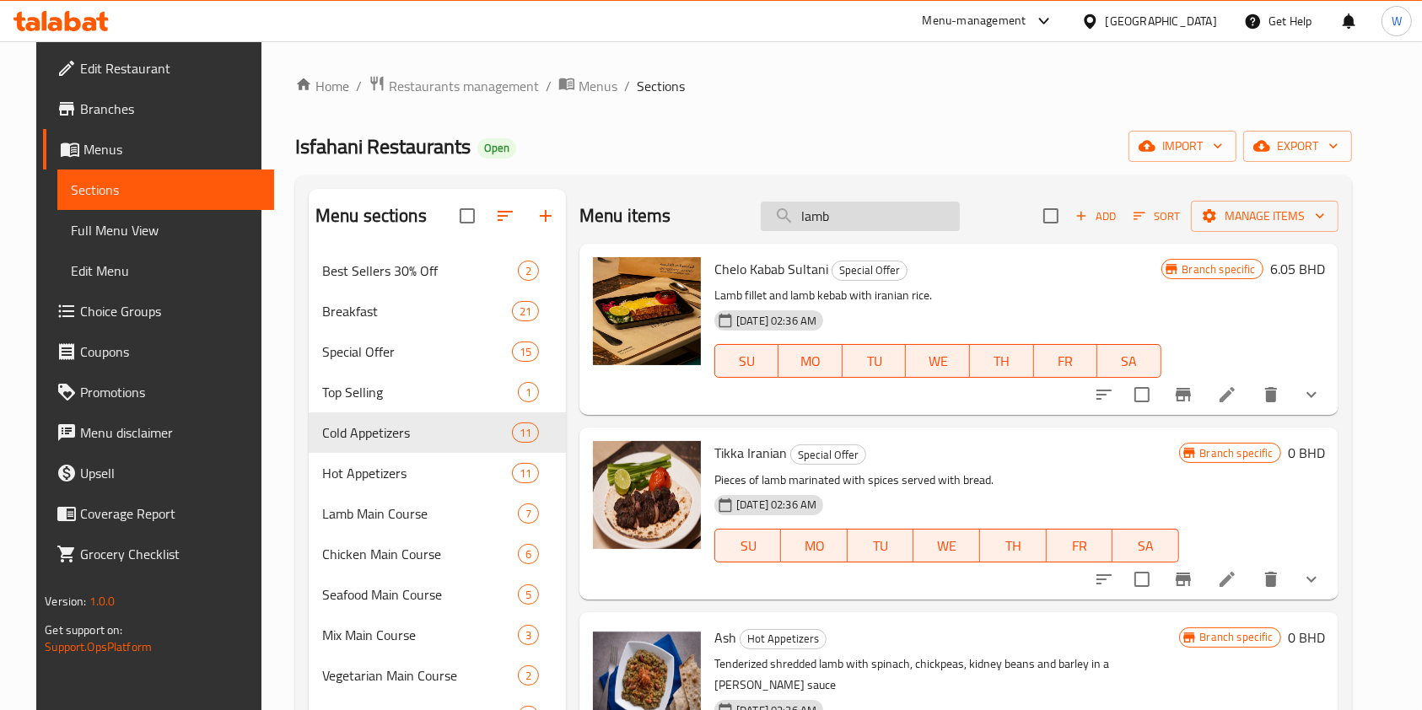
click at [857, 205] on input "lamb" at bounding box center [860, 217] width 199 height 30
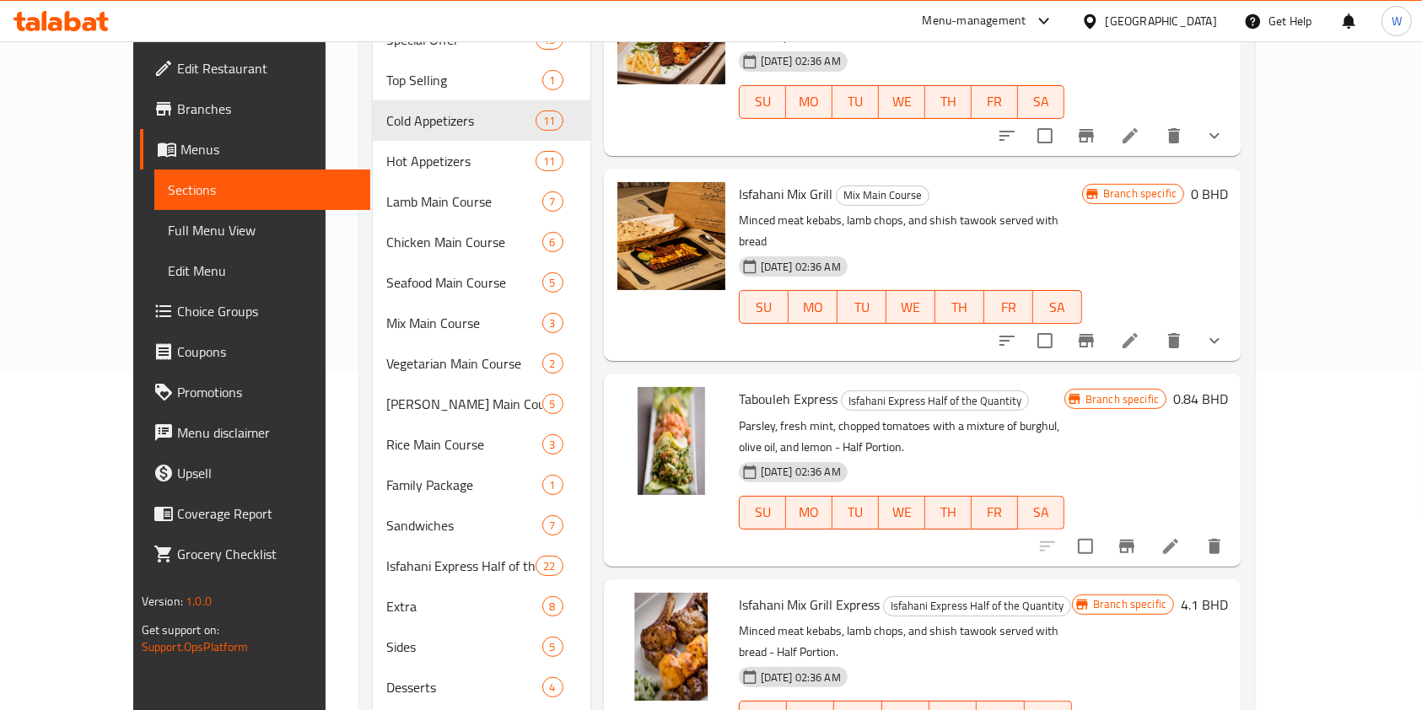
scroll to position [526, 0]
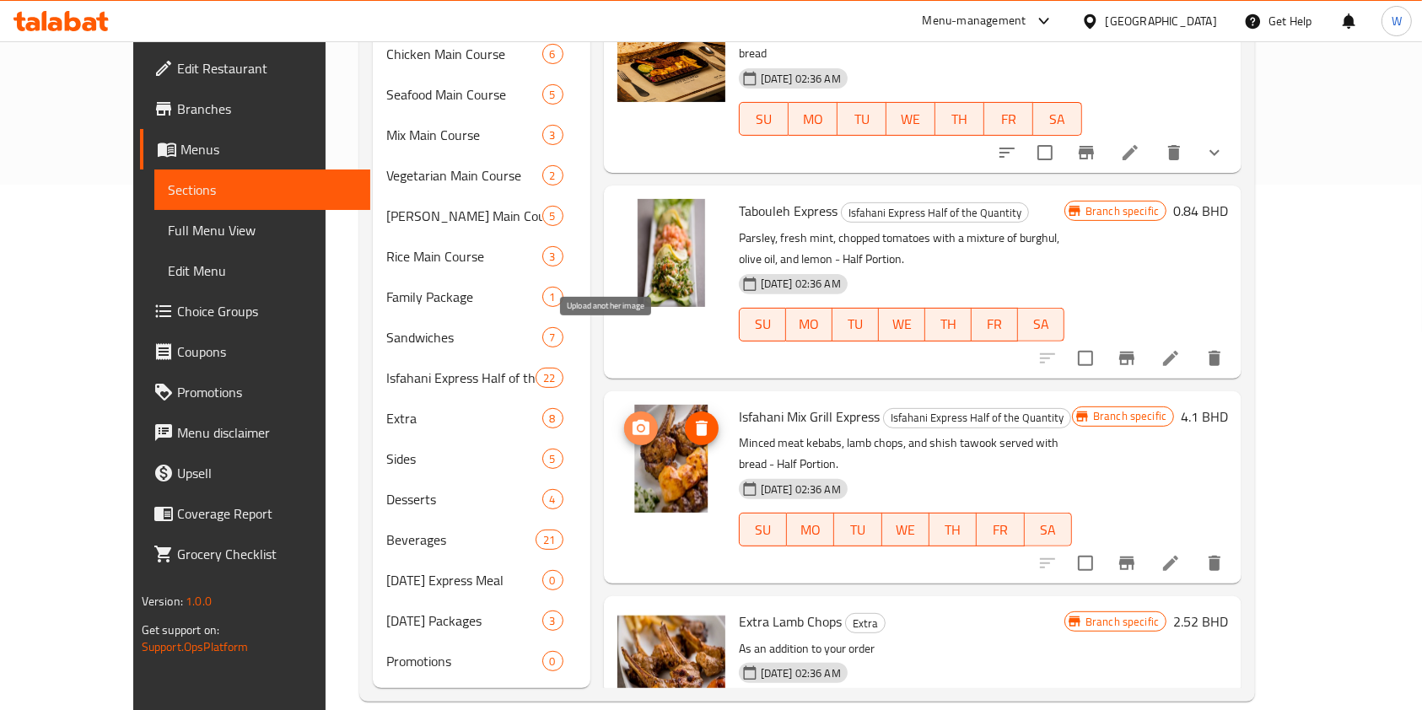
click at [624, 412] on button "upload picture" at bounding box center [641, 429] width 34 height 34
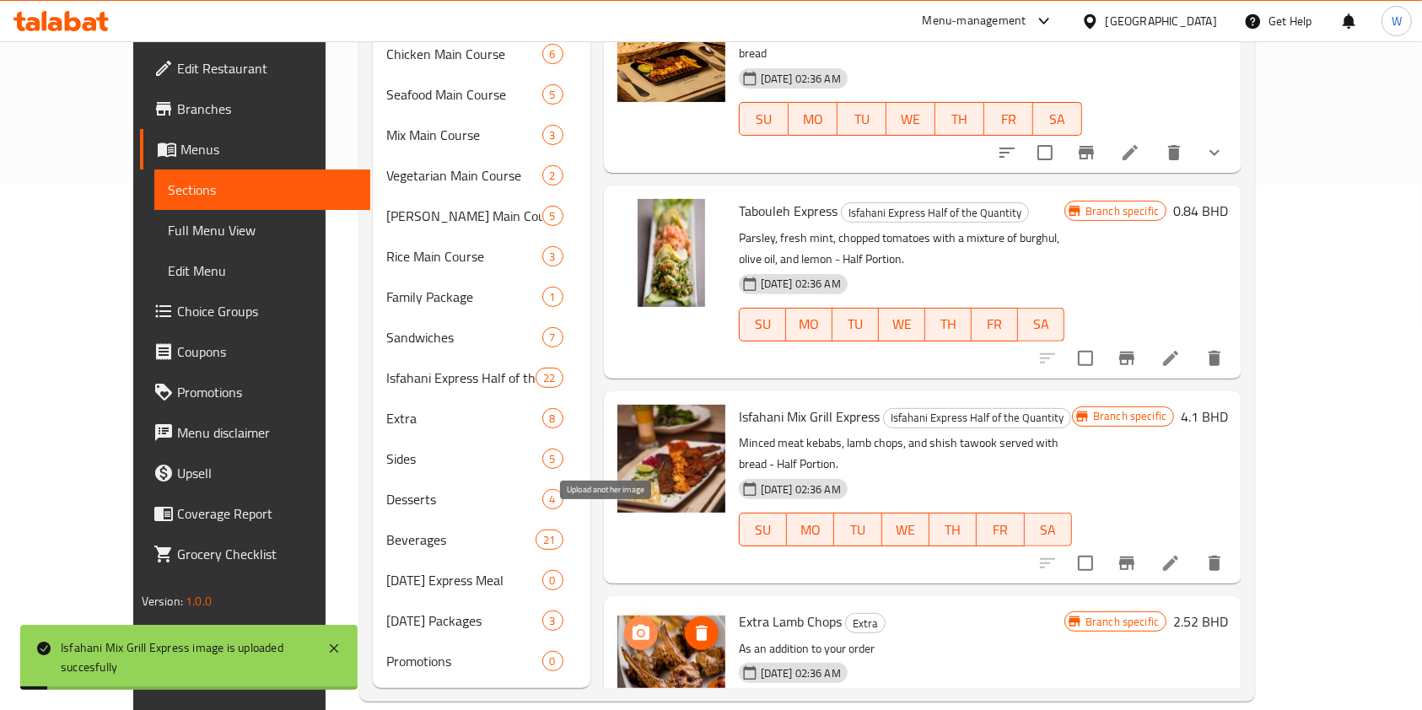
click at [624, 617] on button "upload picture" at bounding box center [641, 634] width 34 height 34
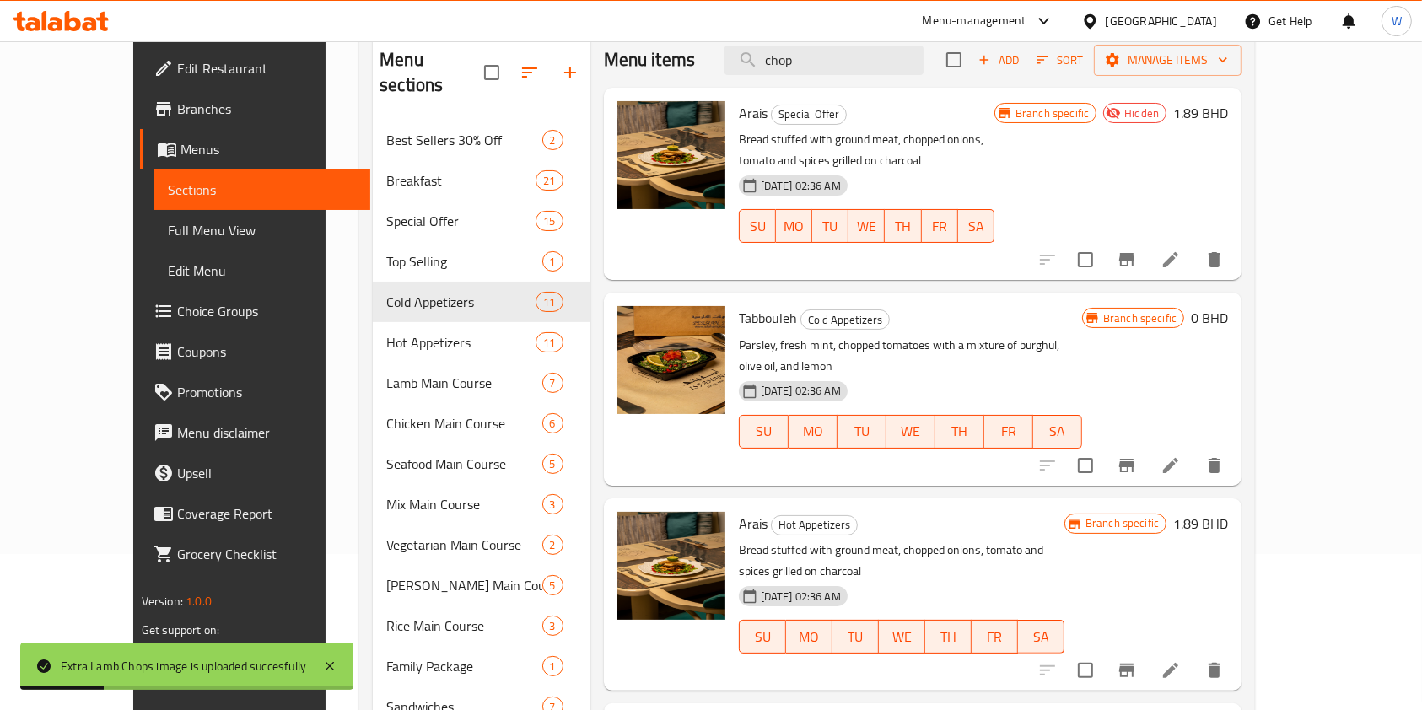
scroll to position [75, 0]
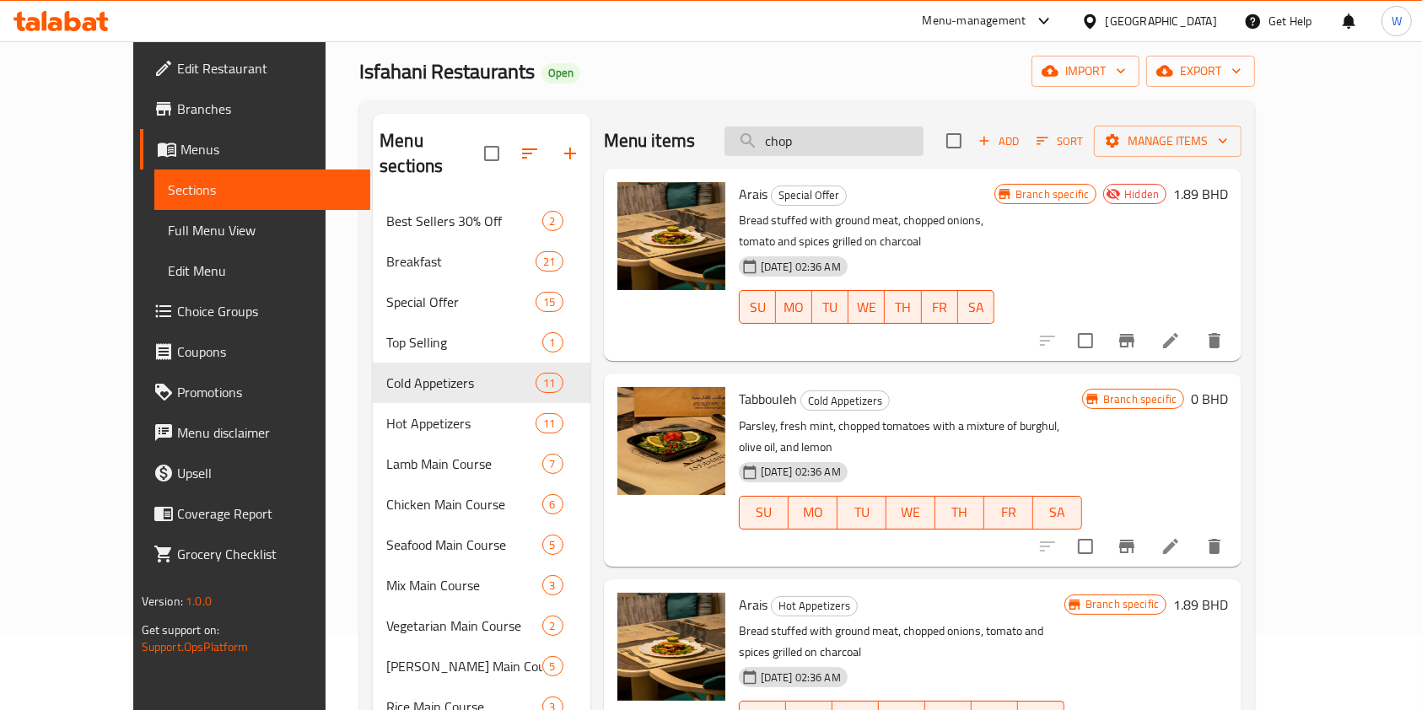
click at [873, 155] on div "Menu items chop Add Sort Manage items" at bounding box center [923, 141] width 639 height 55
click at [879, 143] on input "chop" at bounding box center [824, 142] width 199 height 30
type input "j"
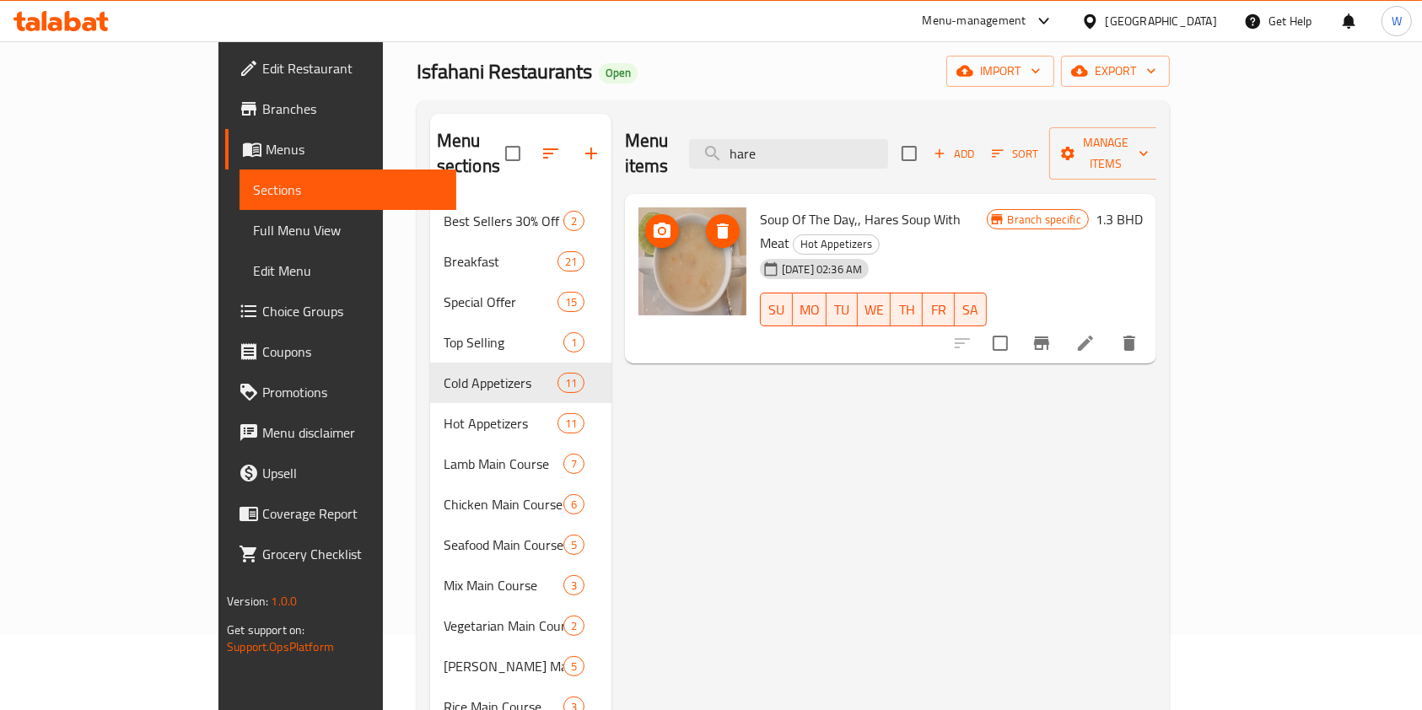
click at [652, 221] on icon "upload picture" at bounding box center [662, 231] width 20 height 20
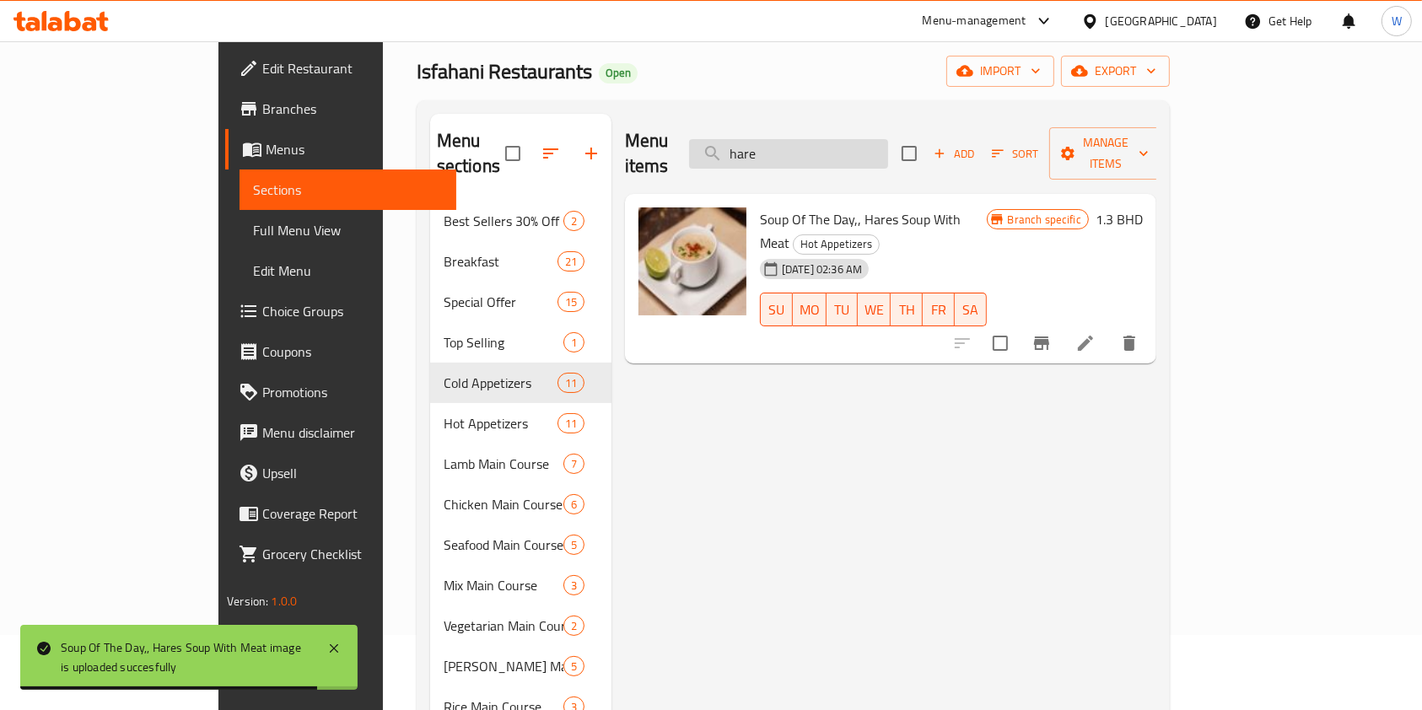
click at [857, 141] on input "hare" at bounding box center [788, 154] width 199 height 30
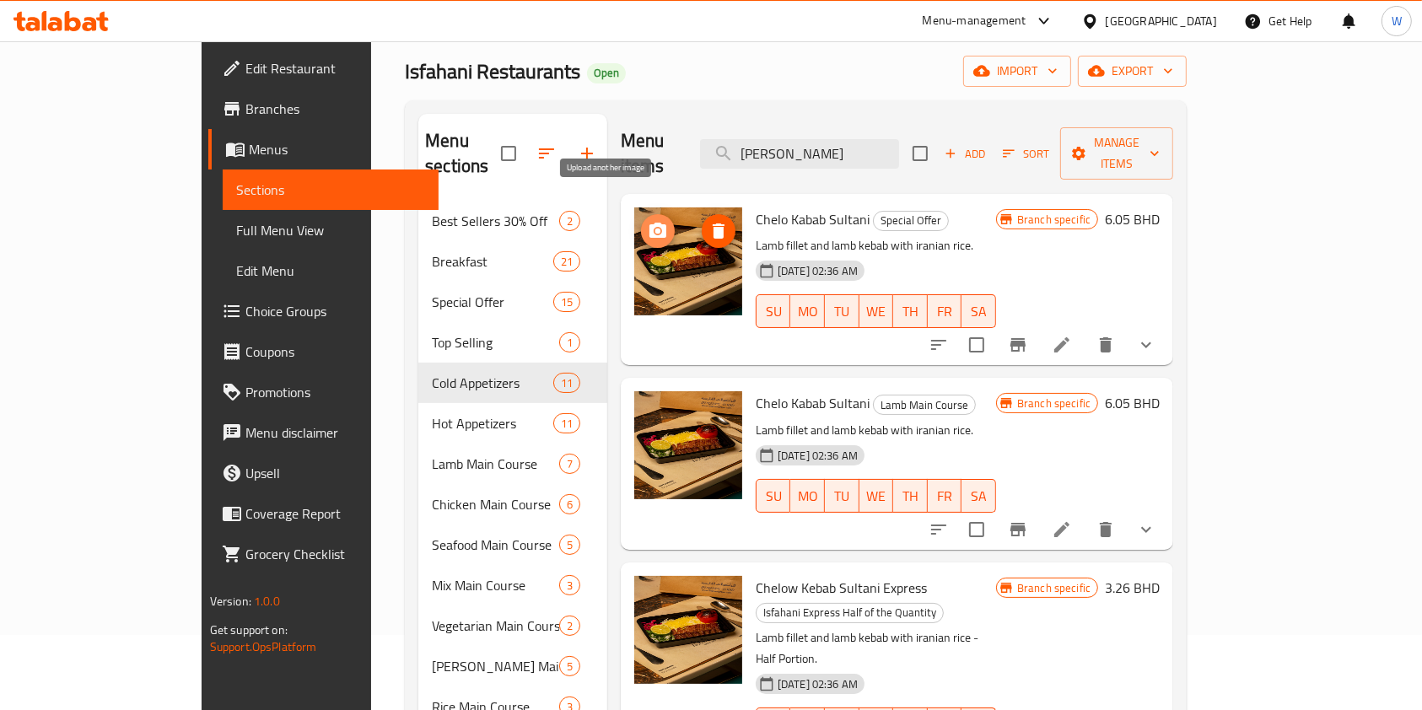
click at [641, 214] on button "upload picture" at bounding box center [658, 231] width 34 height 34
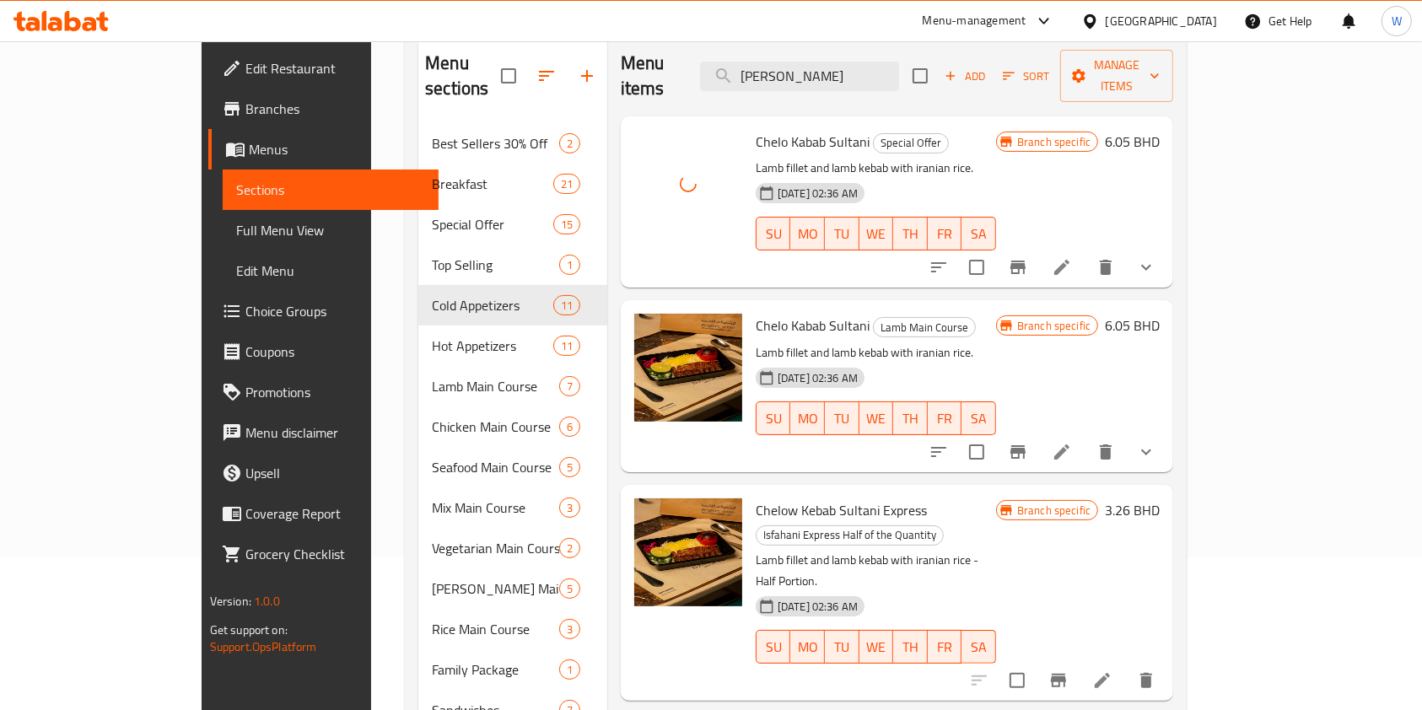
scroll to position [188, 0]
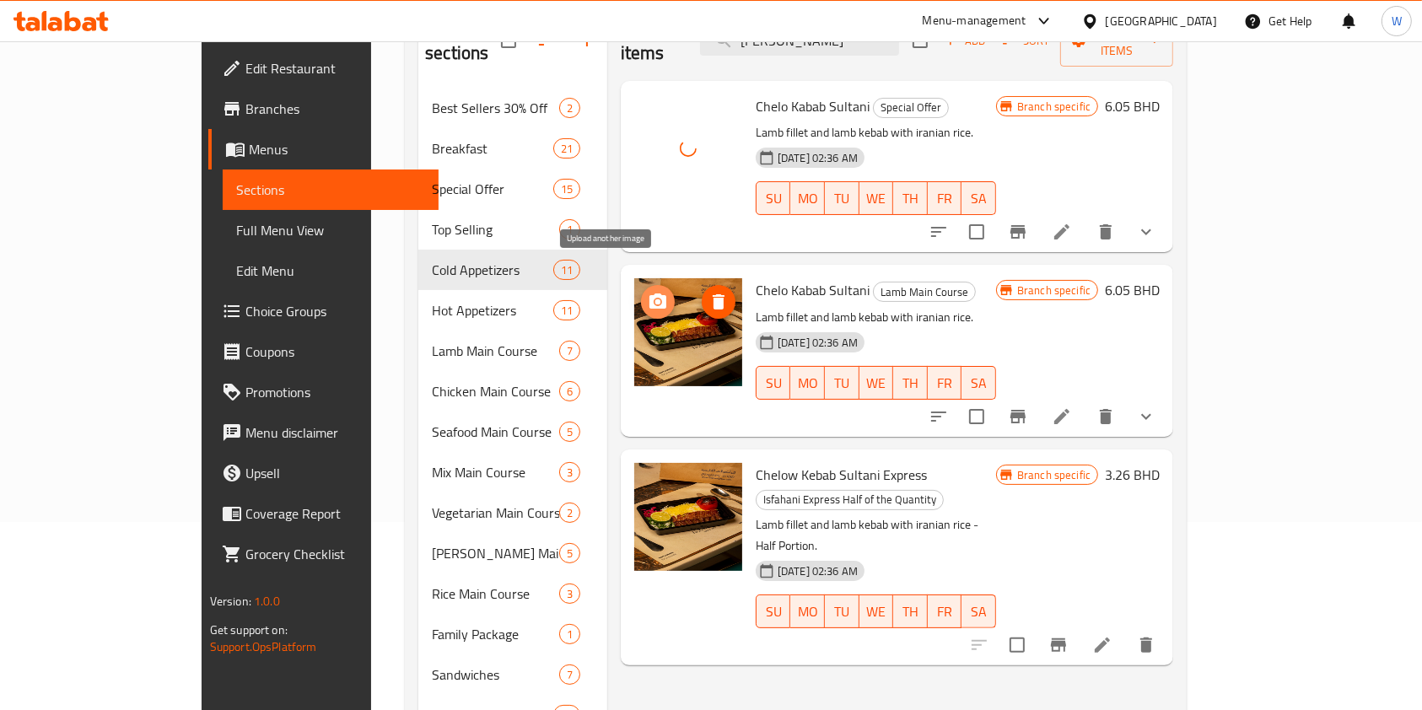
click at [650, 294] on icon "upload picture" at bounding box center [658, 301] width 17 height 15
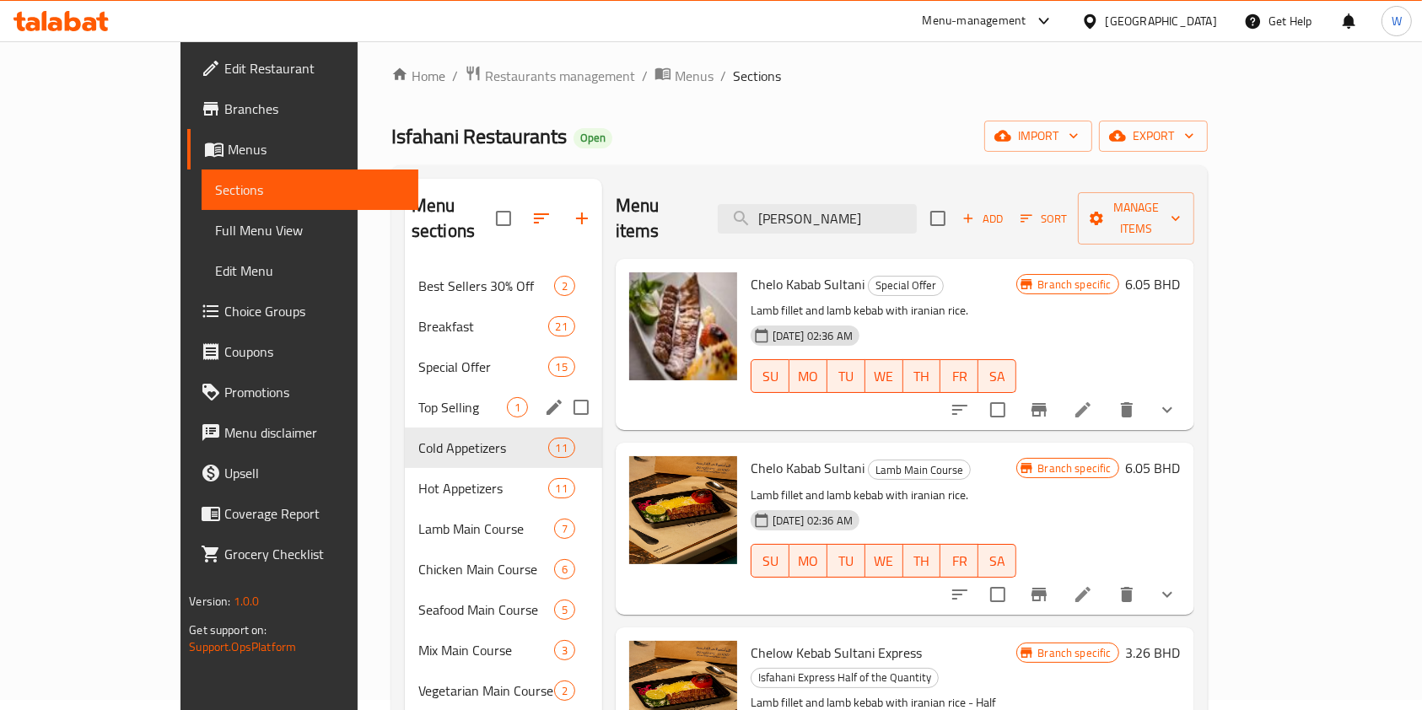
scroll to position [0, 0]
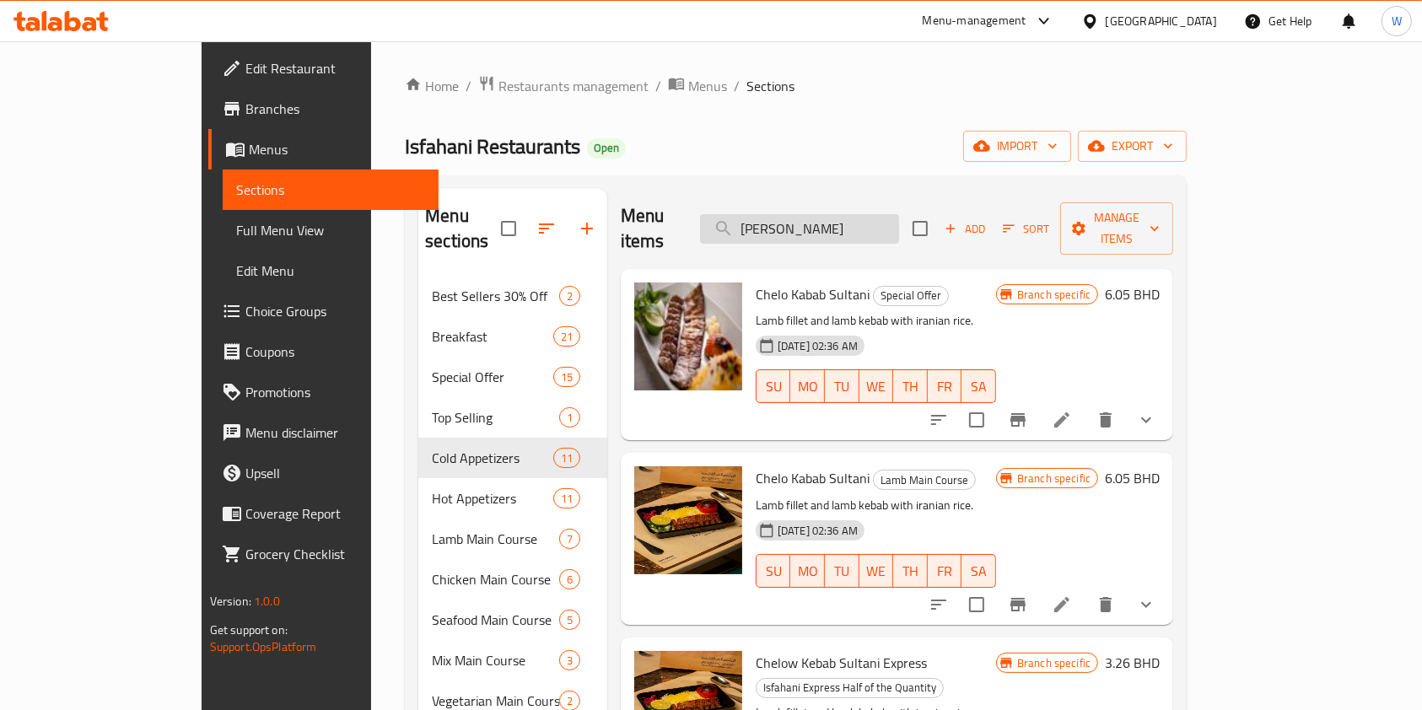
click at [860, 218] on input "[PERSON_NAME]" at bounding box center [799, 229] width 199 height 30
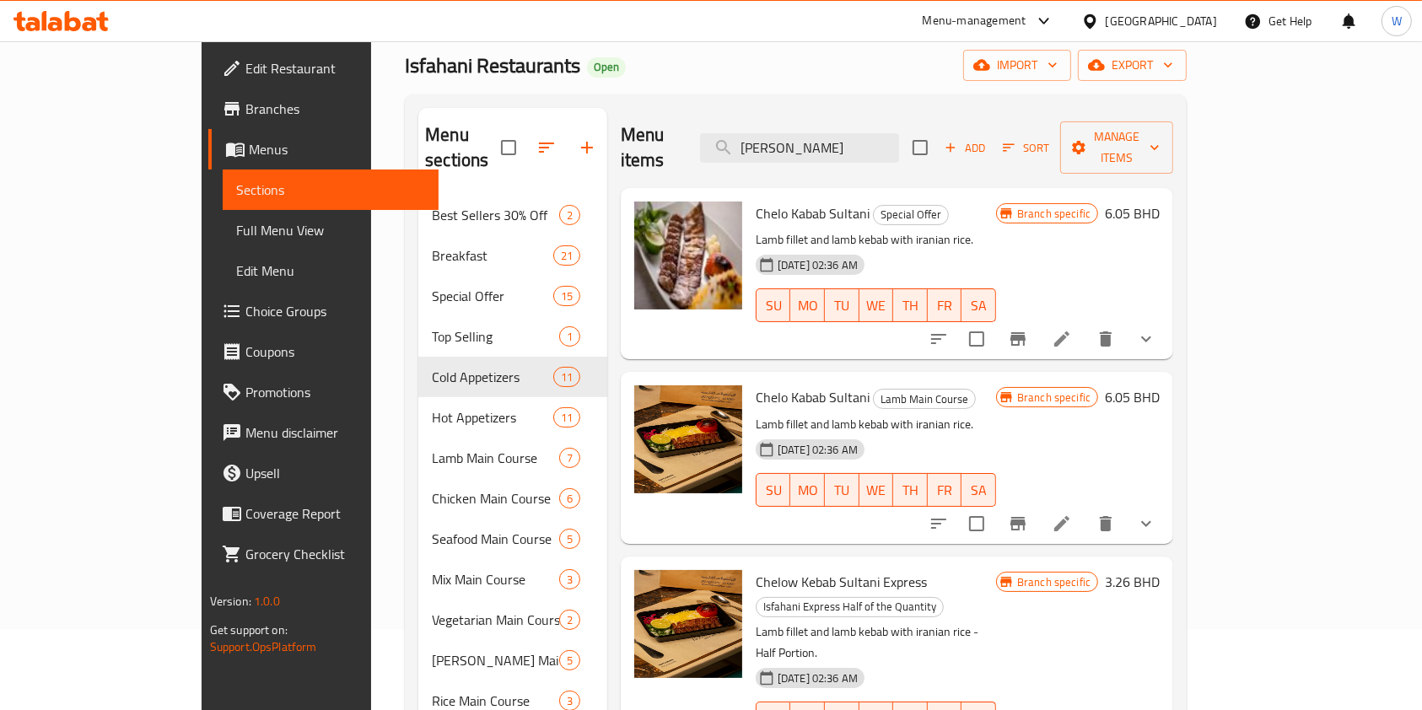
scroll to position [112, 0]
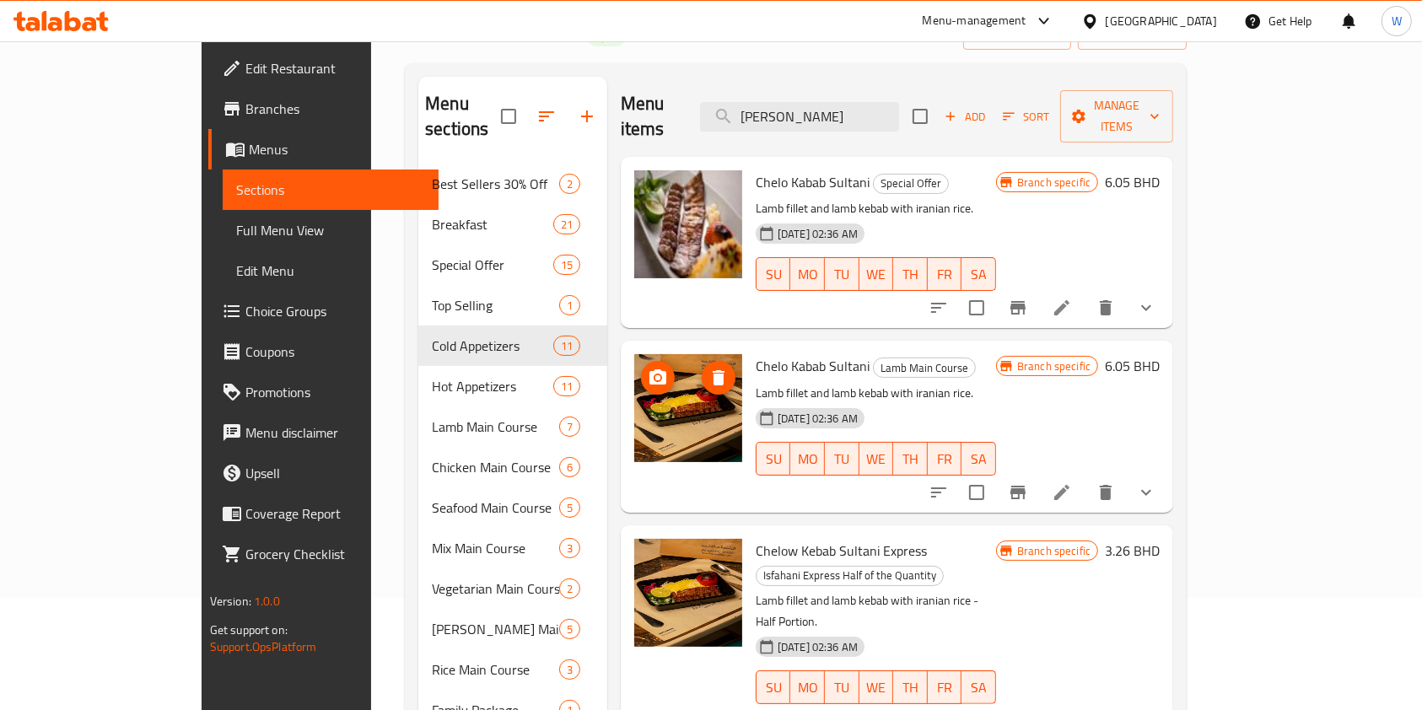
click at [650, 370] on icon "upload picture" at bounding box center [658, 377] width 17 height 15
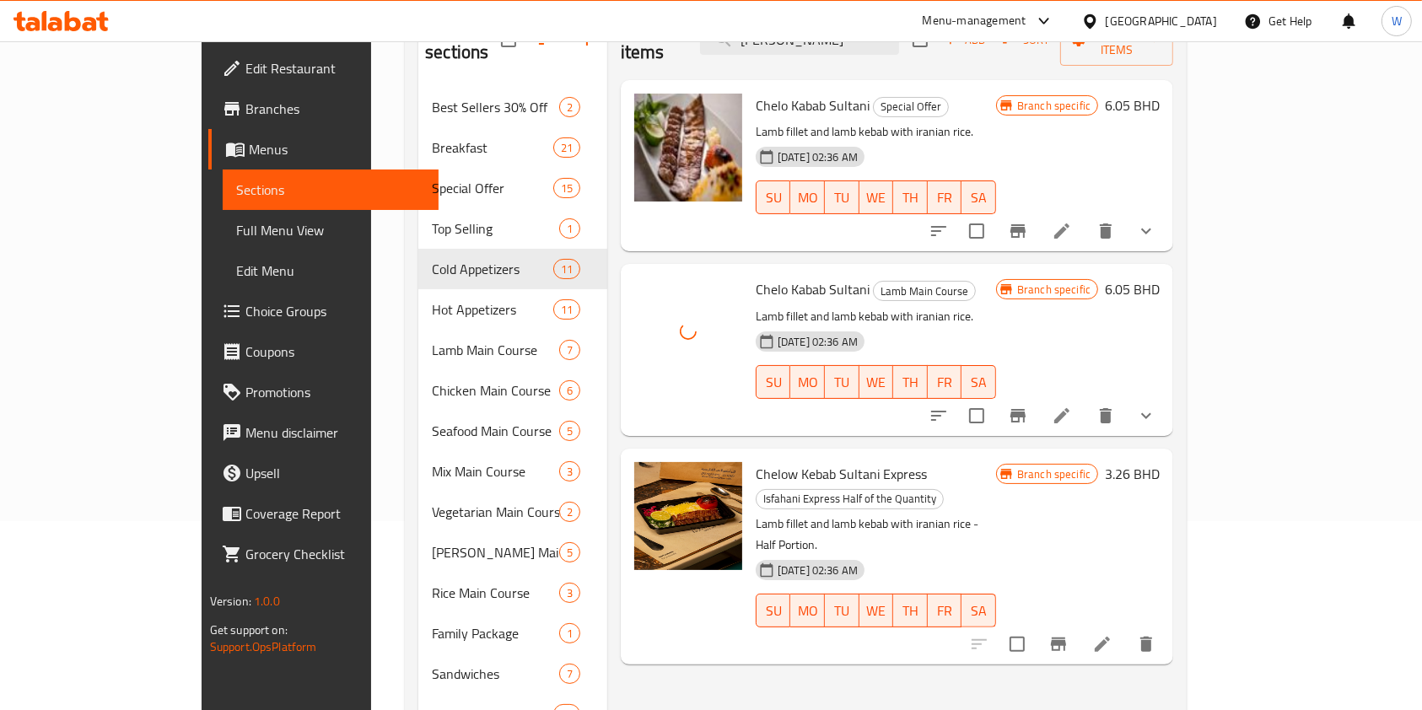
scroll to position [224, 0]
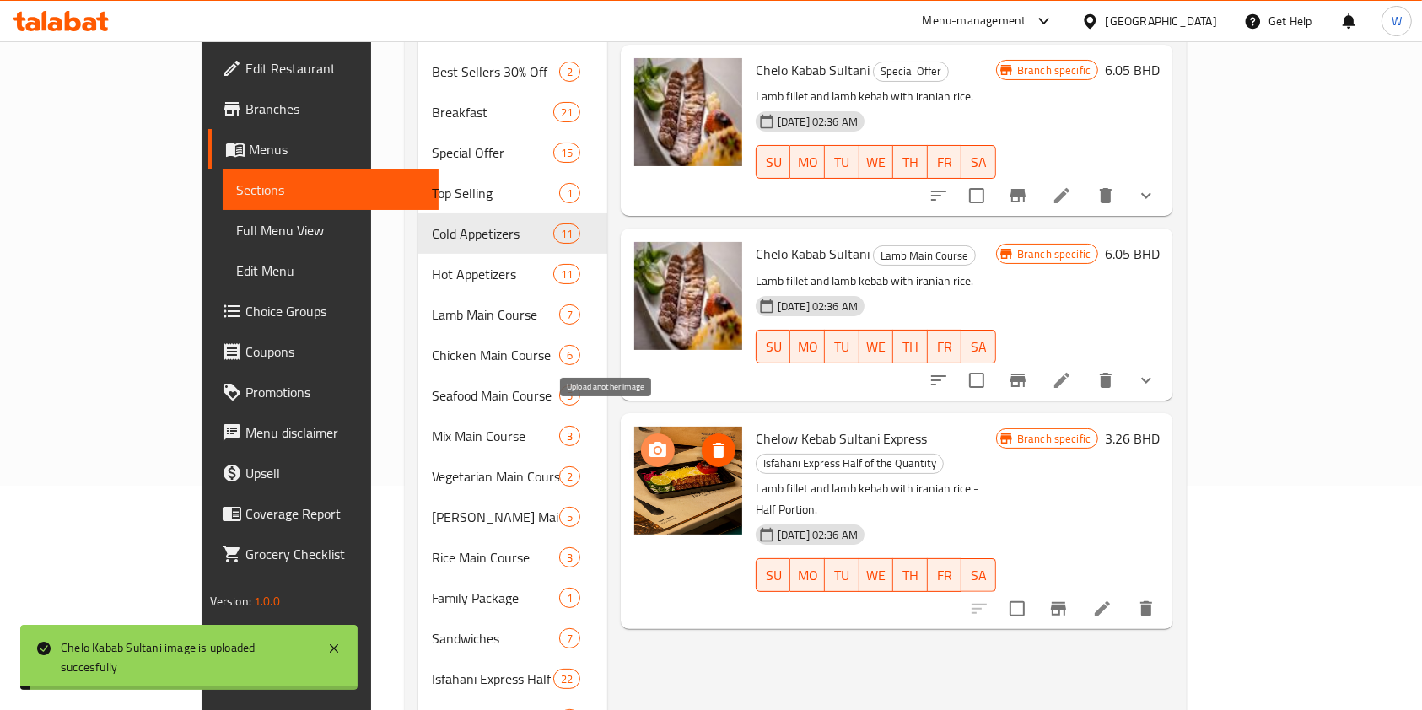
click at [650, 442] on icon "upload picture" at bounding box center [658, 449] width 17 height 15
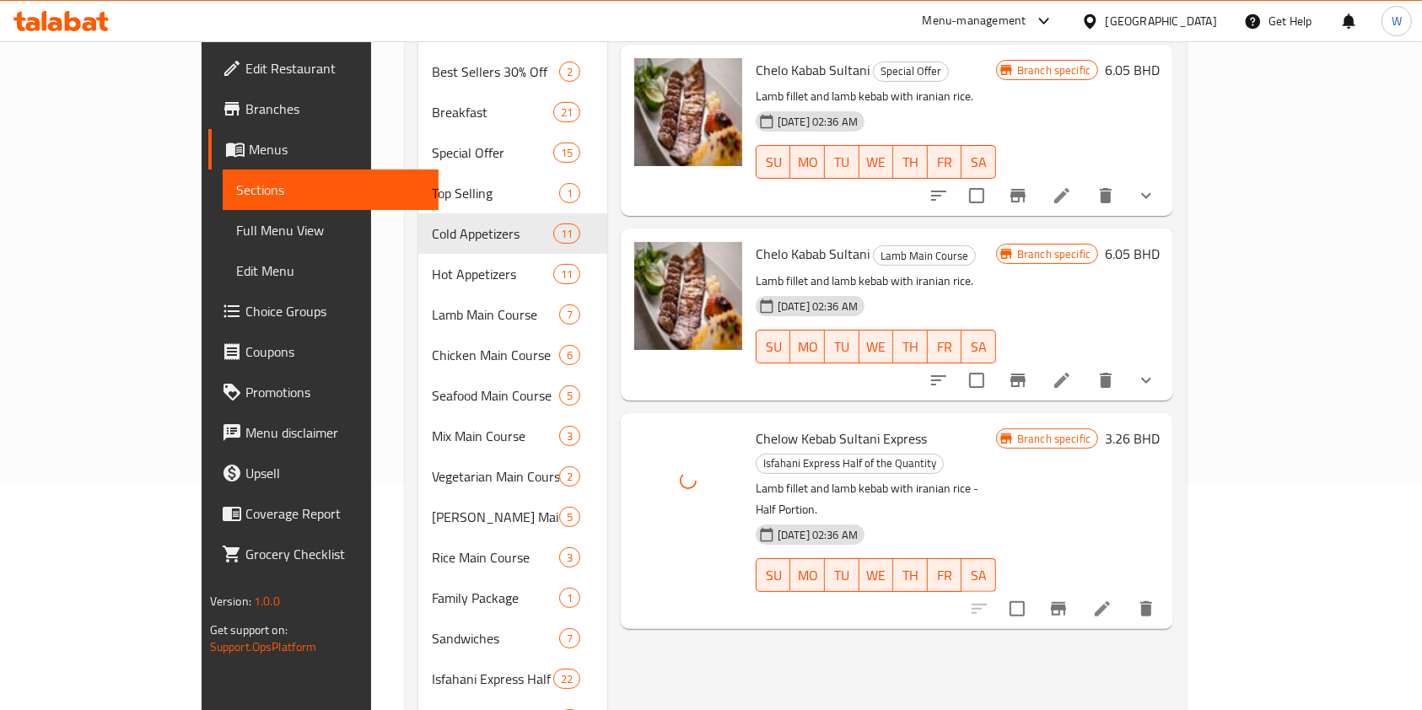
scroll to position [0, 0]
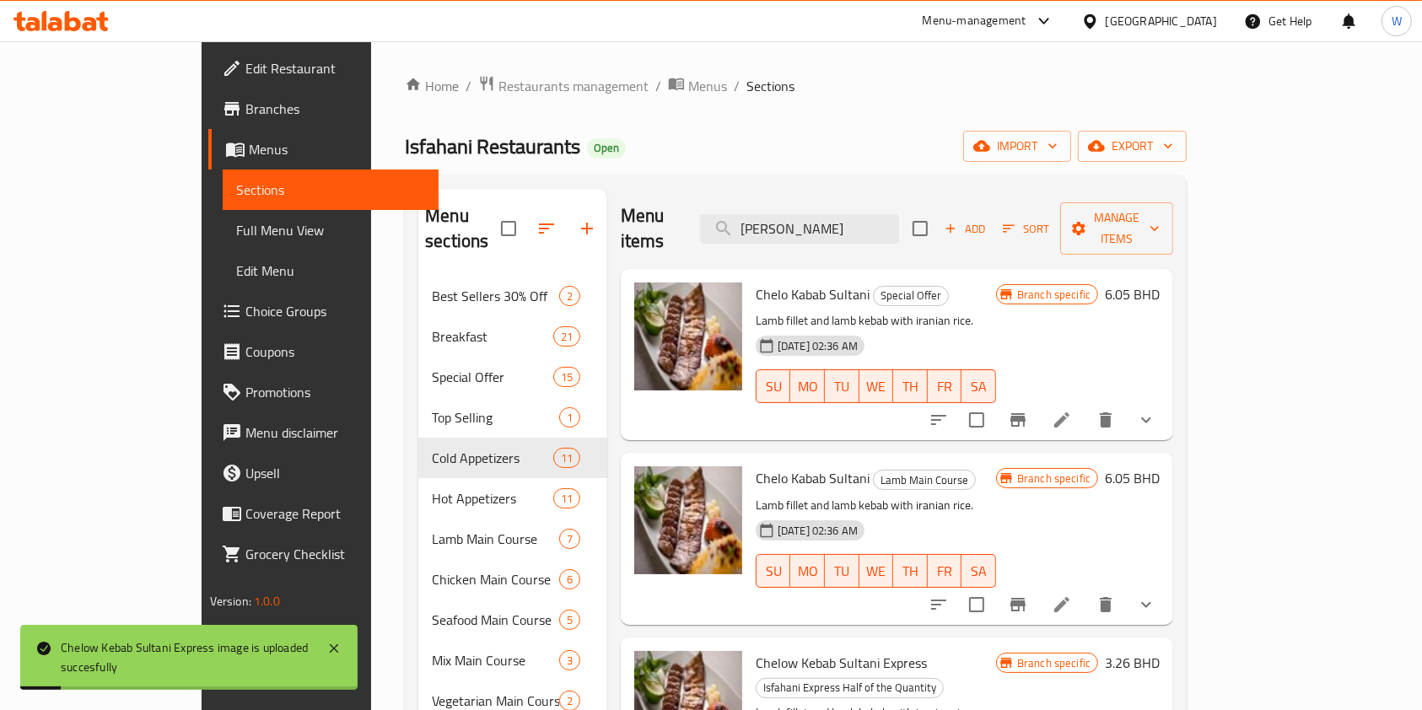
click at [850, 233] on div "Menu items [PERSON_NAME] Add Sort Manage items" at bounding box center [897, 229] width 553 height 80
click at [851, 214] on input "[PERSON_NAME]" at bounding box center [799, 229] width 199 height 30
click at [850, 214] on input "[PERSON_NAME]" at bounding box center [799, 229] width 199 height 30
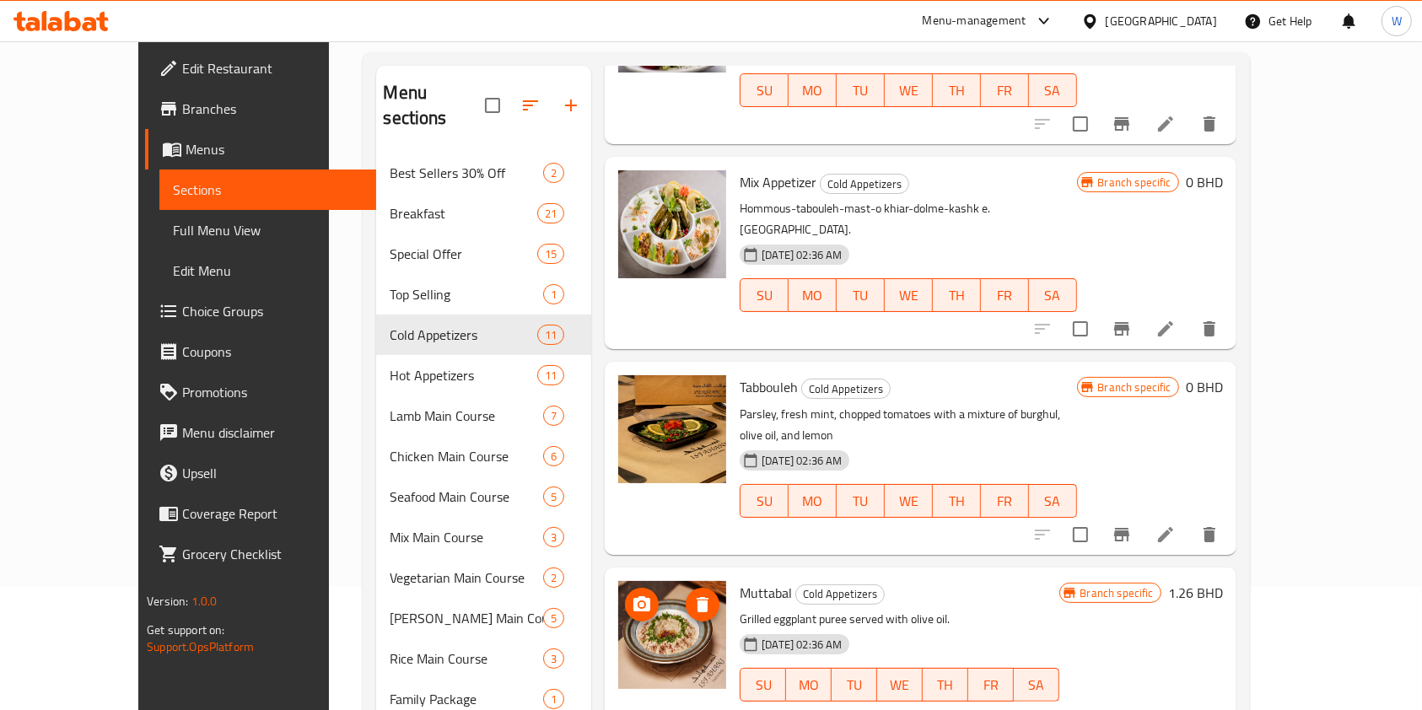
scroll to position [224, 0]
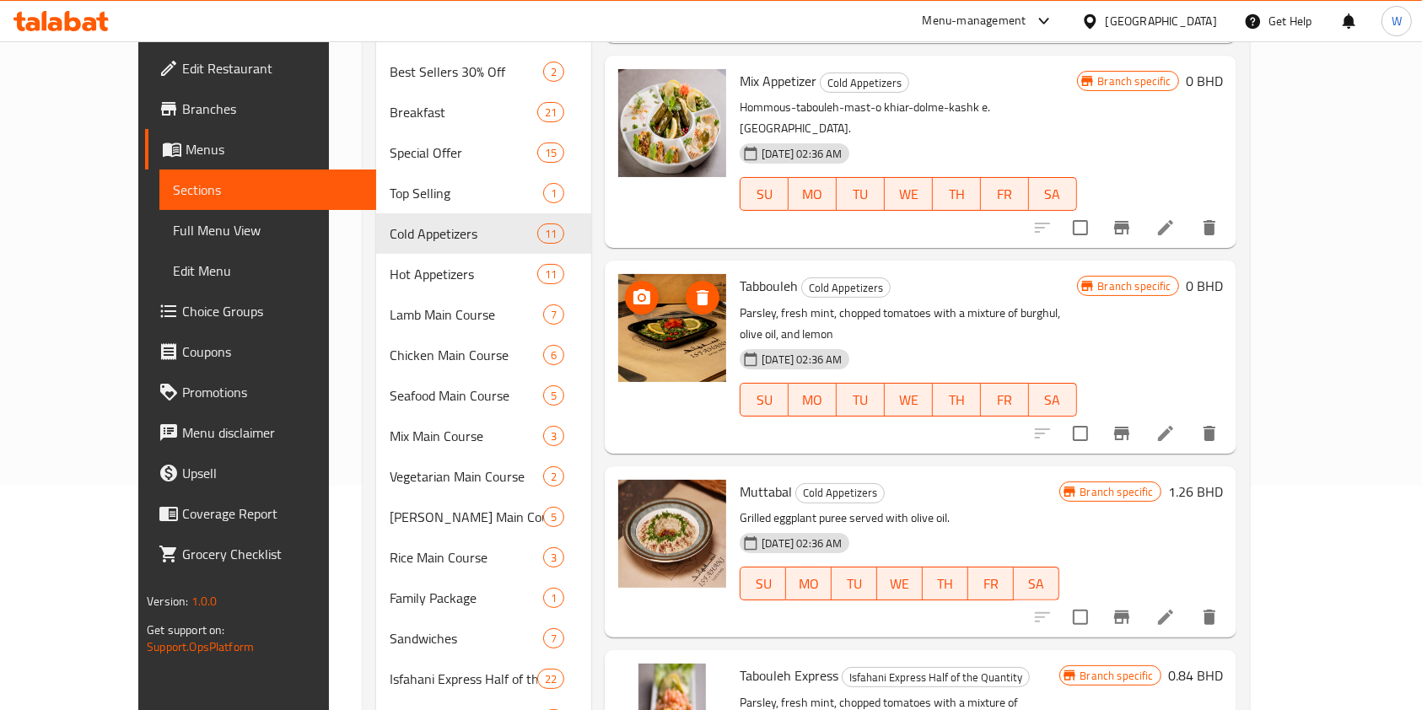
click at [639, 295] on circle "upload picture" at bounding box center [641, 297] width 5 height 5
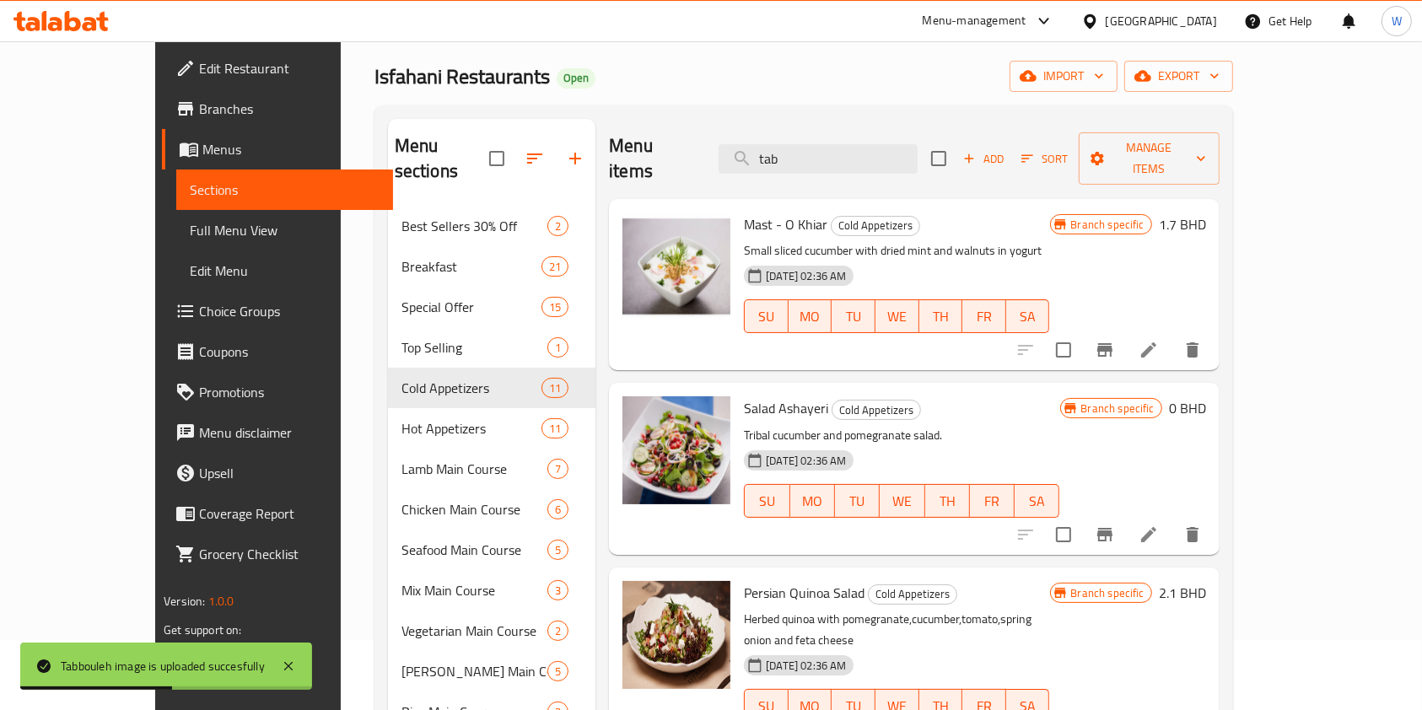
scroll to position [0, 0]
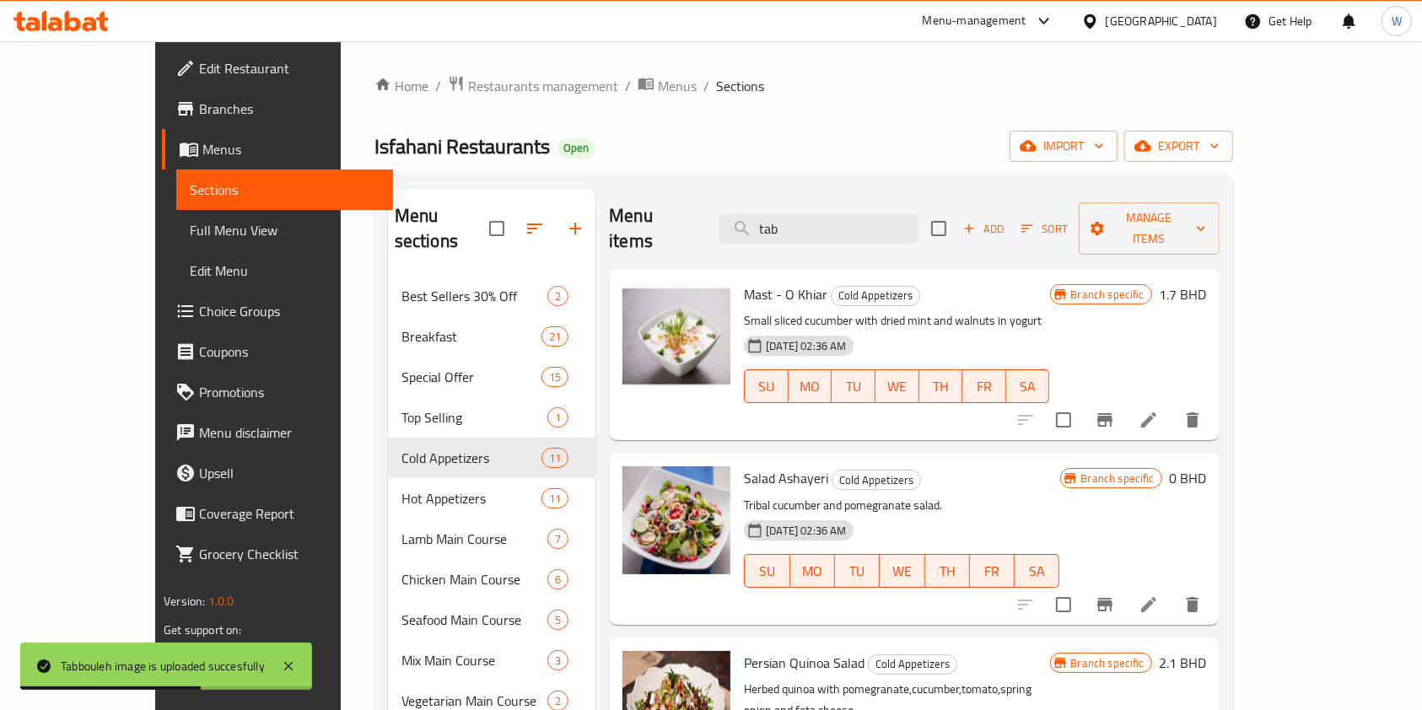
click at [908, 232] on div "Menu items tab Add Sort Manage items" at bounding box center [914, 229] width 610 height 80
click at [904, 214] on input "tab" at bounding box center [818, 229] width 199 height 30
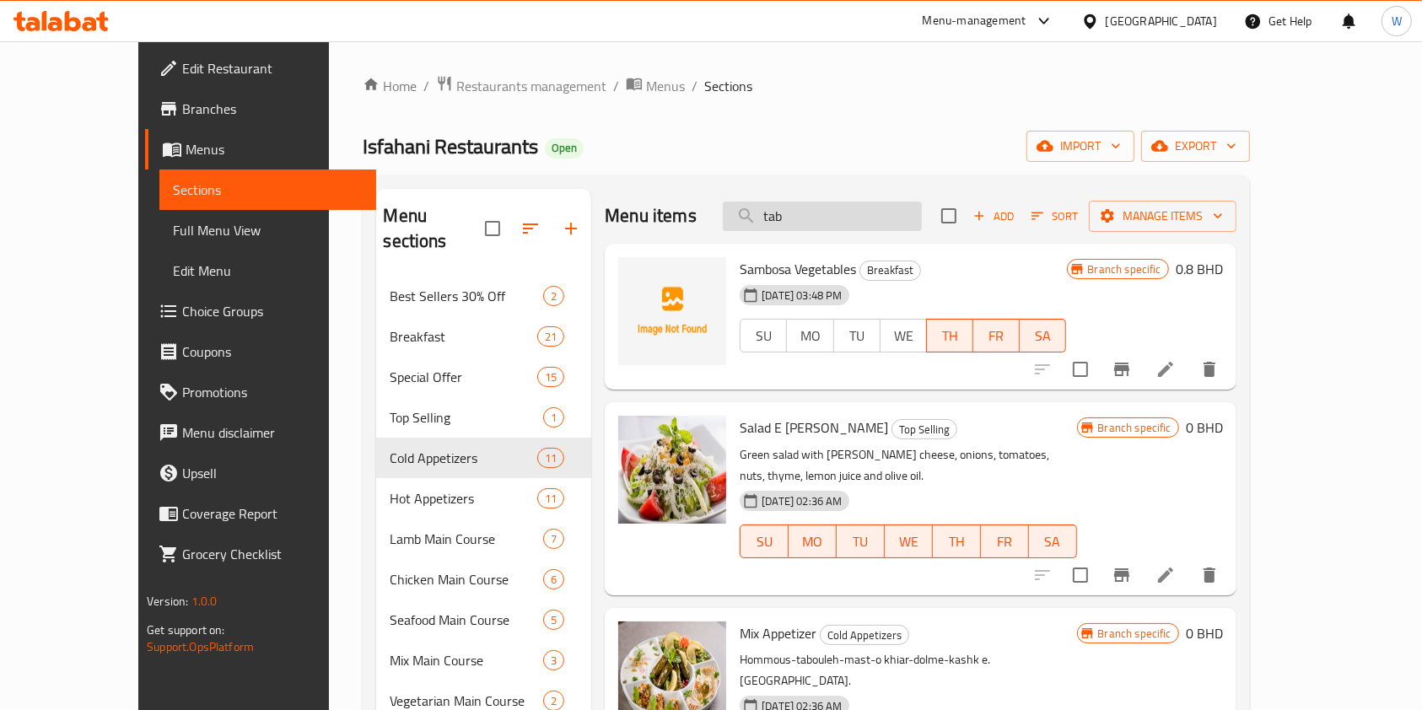
click at [862, 219] on input "tab" at bounding box center [822, 217] width 199 height 30
click at [861, 219] on input "tab" at bounding box center [822, 217] width 199 height 30
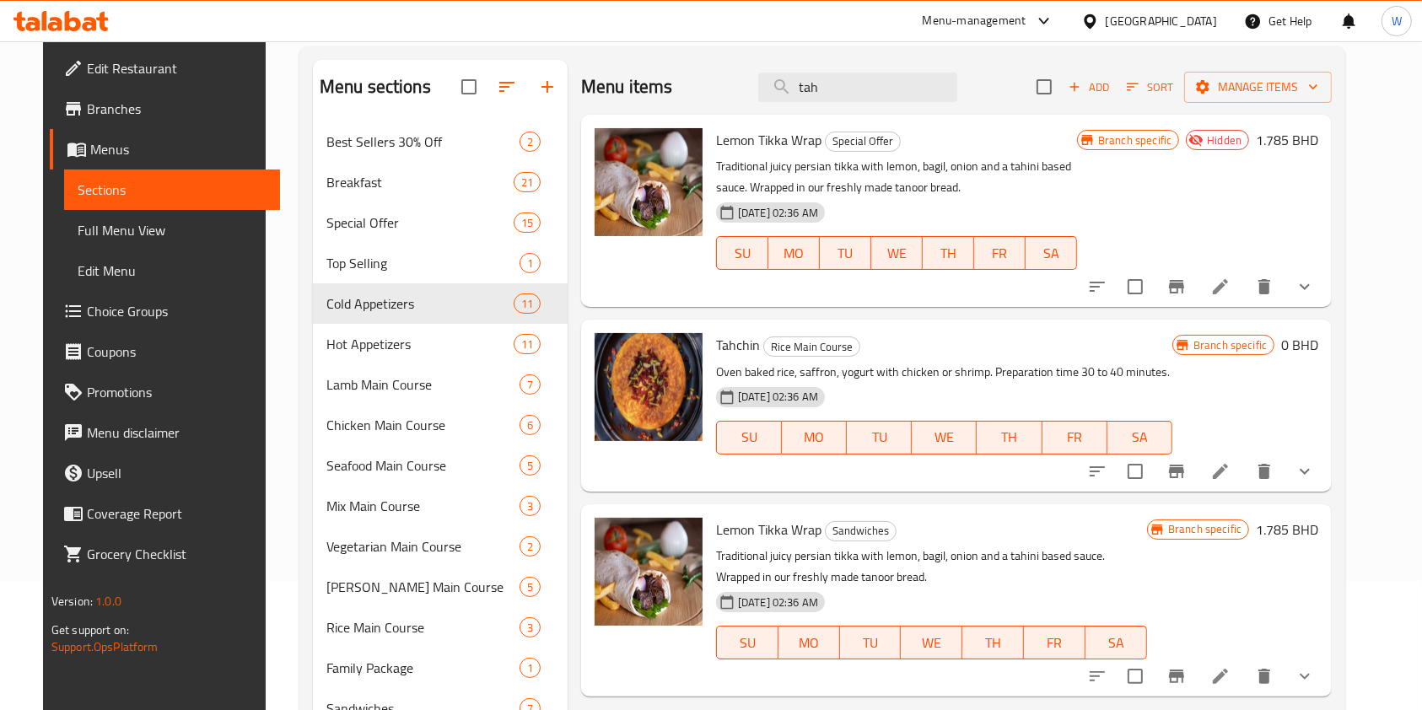
scroll to position [112, 0]
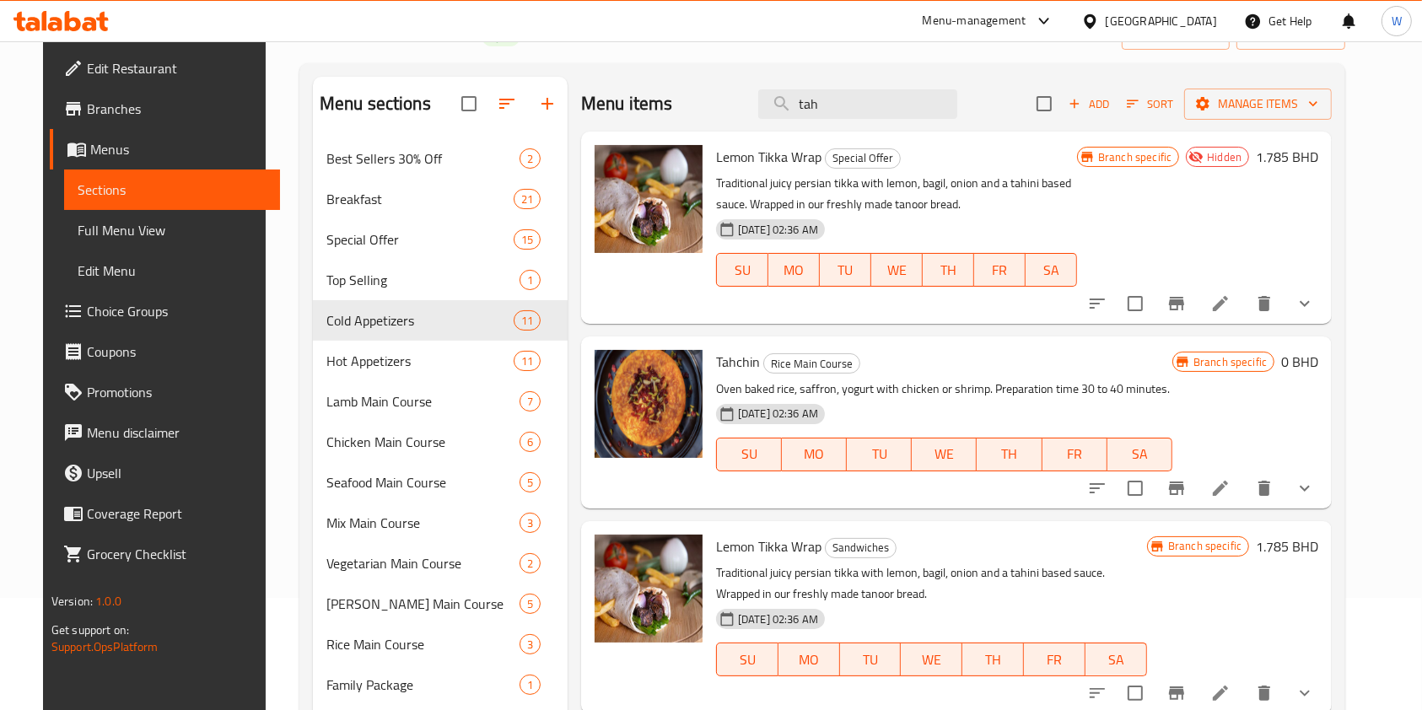
type input "tah"
click at [1244, 476] on li at bounding box center [1220, 488] width 47 height 30
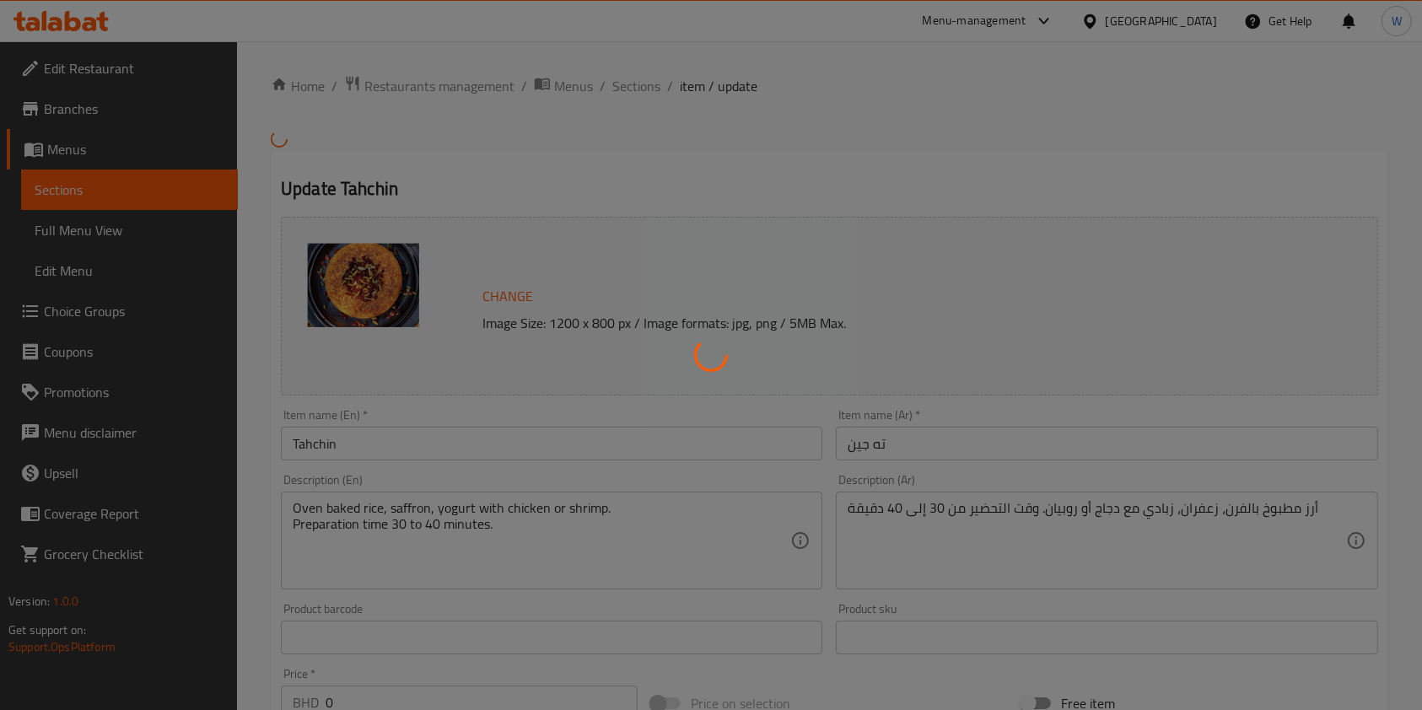
click at [641, 85] on div at bounding box center [711, 355] width 1422 height 710
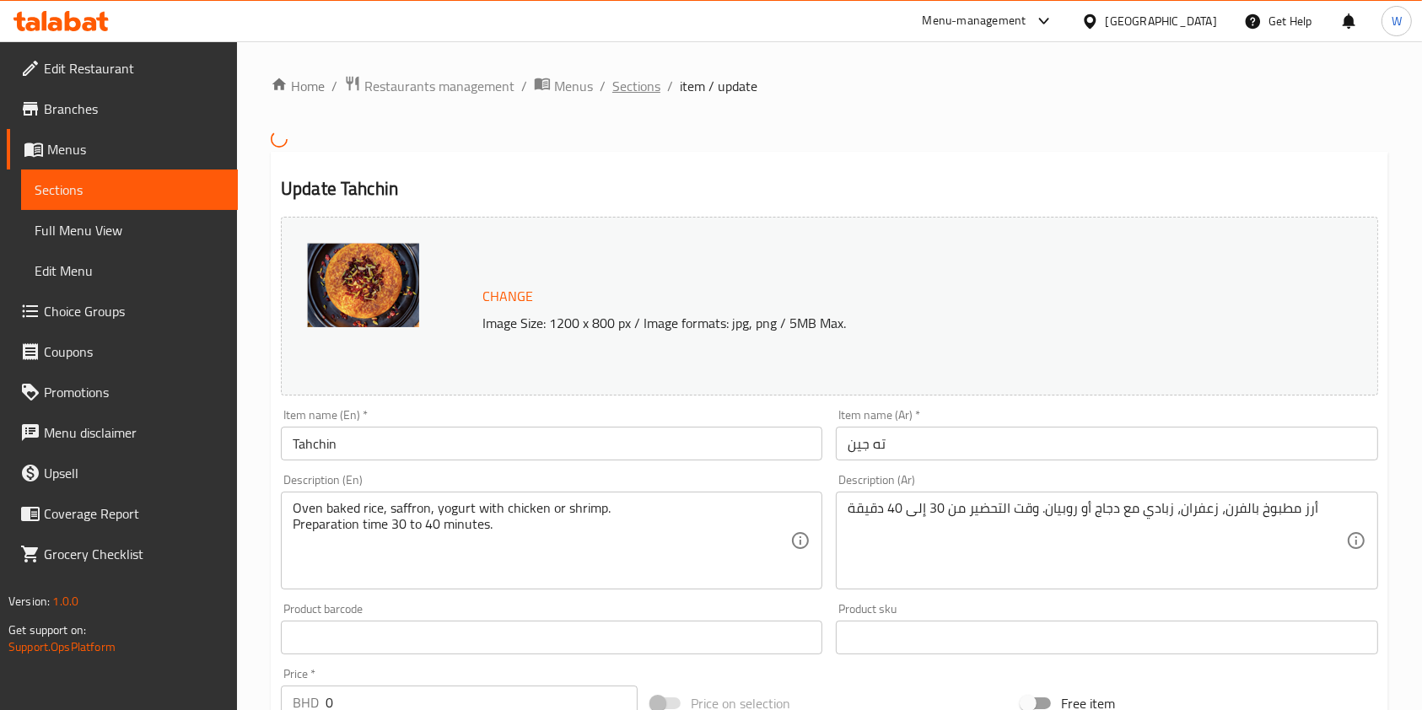
click at [643, 87] on span "Sections" at bounding box center [637, 86] width 48 height 20
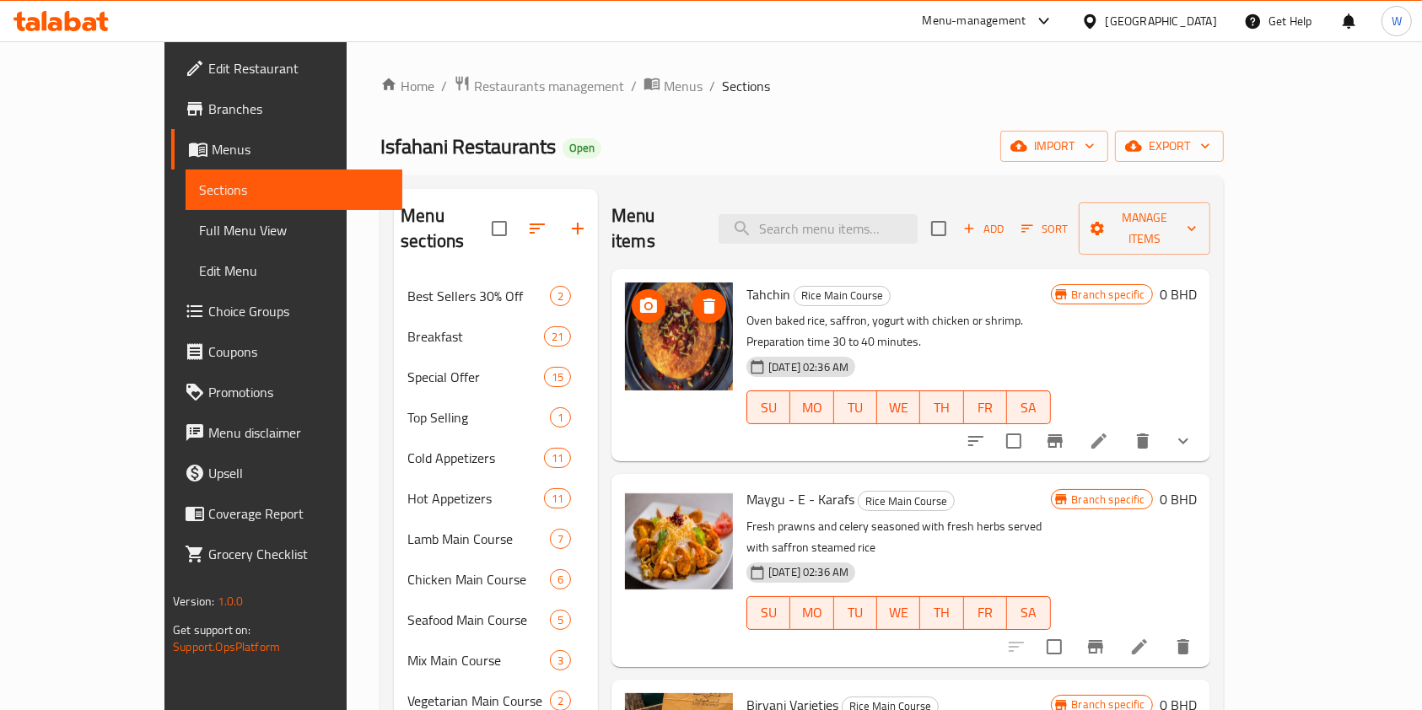
click at [640, 298] on icon "upload picture" at bounding box center [648, 305] width 17 height 15
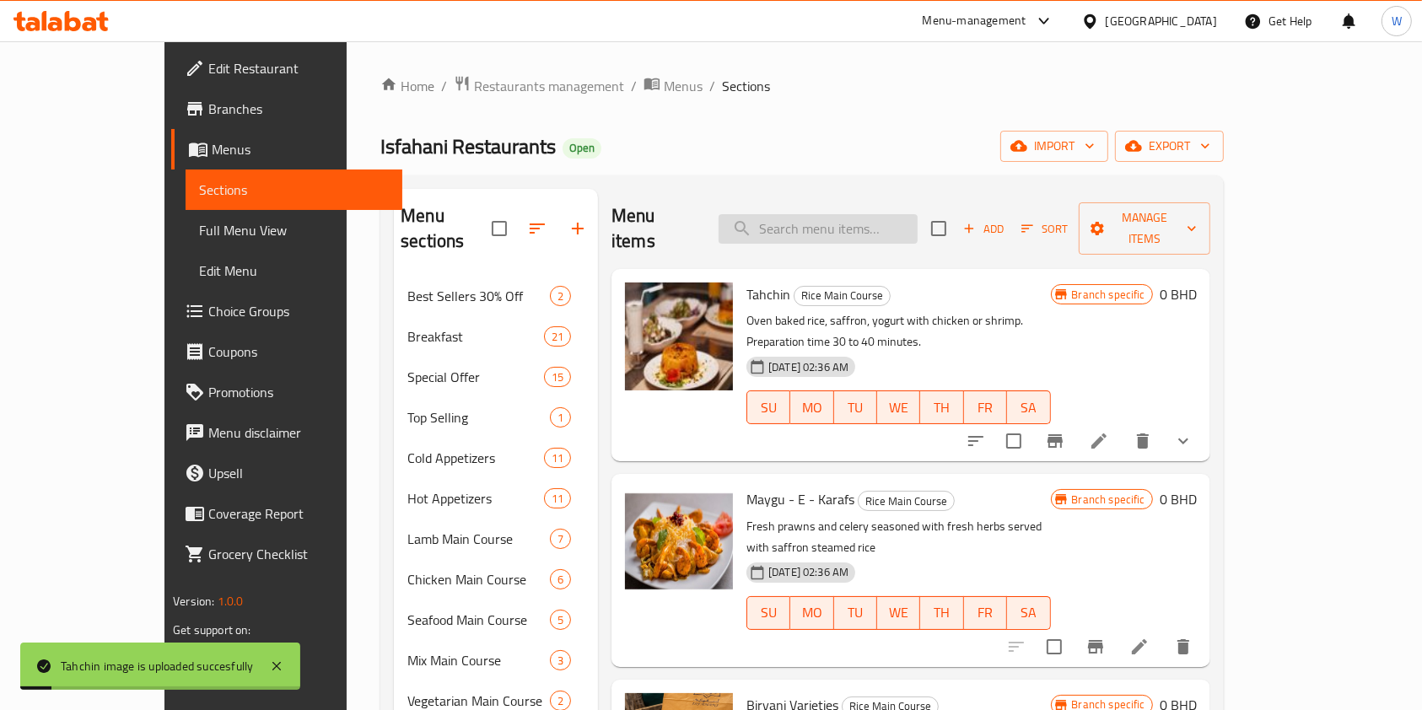
click at [911, 219] on input "search" at bounding box center [818, 229] width 199 height 30
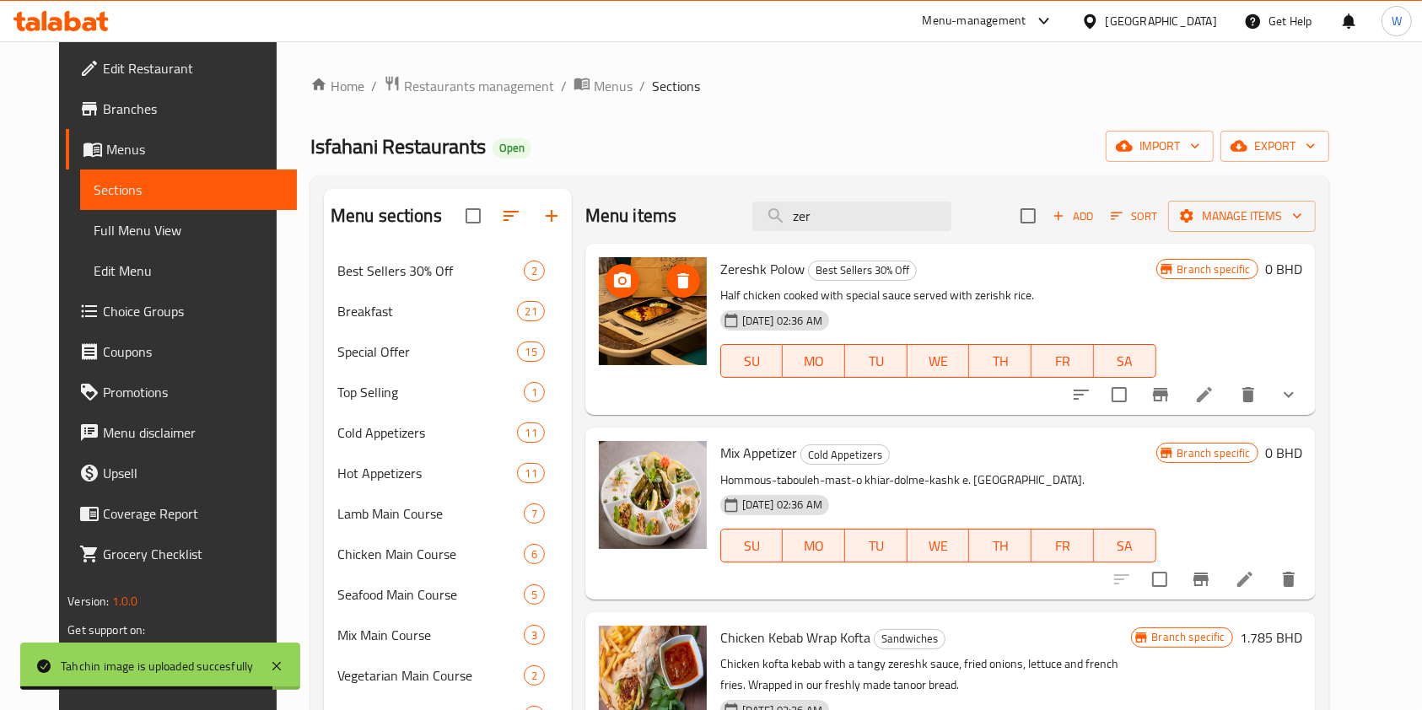
click at [613, 289] on icon "upload picture" at bounding box center [623, 281] width 20 height 20
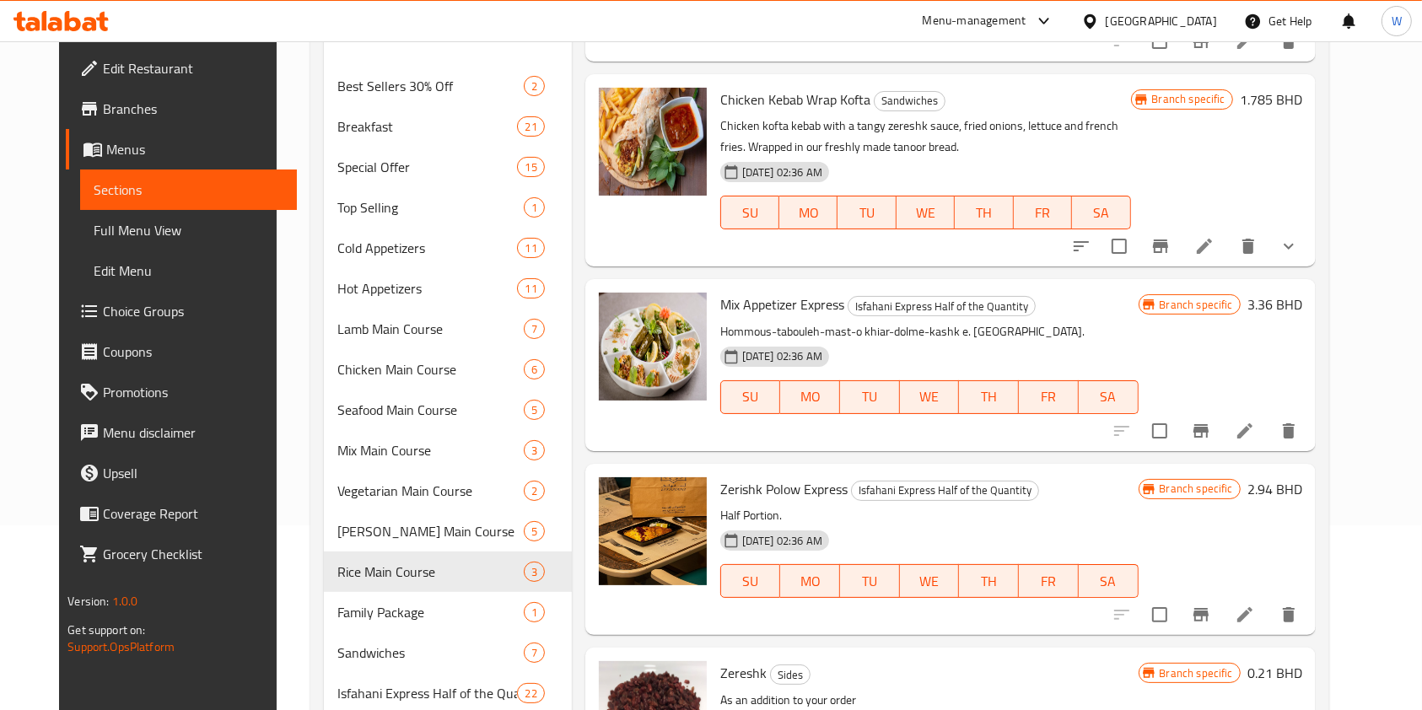
scroll to position [337, 0]
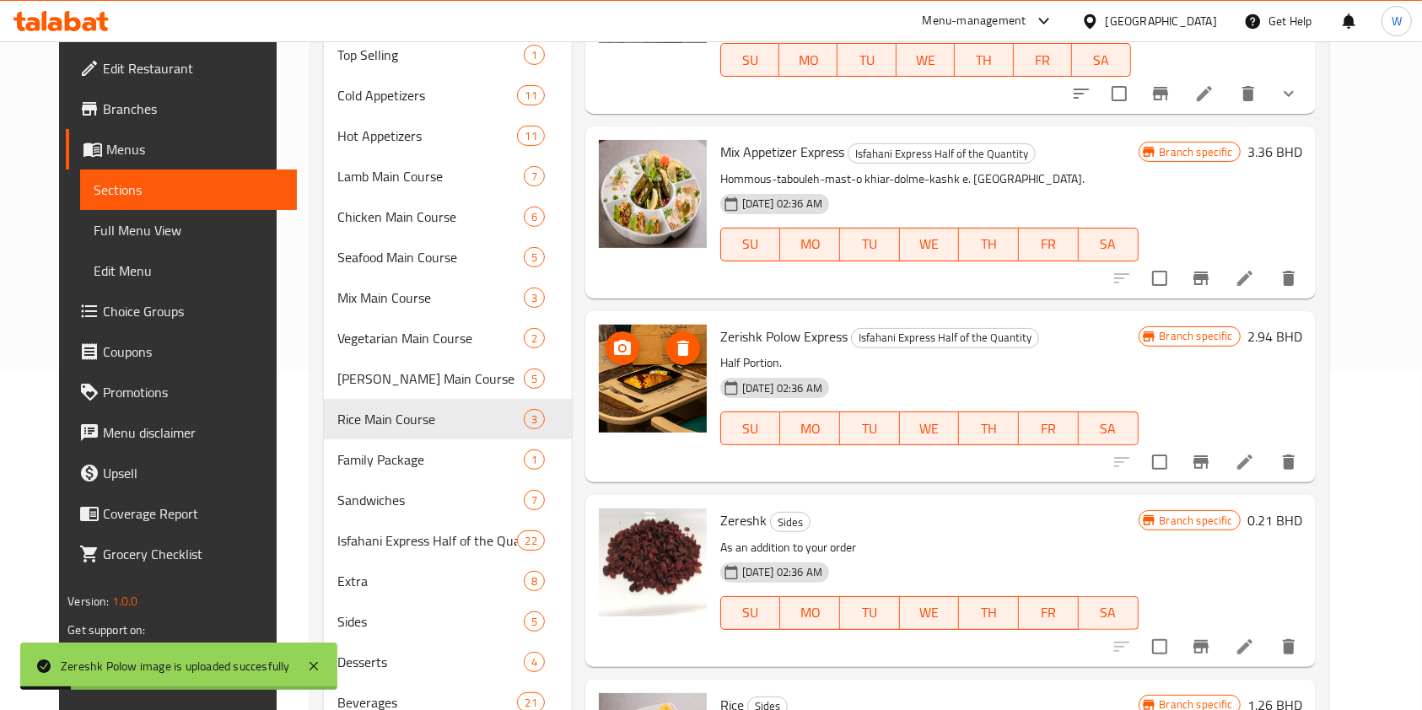
click at [614, 341] on icon "upload picture" at bounding box center [622, 347] width 17 height 15
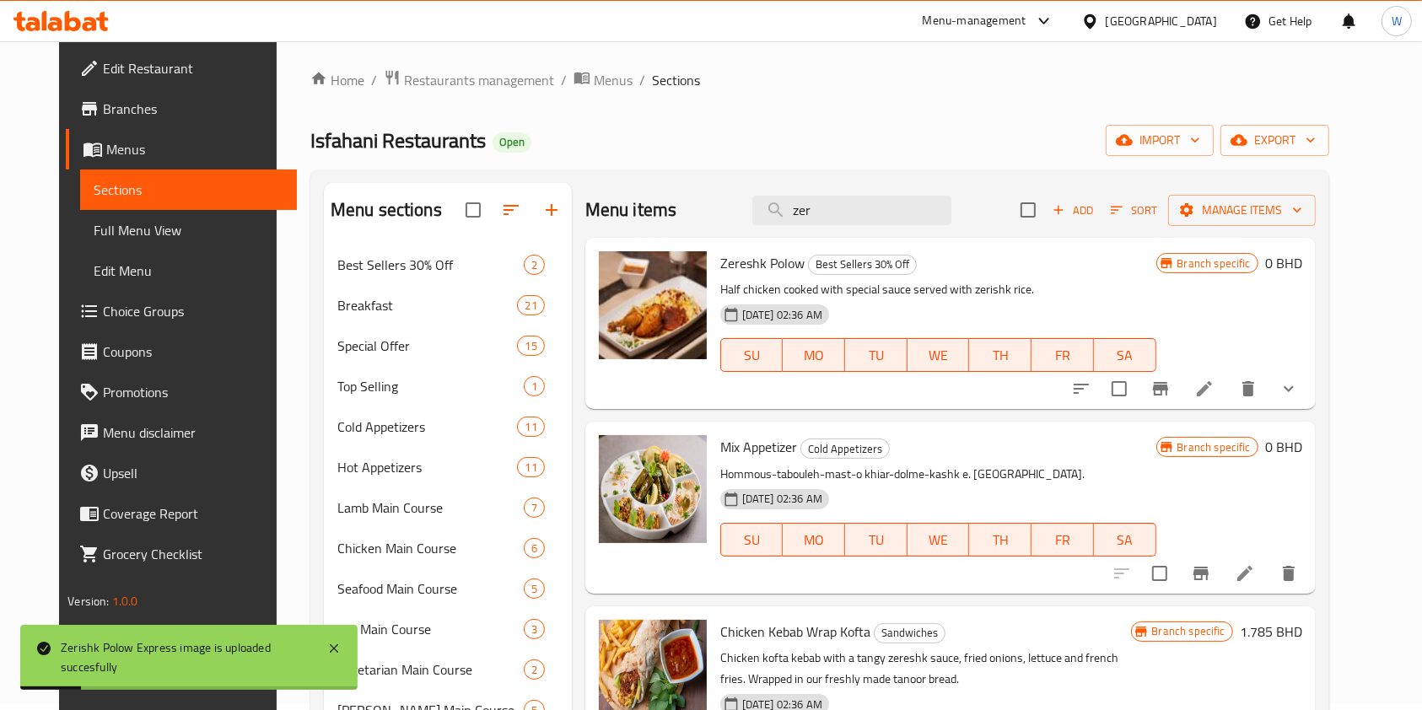
scroll to position [0, 0]
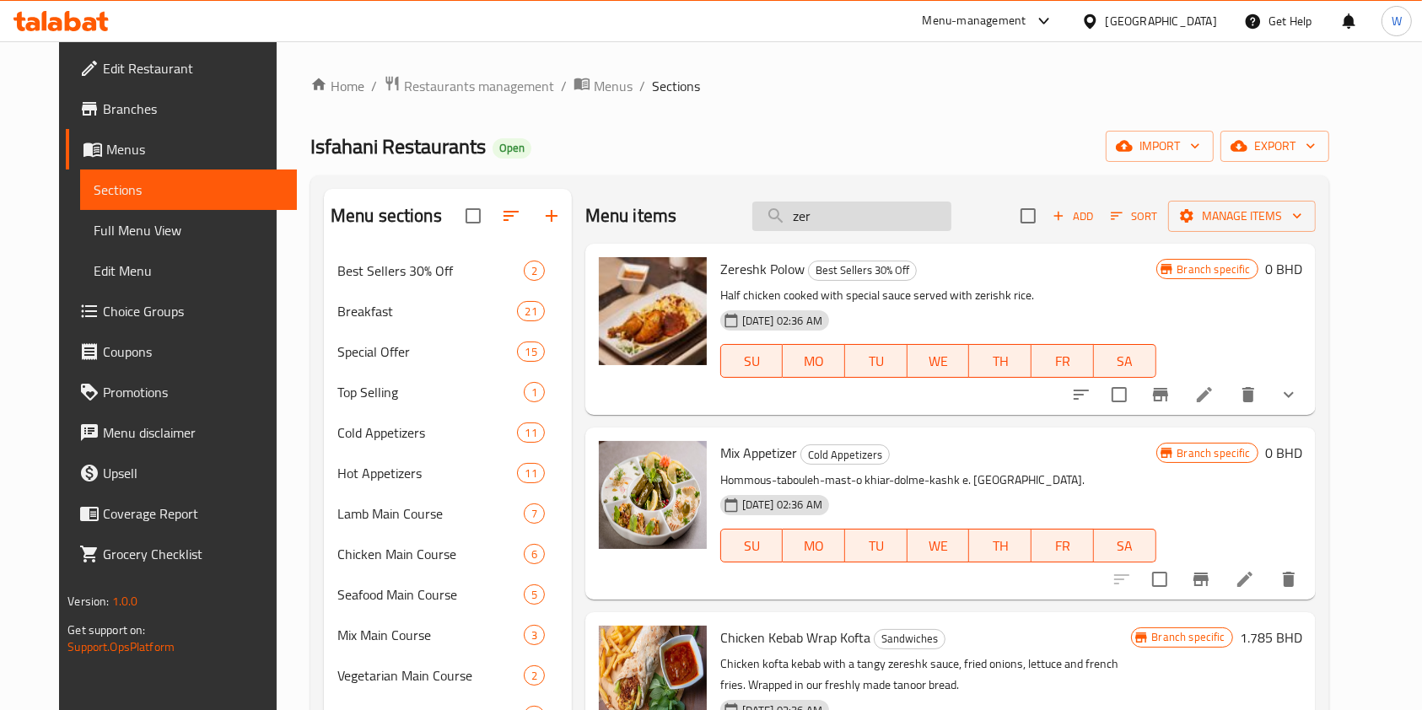
click at [830, 208] on input "zer" at bounding box center [852, 217] width 199 height 30
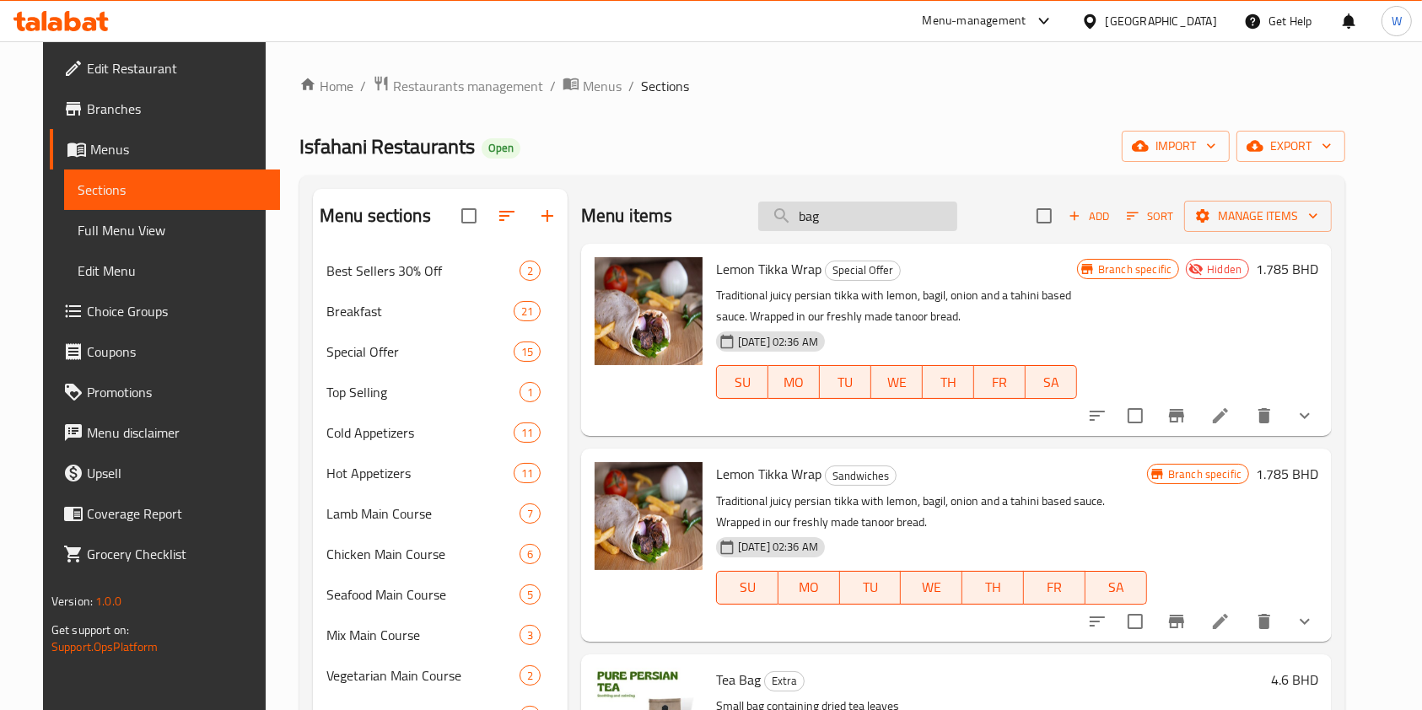
click at [866, 218] on input "bag" at bounding box center [857, 217] width 199 height 30
type input "b"
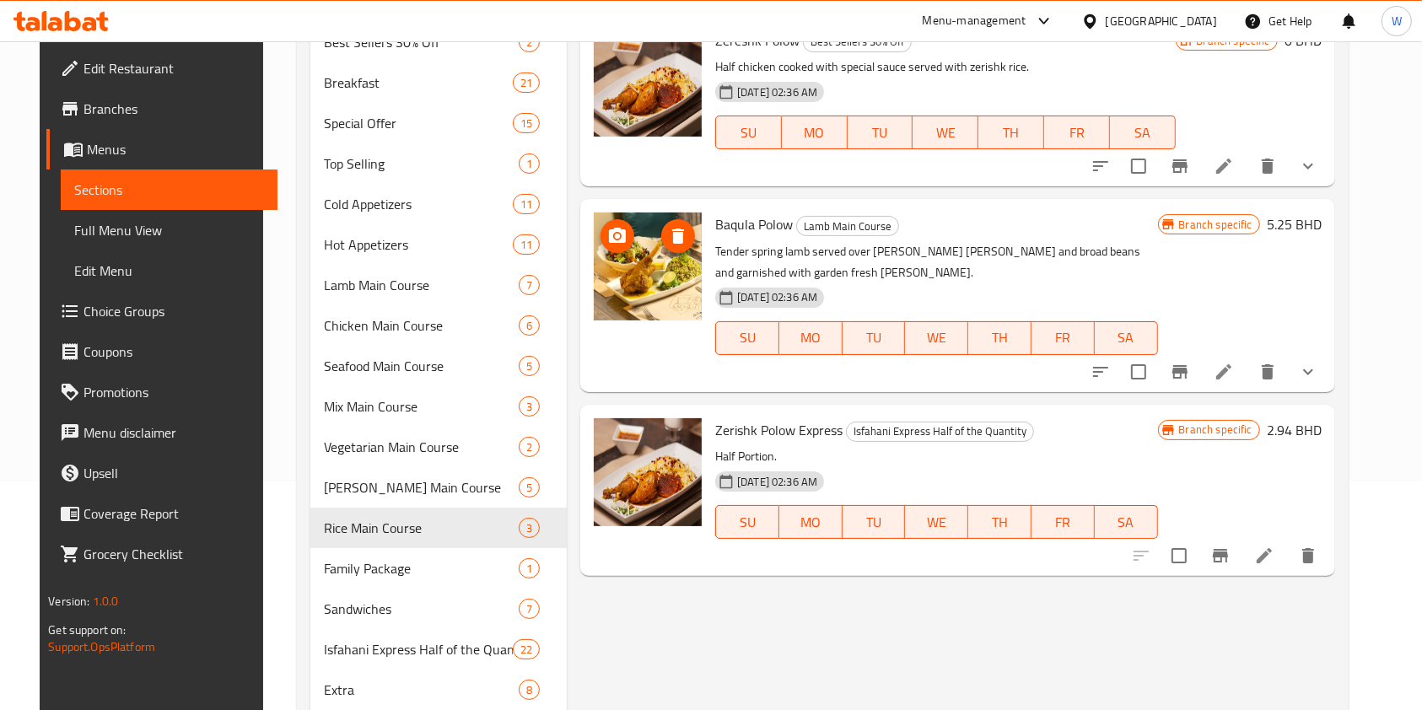
scroll to position [112, 0]
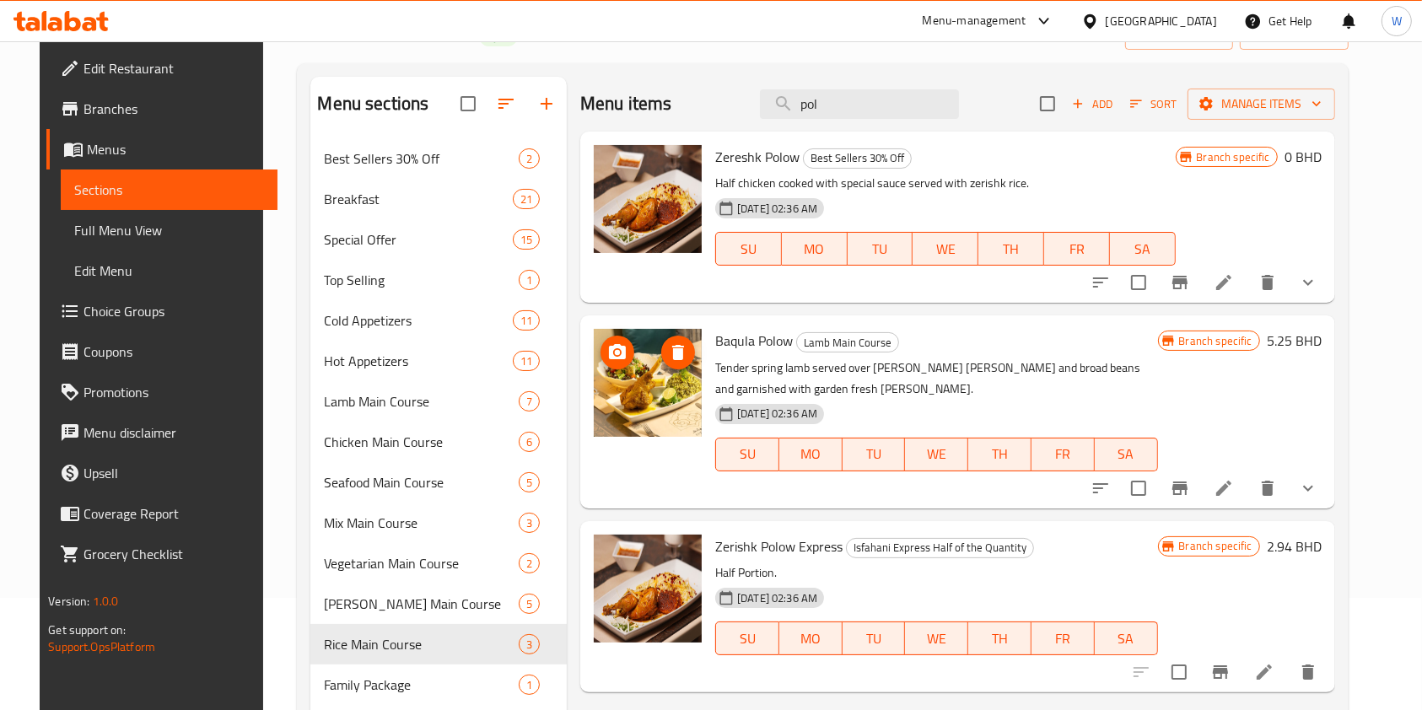
click at [603, 376] on img at bounding box center [648, 383] width 108 height 108
click at [609, 345] on icon "upload picture" at bounding box center [617, 351] width 17 height 15
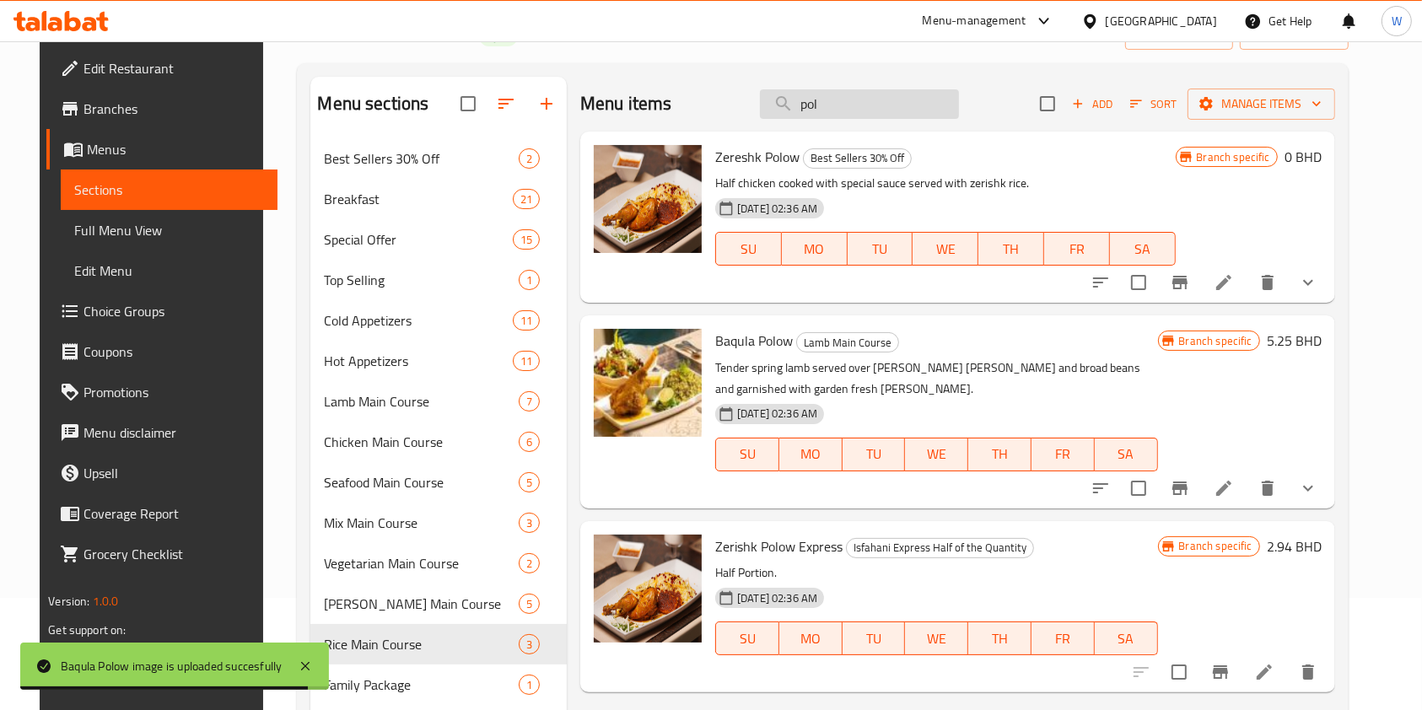
click at [818, 98] on input "pol" at bounding box center [859, 104] width 199 height 30
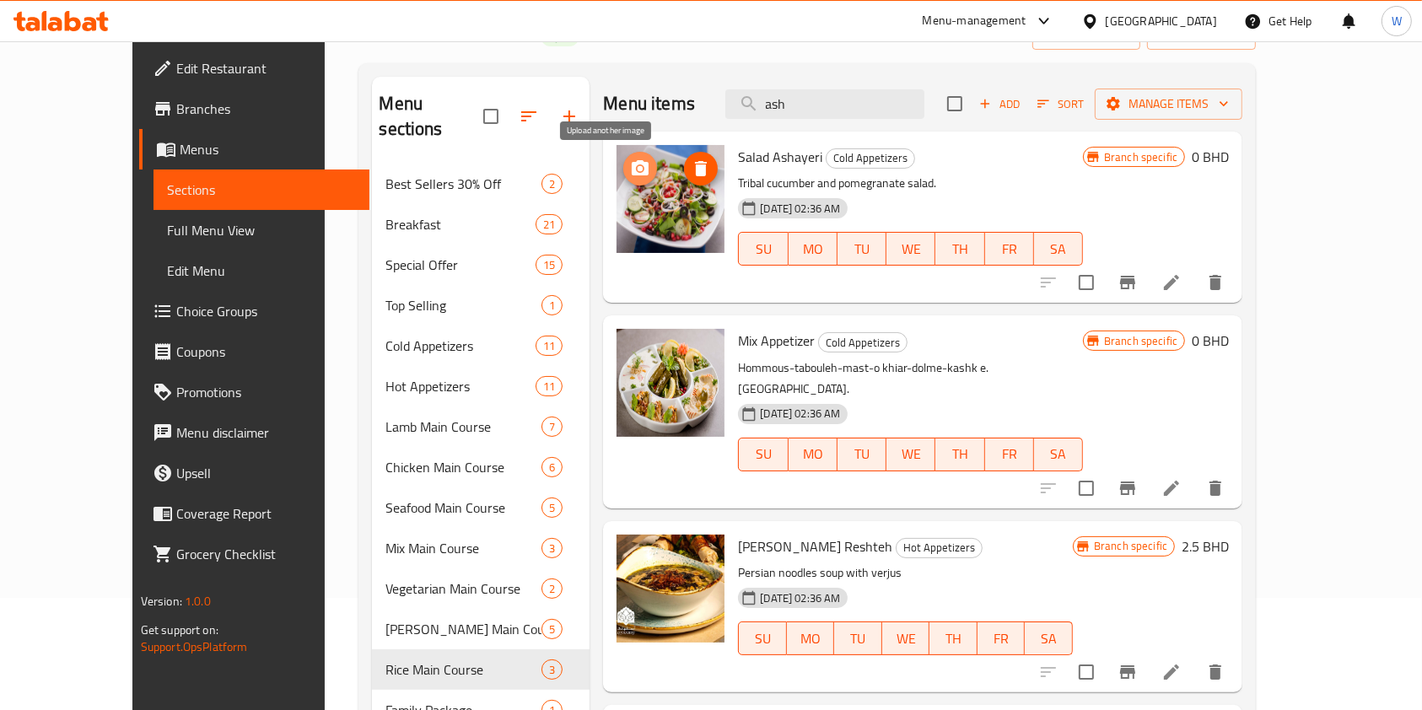
click at [630, 160] on icon "upload picture" at bounding box center [640, 169] width 20 height 20
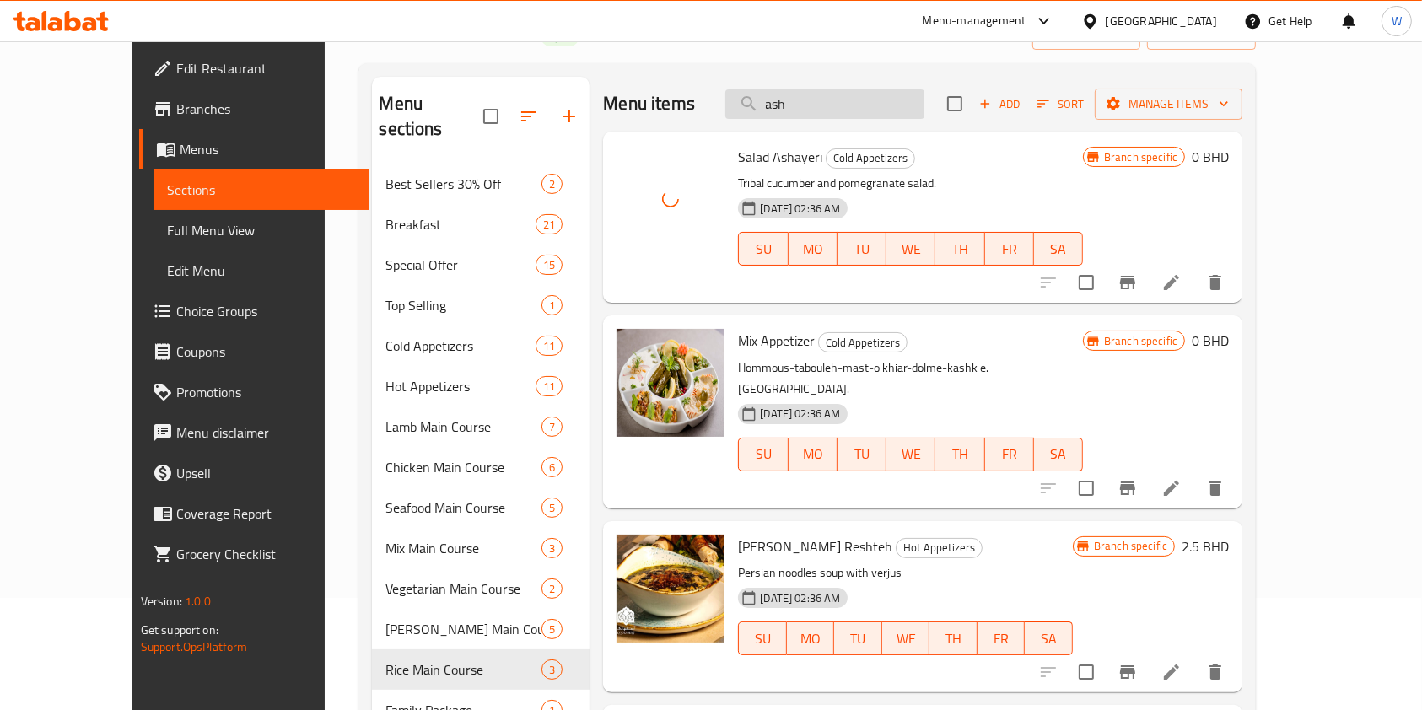
click at [861, 90] on input "ash" at bounding box center [825, 104] width 199 height 30
click at [630, 548] on icon "upload picture" at bounding box center [640, 558] width 20 height 20
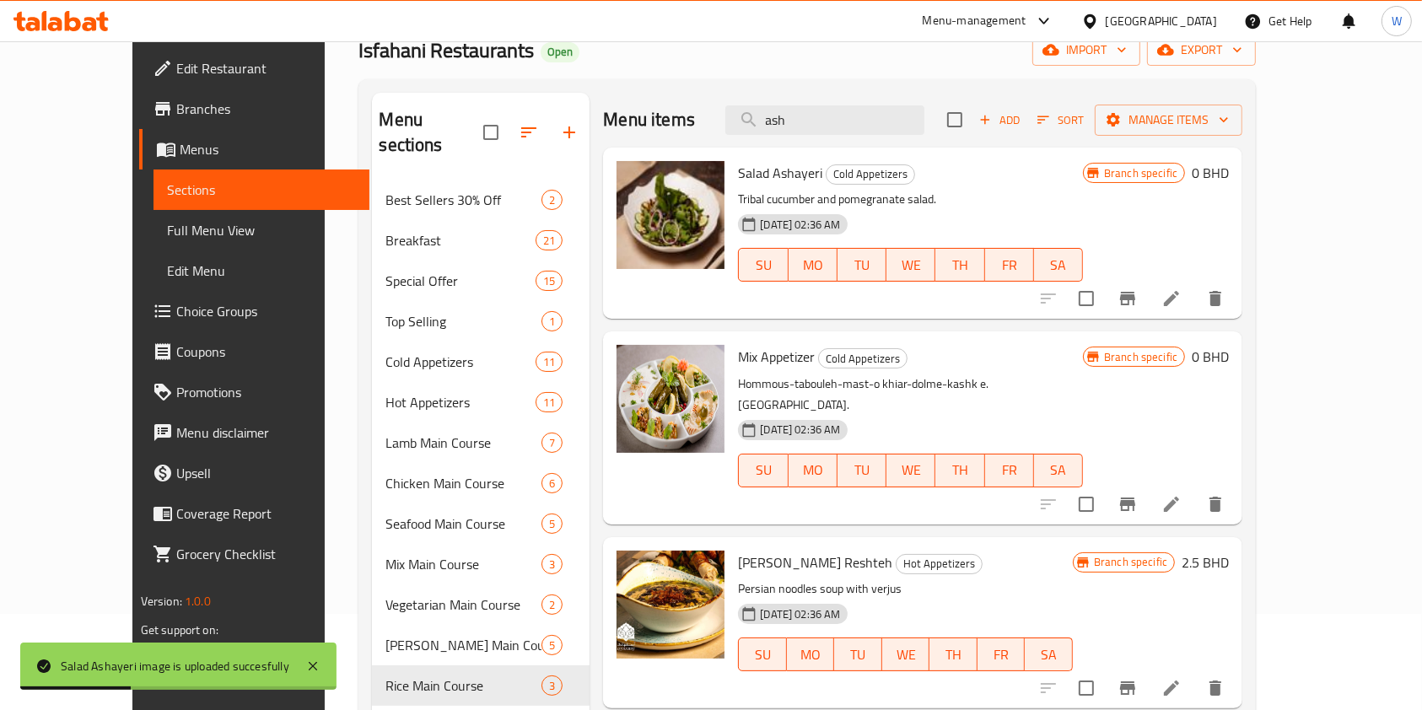
scroll to position [0, 0]
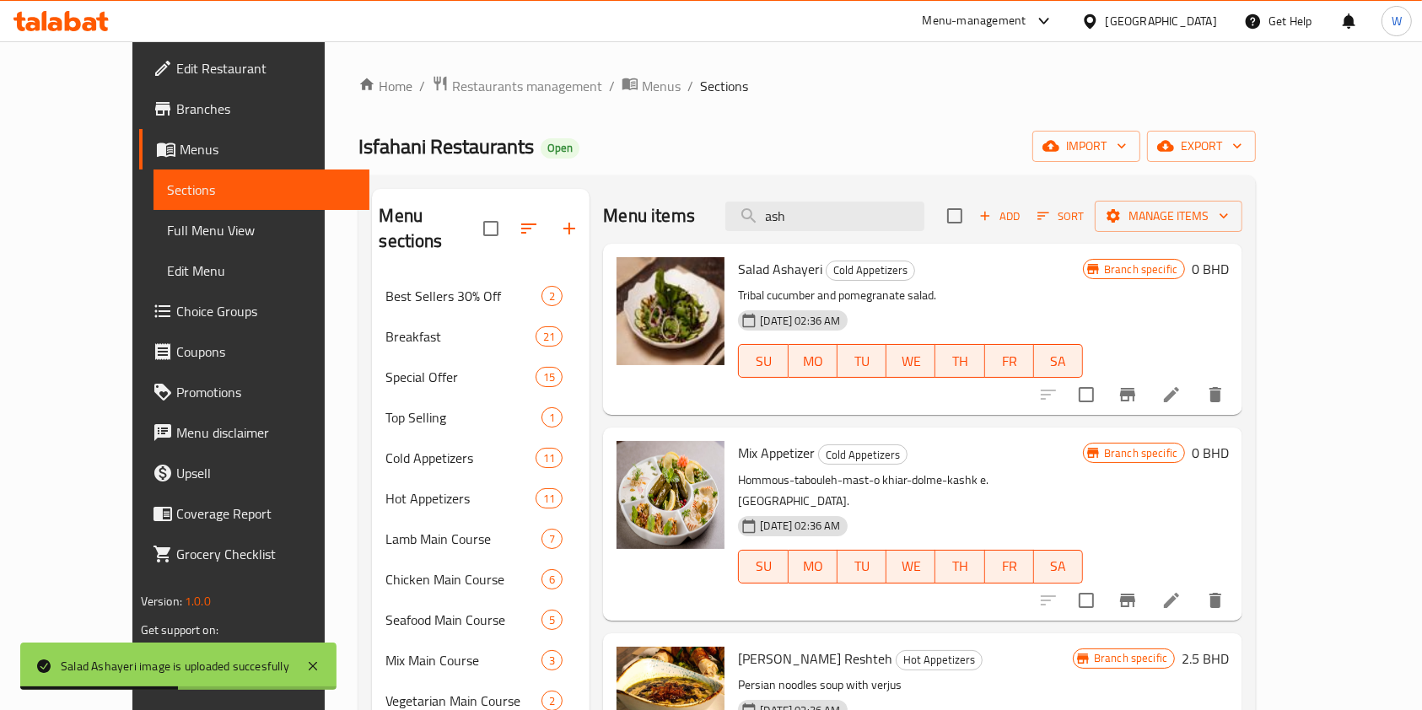
click at [839, 255] on div "Salad Ashayeri Cold Appetizers Tribal cucumber and pomegranate salad. [DATE] 02…" at bounding box center [910, 330] width 359 height 158
click at [846, 226] on input "ash" at bounding box center [825, 217] width 199 height 30
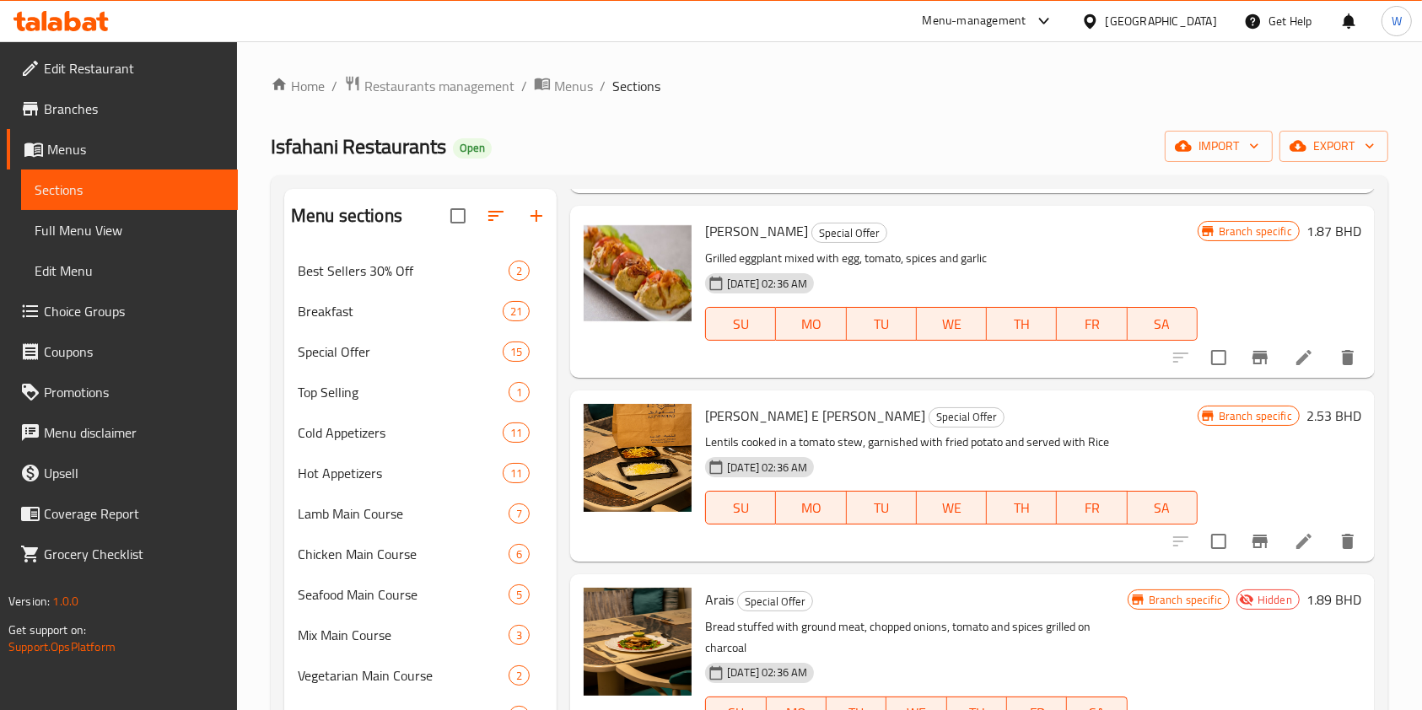
scroll to position [675, 0]
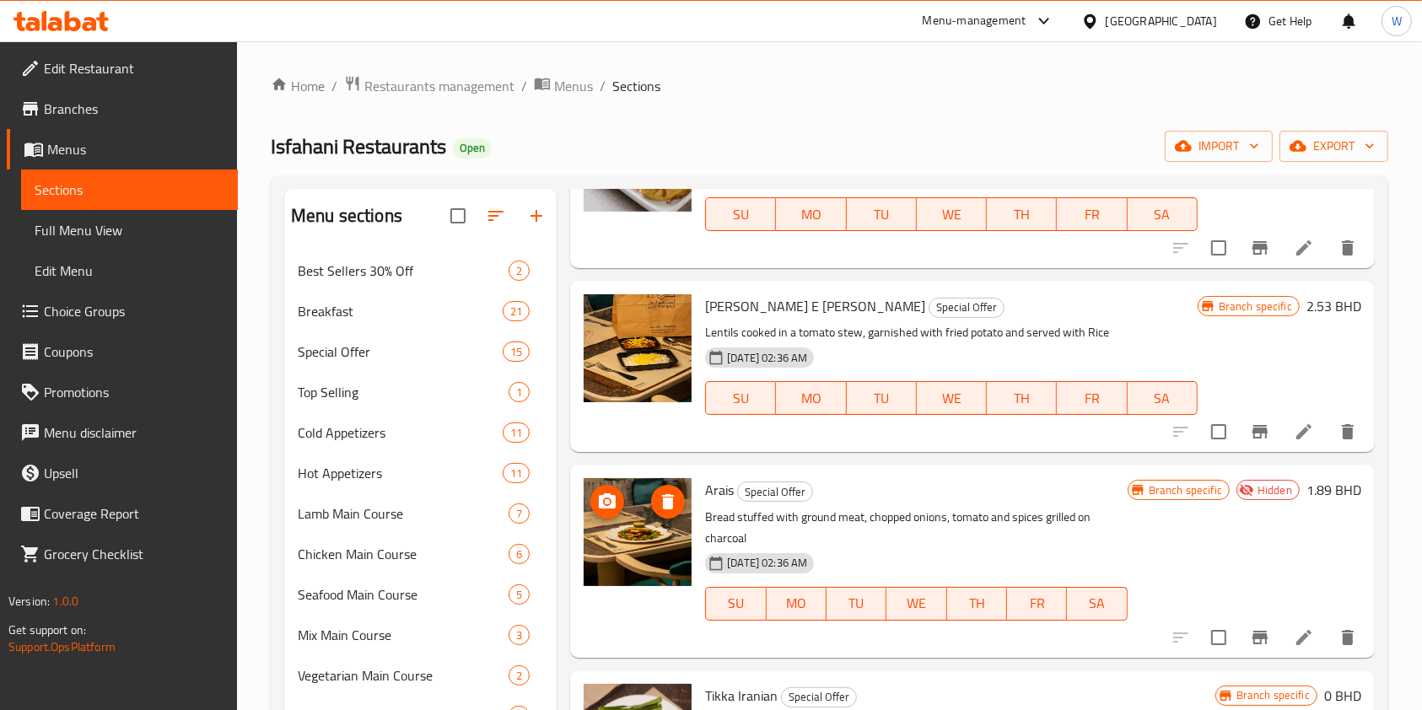
click at [608, 499] on icon "upload picture" at bounding box center [607, 502] width 20 height 20
click at [733, 497] on span "Arais" at bounding box center [719, 490] width 29 height 25
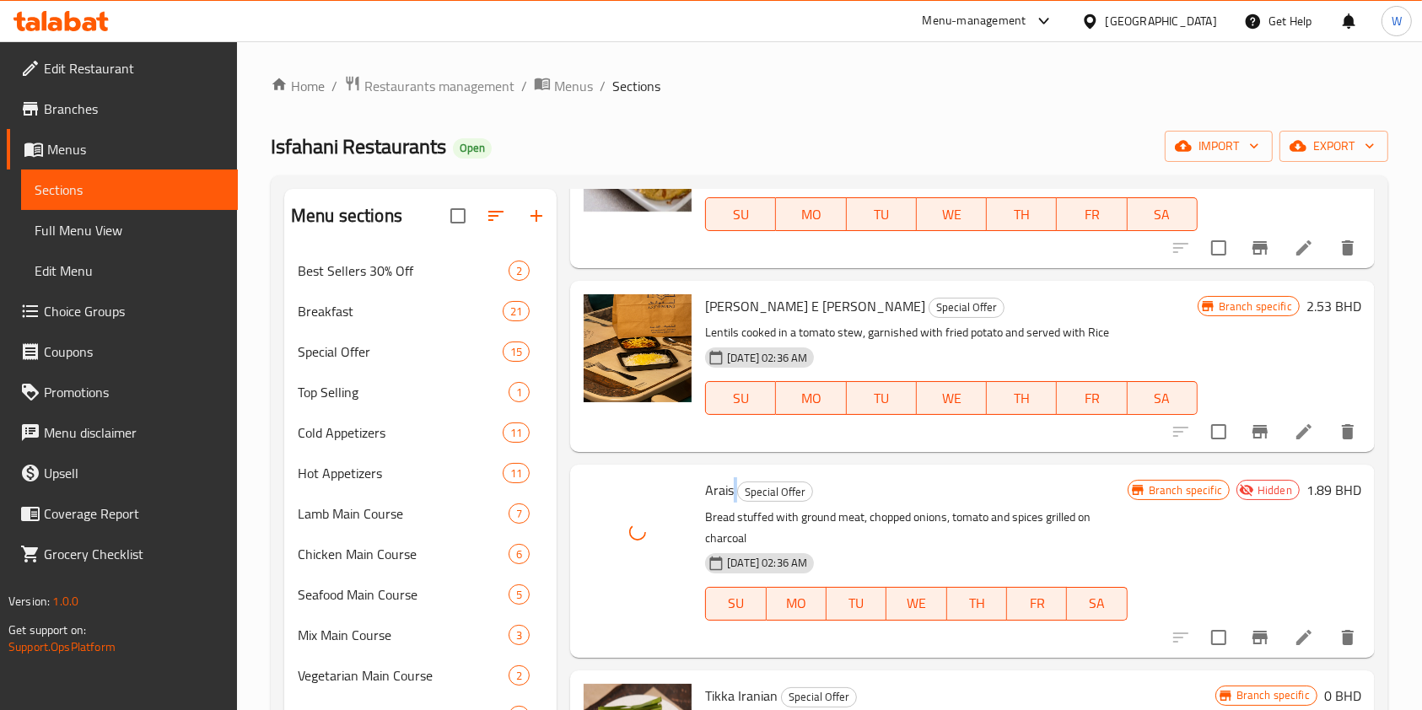
click at [733, 497] on span "Arais" at bounding box center [719, 490] width 29 height 25
click at [720, 489] on span "Arais" at bounding box center [719, 490] width 29 height 25
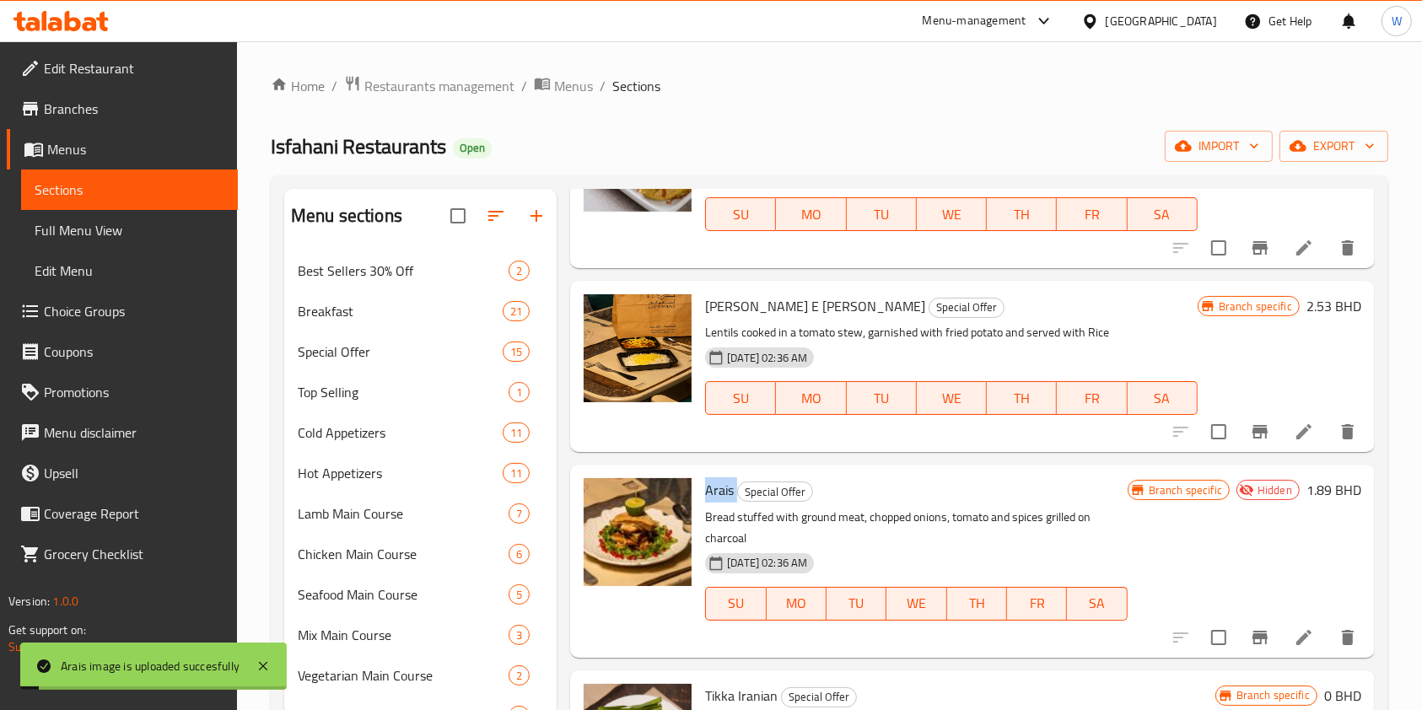
copy h6 "Arais"
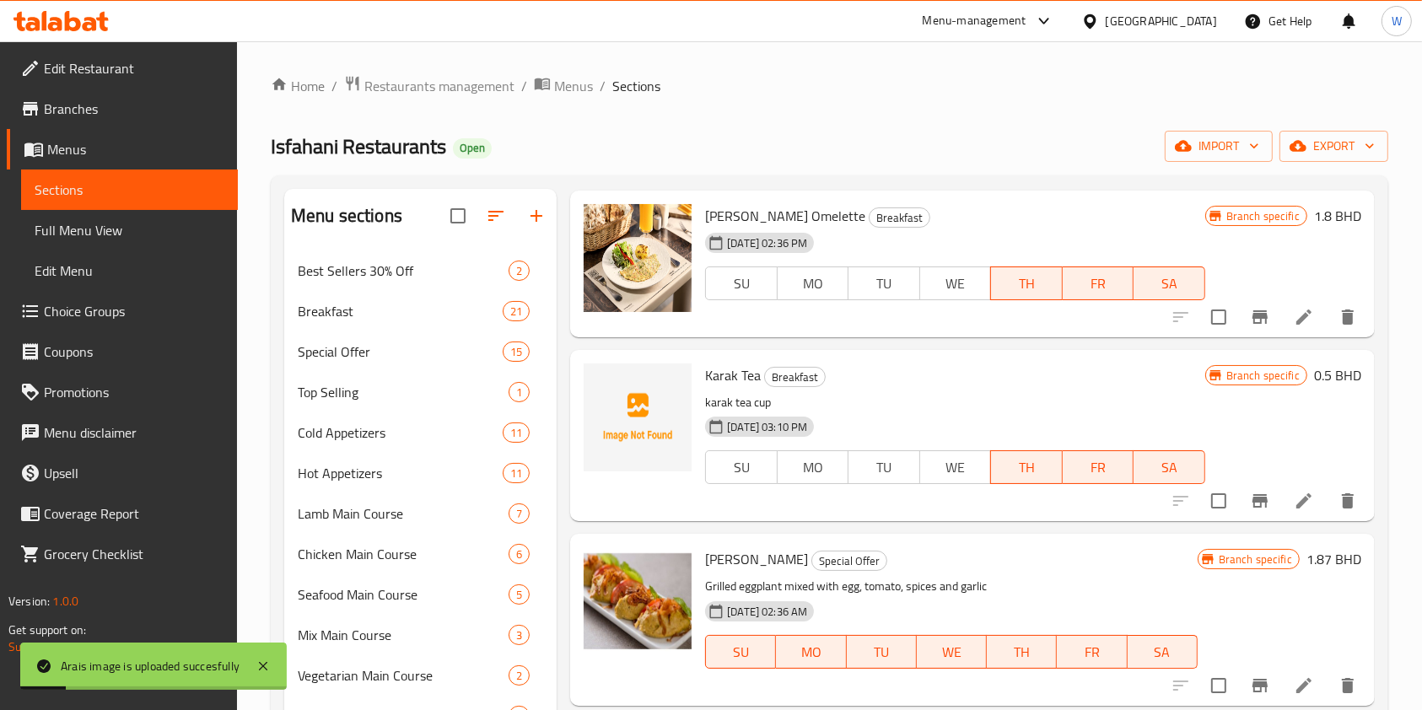
scroll to position [0, 0]
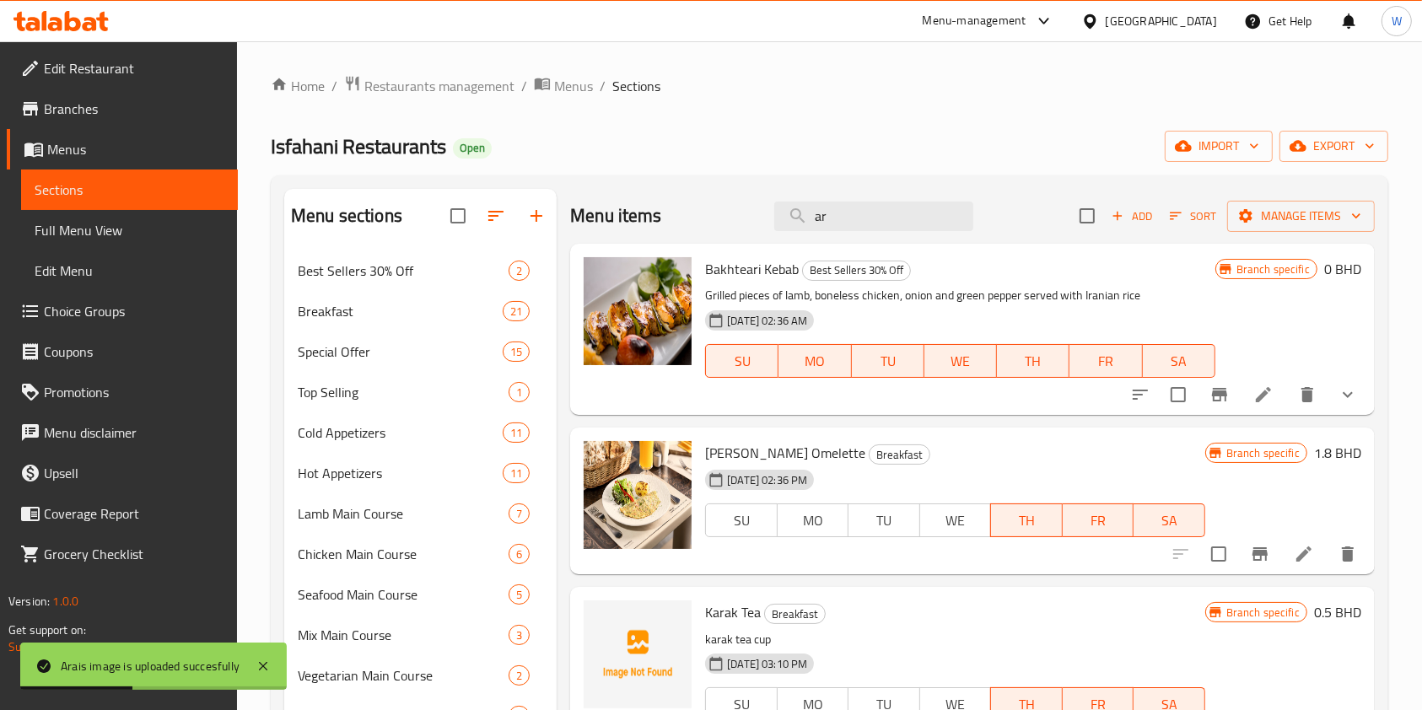
drag, startPoint x: 782, startPoint y: 217, endPoint x: 755, endPoint y: 216, distance: 27.0
click at [774, 216] on input "ar" at bounding box center [873, 217] width 199 height 30
paste input "Arais"
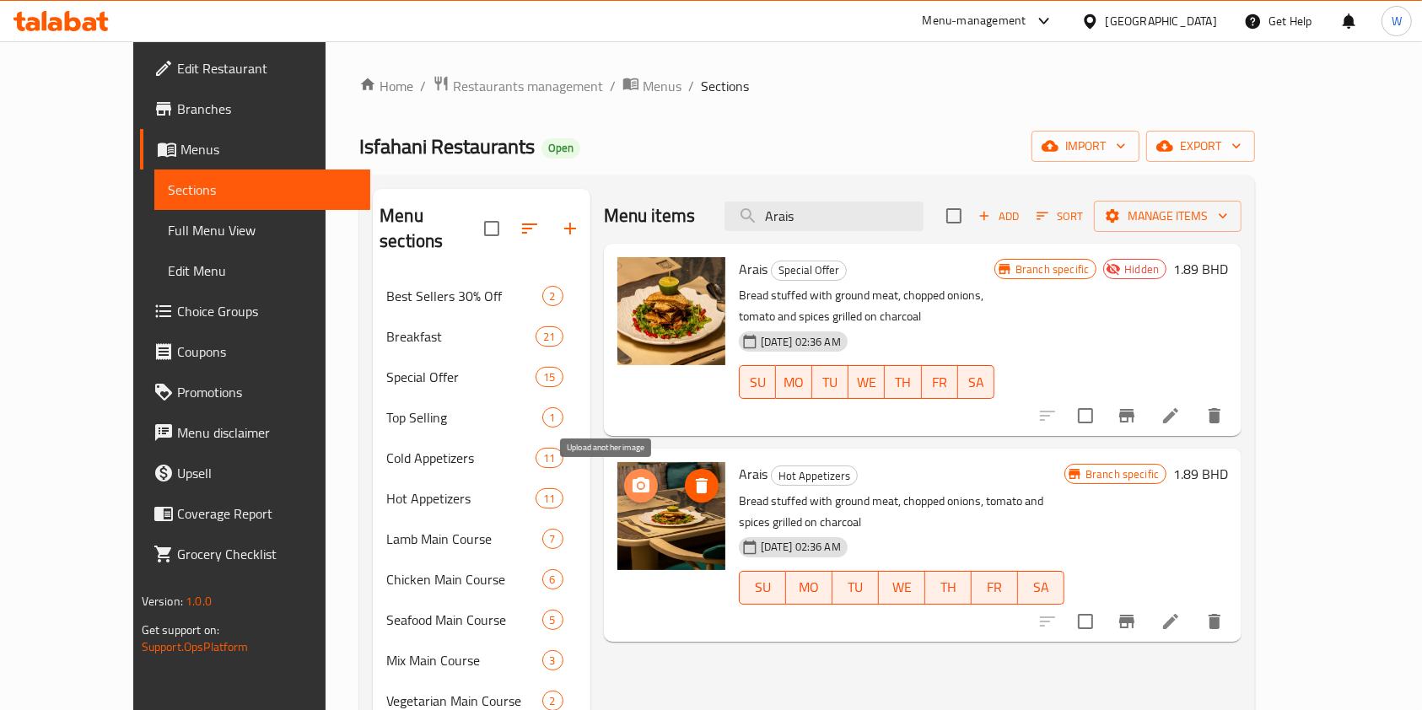
click at [624, 474] on button "upload picture" at bounding box center [641, 486] width 34 height 34
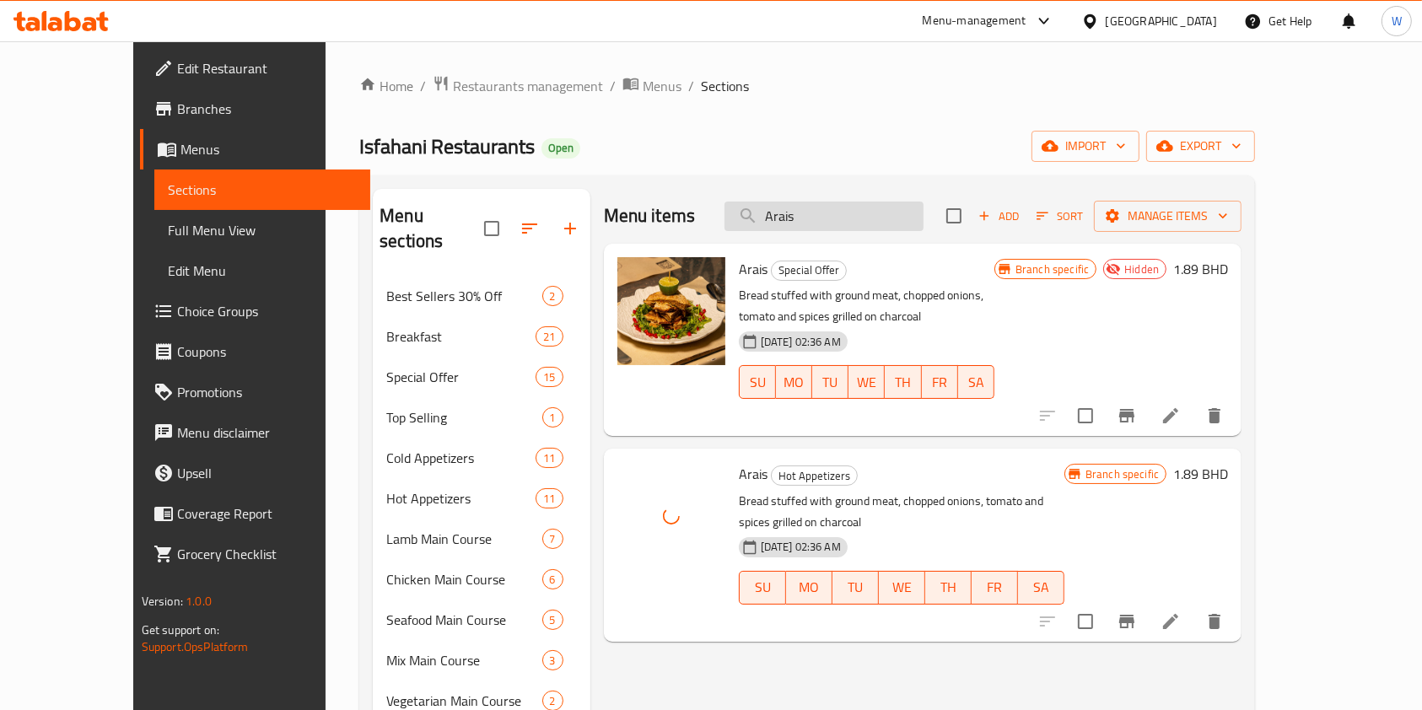
click at [872, 216] on input "Arais" at bounding box center [824, 217] width 199 height 30
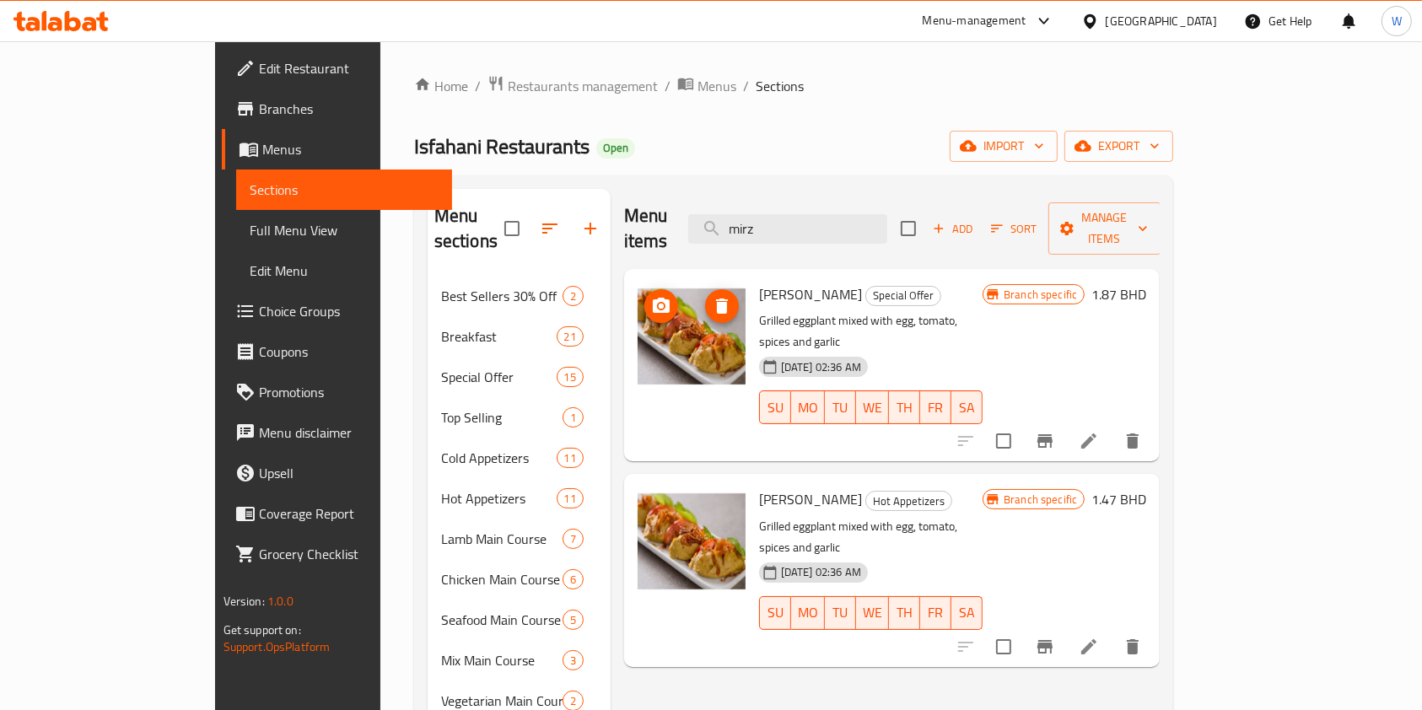
click at [645, 296] on span "upload picture" at bounding box center [662, 306] width 34 height 20
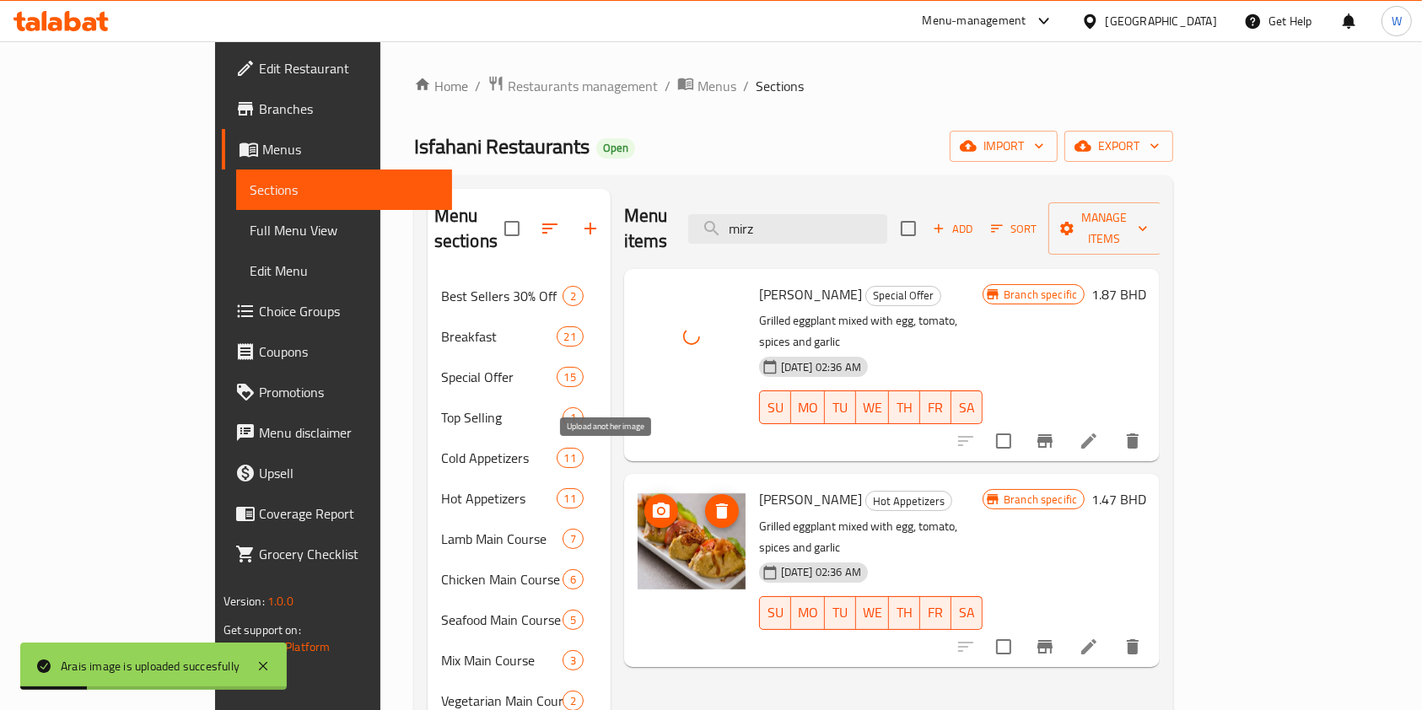
click at [659, 509] on circle "upload picture" at bounding box center [661, 511] width 5 height 5
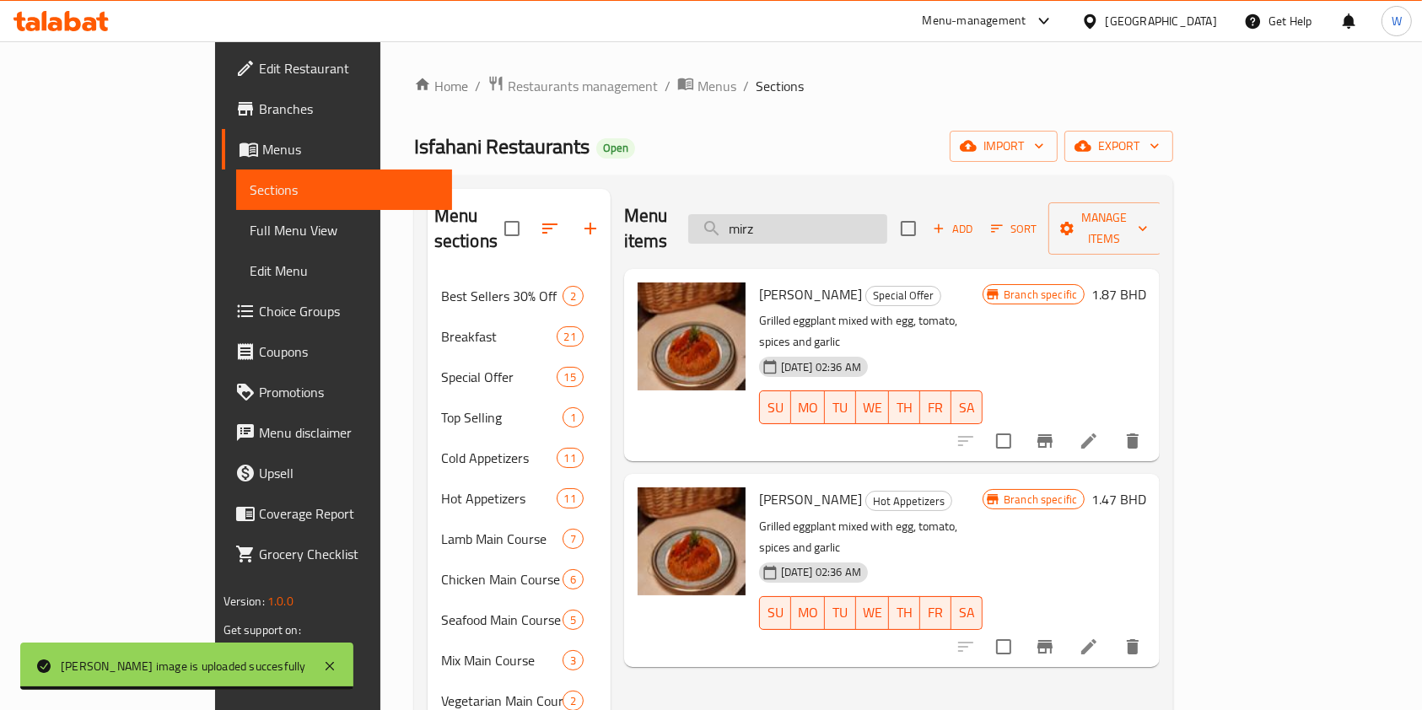
click at [877, 220] on input "mirz" at bounding box center [787, 229] width 199 height 30
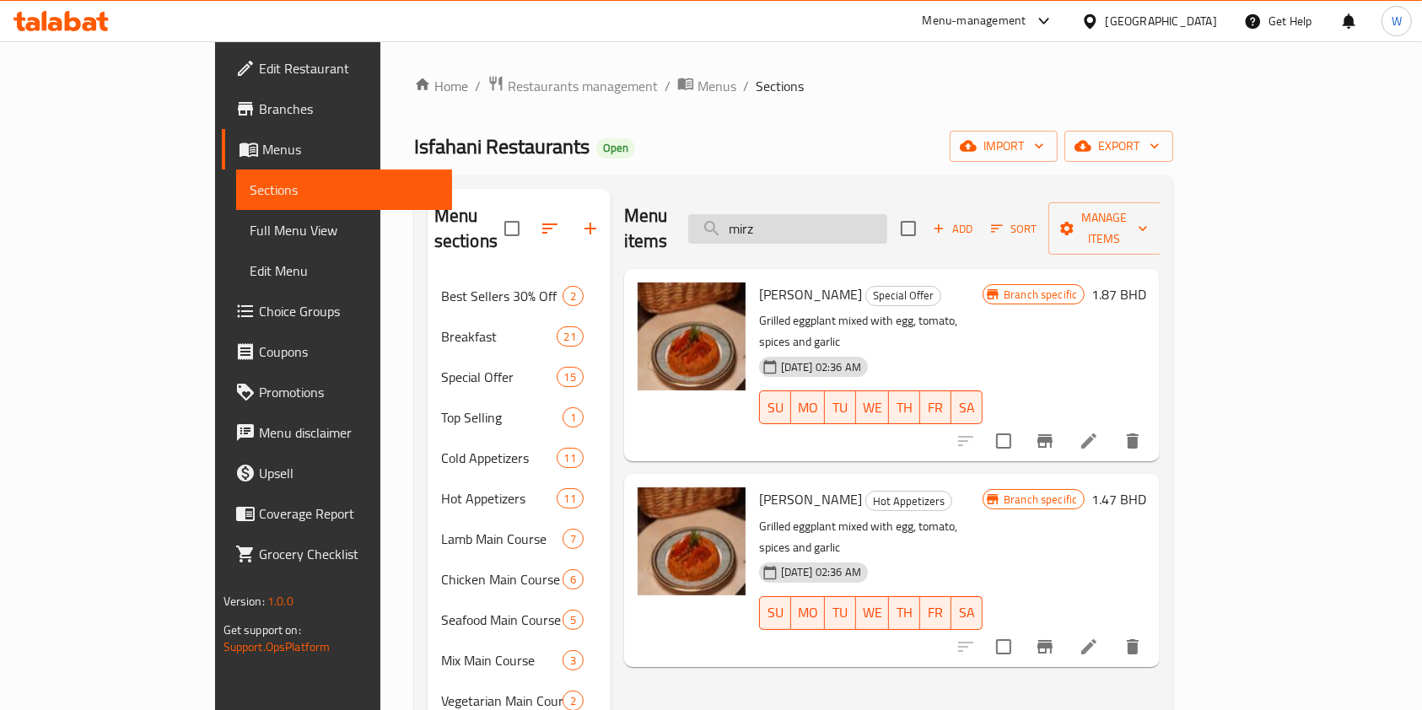
click at [877, 220] on input "mirz" at bounding box center [787, 229] width 199 height 30
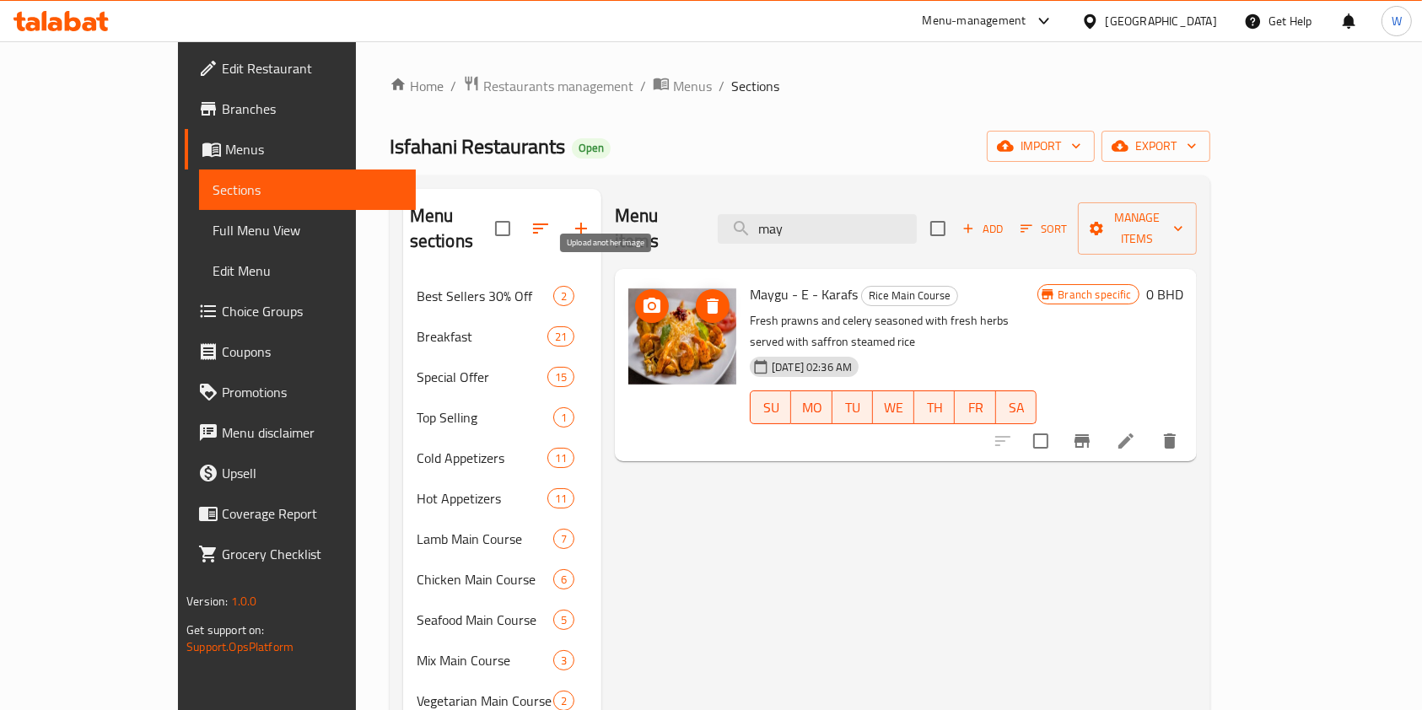
click at [650, 304] on circle "upload picture" at bounding box center [652, 306] width 5 height 5
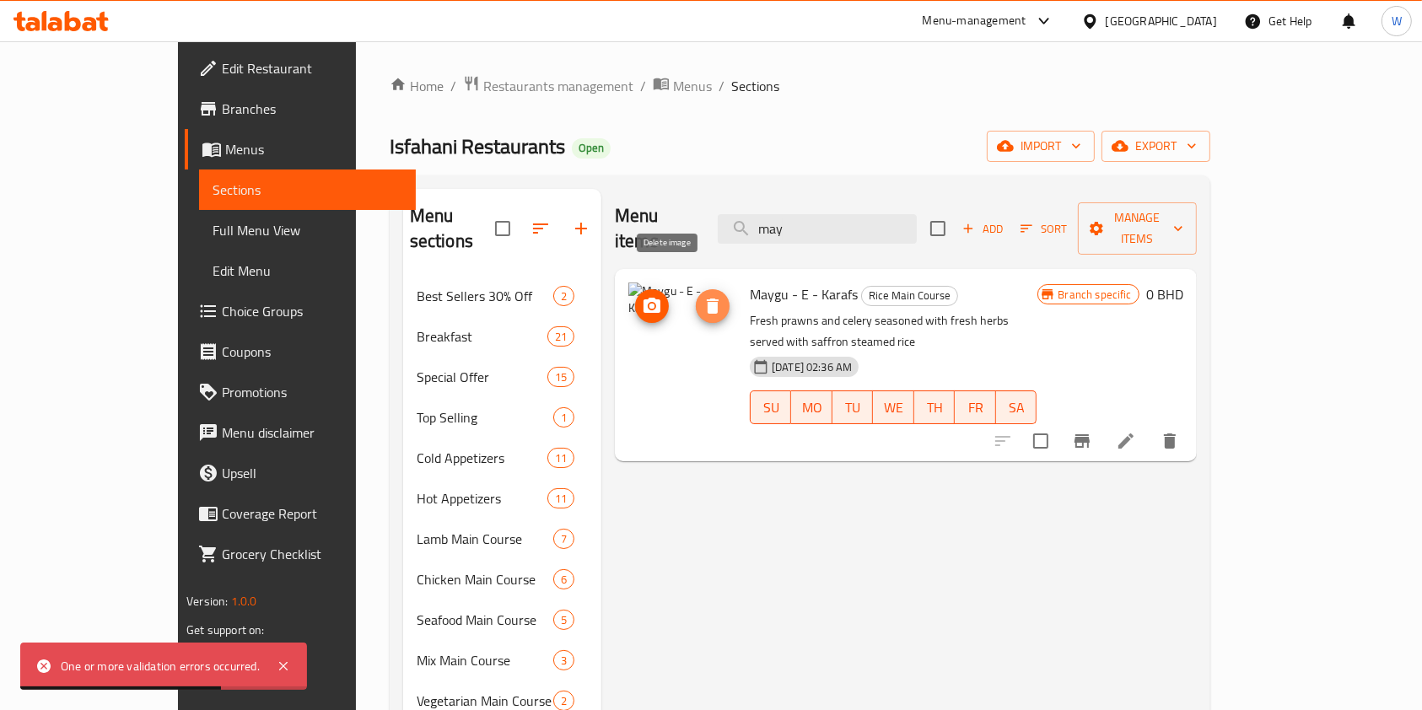
click at [703, 296] on icon "delete image" at bounding box center [713, 306] width 20 height 20
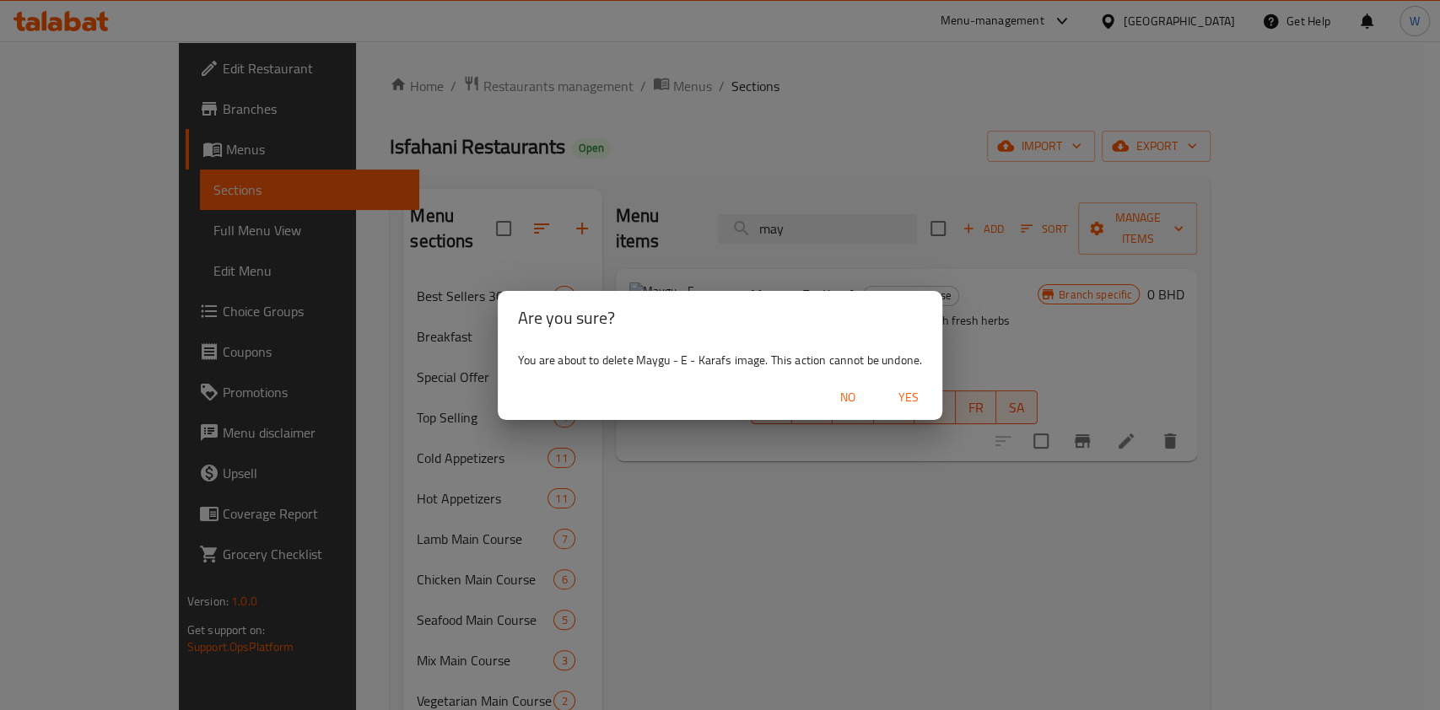
click at [895, 399] on span "Yes" at bounding box center [908, 397] width 40 height 21
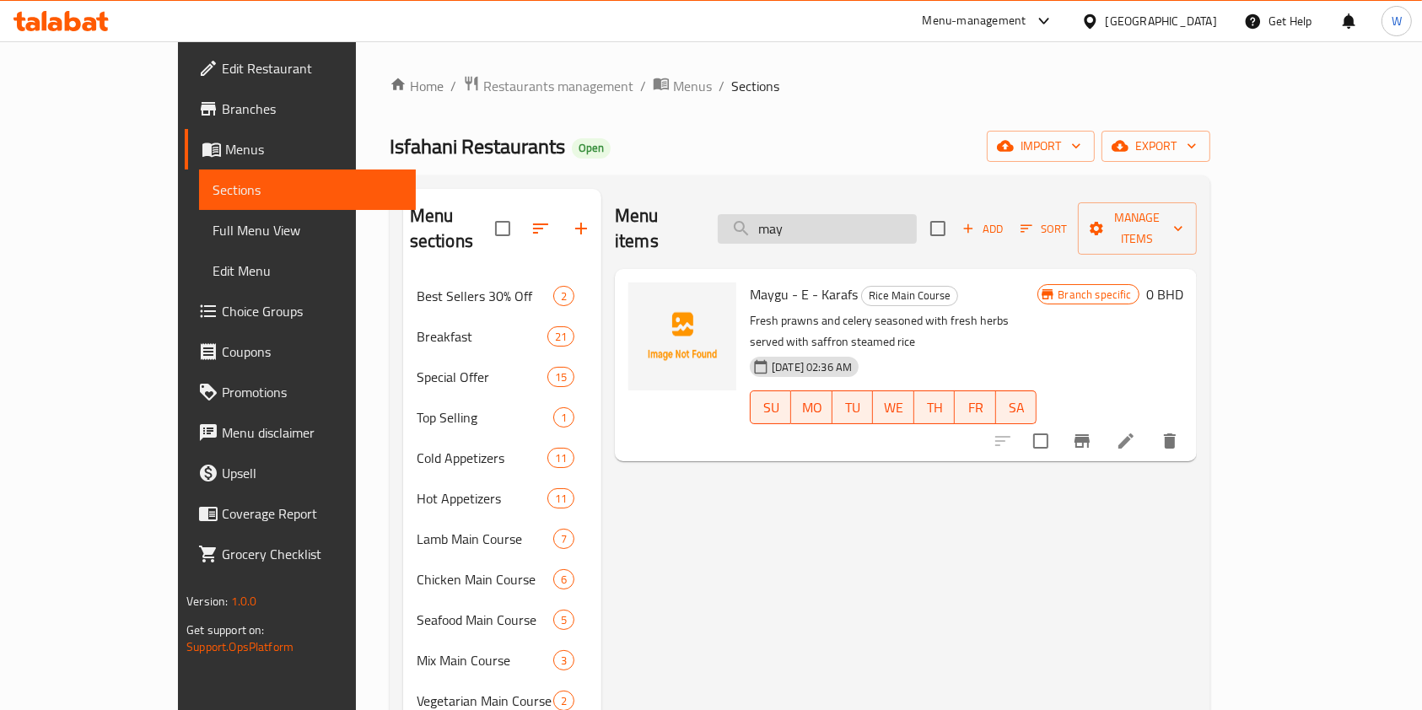
click at [888, 228] on input "may" at bounding box center [817, 229] width 199 height 30
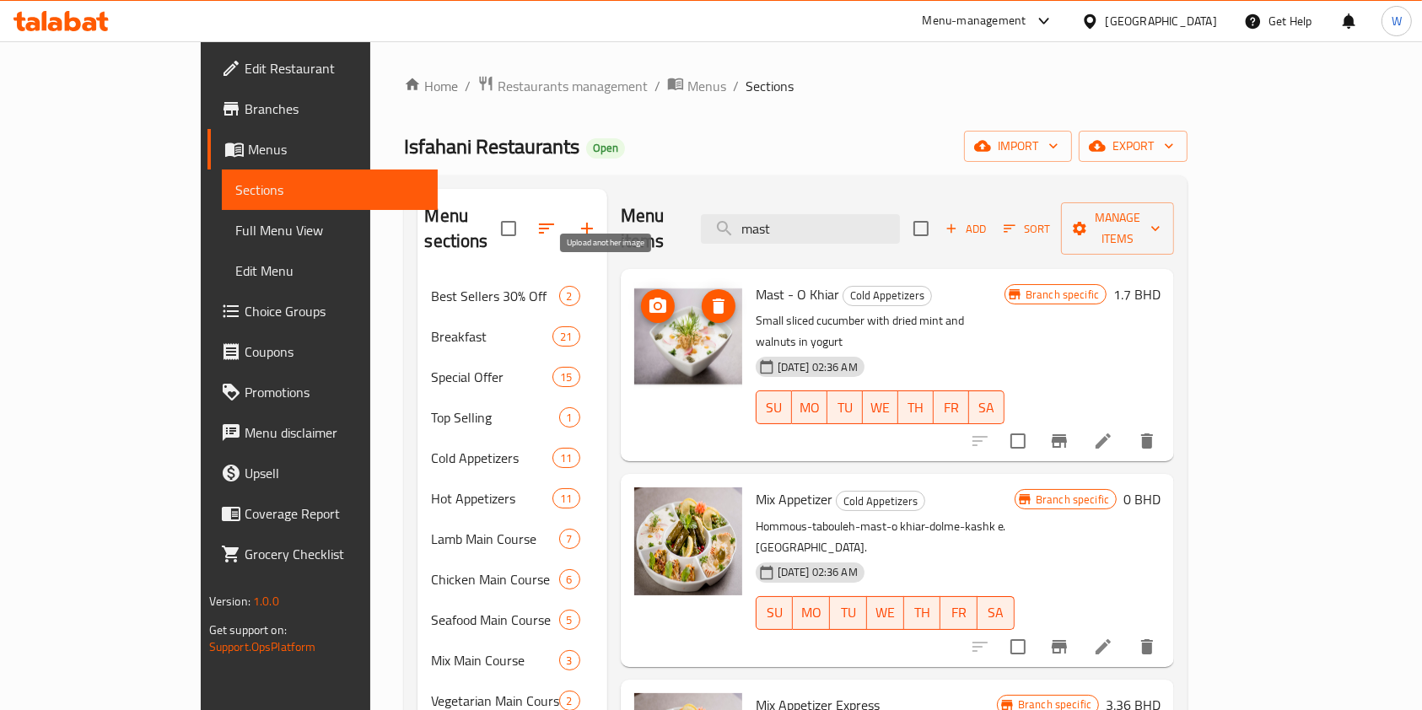
click at [641, 293] on button "upload picture" at bounding box center [658, 306] width 34 height 34
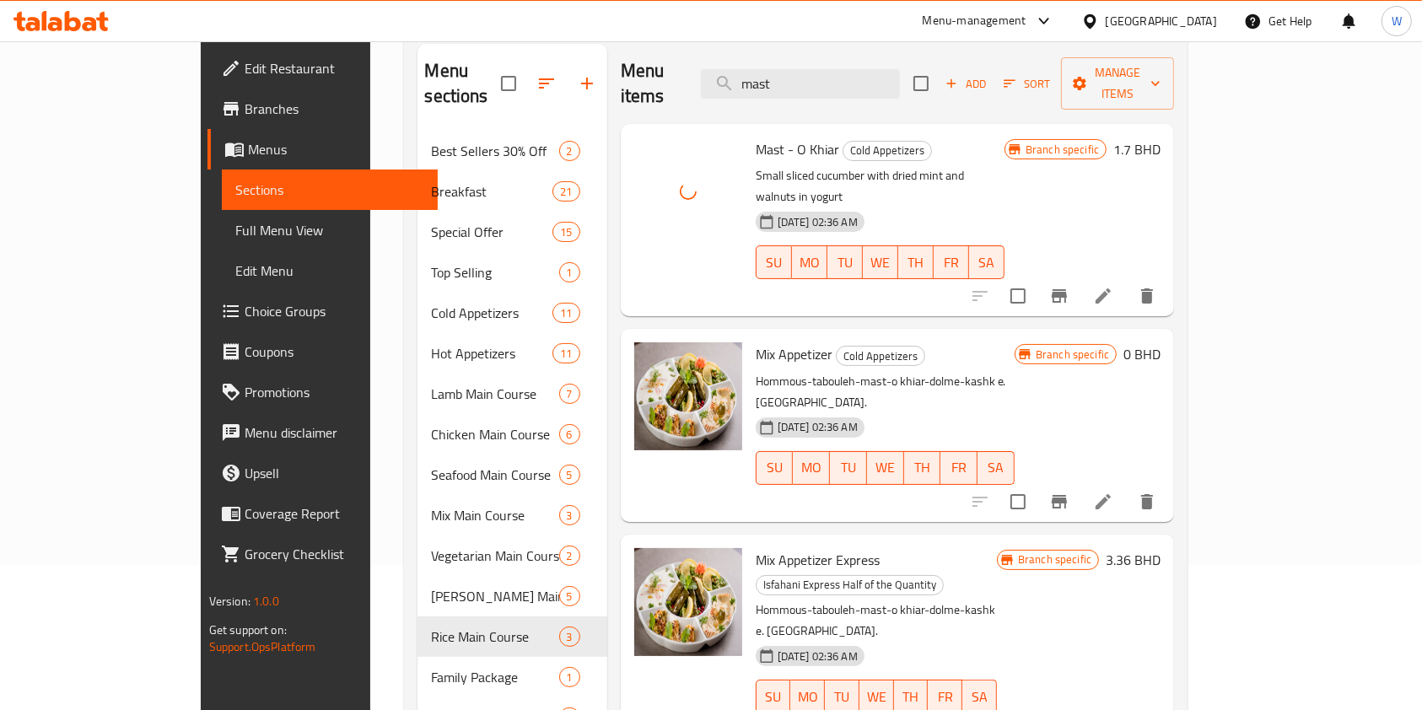
scroll to position [75, 0]
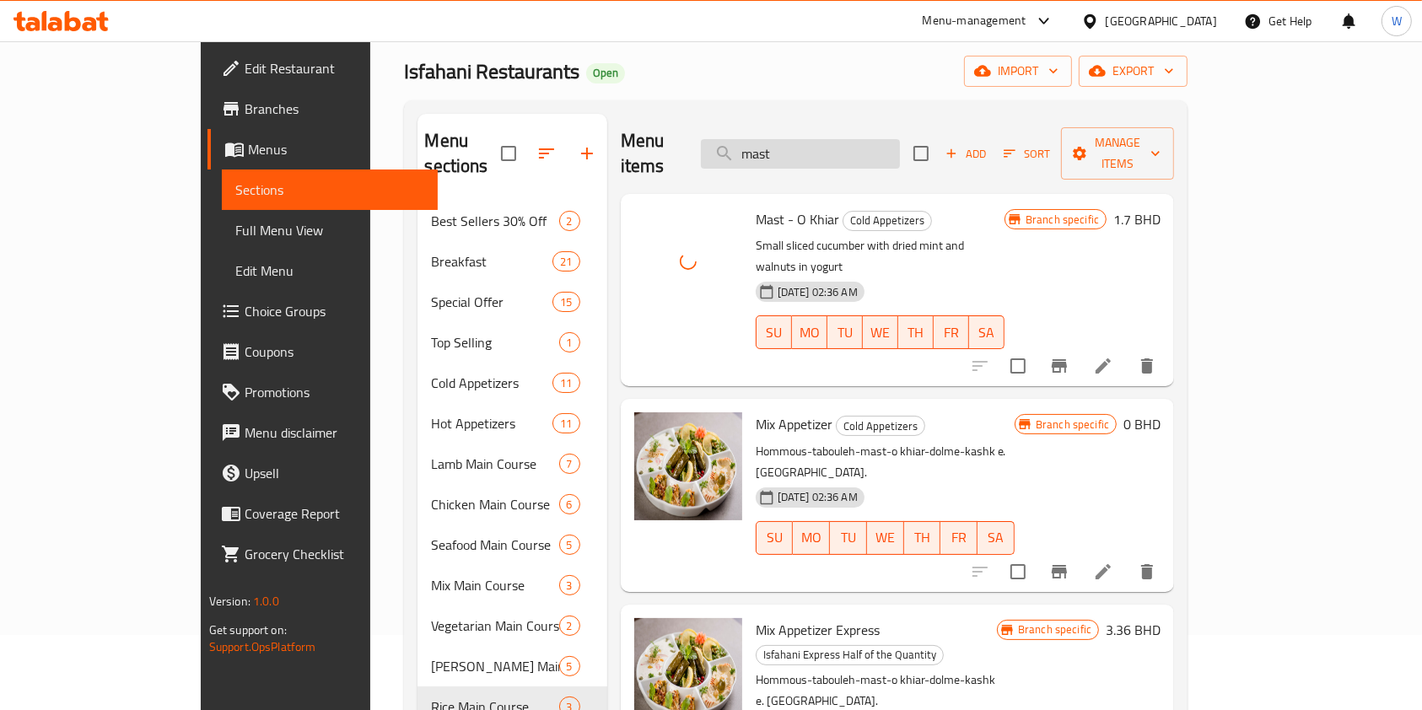
click at [857, 144] on input "mast" at bounding box center [800, 154] width 199 height 30
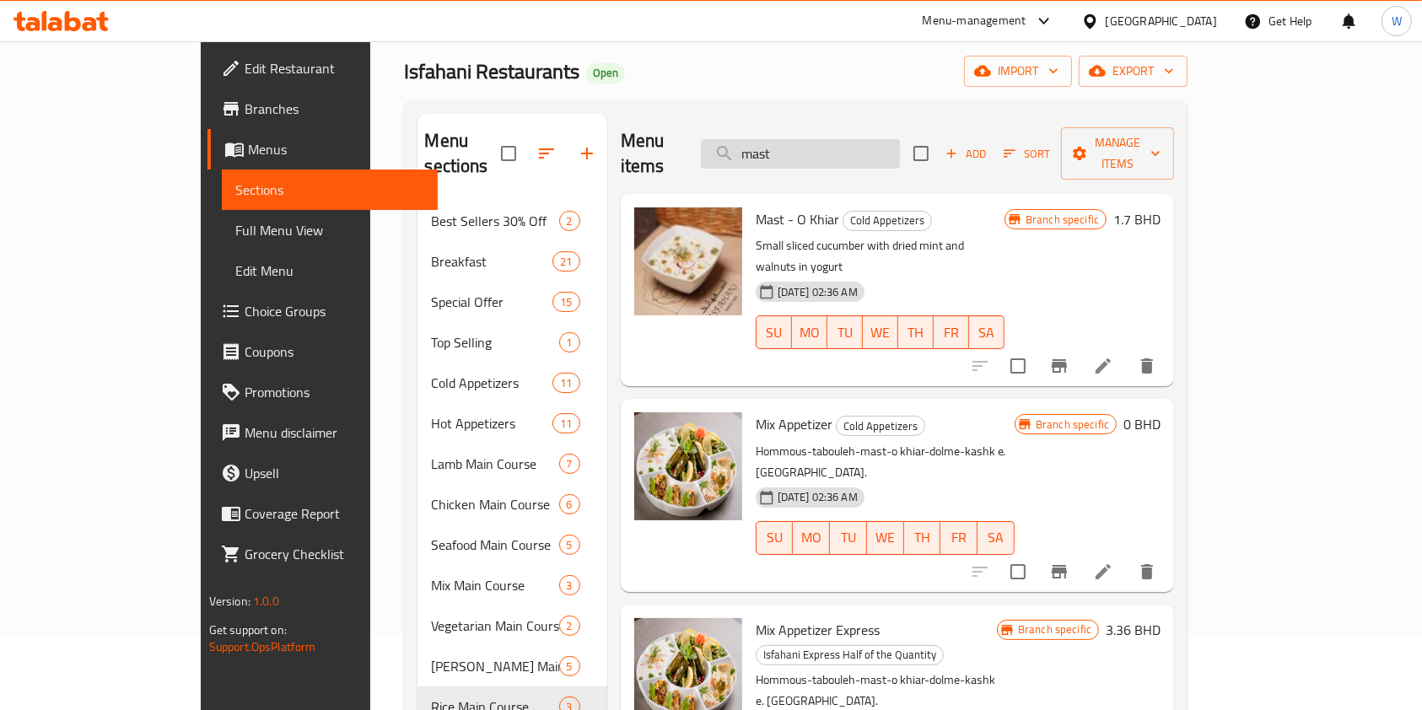
click at [899, 141] on input "mast" at bounding box center [800, 154] width 199 height 30
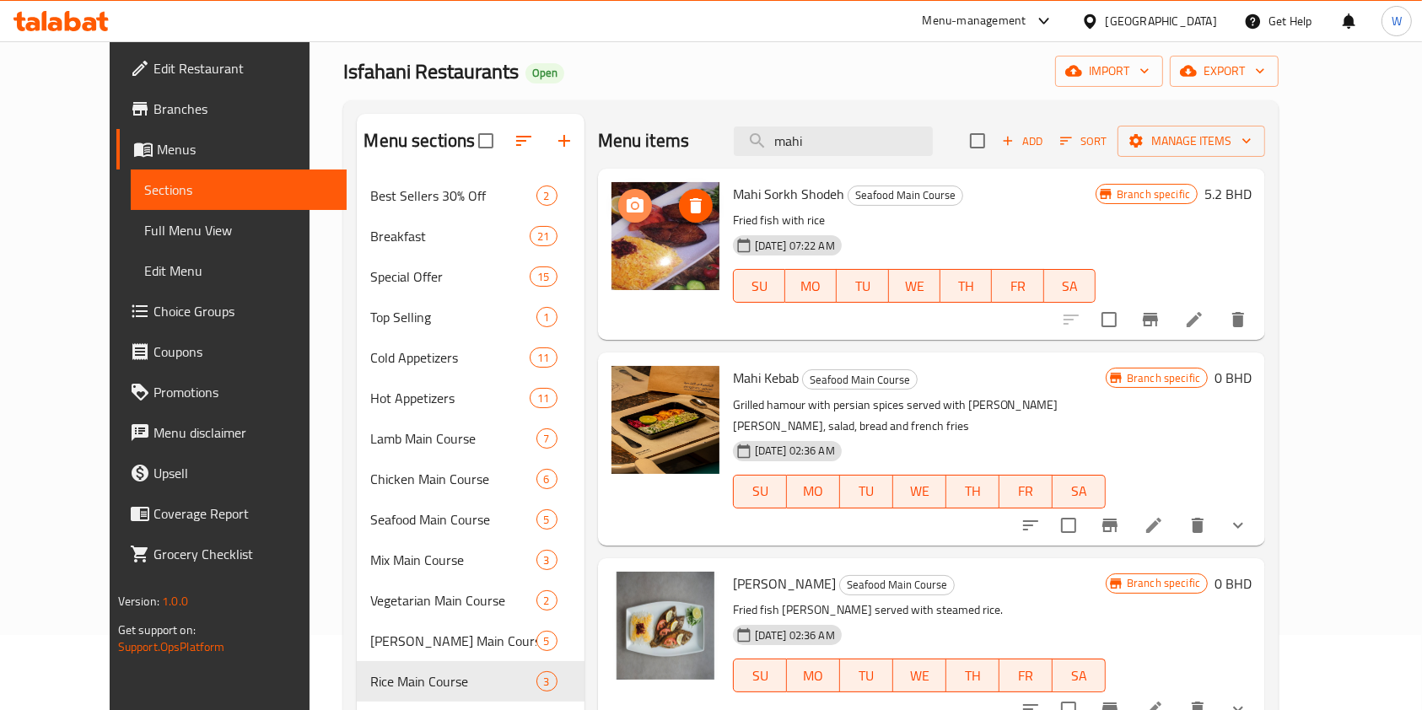
click at [627, 209] on icon "upload picture" at bounding box center [635, 204] width 17 height 15
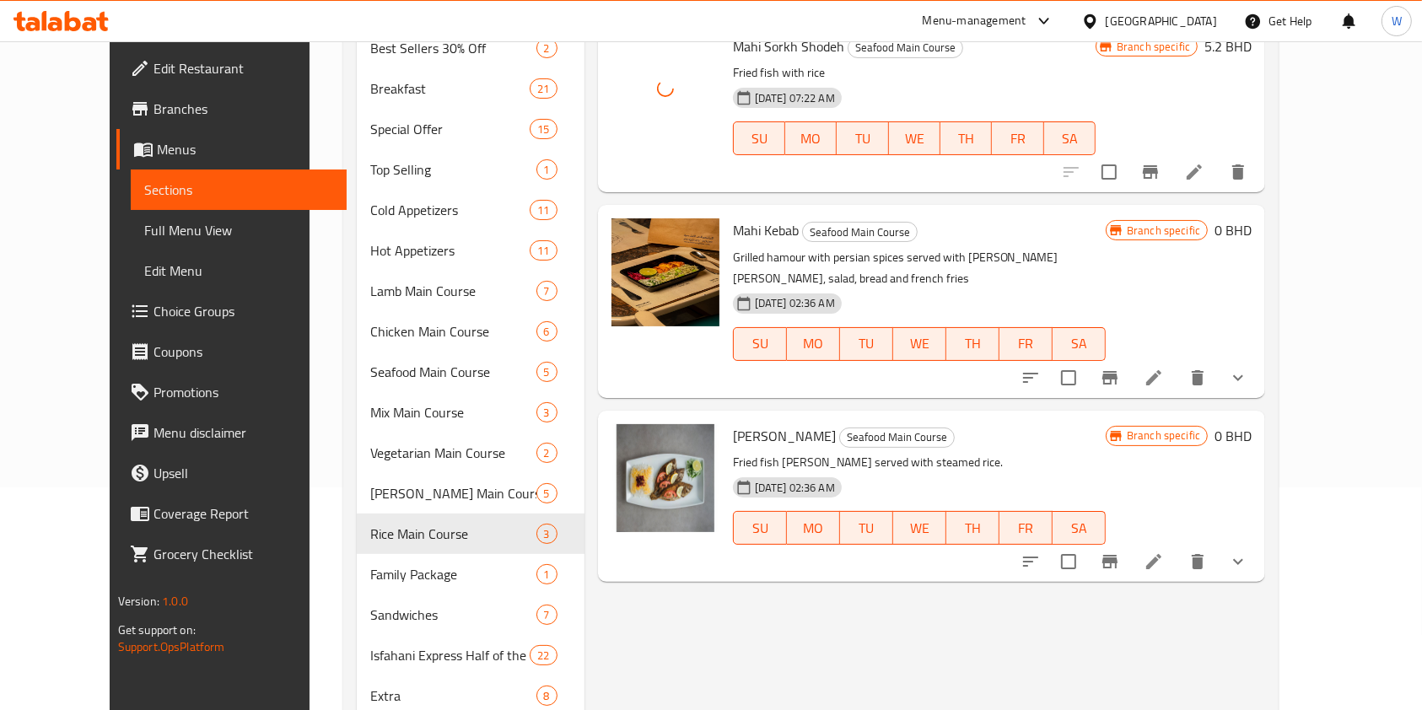
scroll to position [188, 0]
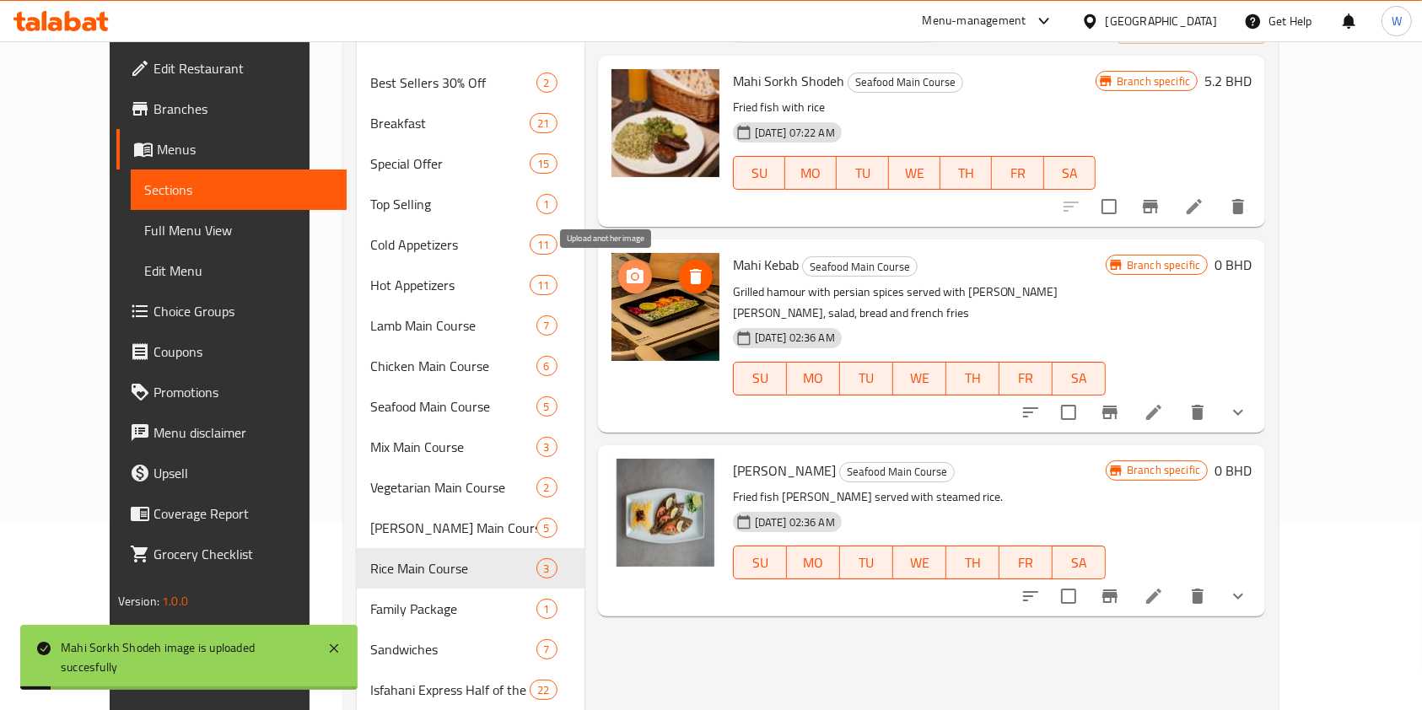
click at [627, 280] on icon "upload picture" at bounding box center [635, 275] width 17 height 15
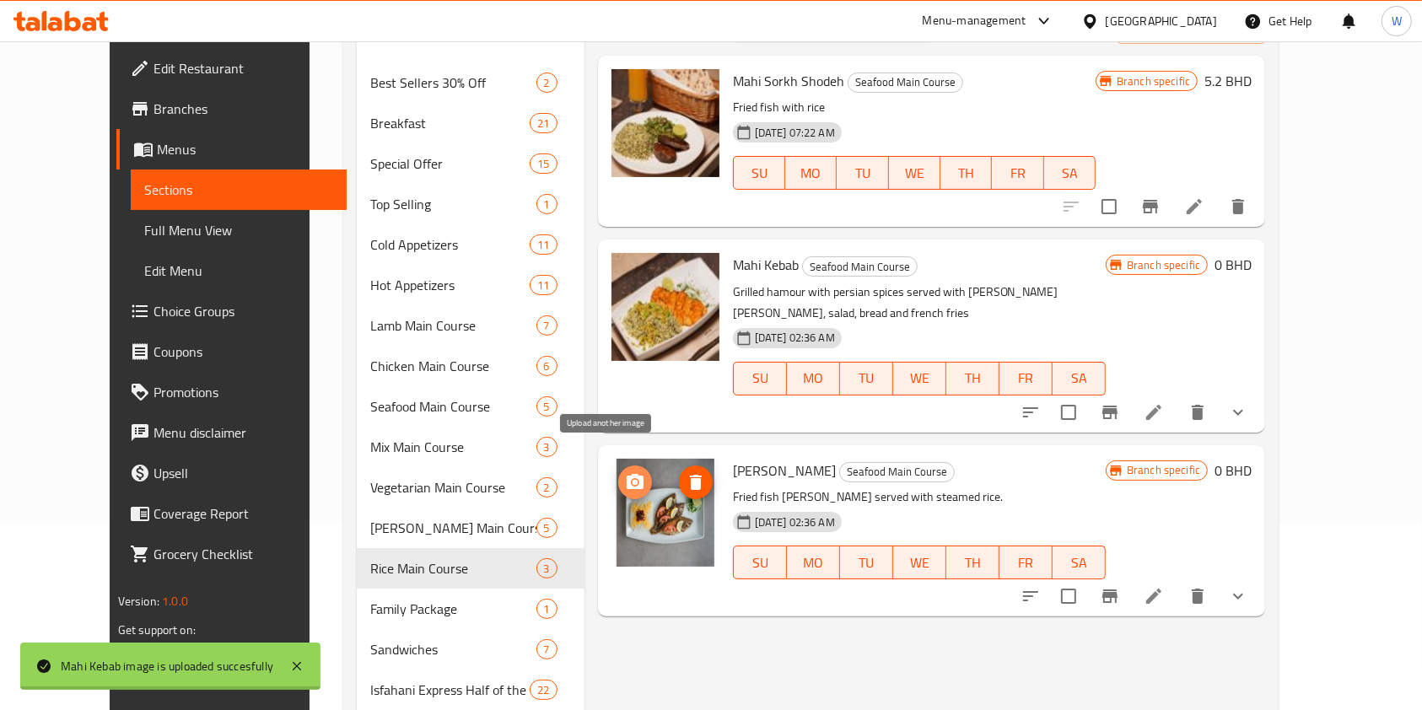
click at [627, 474] on icon "upload picture" at bounding box center [635, 481] width 17 height 15
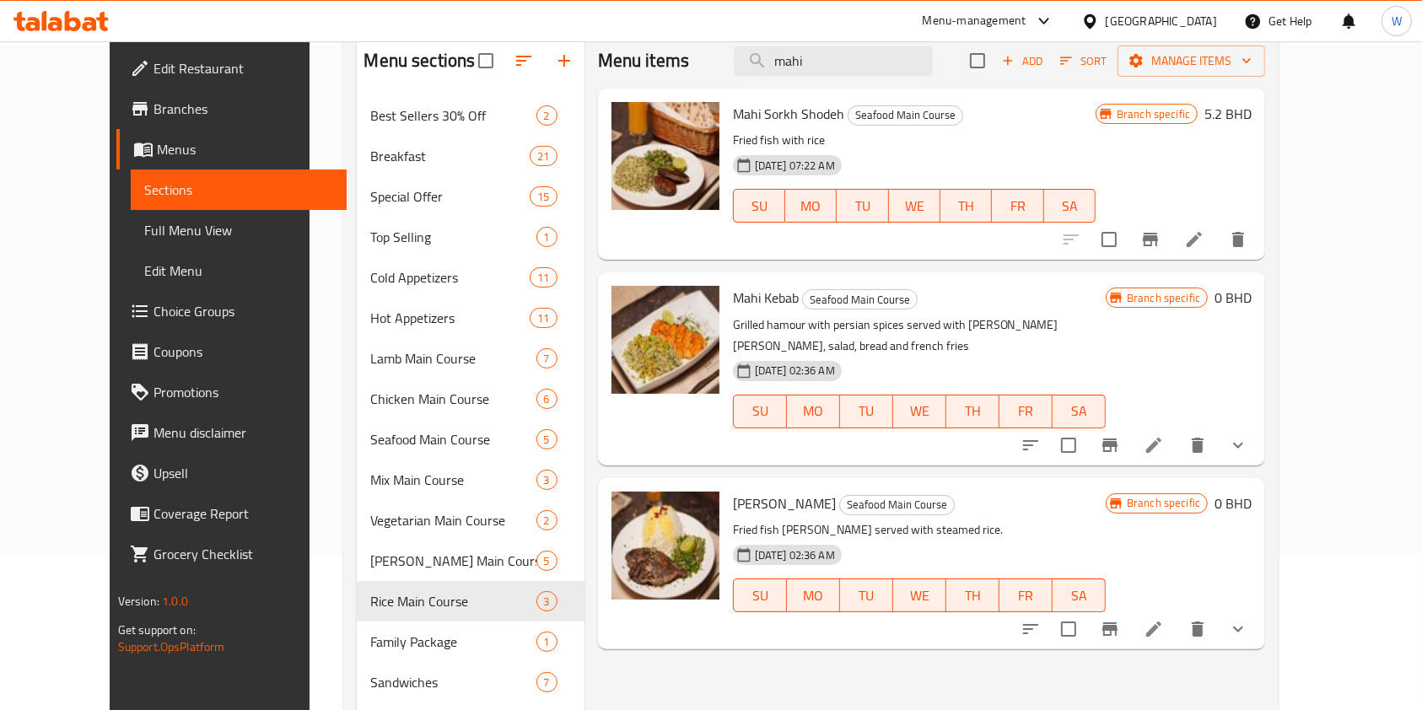
scroll to position [0, 0]
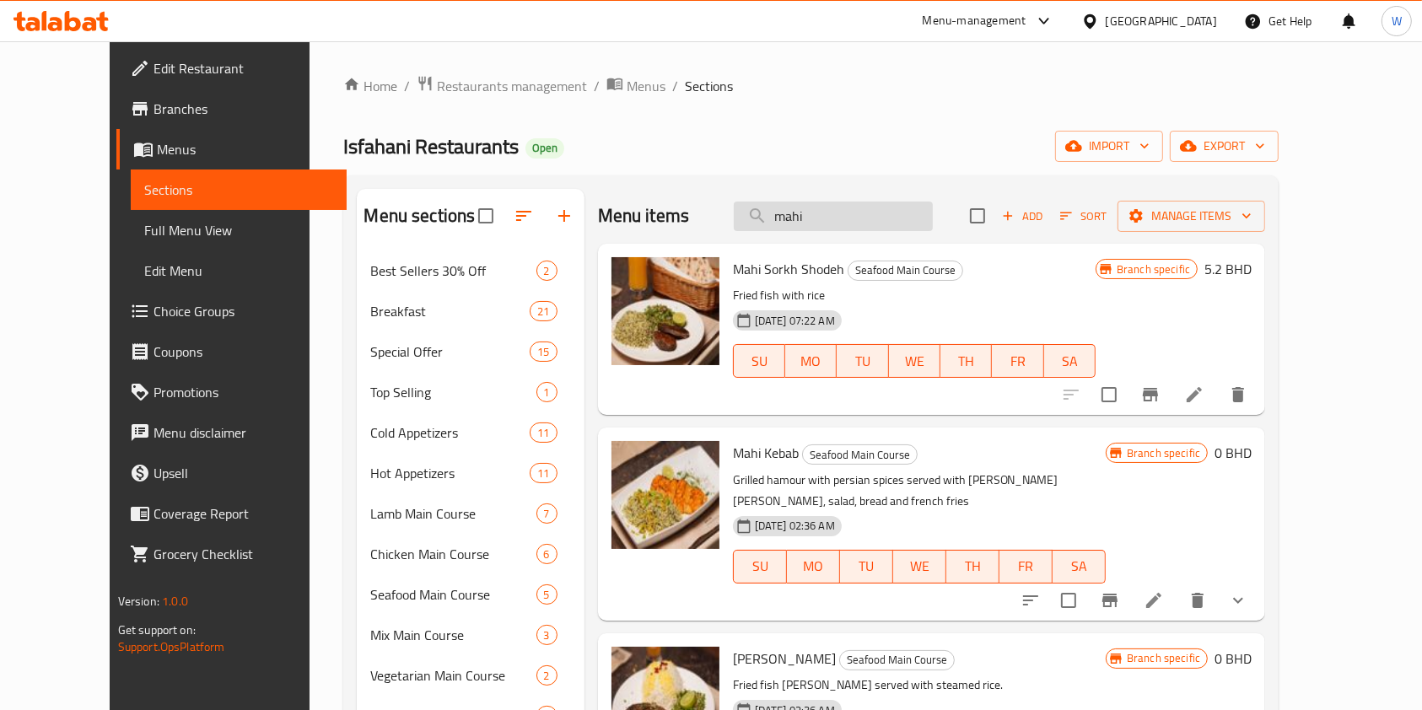
click at [850, 219] on input "mahi" at bounding box center [833, 217] width 199 height 30
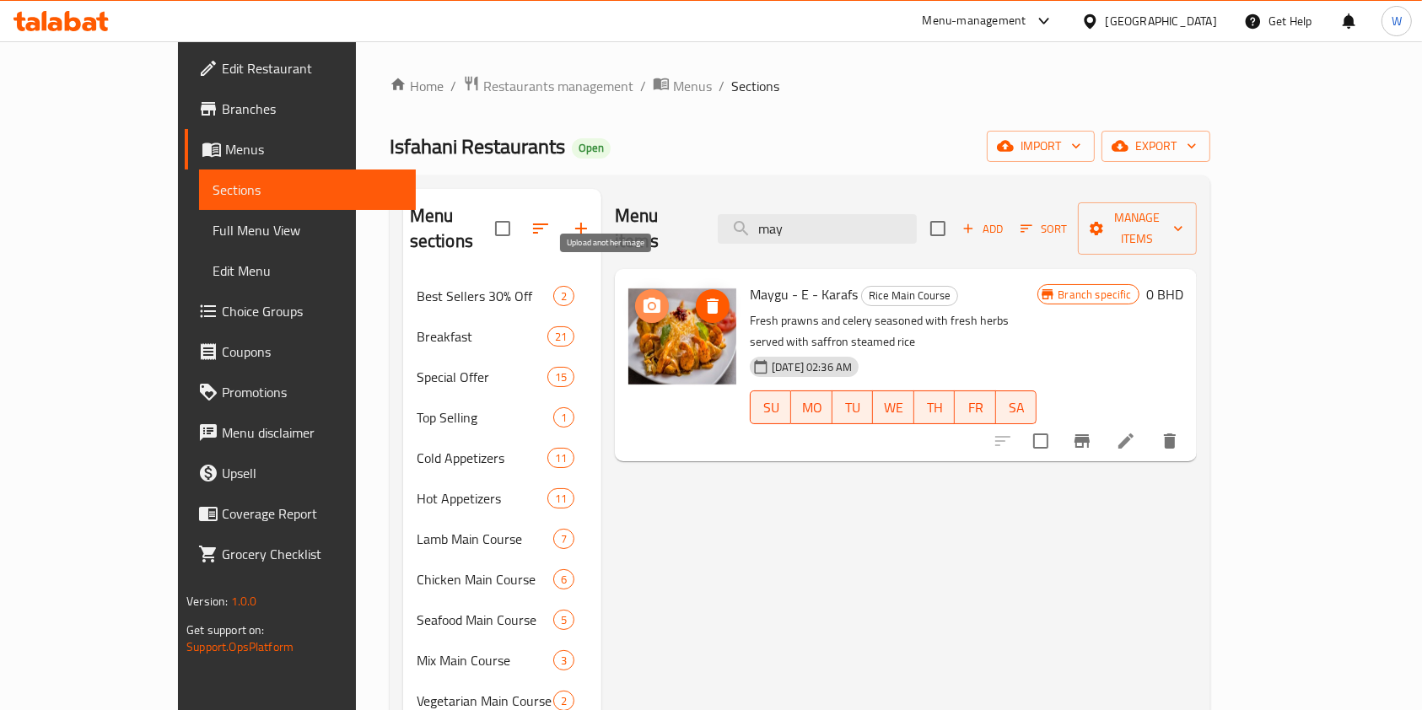
click at [644, 298] on icon "upload picture" at bounding box center [652, 305] width 17 height 15
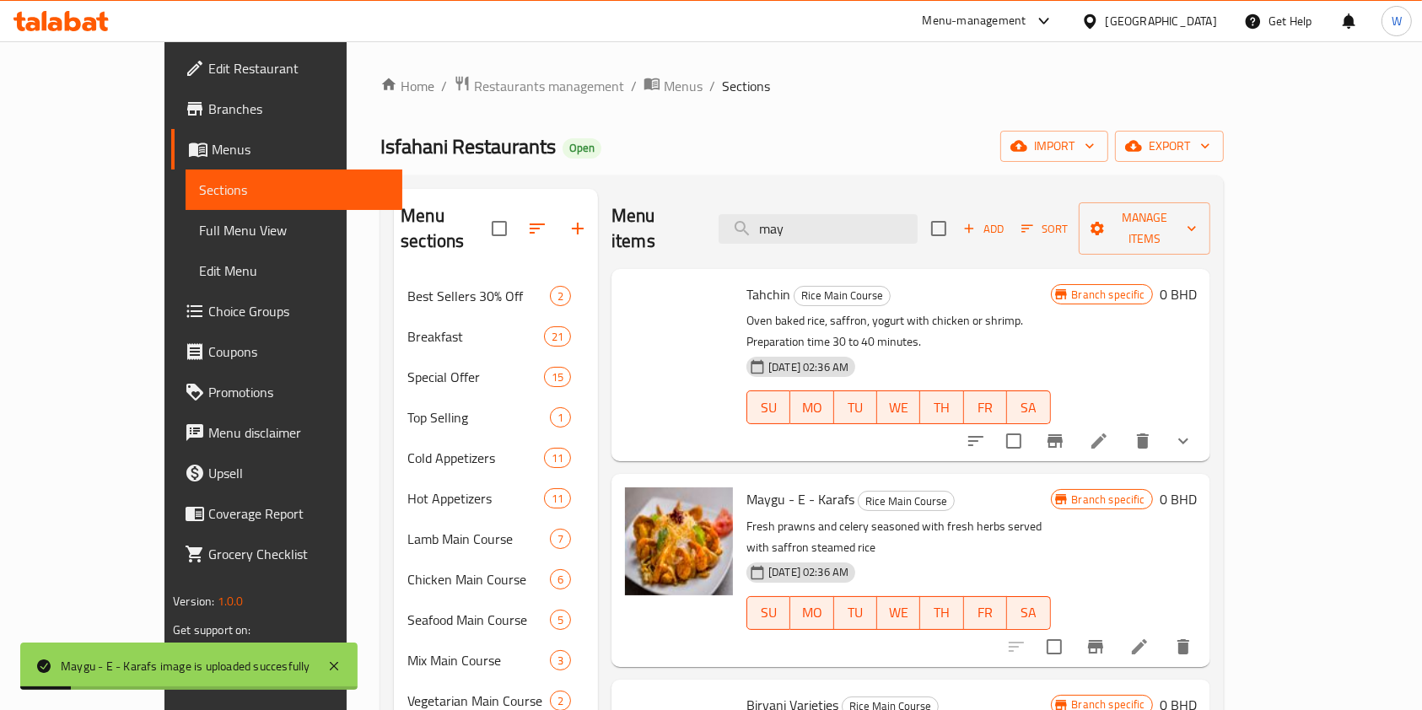
click at [754, 601] on span "SU" at bounding box center [769, 613] width 30 height 24
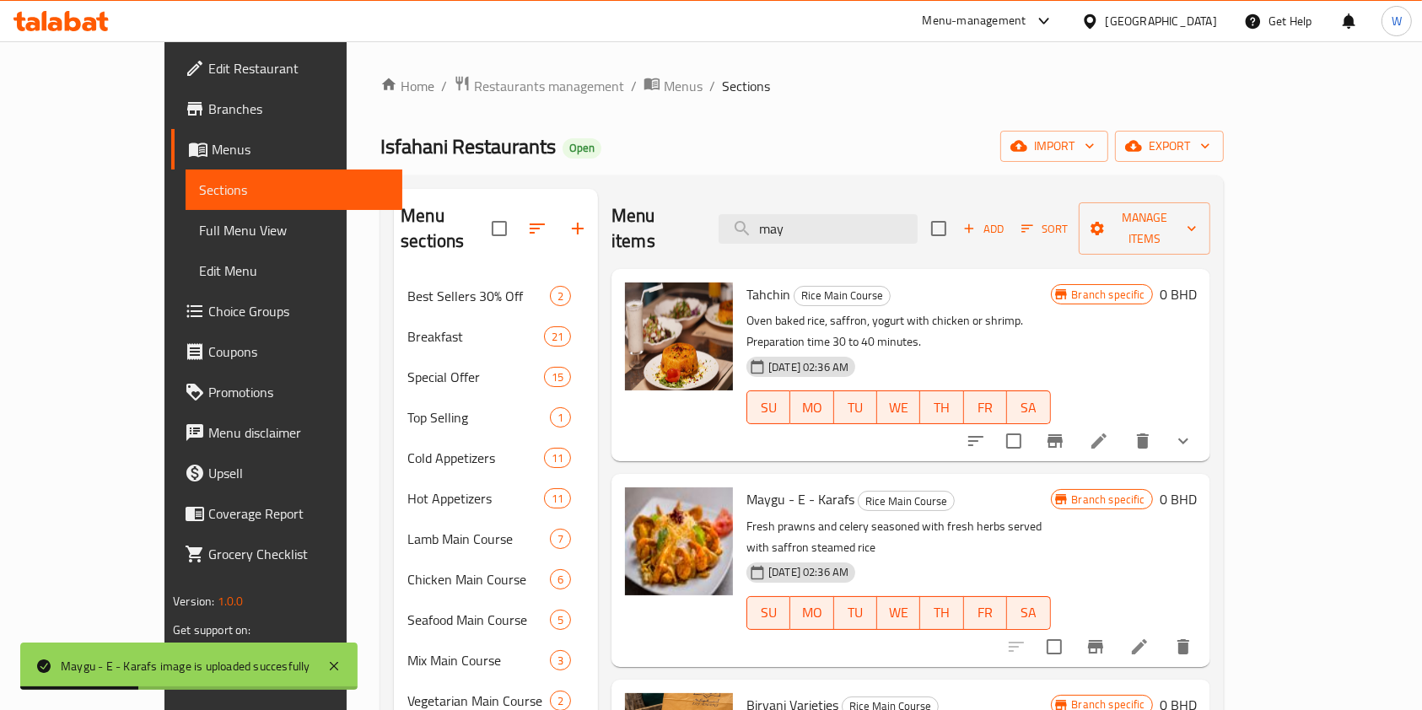
click at [884, 607] on div "Menu items may Add Sort Manage items Tahchin Rice Main Course Oven baked rice, …" at bounding box center [904, 701] width 613 height 1025
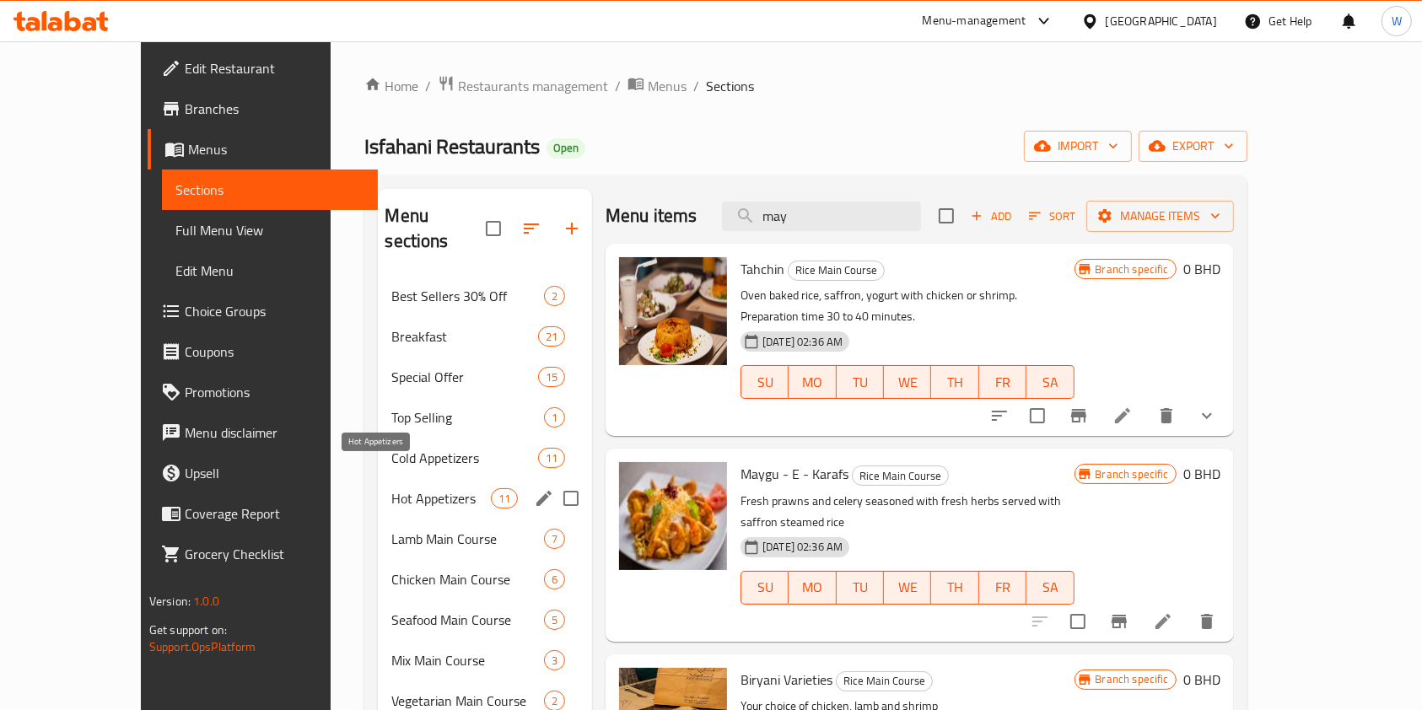
click at [391, 407] on span "Top Selling" at bounding box center [467, 417] width 152 height 20
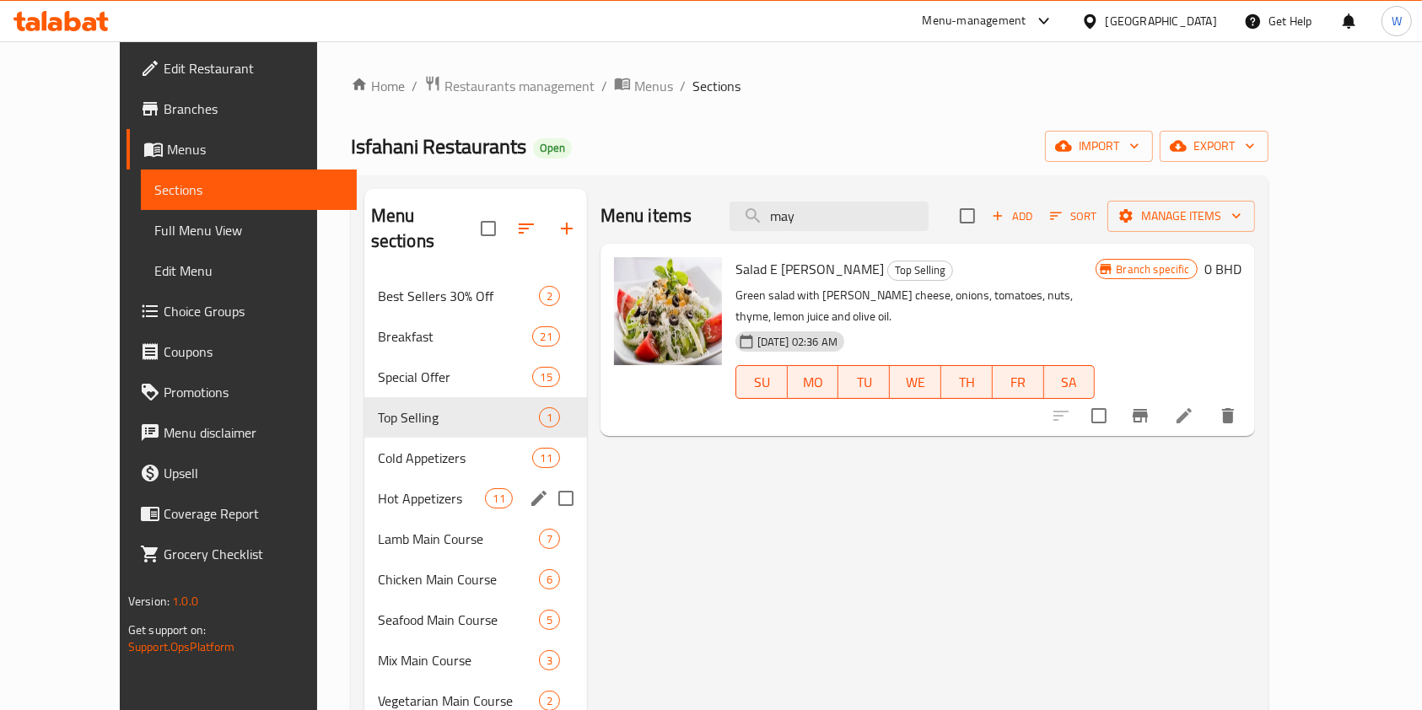
click at [381, 488] on span "Hot Appetizers" at bounding box center [432, 498] width 108 height 20
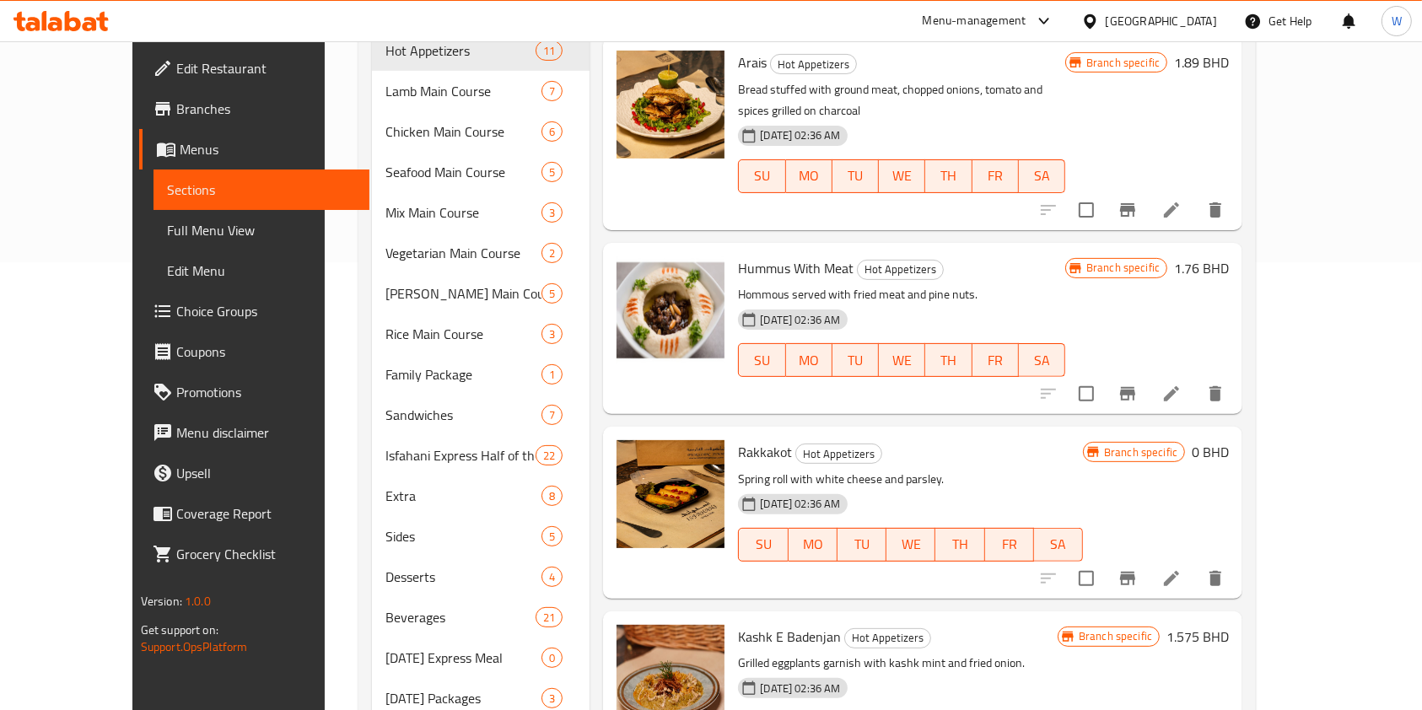
scroll to position [526, 0]
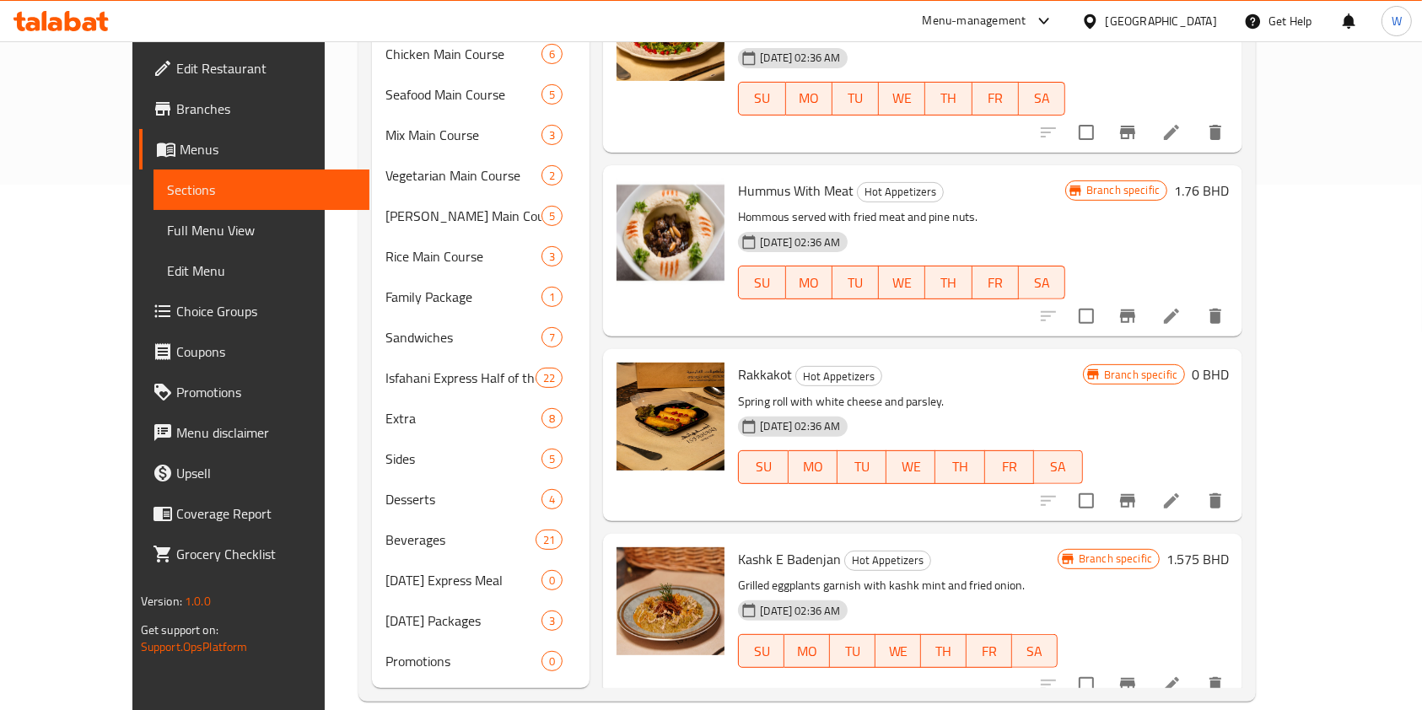
click at [740, 362] on span "Rakkakot" at bounding box center [765, 374] width 54 height 25
copy h6 "Rakkakot"
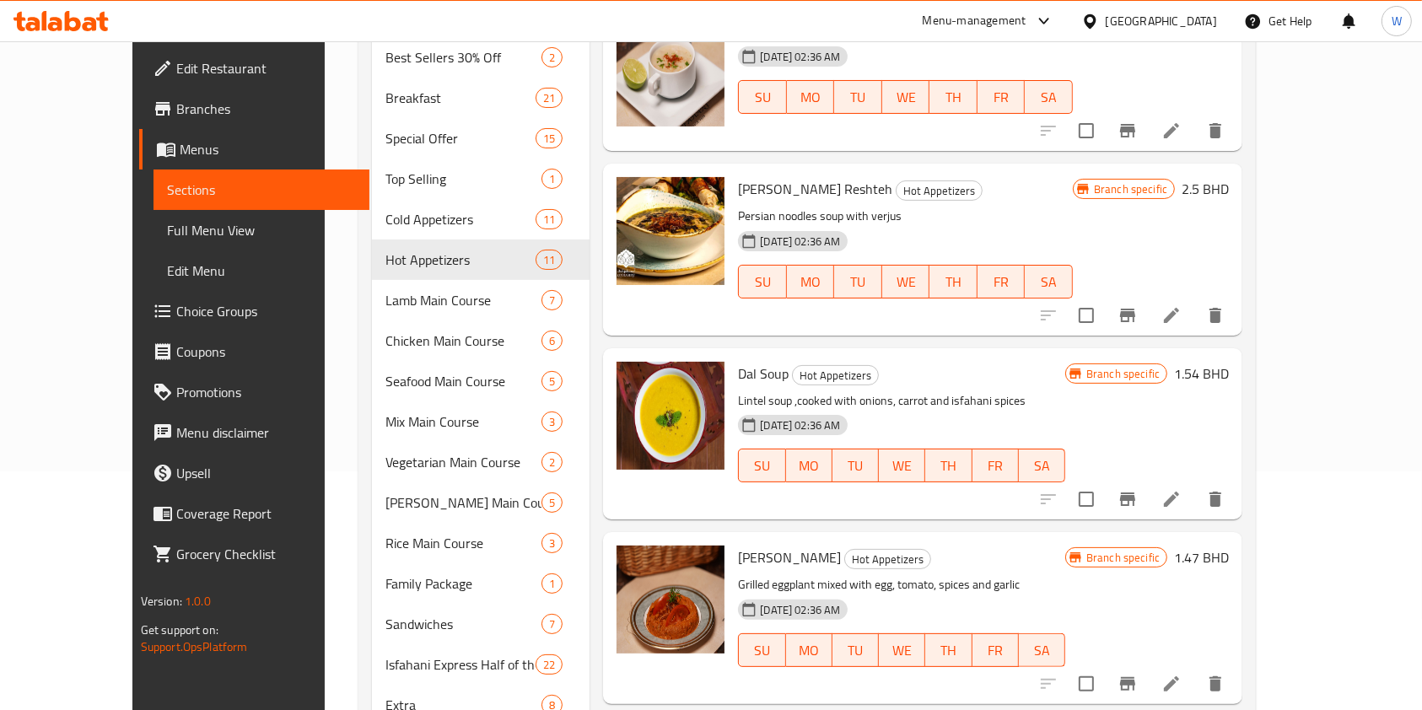
scroll to position [0, 0]
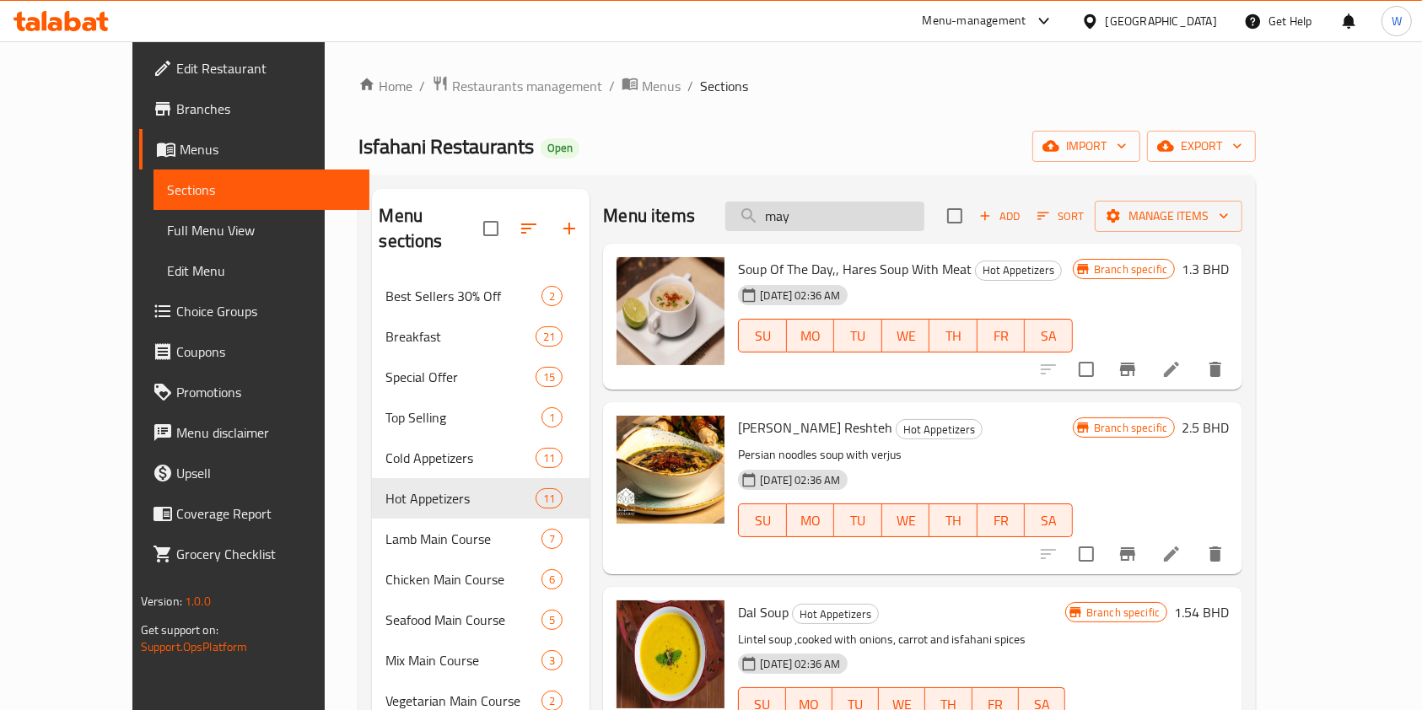
click at [836, 212] on input "may" at bounding box center [825, 217] width 199 height 30
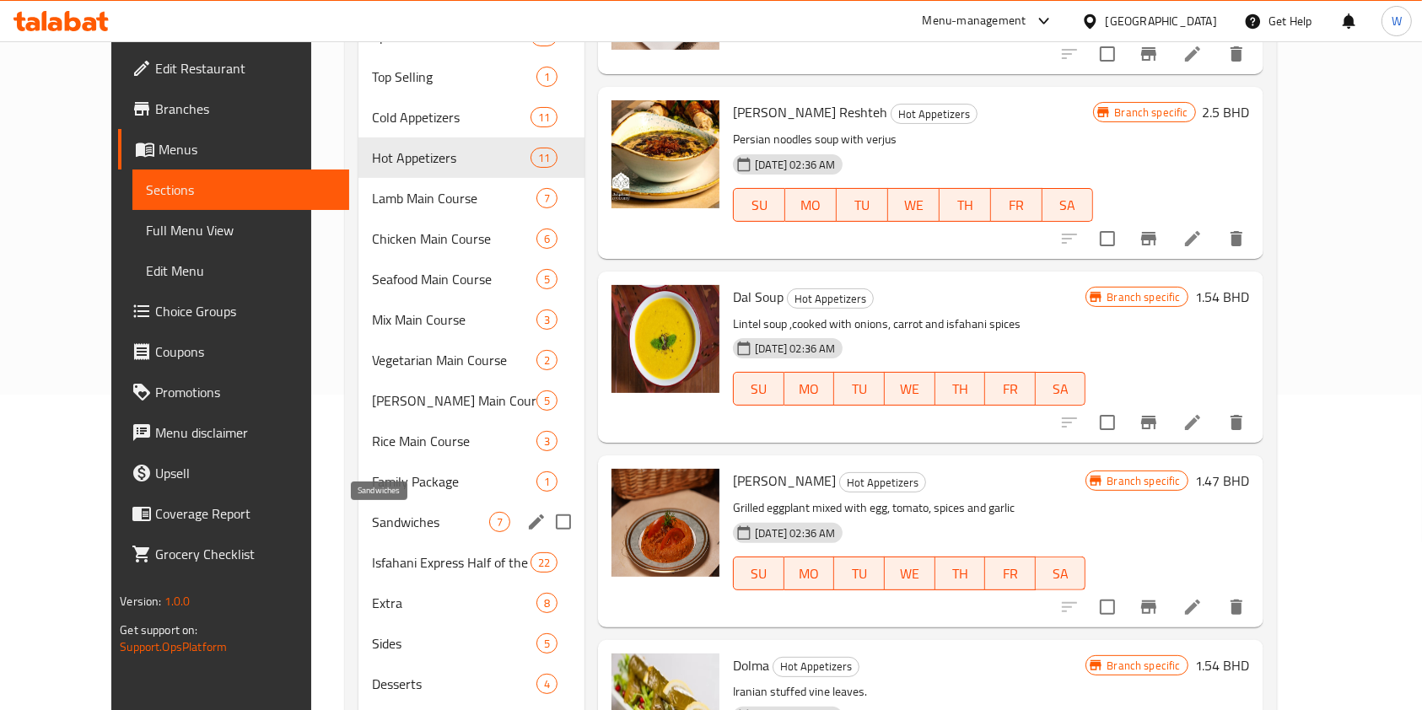
scroll to position [337, 0]
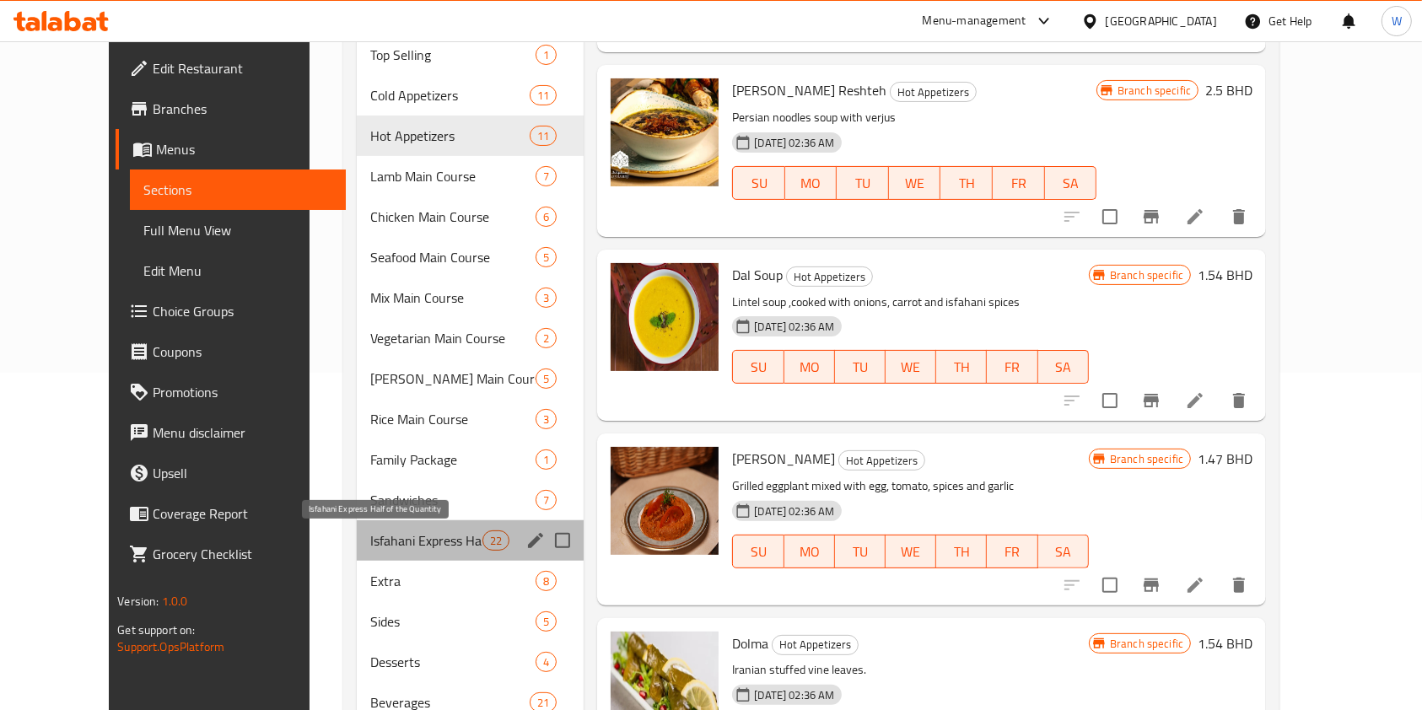
click at [428, 543] on span "Isfahani Express Half of the Quantity" at bounding box center [426, 541] width 112 height 20
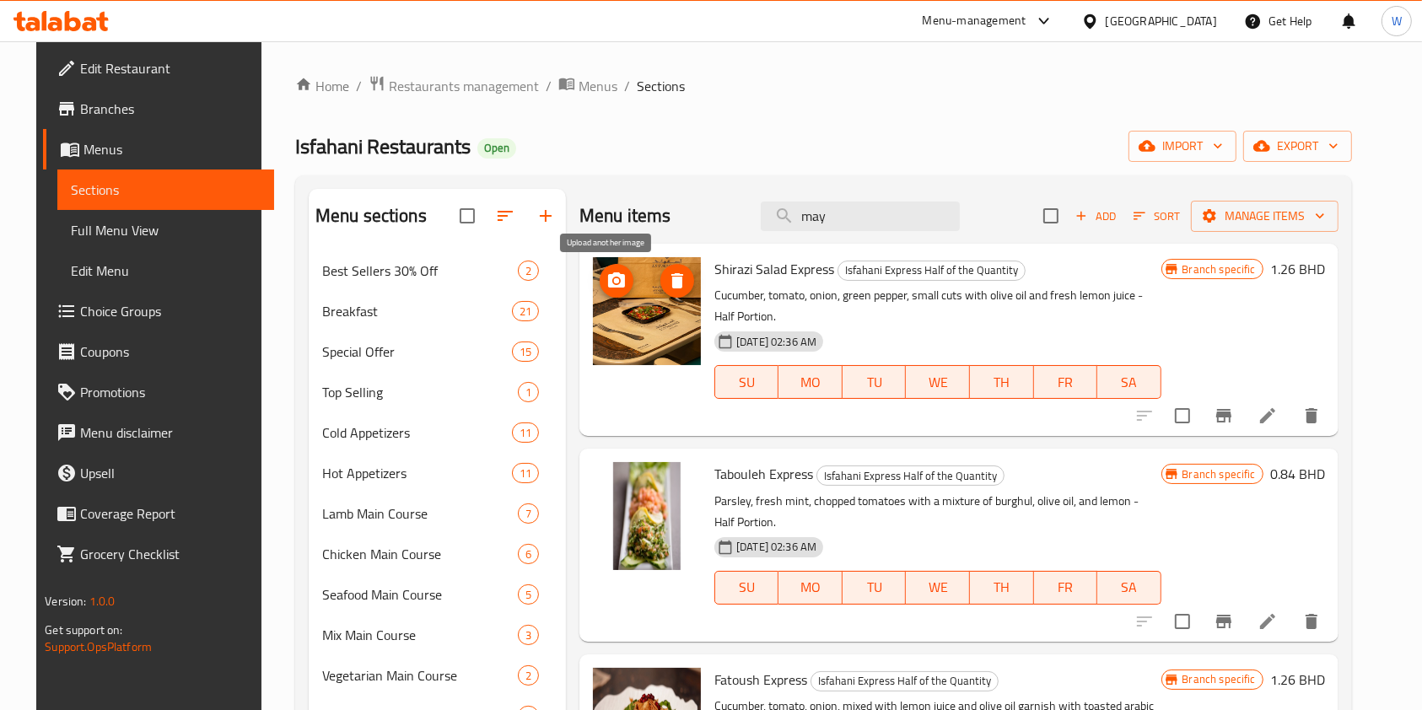
click at [608, 278] on icon "upload picture" at bounding box center [616, 280] width 17 height 15
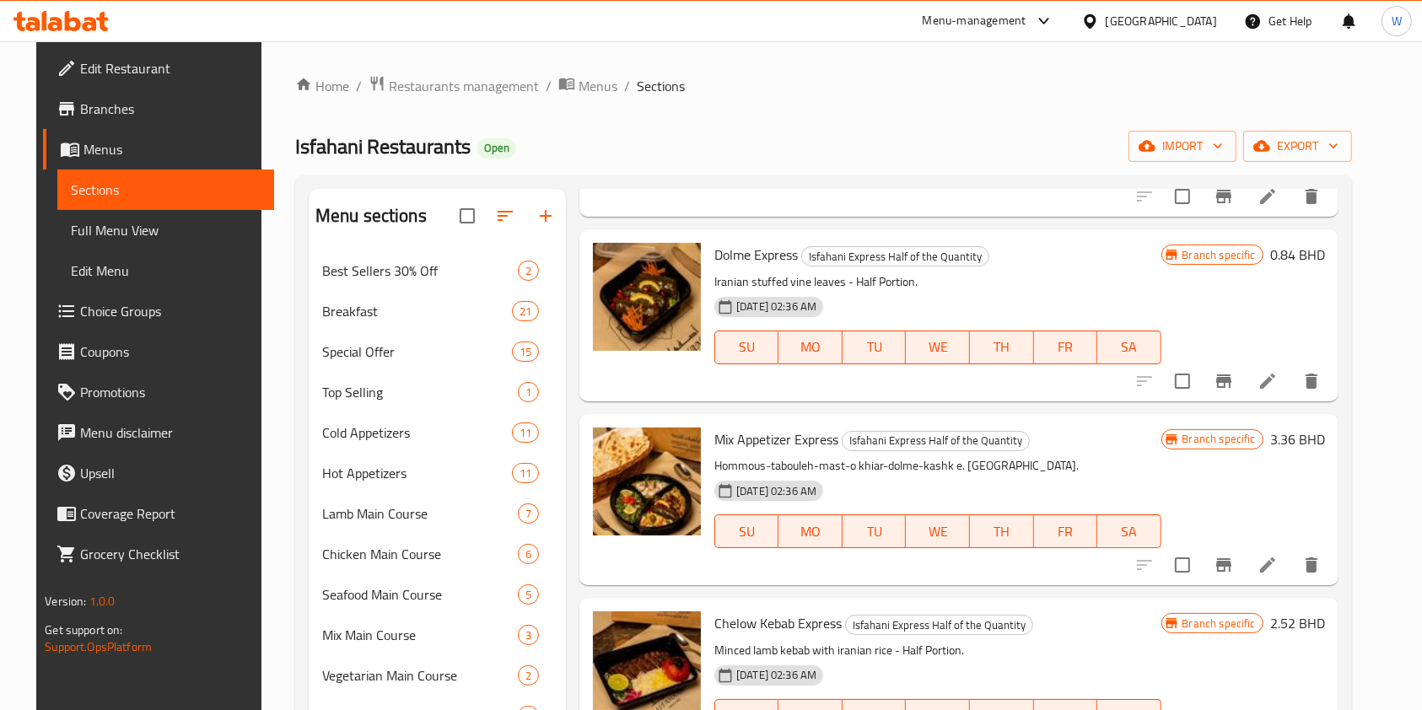
scroll to position [1237, 0]
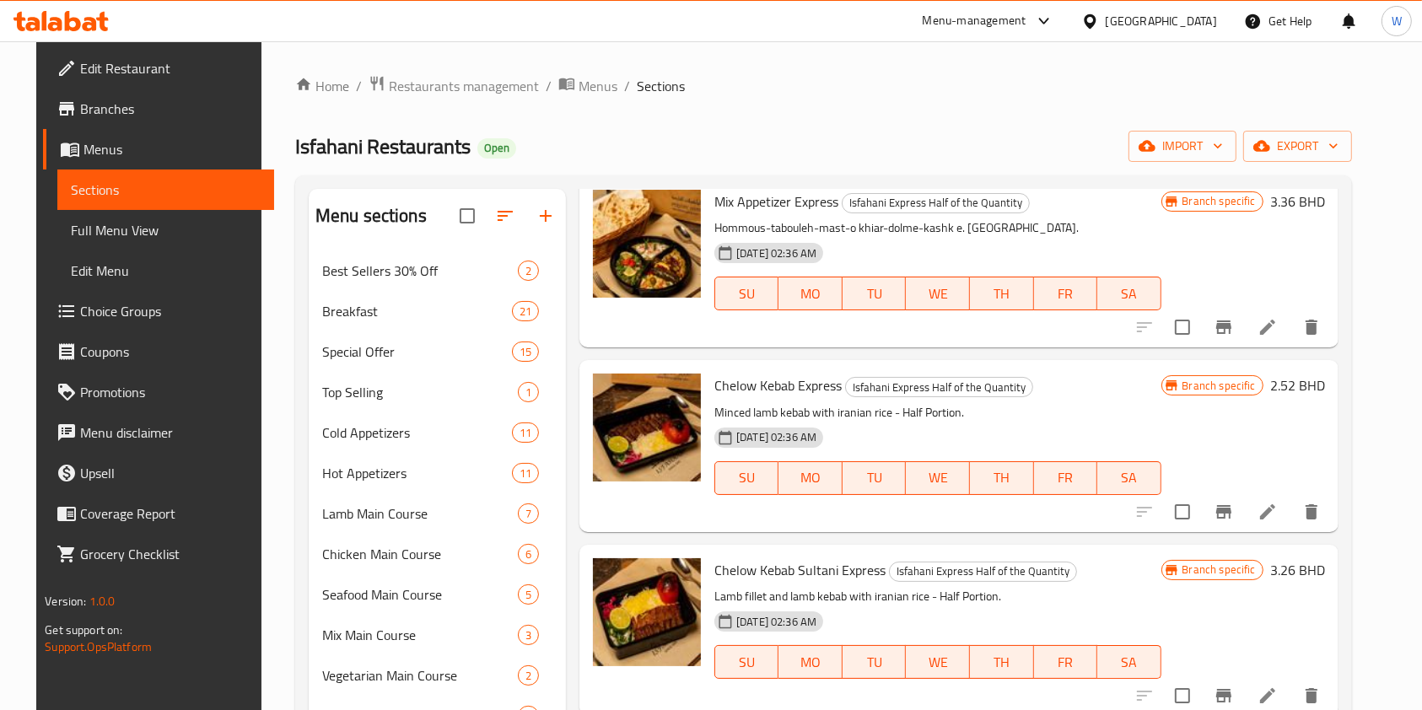
click at [776, 375] on span "Chelow Kebab Express" at bounding box center [778, 385] width 127 height 25
copy h6 "Chelow Kebab Express"
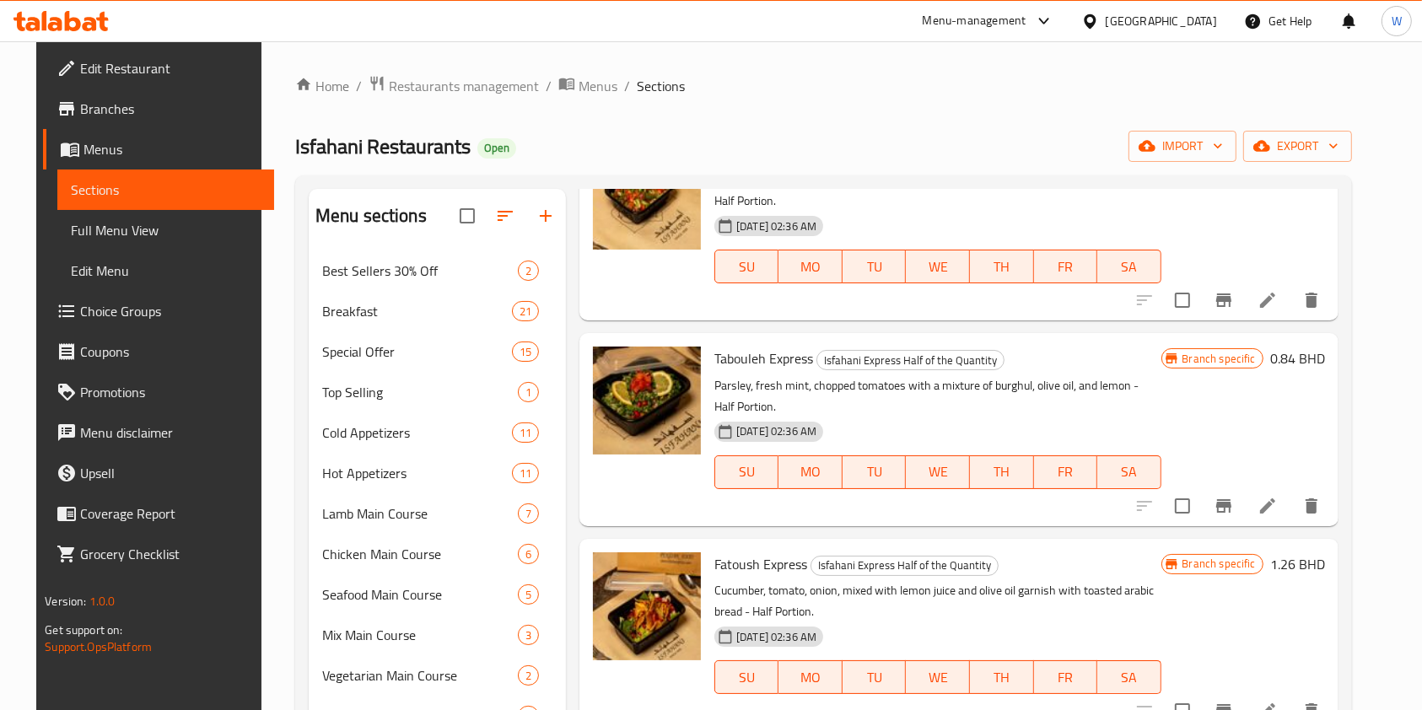
scroll to position [0, 0]
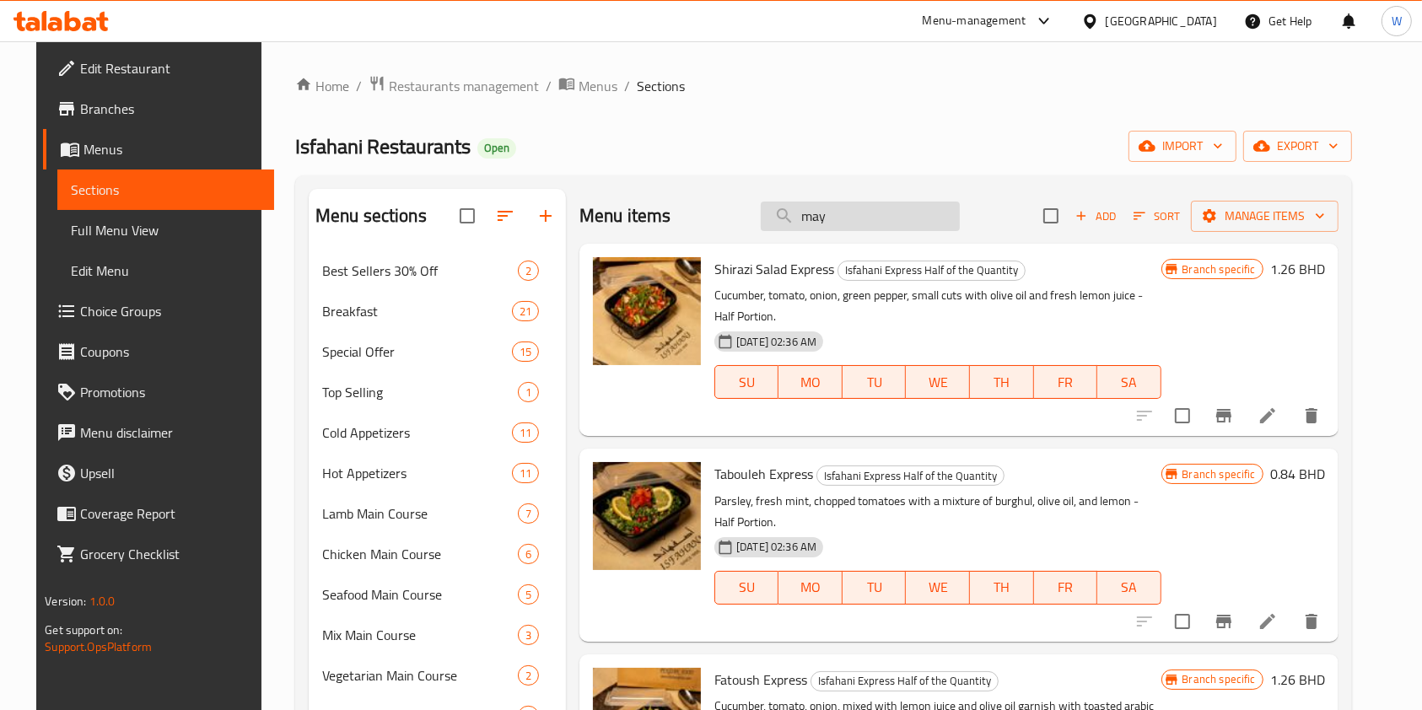
click at [875, 219] on input "may" at bounding box center [860, 217] width 199 height 30
paste input "Chelow Kebab Express"
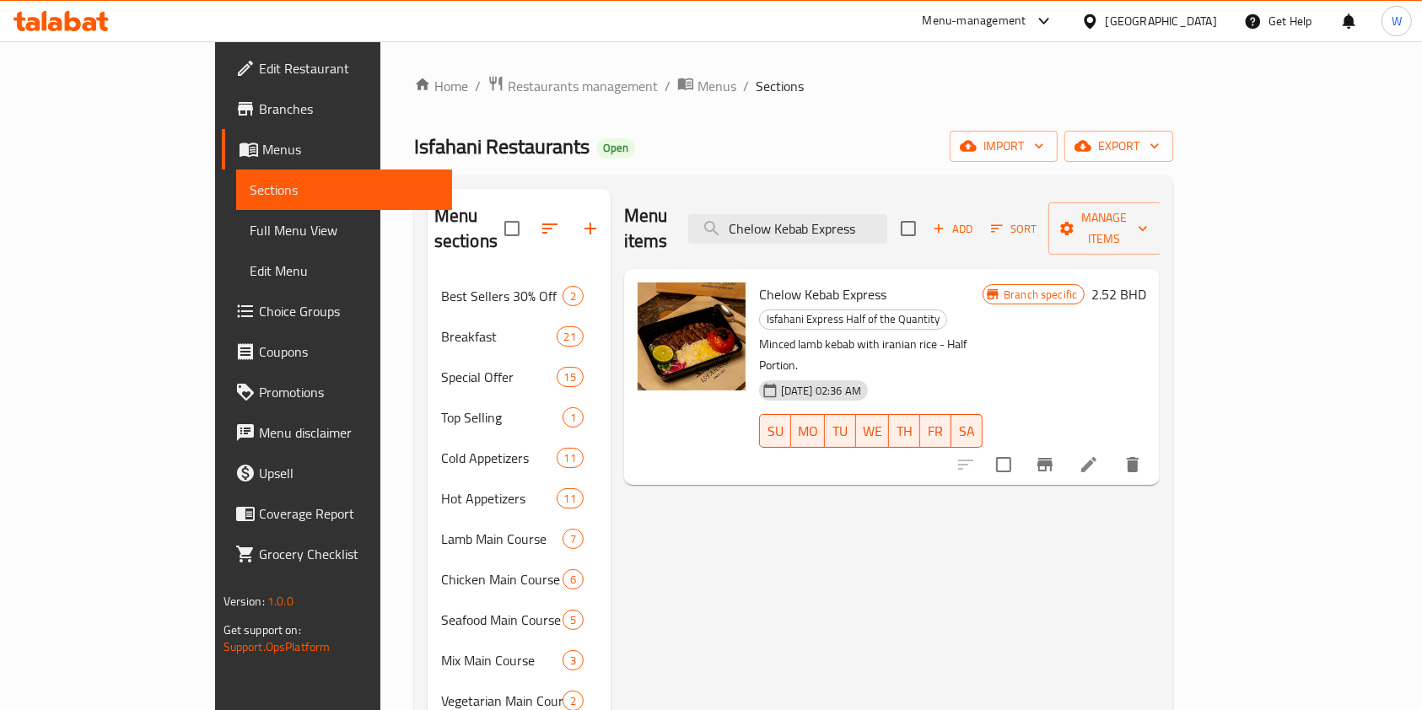
type input "Chelow Kebab Express"
click at [935, 503] on div "Menu items Chelow Kebab Express Add Sort Manage items Chelow Kebab Express Isfa…" at bounding box center [886, 701] width 550 height 1025
